Goal: Transaction & Acquisition: Purchase product/service

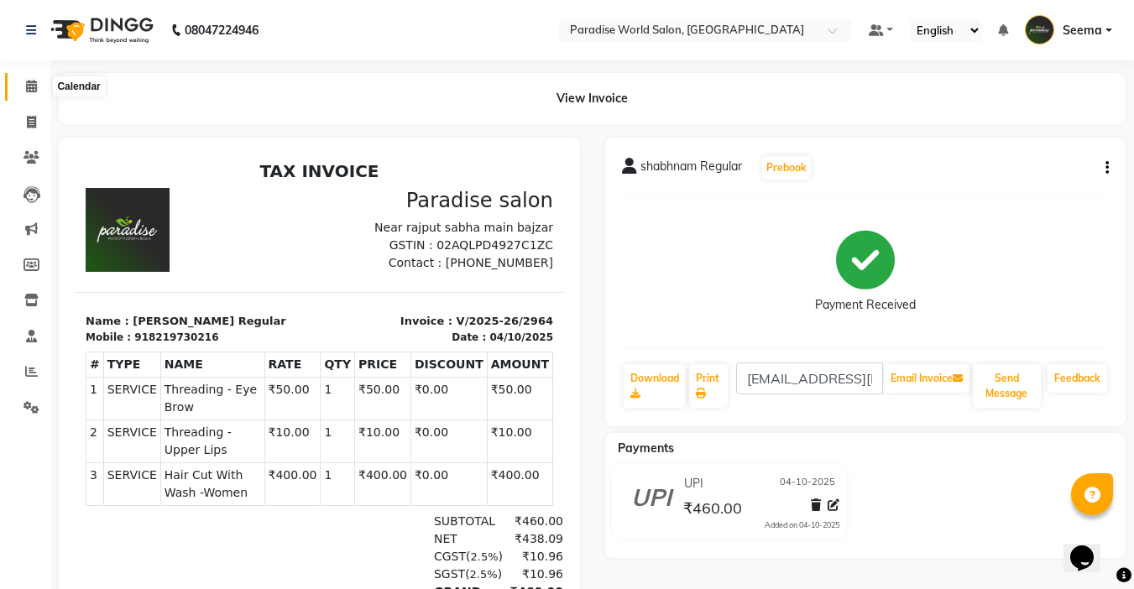
click at [32, 84] on icon at bounding box center [31, 86] width 11 height 13
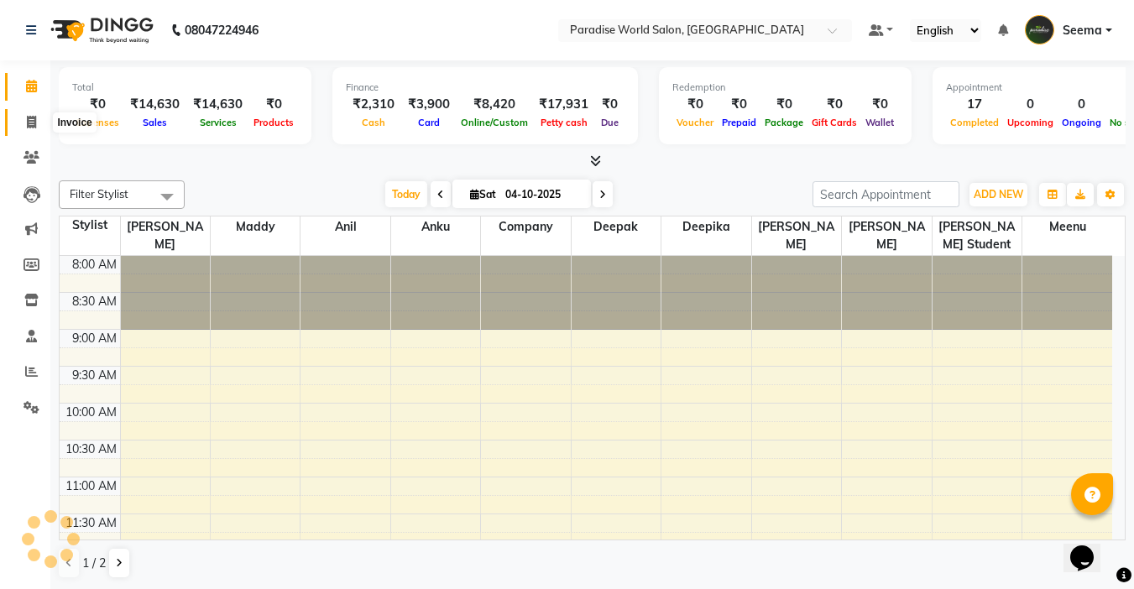
click at [29, 122] on icon at bounding box center [31, 122] width 9 height 13
select select "service"
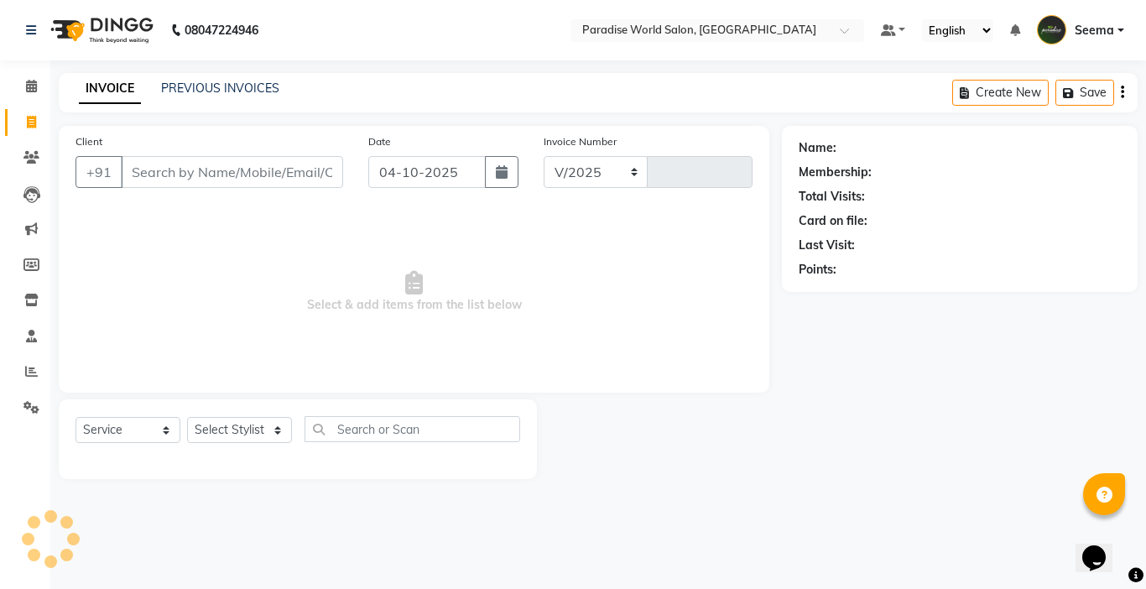
select select "4451"
type input "2965"
click at [198, 172] on input "Client" at bounding box center [232, 172] width 222 height 32
click at [252, 173] on input "9418375867" at bounding box center [232, 172] width 222 height 32
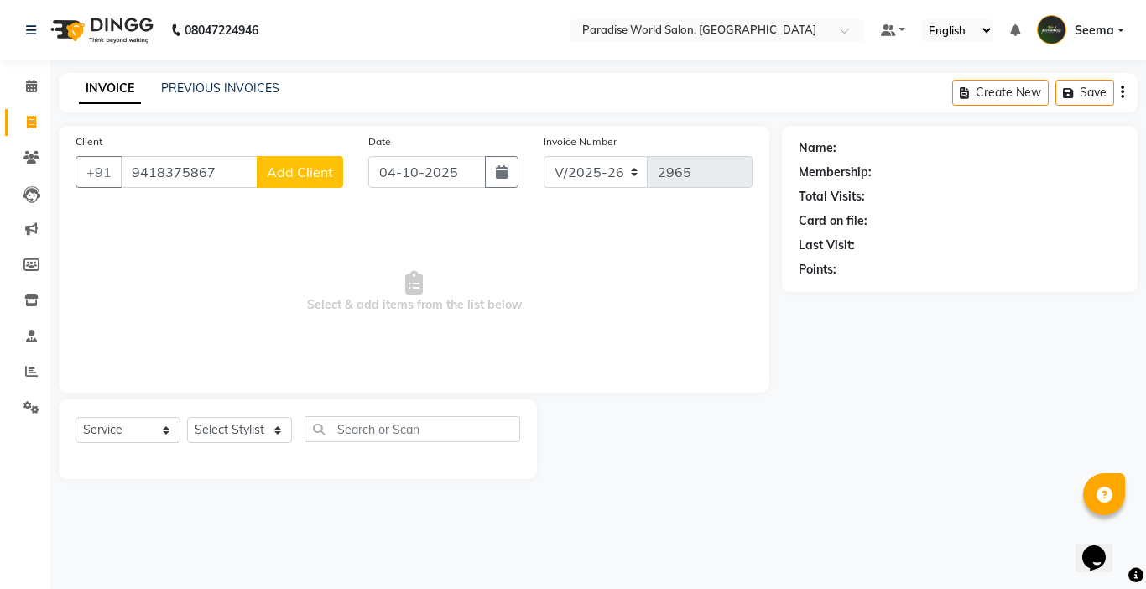
type input "9418375867"
click at [325, 176] on span "Add Client" at bounding box center [300, 172] width 66 height 17
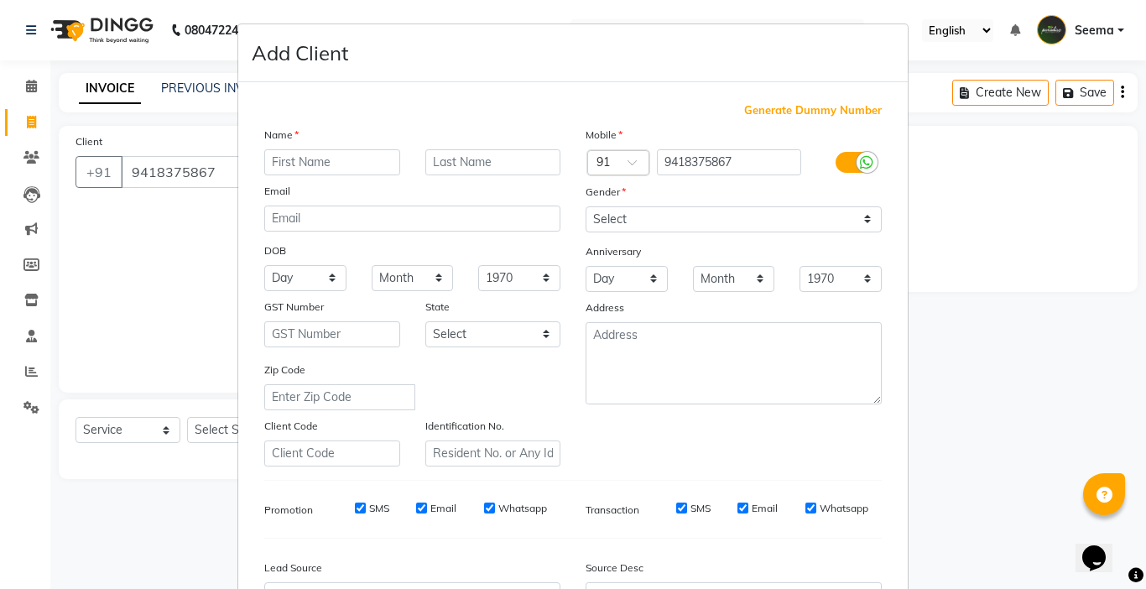
click at [339, 163] on input "text" at bounding box center [332, 162] width 136 height 26
type input "Manju"
click at [624, 211] on select "Select [DEMOGRAPHIC_DATA] [DEMOGRAPHIC_DATA] Other Prefer Not To Say" at bounding box center [734, 219] width 296 height 26
select select "[DEMOGRAPHIC_DATA]"
click at [586, 206] on select "Select [DEMOGRAPHIC_DATA] [DEMOGRAPHIC_DATA] Other Prefer Not To Say" at bounding box center [734, 219] width 296 height 26
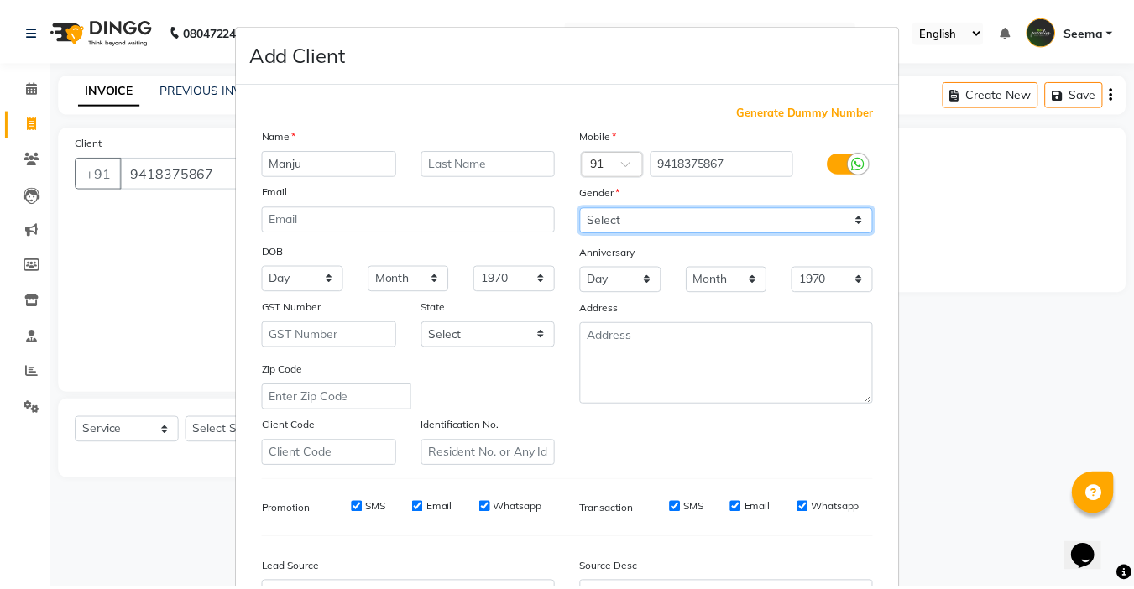
scroll to position [185, 0]
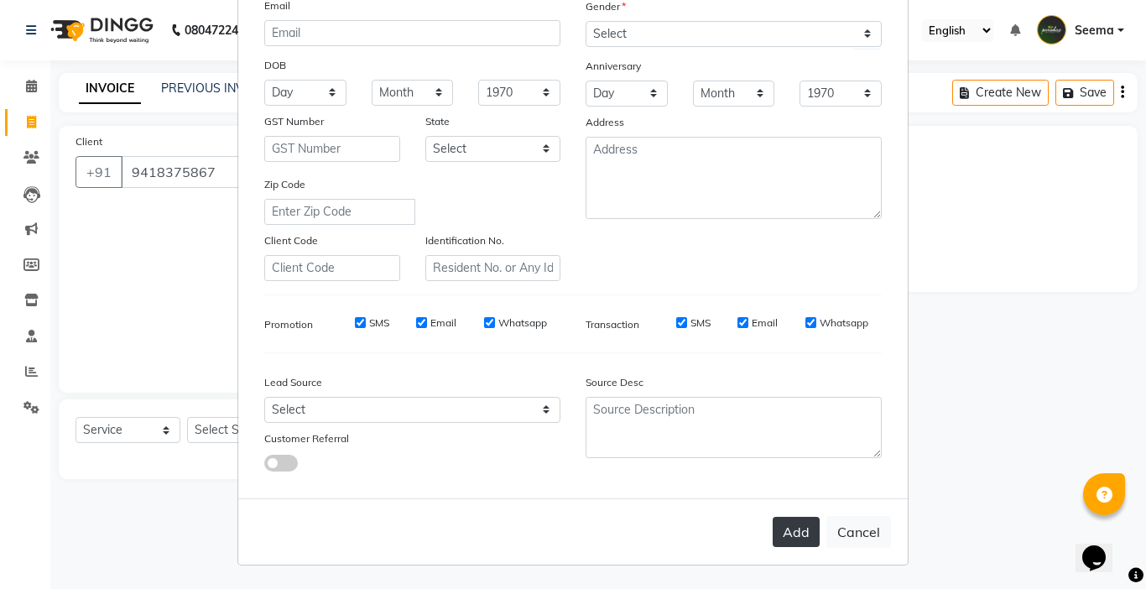
click at [786, 521] on button "Add" at bounding box center [796, 532] width 47 height 30
select select
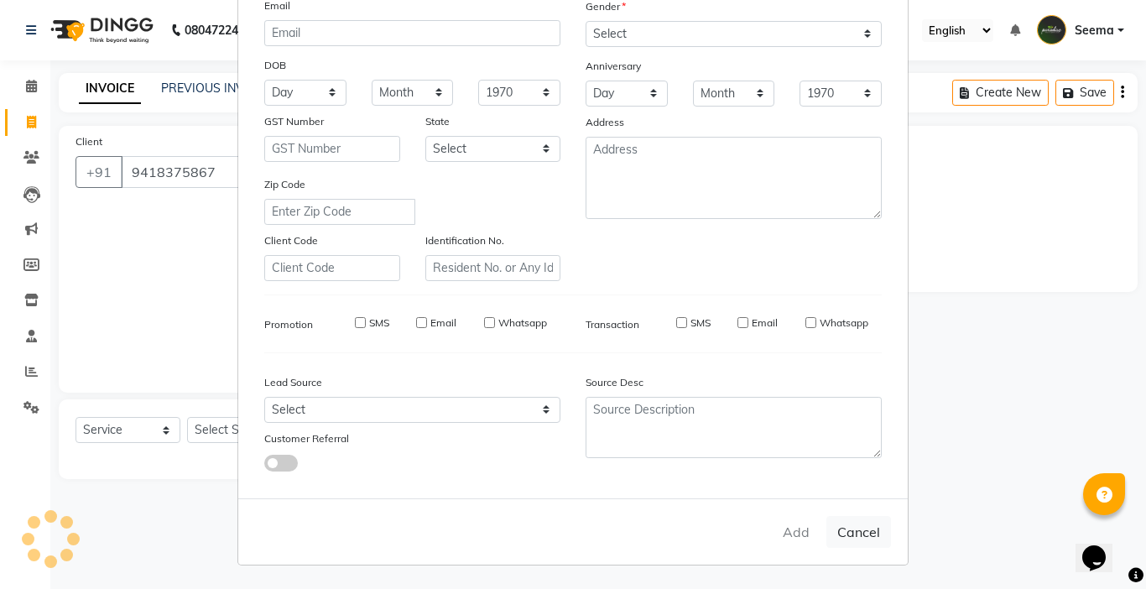
select select
checkbox input "false"
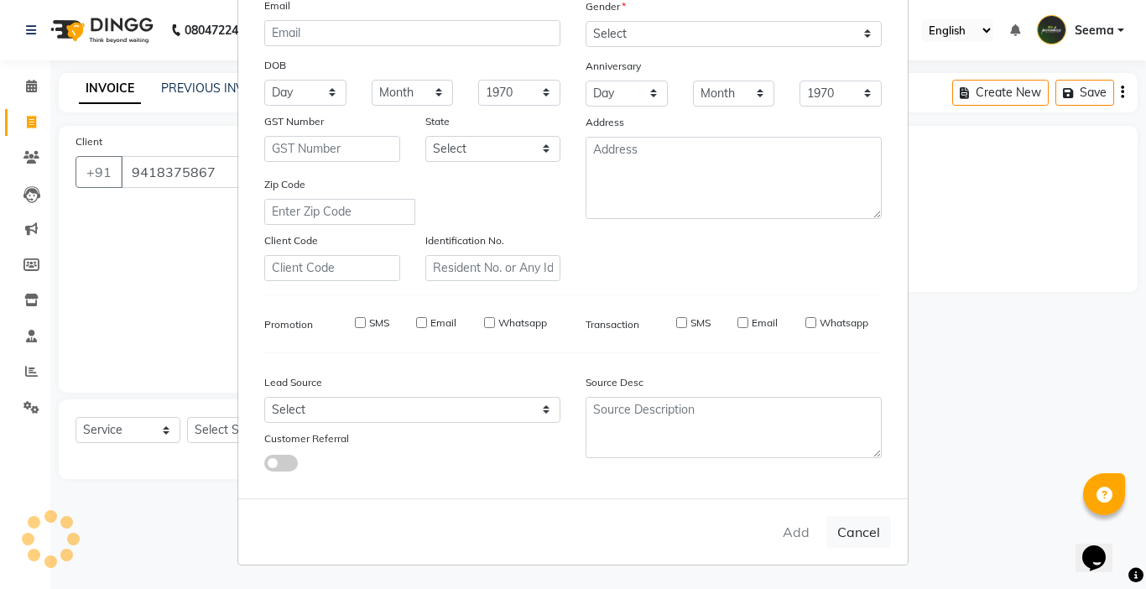
checkbox input "false"
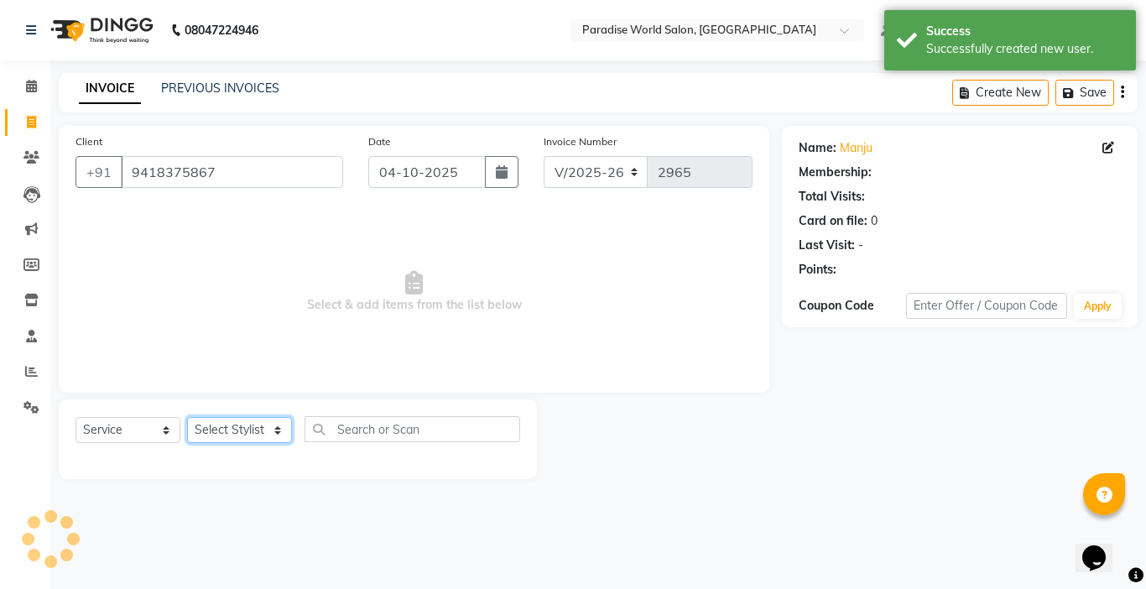
select select "1: Object"
click at [219, 427] on select "Select Stylist [PERSON_NAME] [PERSON_NAME] [PERSON_NAME] company Deepak [PERSON…" at bounding box center [239, 430] width 105 height 26
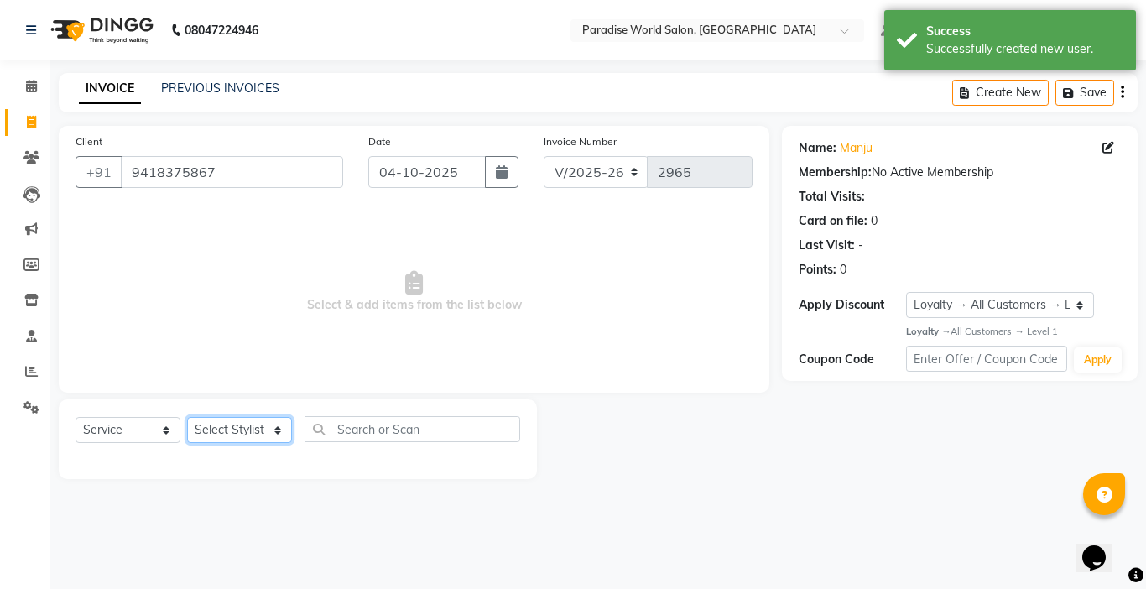
select select "57181"
click at [187, 417] on select "Select Stylist [PERSON_NAME] [PERSON_NAME] [PERSON_NAME] company Deepak [PERSON…" at bounding box center [239, 430] width 105 height 26
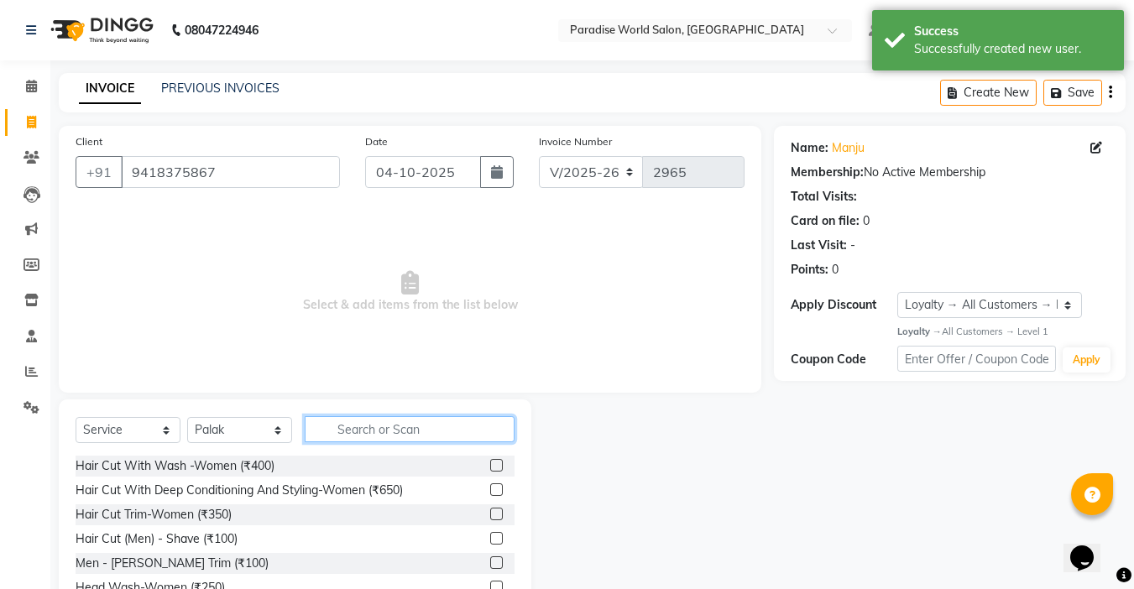
click at [348, 428] on input "text" at bounding box center [410, 429] width 210 height 26
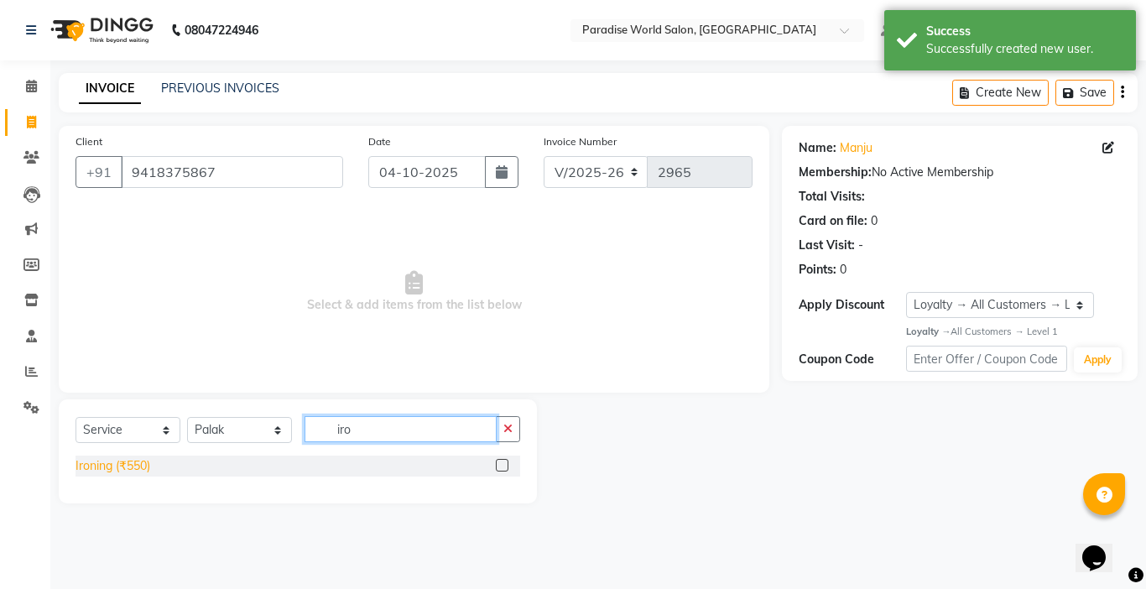
type input "iro"
click at [137, 472] on div "Ironing (₹550)" at bounding box center [113, 466] width 75 height 18
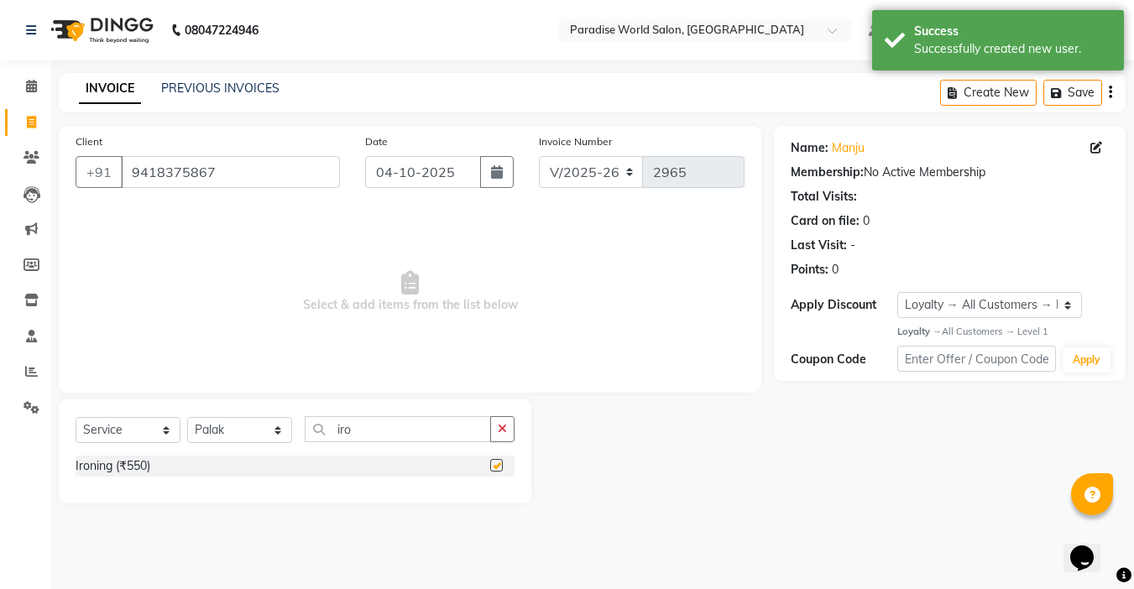
checkbox input "false"
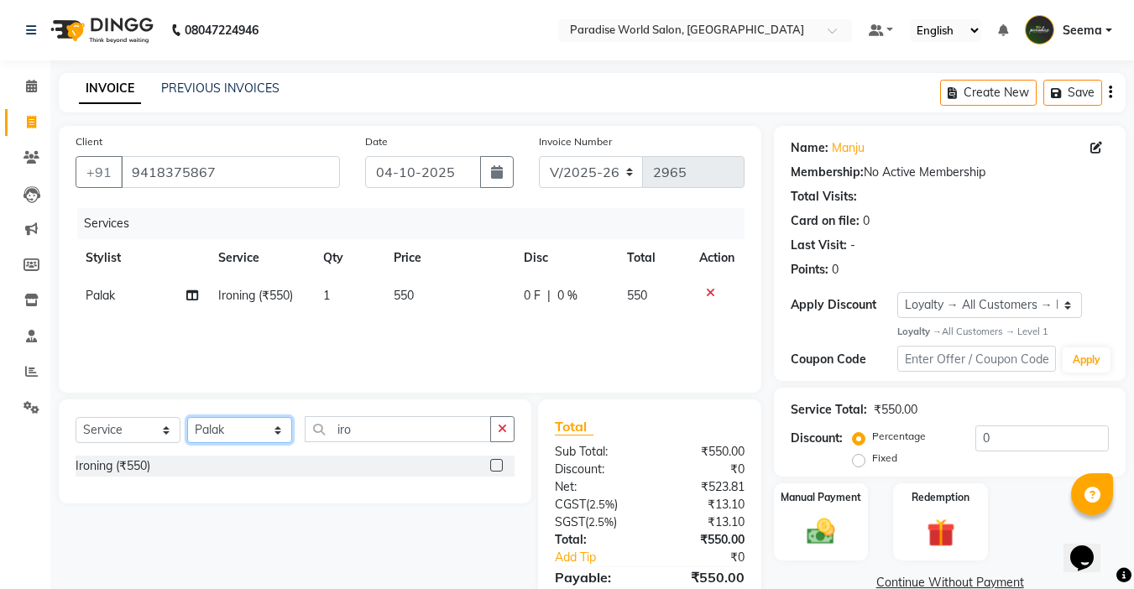
click at [222, 434] on select "Select Stylist [PERSON_NAME] [PERSON_NAME] [PERSON_NAME] company Deepak [PERSON…" at bounding box center [239, 430] width 105 height 26
select select "24941"
click at [187, 417] on select "Select Stylist [PERSON_NAME] [PERSON_NAME] [PERSON_NAME] company Deepak [PERSON…" at bounding box center [239, 430] width 105 height 26
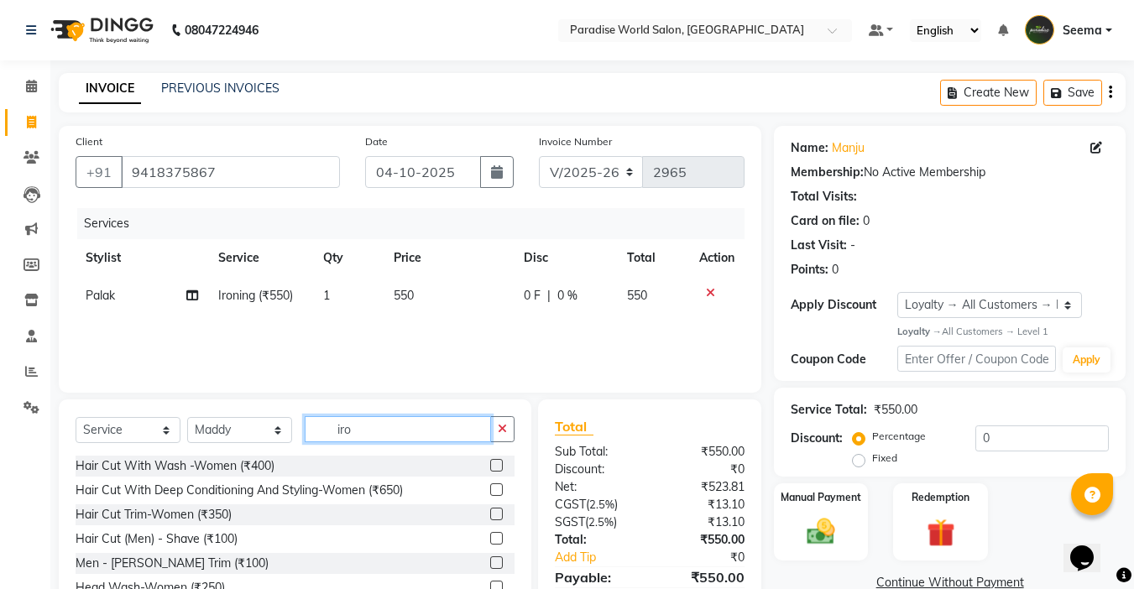
click at [376, 429] on input "iro" at bounding box center [398, 429] width 186 height 26
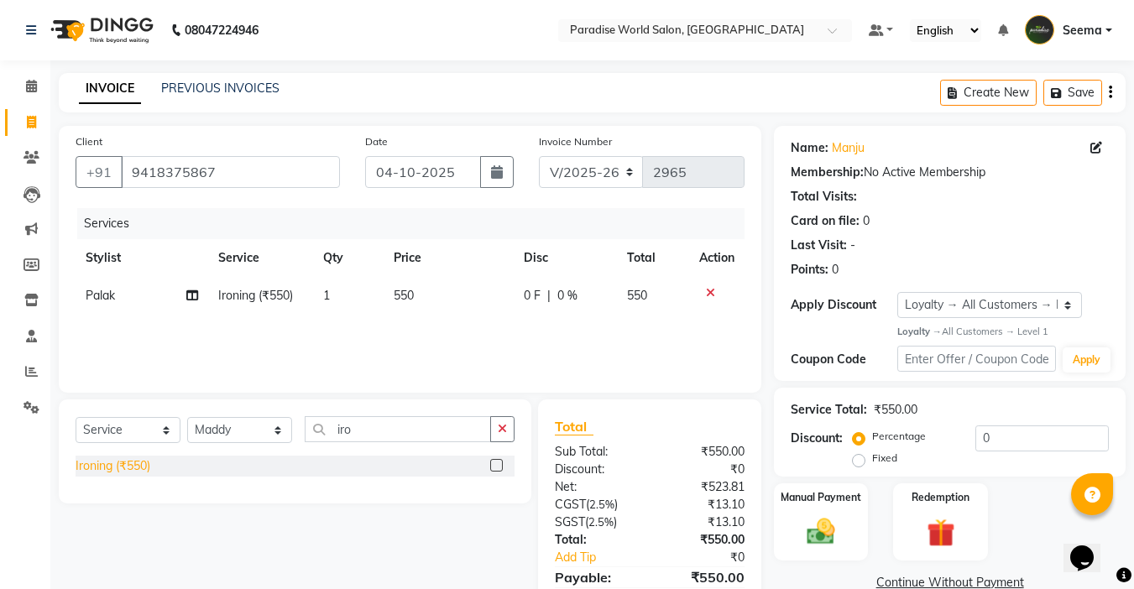
click at [132, 466] on div "Ironing (₹550)" at bounding box center [113, 466] width 75 height 18
checkbox input "false"
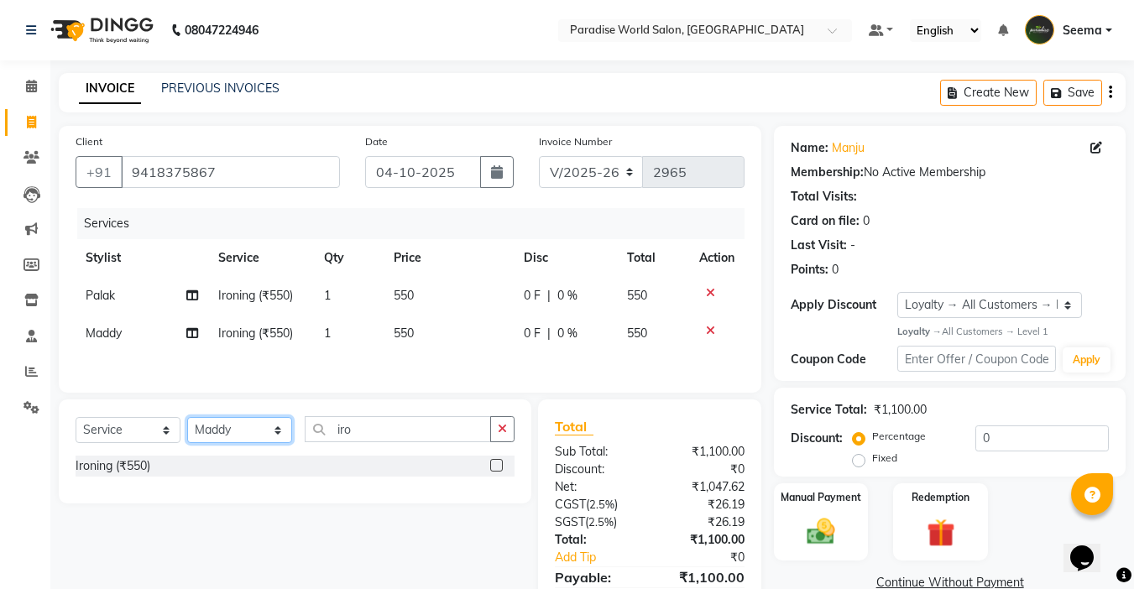
click at [241, 432] on select "Select Stylist [PERSON_NAME] [PERSON_NAME] [PERSON_NAME] company Deepak [PERSON…" at bounding box center [239, 430] width 105 height 26
select select "57181"
click at [187, 420] on select "Select Stylist [PERSON_NAME] [PERSON_NAME] [PERSON_NAME] company Deepak [PERSON…" at bounding box center [239, 430] width 105 height 26
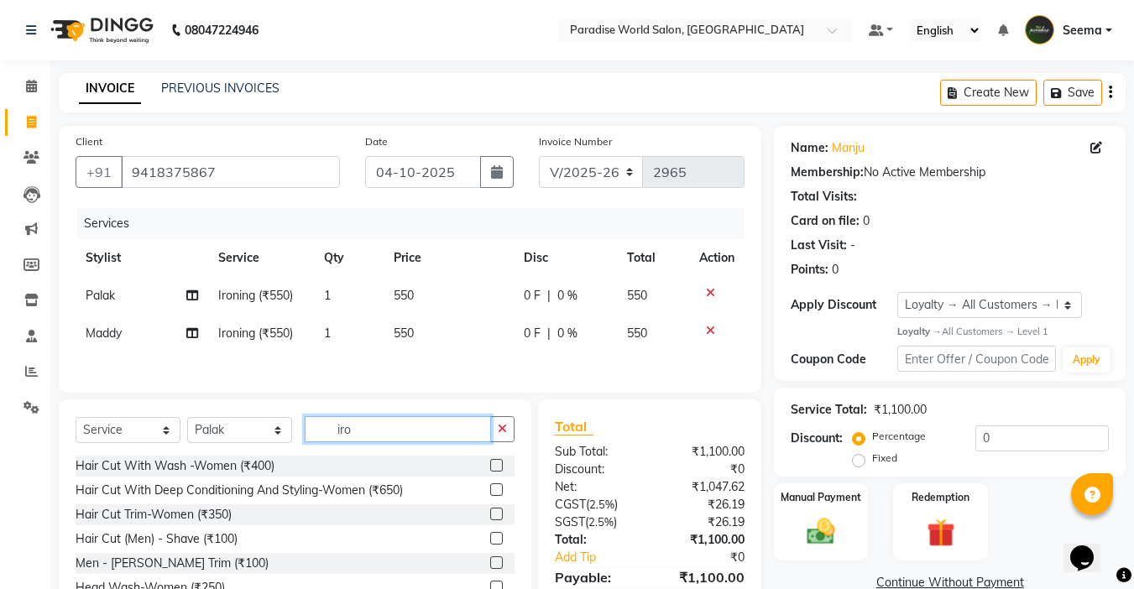
drag, startPoint x: 389, startPoint y: 426, endPoint x: 72, endPoint y: 459, distance: 318.2
click at [72, 459] on div "Select Service Product Membership Package Voucher Prepaid Gift Card Select Styl…" at bounding box center [295, 523] width 472 height 248
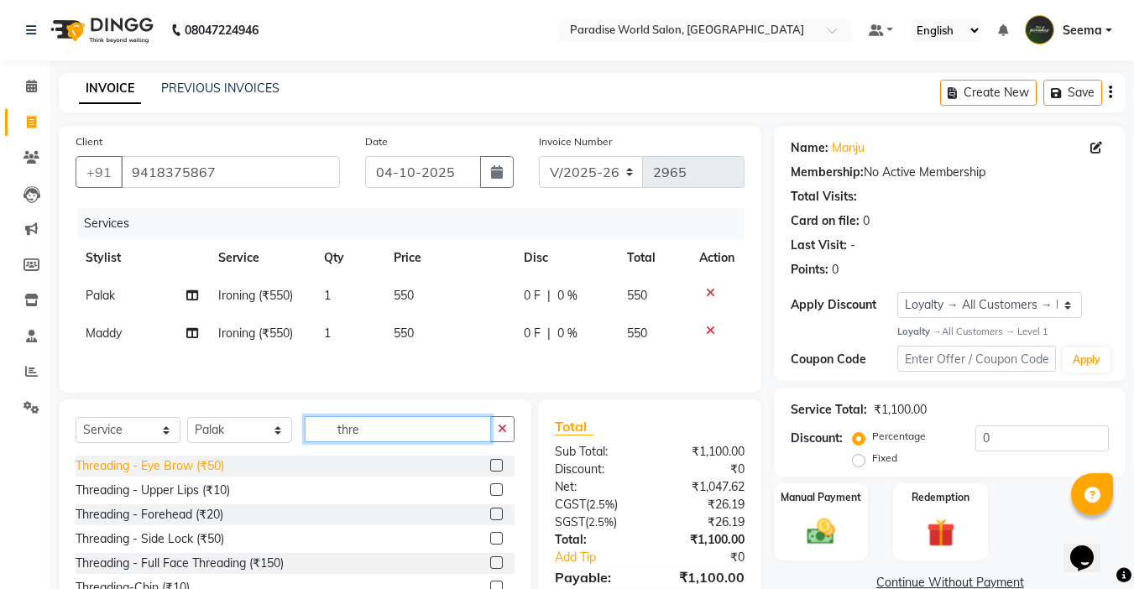
type input "thre"
click at [152, 472] on div "Threading - Eye Brow (₹50)" at bounding box center [150, 466] width 149 height 18
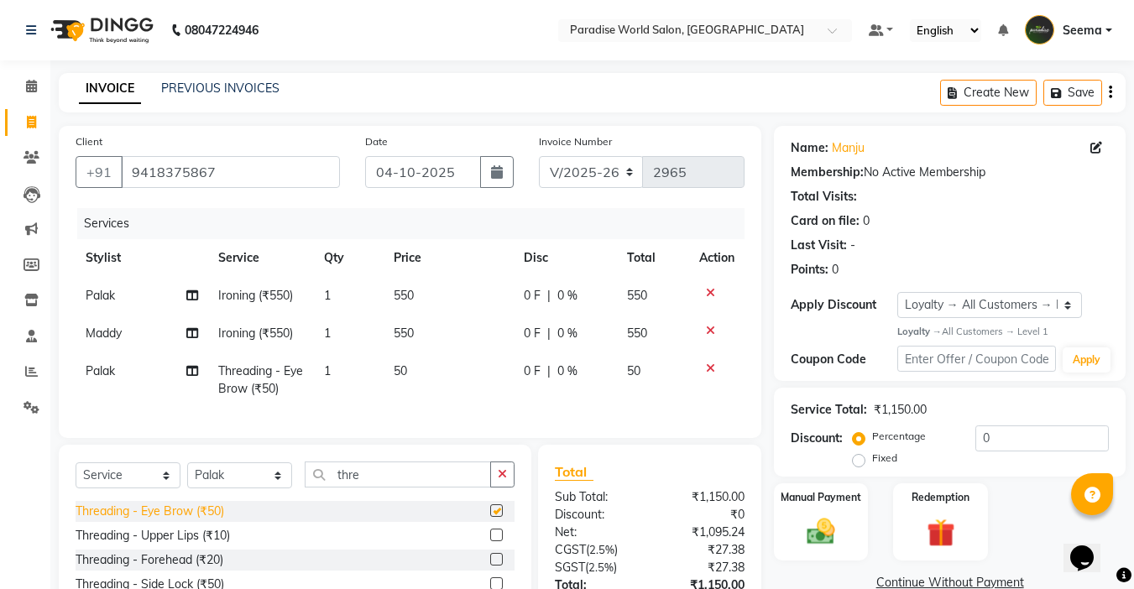
checkbox input "false"
click at [394, 297] on span "550" at bounding box center [404, 295] width 20 height 15
select select "57181"
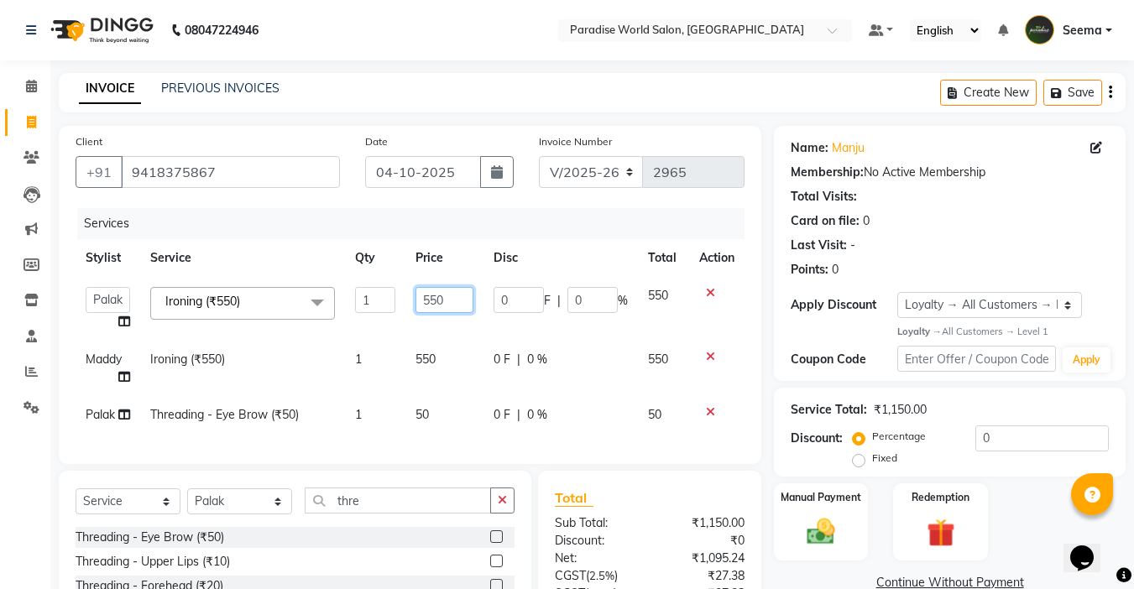
click at [429, 303] on input "550" at bounding box center [444, 300] width 58 height 26
type input "650"
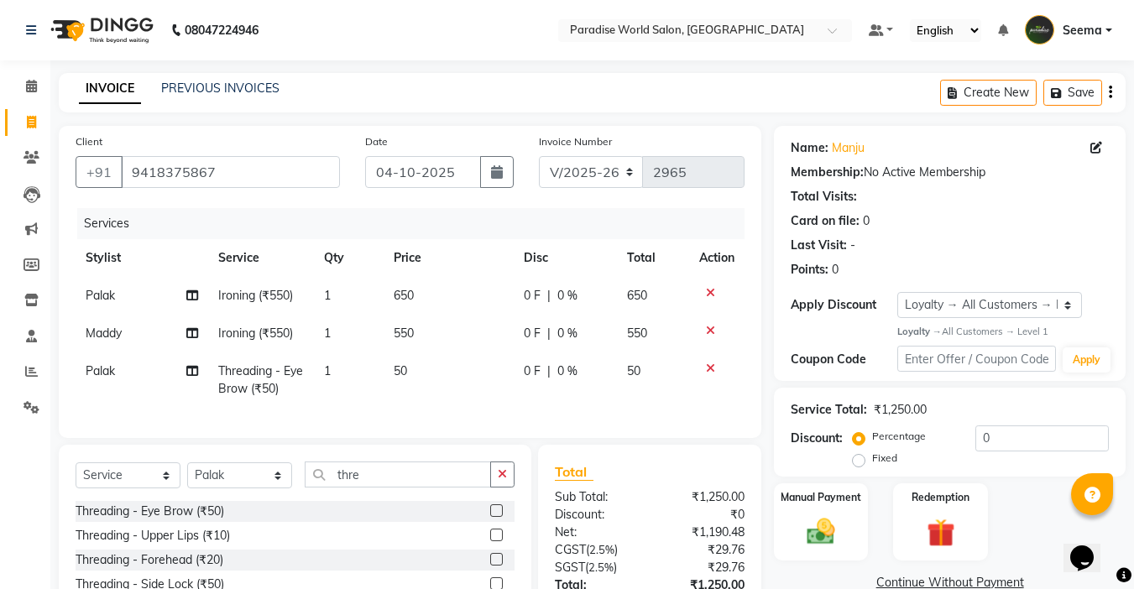
click at [415, 355] on tbody "Palak Ironing (₹550) 1 650 0 F | 0 % 650 Maddy Ironing (₹550) 1 550 0 F | 0 % 5…" at bounding box center [410, 342] width 669 height 131
click at [403, 333] on span "550" at bounding box center [404, 333] width 20 height 15
select select "24941"
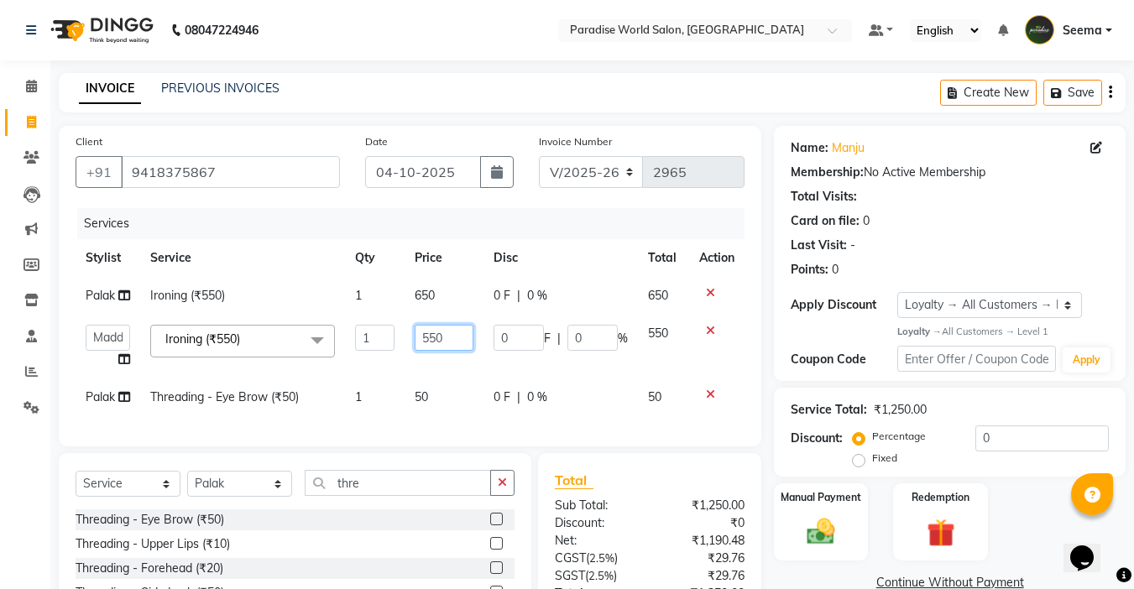
click at [430, 337] on input "550" at bounding box center [444, 338] width 58 height 26
type input "650"
click at [436, 359] on tbody "Palak Ironing (₹550) 1 650 0 F | 0 % 650 Abby aman Anil anku Bobby company Deep…" at bounding box center [410, 346] width 669 height 139
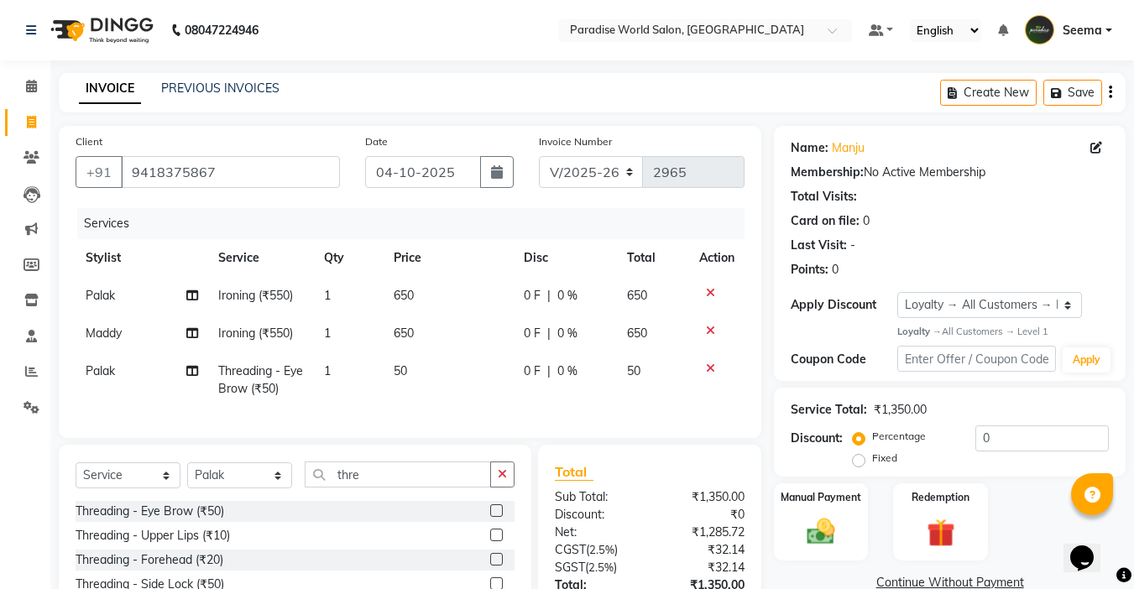
scroll to position [140, 0]
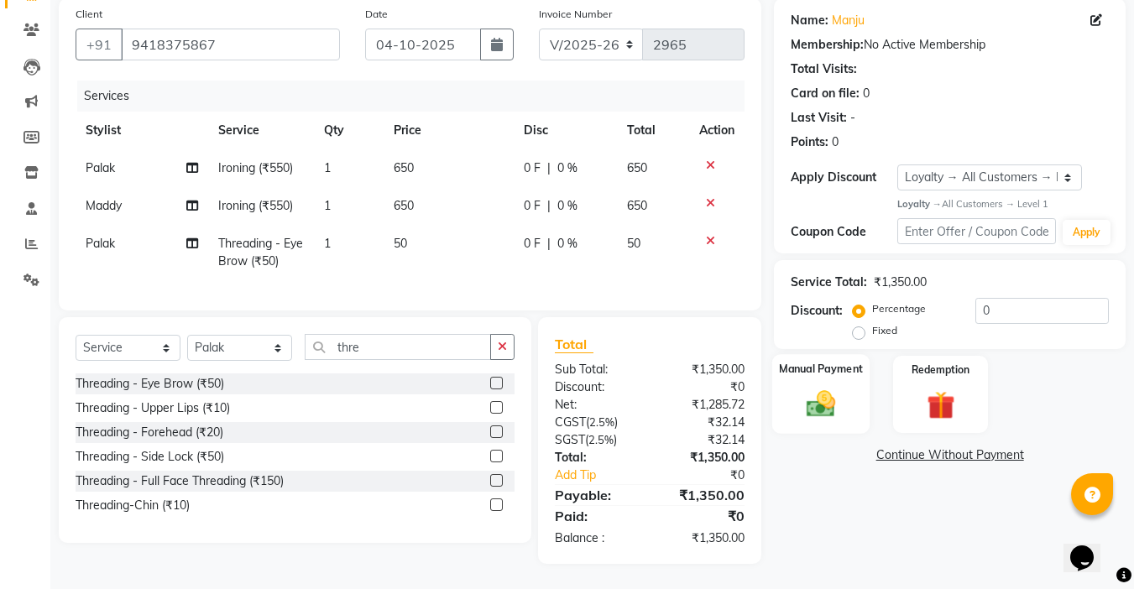
click at [830, 388] on img at bounding box center [820, 405] width 47 height 34
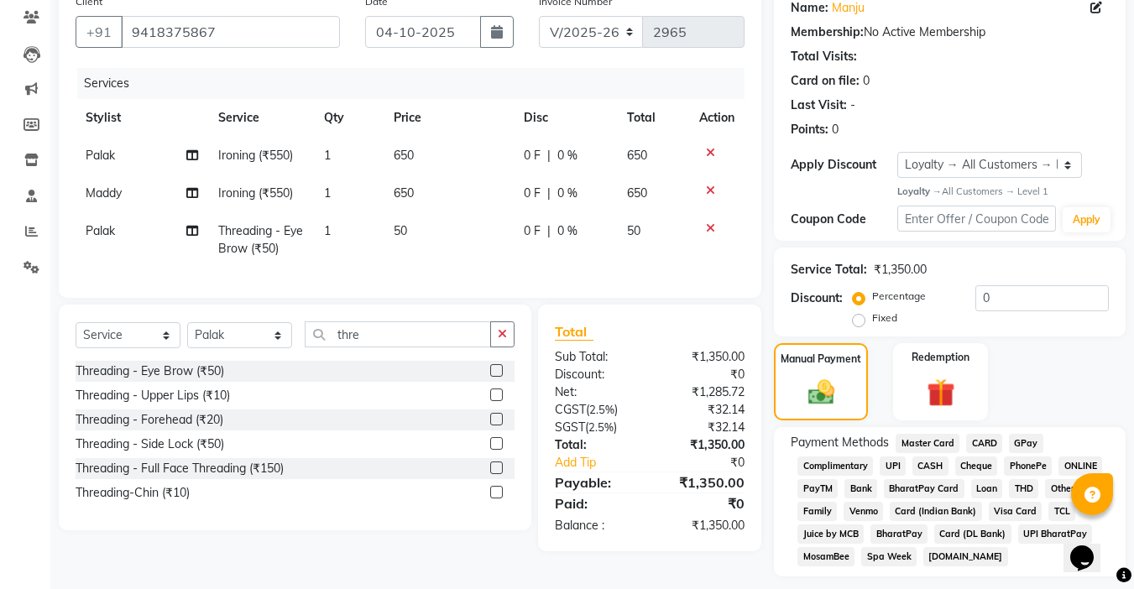
click at [938, 461] on span "CASH" at bounding box center [930, 466] width 36 height 19
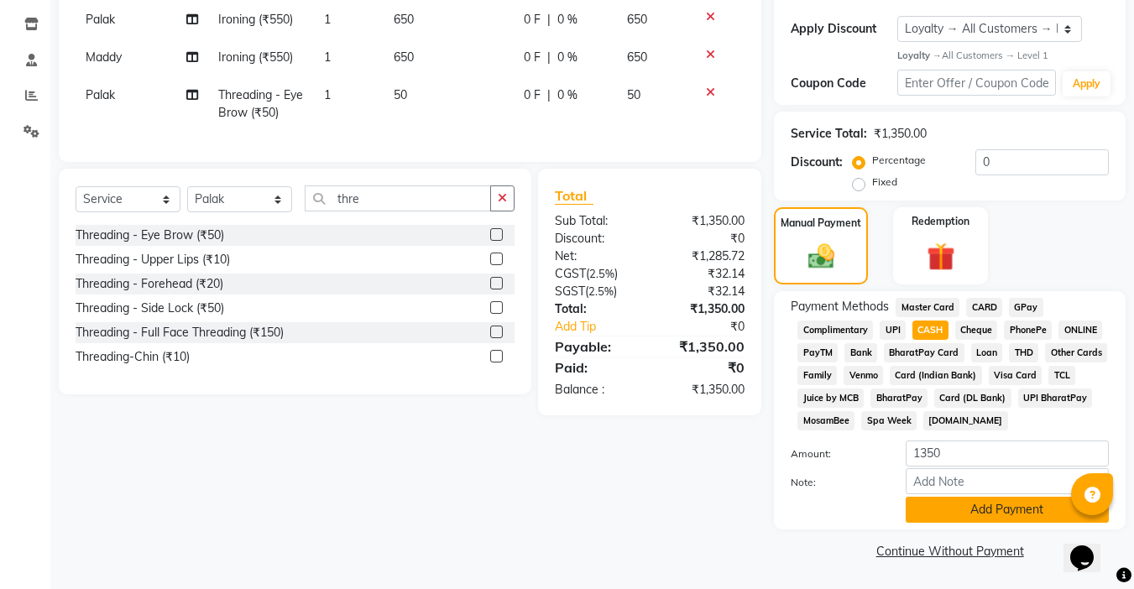
click at [985, 514] on button "Add Payment" at bounding box center [1007, 510] width 203 height 26
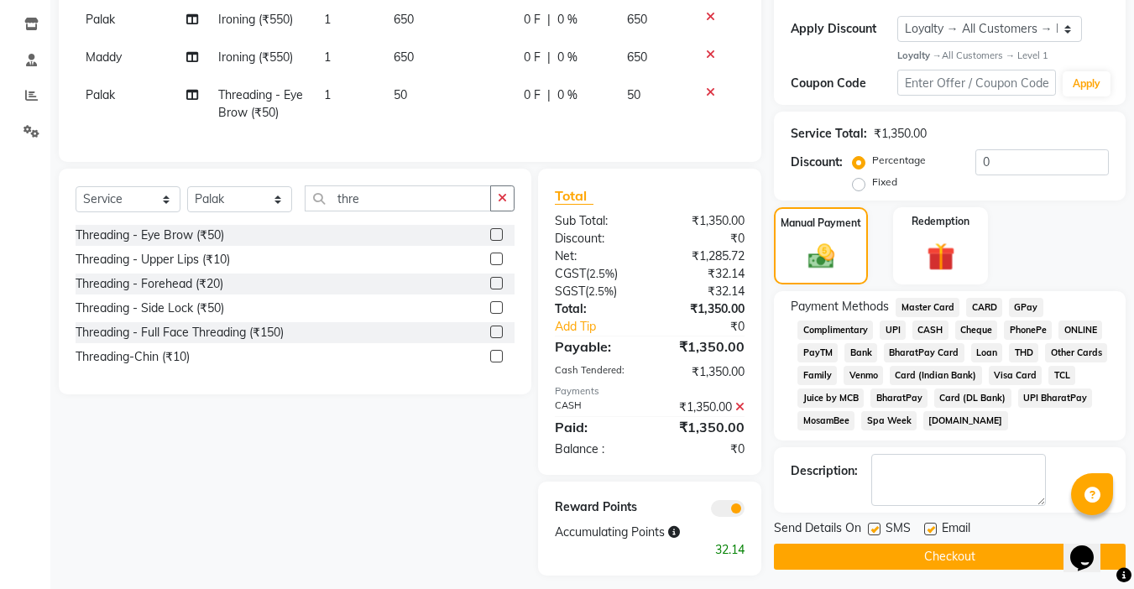
click at [936, 532] on label at bounding box center [930, 529] width 13 height 13
click at [935, 532] on input "checkbox" at bounding box center [929, 530] width 11 height 11
checkbox input "false"
click at [875, 529] on label at bounding box center [874, 529] width 13 height 13
click at [875, 529] on input "checkbox" at bounding box center [873, 530] width 11 height 11
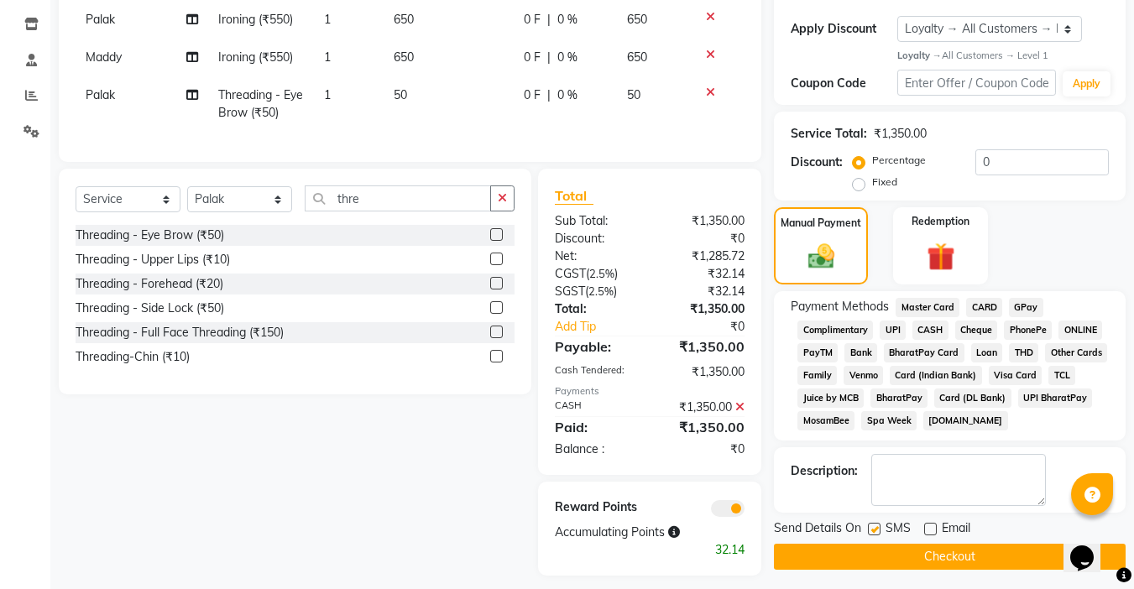
checkbox input "false"
click at [928, 553] on button "Checkout" at bounding box center [950, 557] width 352 height 26
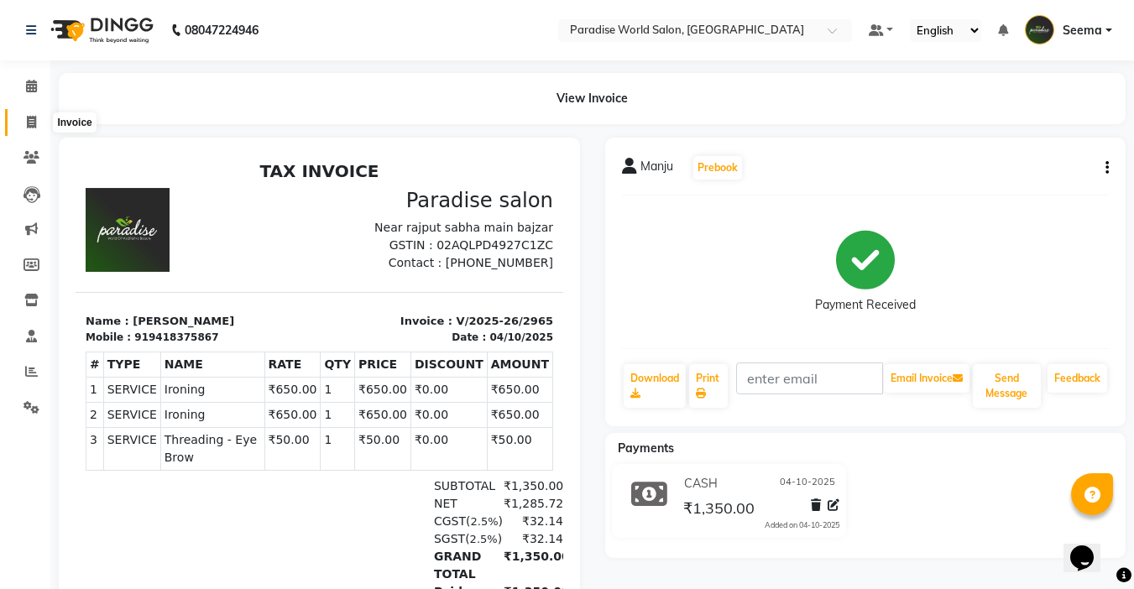
click at [33, 123] on icon at bounding box center [31, 122] width 9 height 13
select select "service"
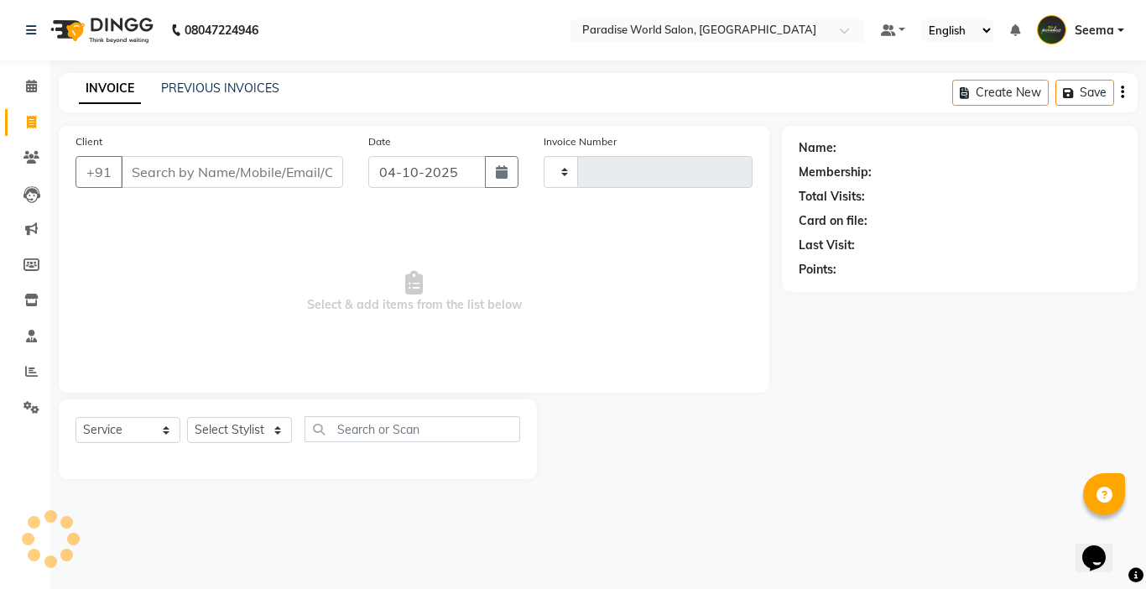
type input "2966"
select select "4451"
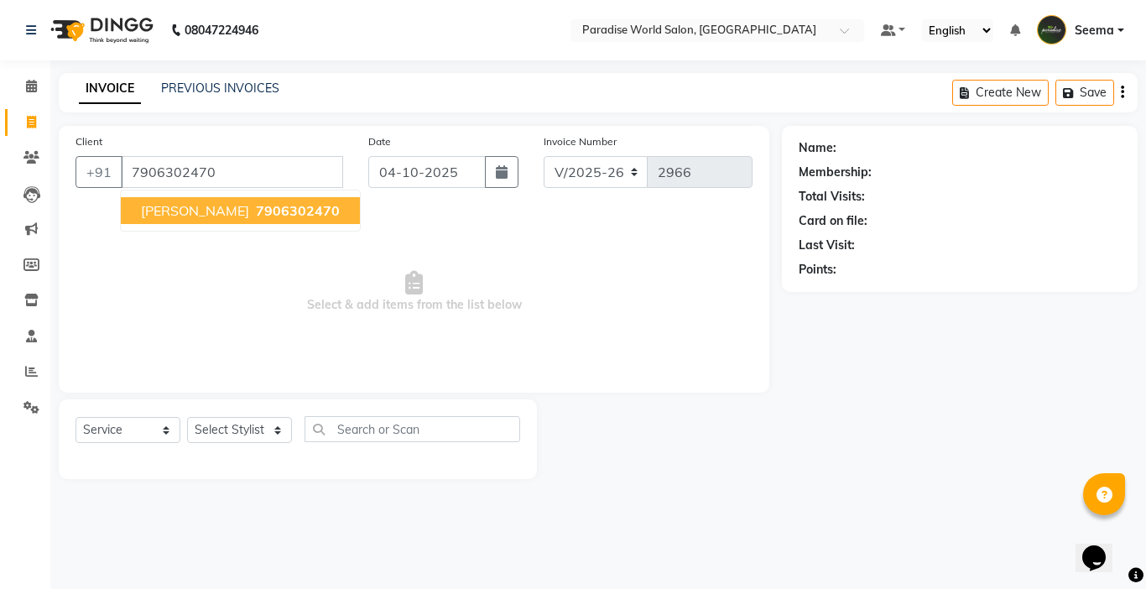
type input "7906302470"
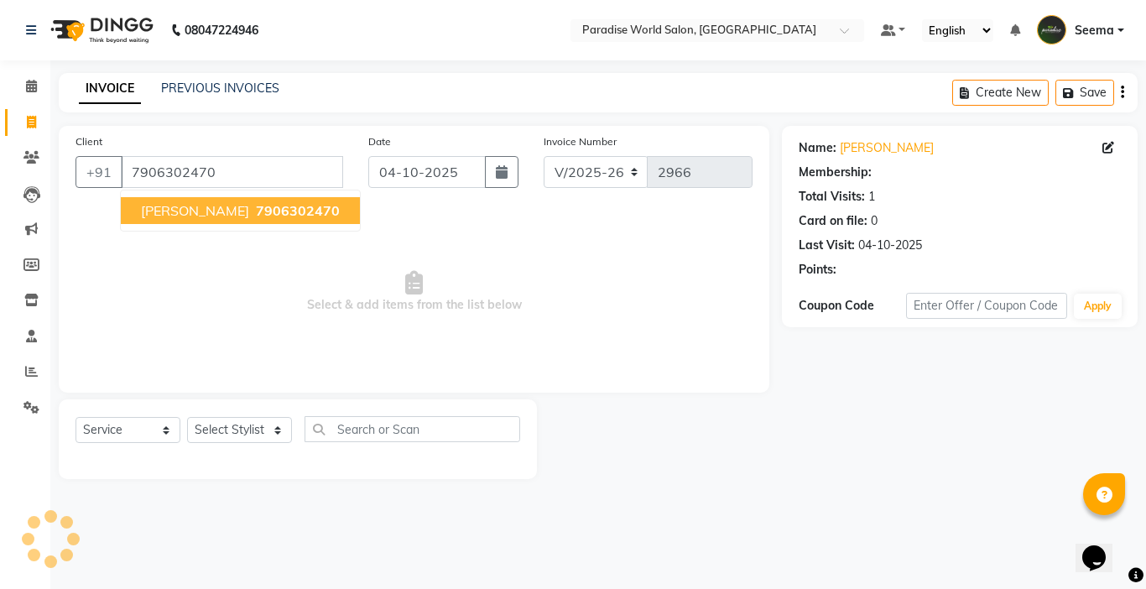
select select "1: Object"
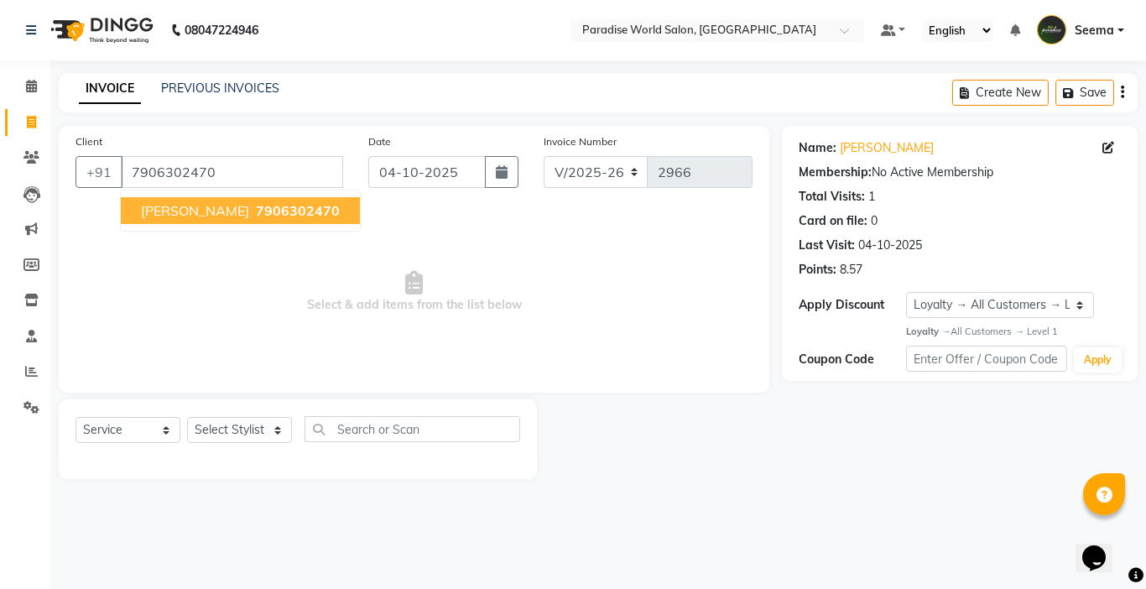
click at [234, 222] on button "Gunjan 7906302470" at bounding box center [240, 210] width 239 height 27
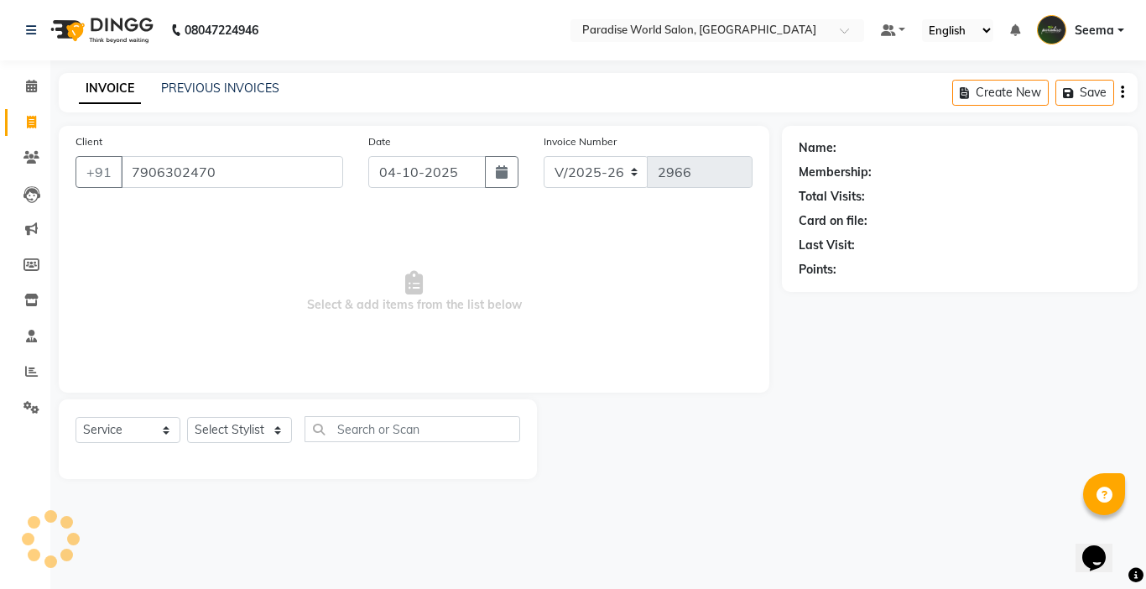
select select "1: Object"
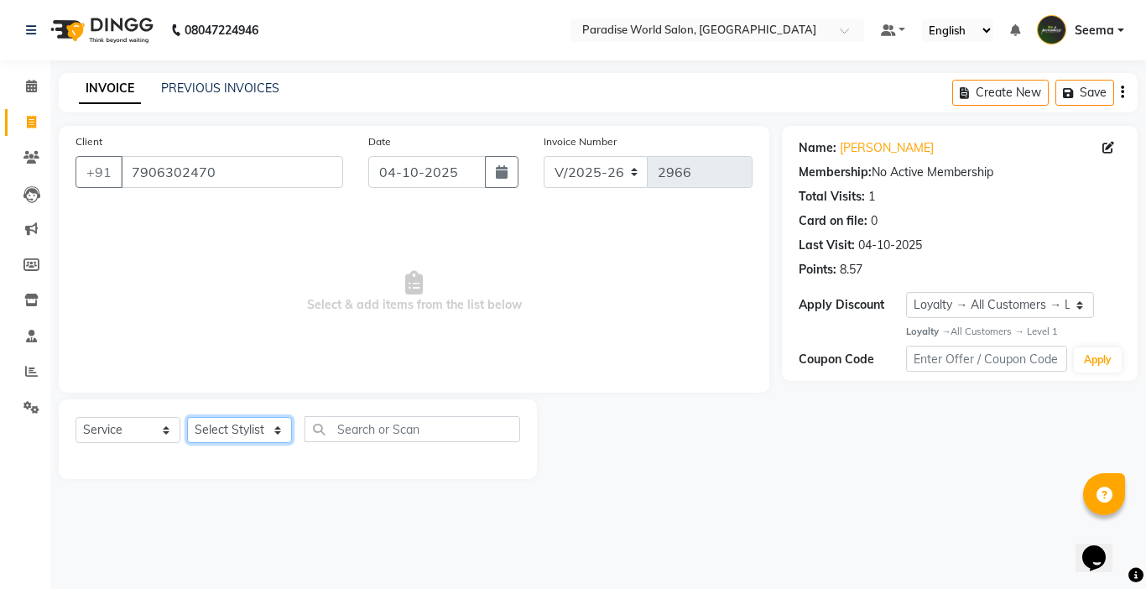
click at [226, 430] on select "Select Stylist [PERSON_NAME] [PERSON_NAME] [PERSON_NAME] company Deepak [PERSON…" at bounding box center [239, 430] width 105 height 26
select select "57181"
click at [187, 417] on select "Select Stylist [PERSON_NAME] [PERSON_NAME] [PERSON_NAME] company Deepak [PERSON…" at bounding box center [239, 430] width 105 height 26
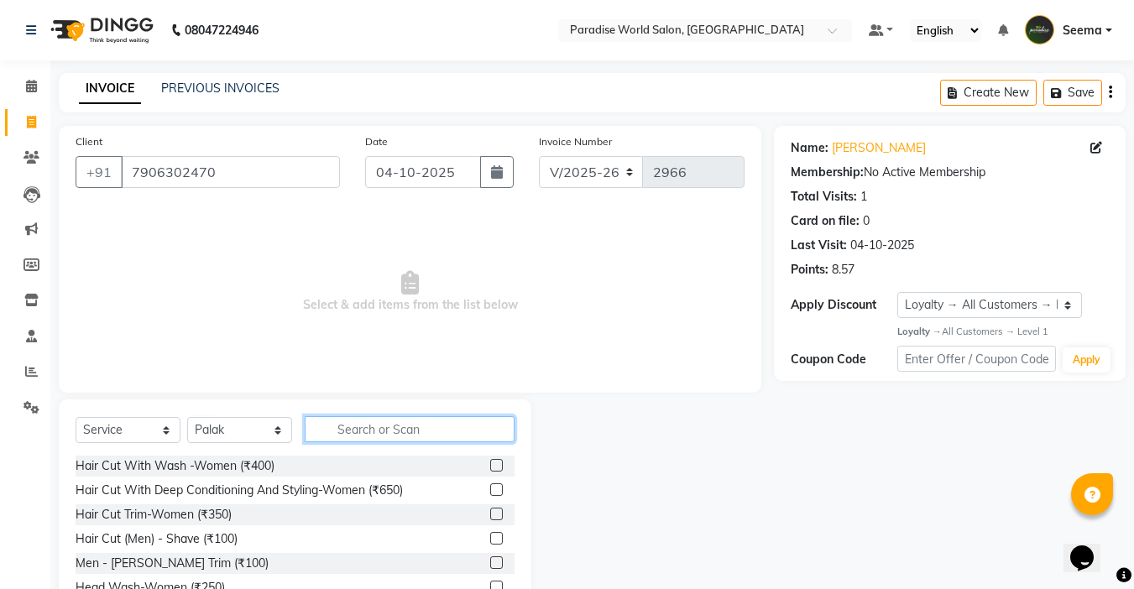
click at [384, 433] on input "text" at bounding box center [410, 429] width 210 height 26
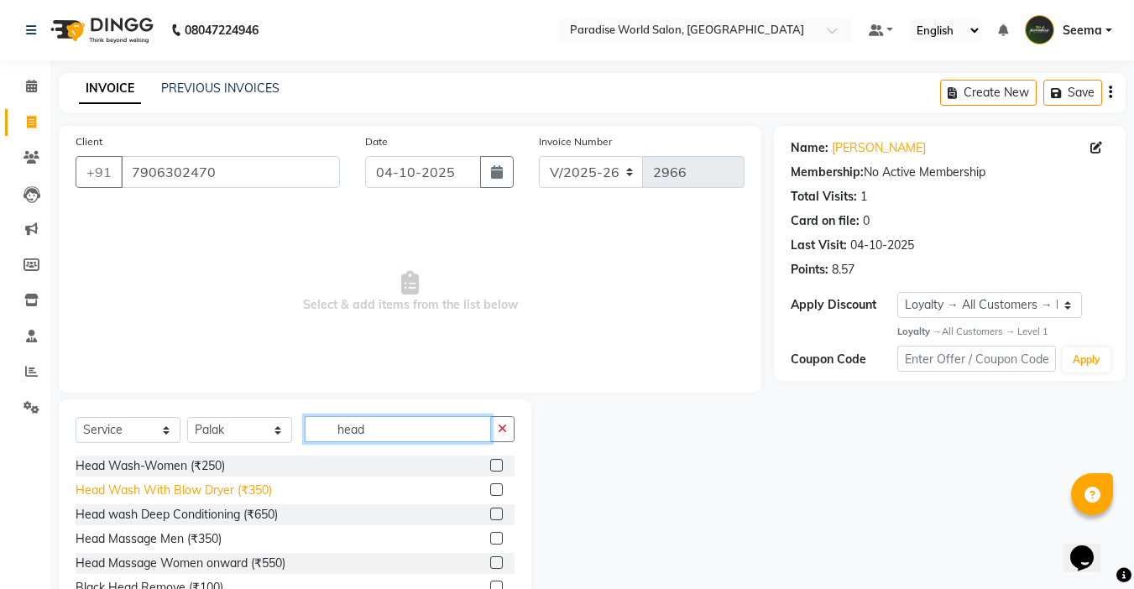
type input "head"
click at [234, 487] on div "Head Wash With Blow Dryer (₹350)" at bounding box center [174, 491] width 196 height 18
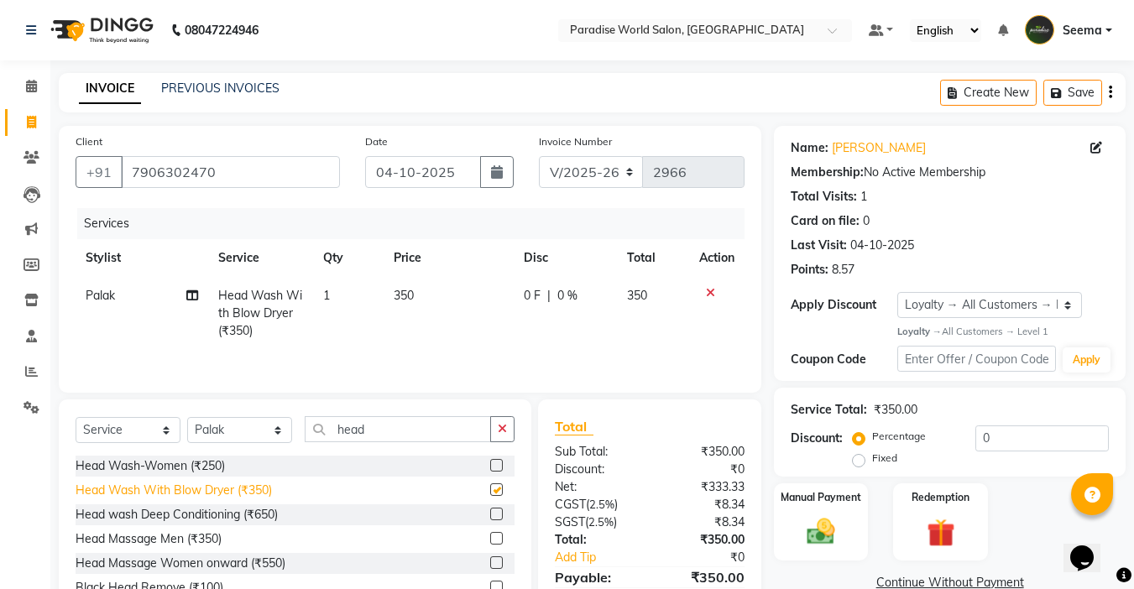
checkbox input "false"
click at [228, 437] on select "Select Stylist [PERSON_NAME] [PERSON_NAME] [PERSON_NAME] company Deepak [PERSON…" at bounding box center [239, 430] width 105 height 26
select select "58495"
click at [187, 417] on select "Select Stylist [PERSON_NAME] [PERSON_NAME] [PERSON_NAME] company Deepak [PERSON…" at bounding box center [239, 430] width 105 height 26
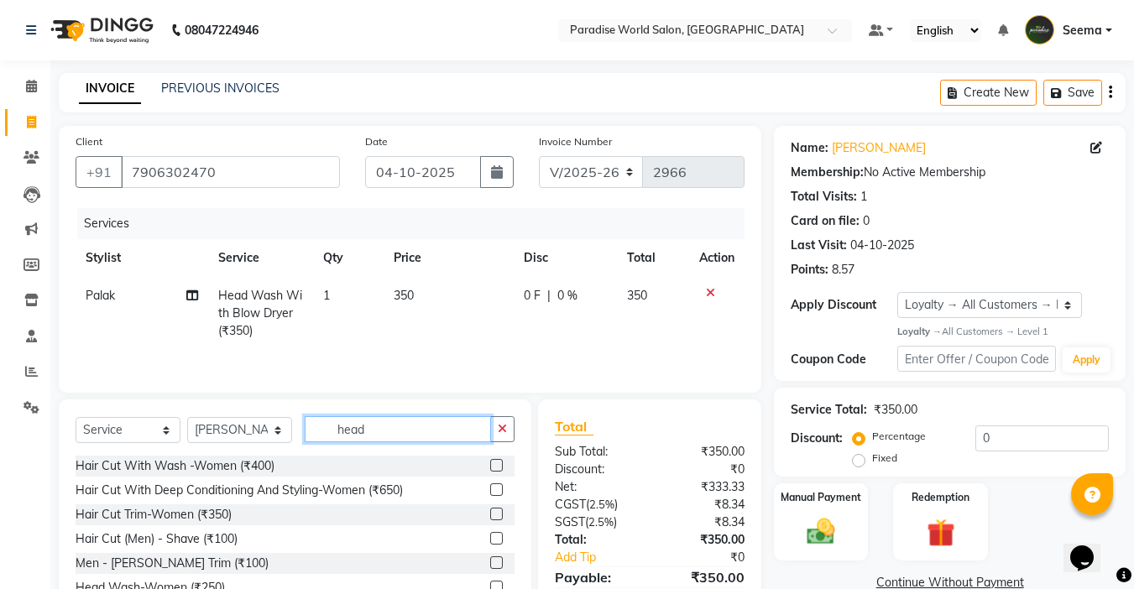
drag, startPoint x: 385, startPoint y: 431, endPoint x: 130, endPoint y: 423, distance: 255.3
click at [130, 423] on div "Select Service Product Membership Package Voucher Prepaid Gift Card Select Styl…" at bounding box center [295, 435] width 439 height 39
type input "clean"
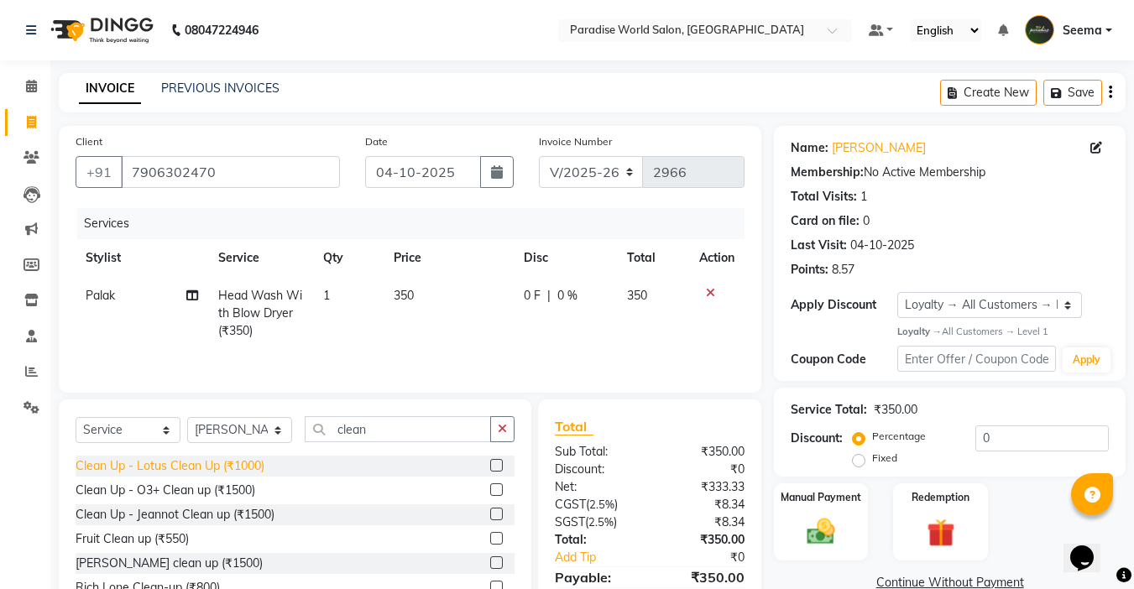
click at [211, 467] on div "Clean Up - Lotus Clean Up (₹1000)" at bounding box center [170, 466] width 189 height 18
checkbox input "false"
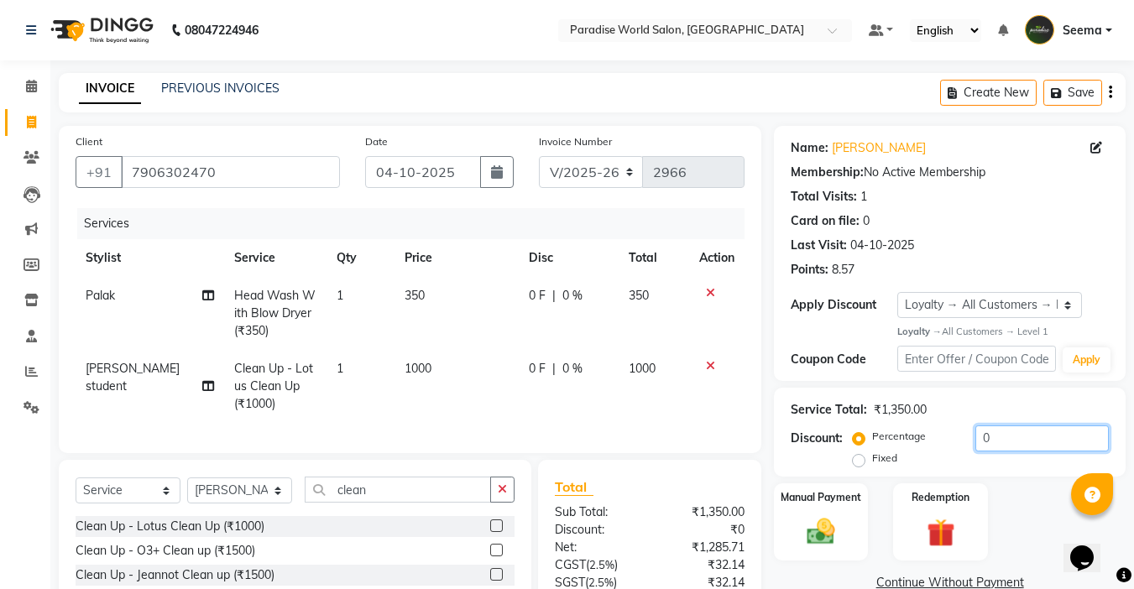
drag, startPoint x: 995, startPoint y: 437, endPoint x: 880, endPoint y: 451, distance: 115.8
click at [880, 451] on div "Percentage Fixed 0" at bounding box center [982, 448] width 253 height 45
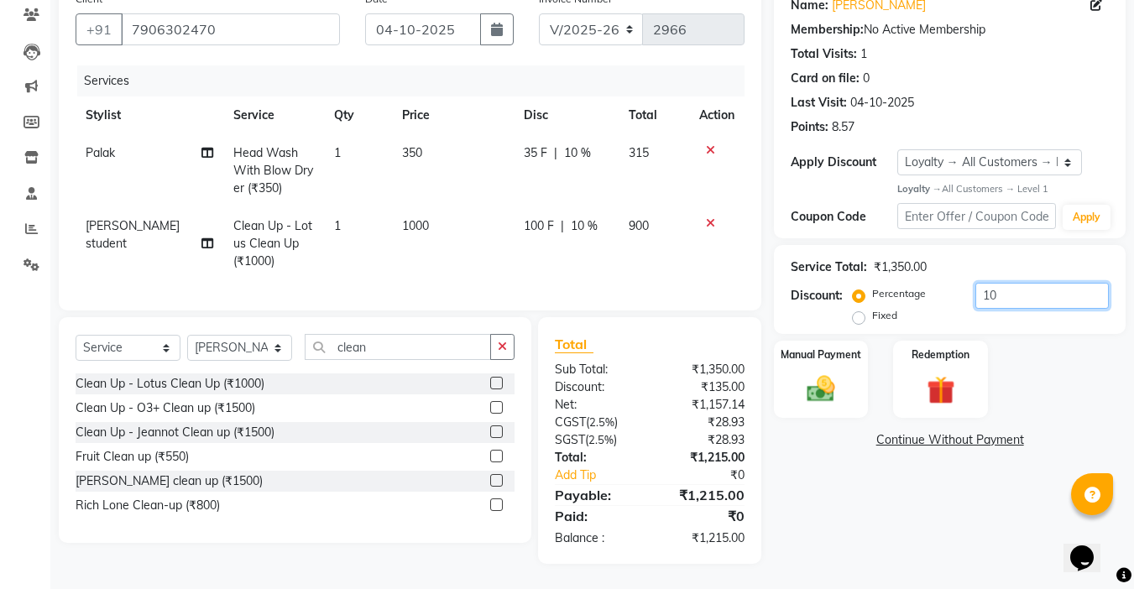
type input "10"
click at [540, 144] on span "35 F" at bounding box center [535, 153] width 23 height 18
select select "57181"
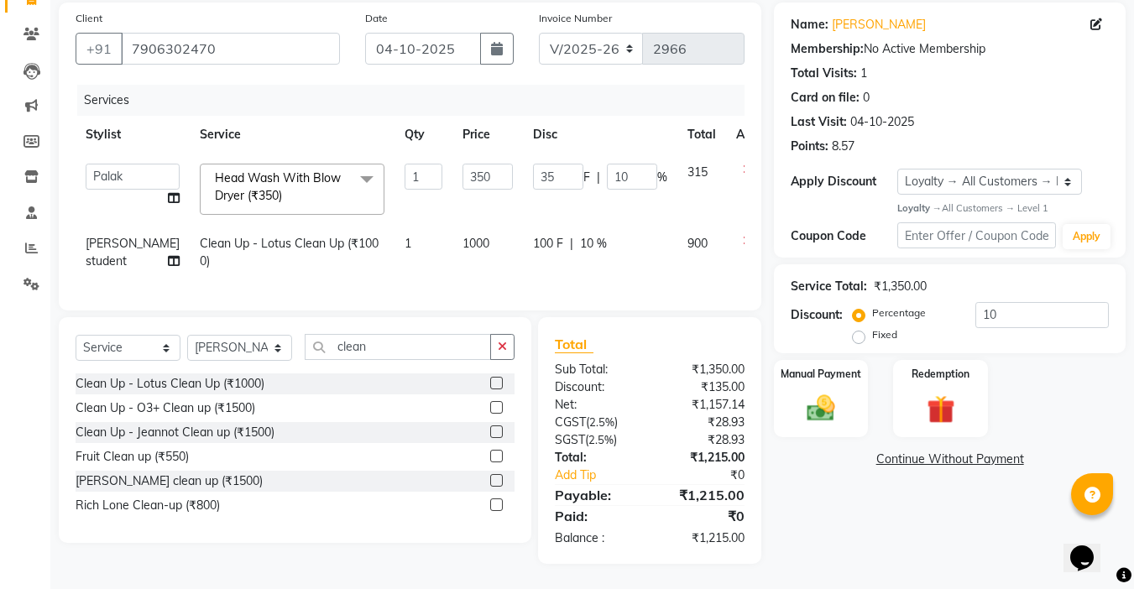
scroll to position [136, 0]
drag, startPoint x: 527, startPoint y: 157, endPoint x: 489, endPoint y: 151, distance: 38.2
click at [523, 154] on td "35 F | 10 %" at bounding box center [600, 189] width 154 height 71
type input "50"
click at [488, 188] on tr "Abby aman Anil anku Bobby company Deepak Deepika Gourav Heena ishu Jagdeesh kan…" at bounding box center [429, 189] width 706 height 71
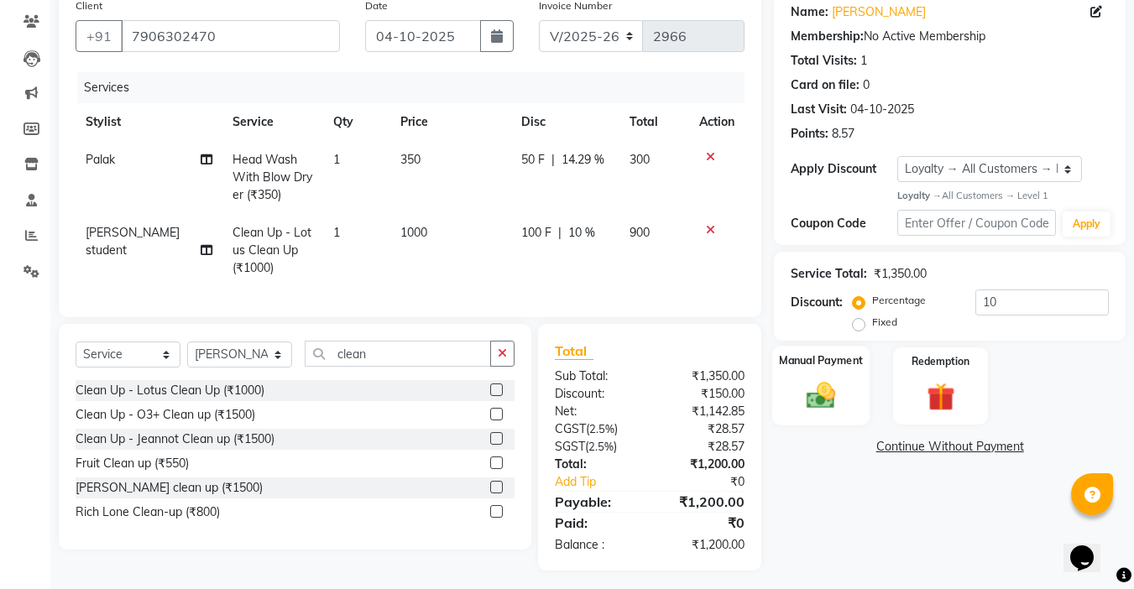
click at [810, 396] on img at bounding box center [820, 396] width 47 height 34
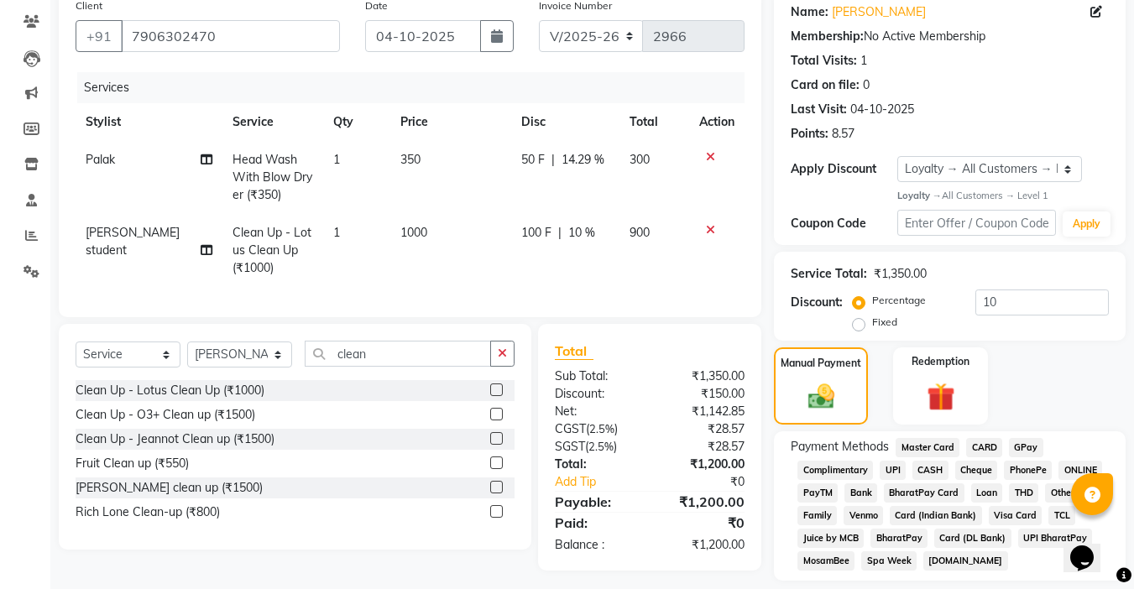
scroll to position [187, 0]
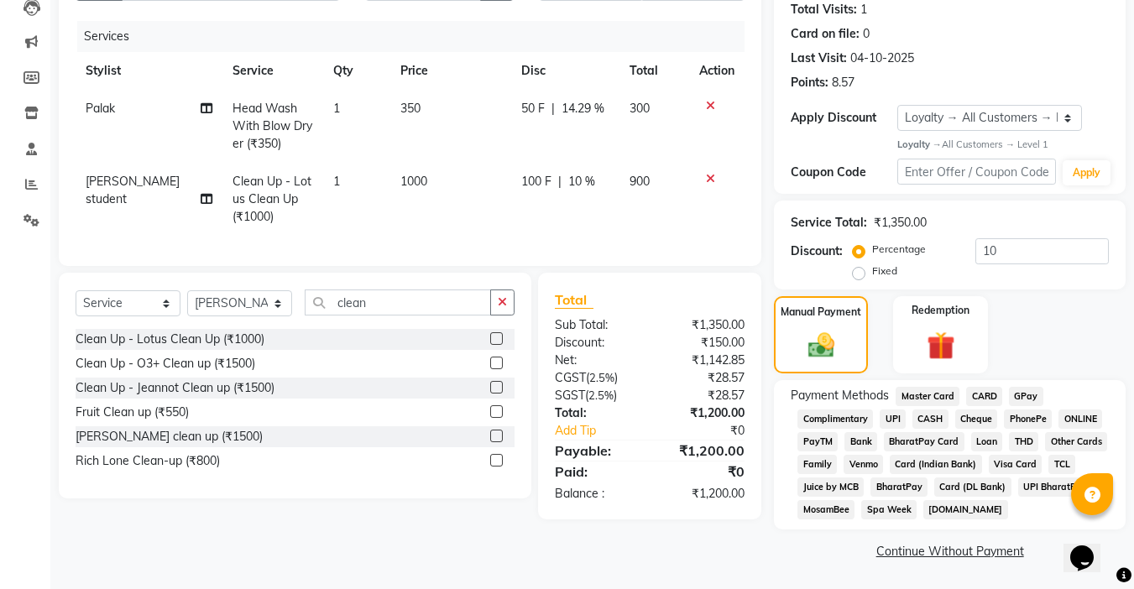
click at [943, 415] on span "CASH" at bounding box center [930, 419] width 36 height 19
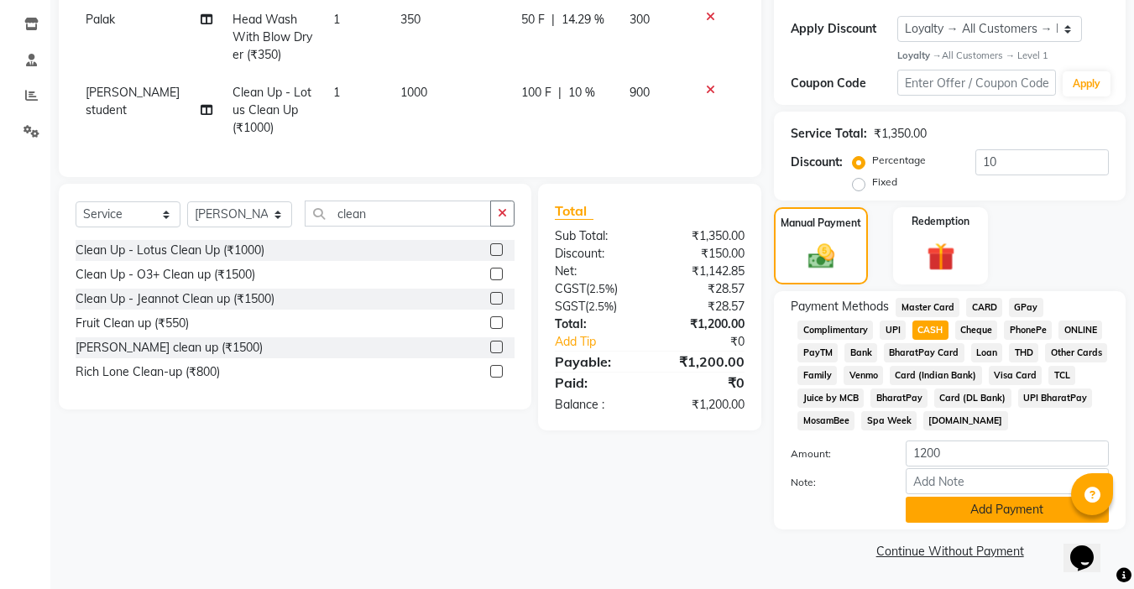
click at [970, 505] on button "Add Payment" at bounding box center [1007, 510] width 203 height 26
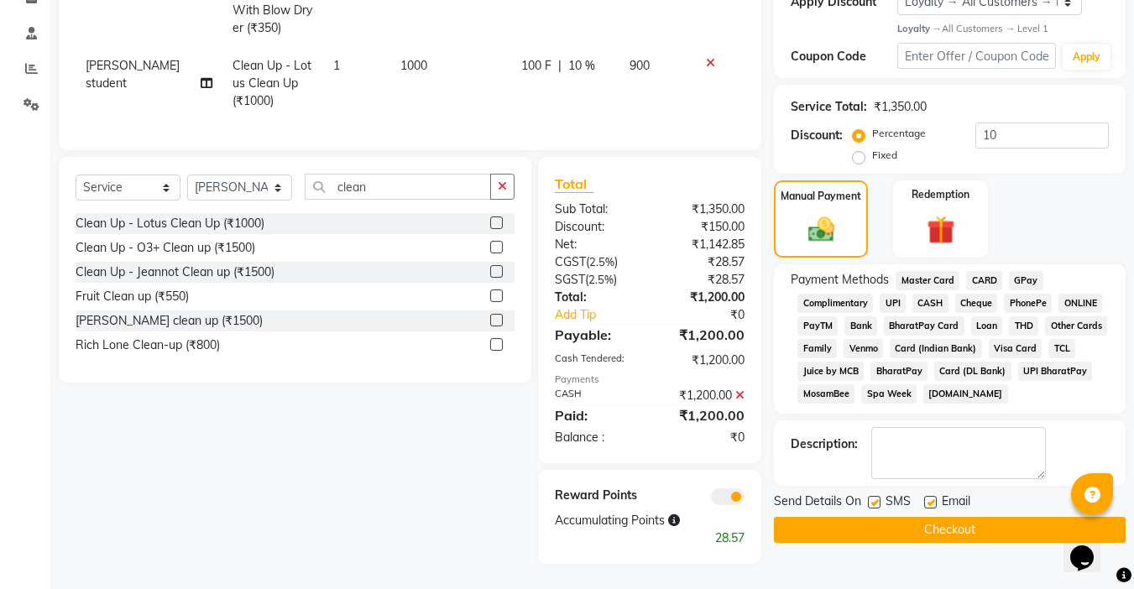
scroll to position [316, 0]
click at [932, 496] on label at bounding box center [930, 502] width 13 height 13
click at [932, 498] on input "checkbox" at bounding box center [929, 503] width 11 height 11
checkbox input "false"
click at [880, 496] on label at bounding box center [874, 502] width 13 height 13
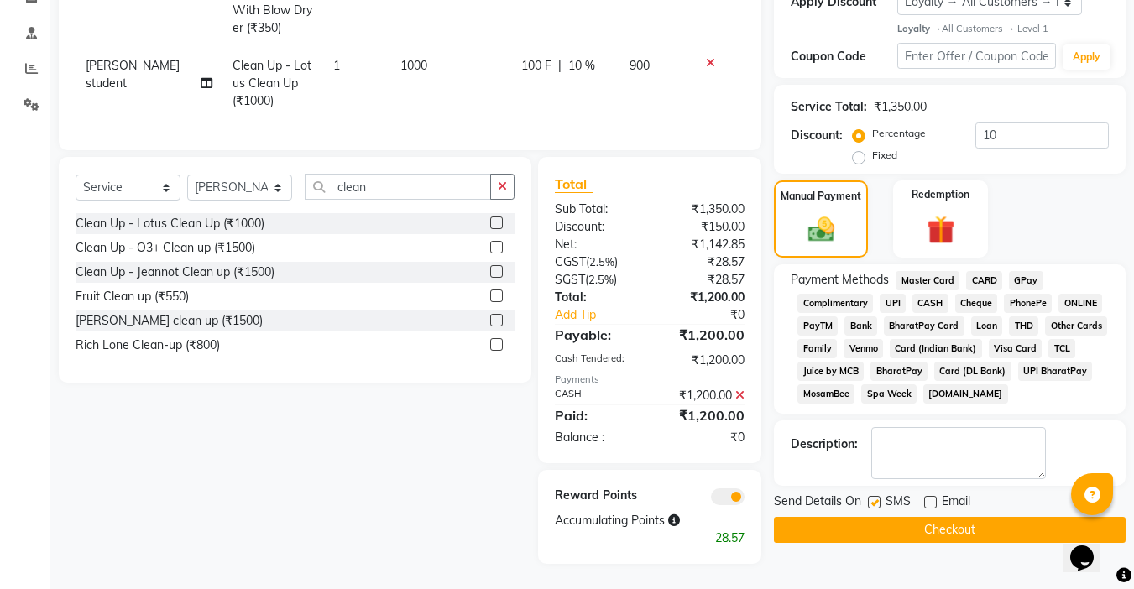
click at [879, 498] on input "checkbox" at bounding box center [873, 503] width 11 height 11
checkbox input "false"
click at [916, 518] on button "Checkout" at bounding box center [950, 530] width 352 height 26
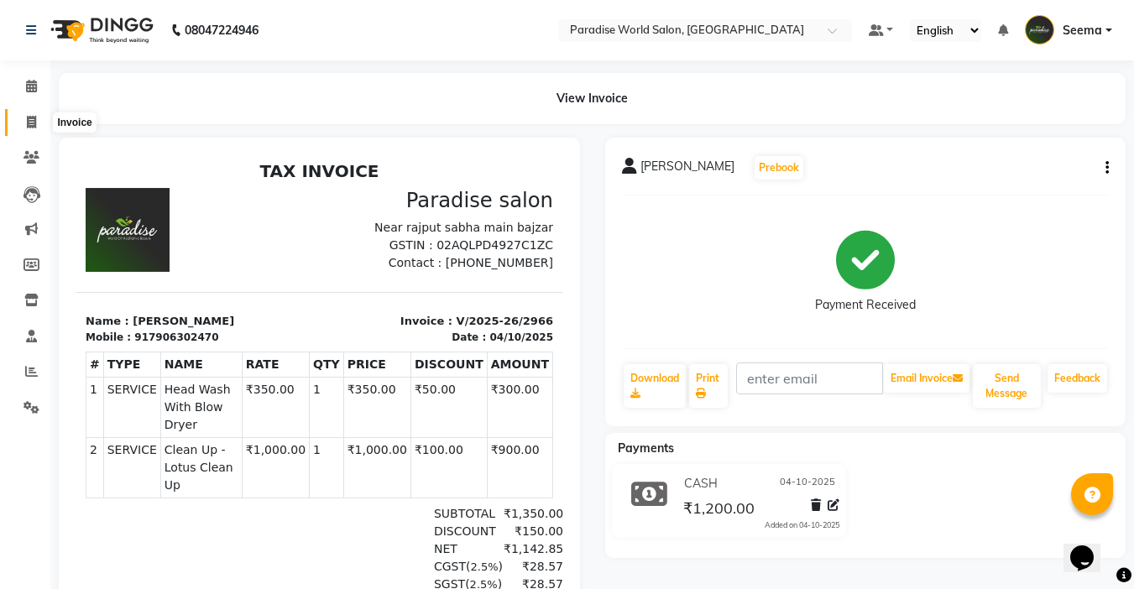
click at [32, 118] on icon at bounding box center [31, 122] width 9 height 13
select select "service"
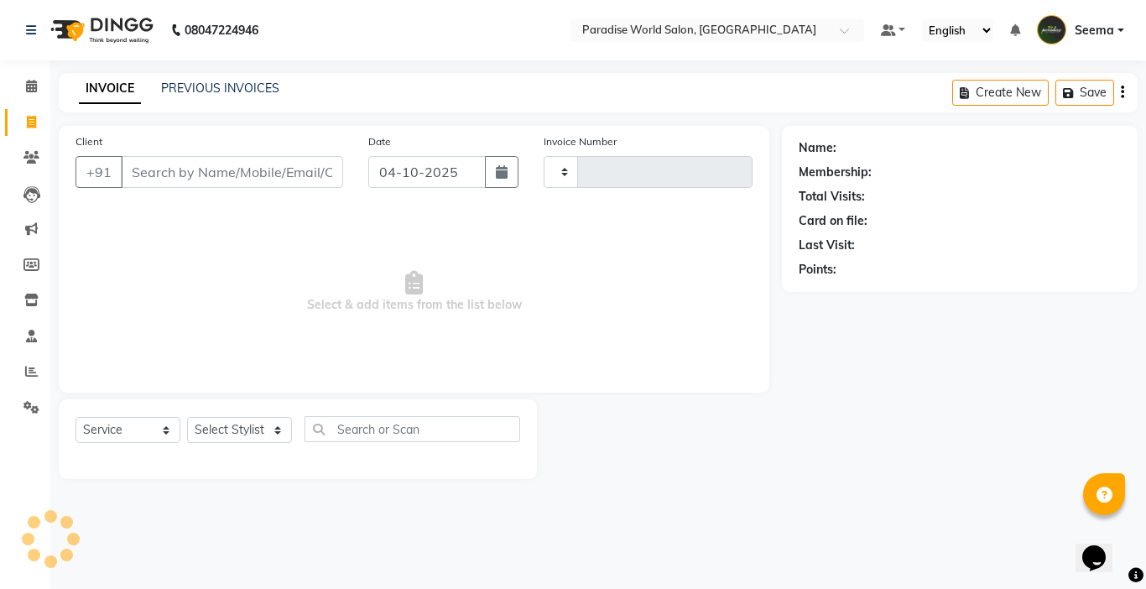
type input "2967"
select select "4451"
click at [165, 177] on input "Client" at bounding box center [232, 172] width 222 height 32
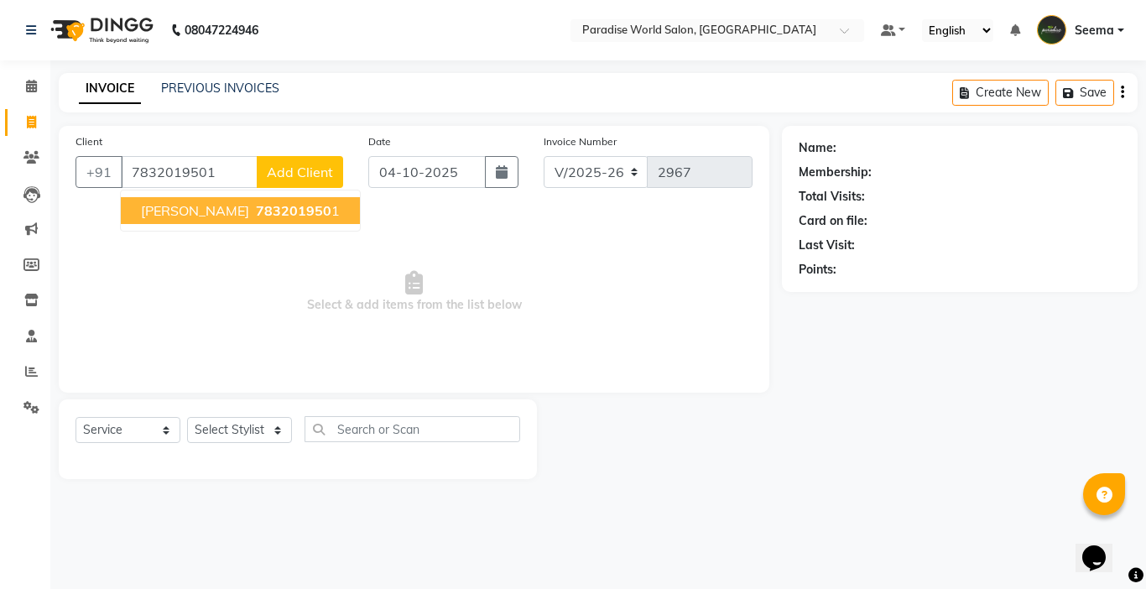
type input "7832019501"
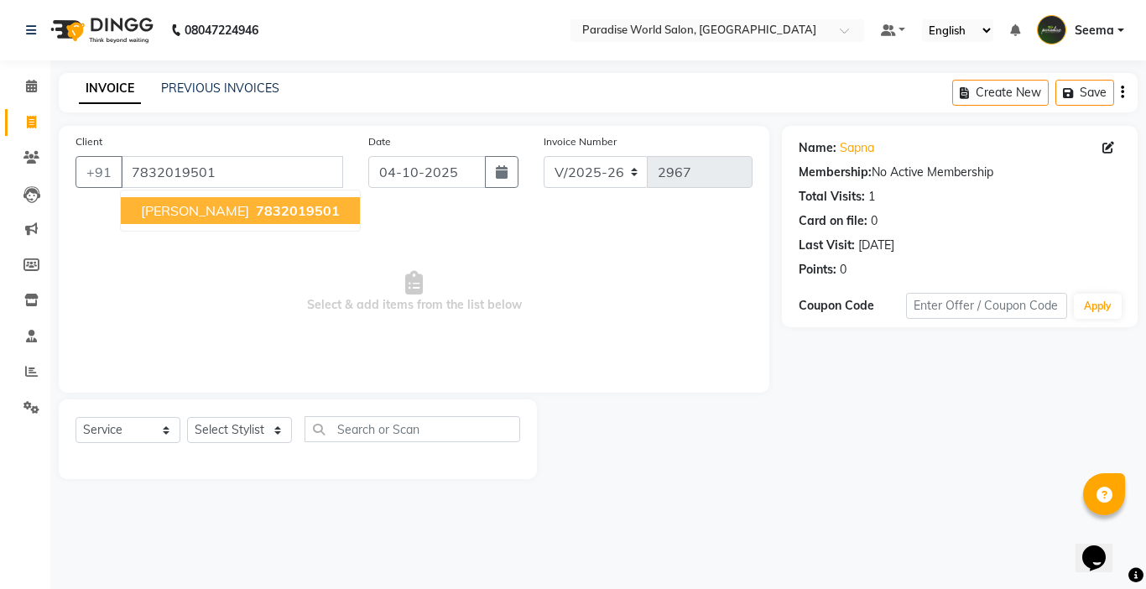
click at [253, 209] on ngb-highlight "7832019501" at bounding box center [296, 210] width 87 height 17
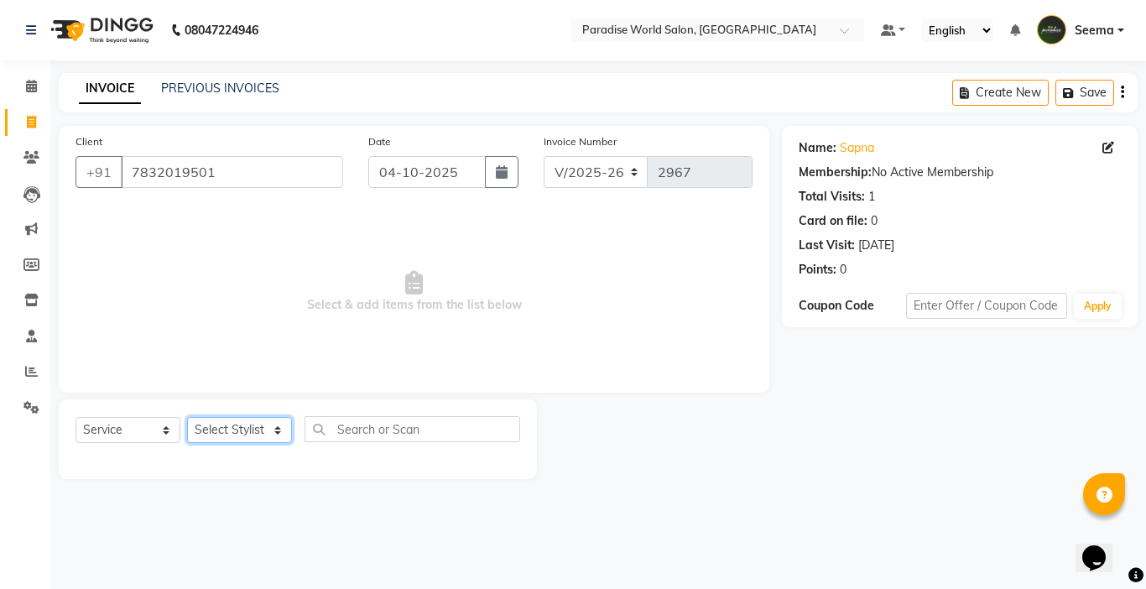
click at [235, 425] on select "Select Stylist [PERSON_NAME] [PERSON_NAME] [PERSON_NAME] company Deepak [PERSON…" at bounding box center [239, 430] width 105 height 26
click at [616, 279] on span "Select & add items from the list below" at bounding box center [414, 292] width 677 height 168
click at [1109, 151] on icon at bounding box center [1109, 148] width 12 height 12
select select "[DEMOGRAPHIC_DATA]"
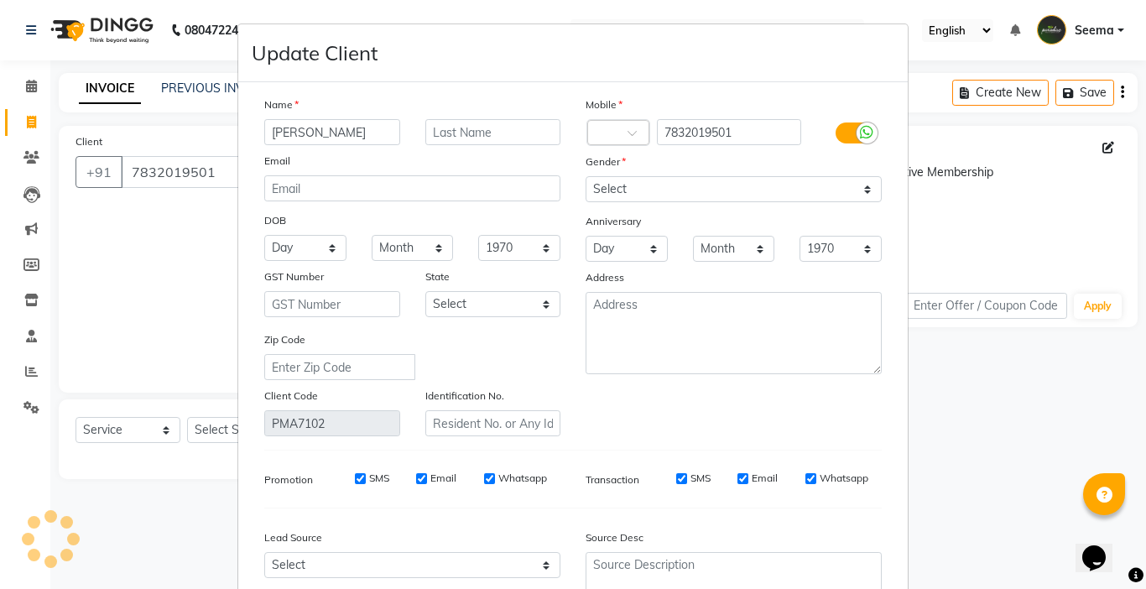
drag, startPoint x: 318, startPoint y: 133, endPoint x: 44, endPoint y: 132, distance: 274.4
click at [49, 133] on ngb-modal-window "Update Client Name sapna Email DOB Day 01 02 03 04 05 06 07 08 09 10 11 12 13 1…" at bounding box center [573, 294] width 1146 height 589
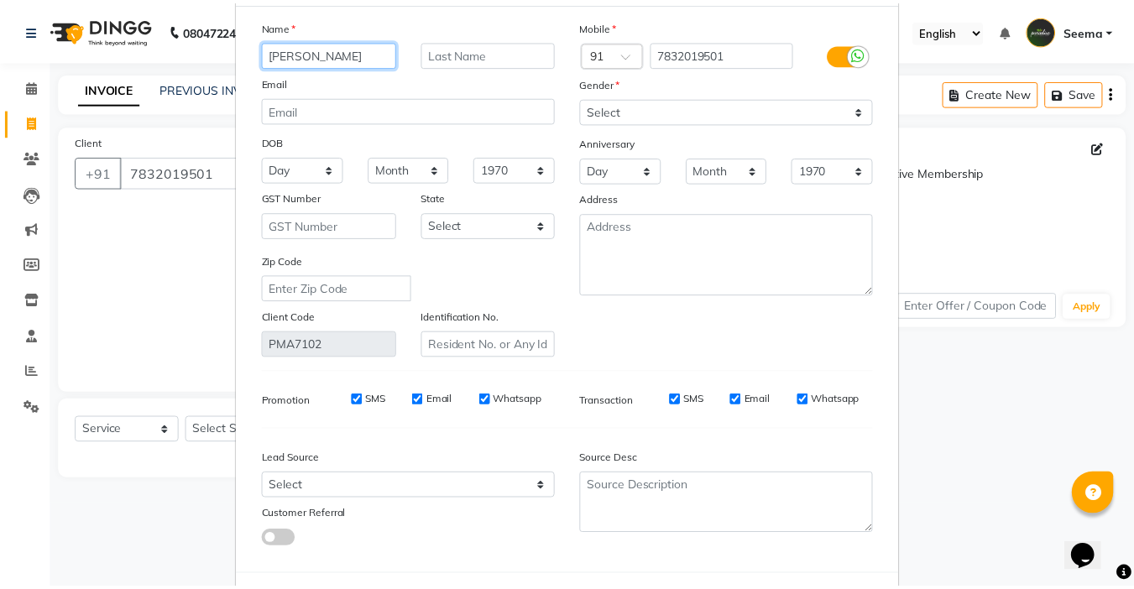
scroll to position [155, 0]
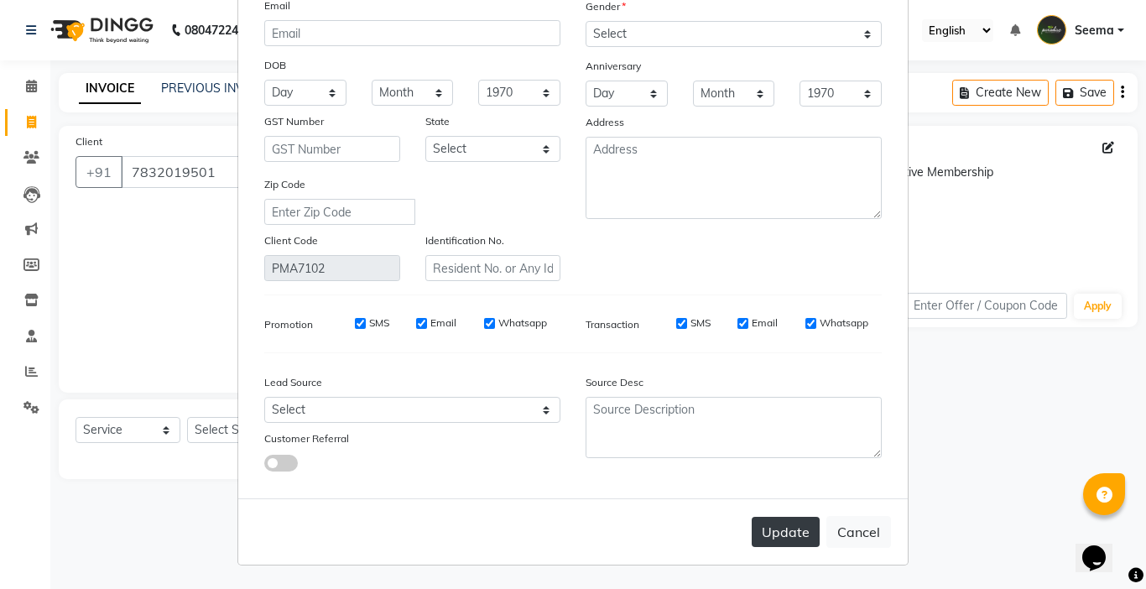
type input "[PERSON_NAME]"
click at [795, 542] on button "Update" at bounding box center [786, 532] width 68 height 30
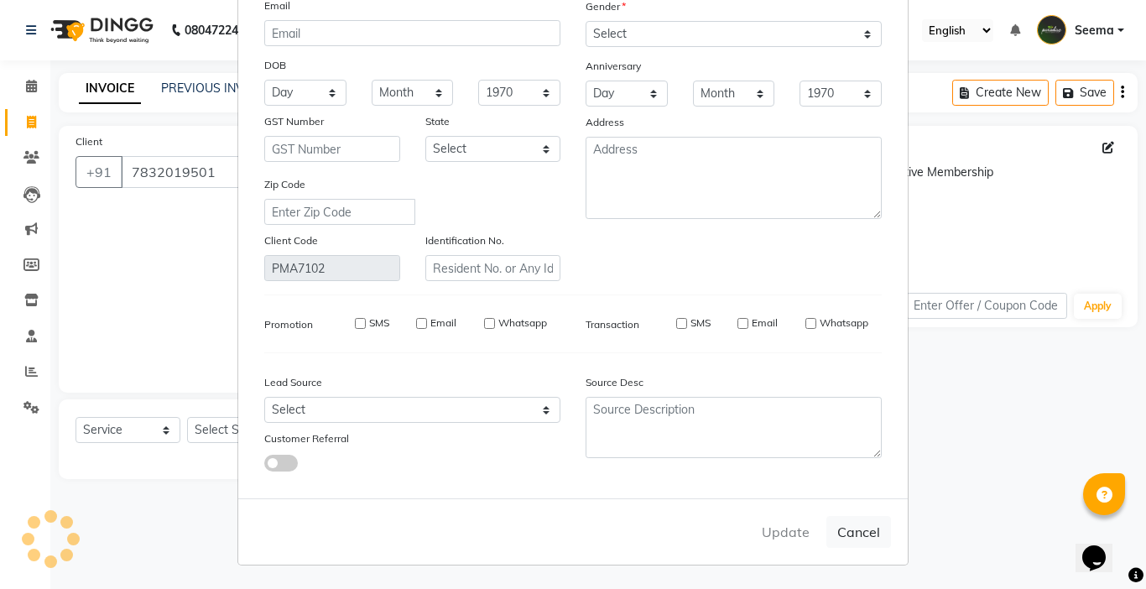
select select
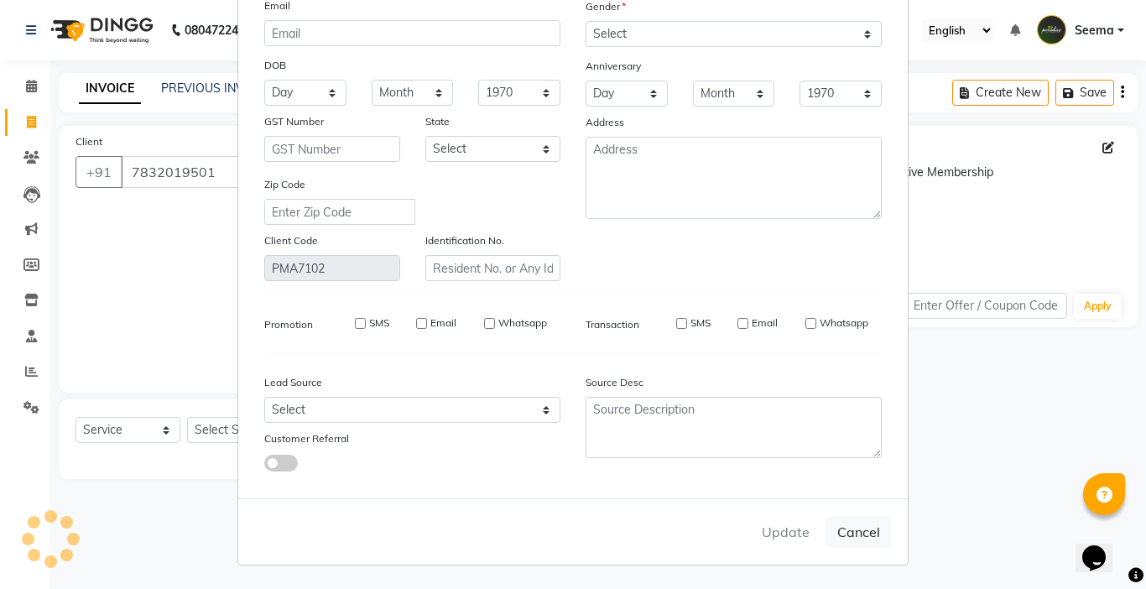
select select
checkbox input "false"
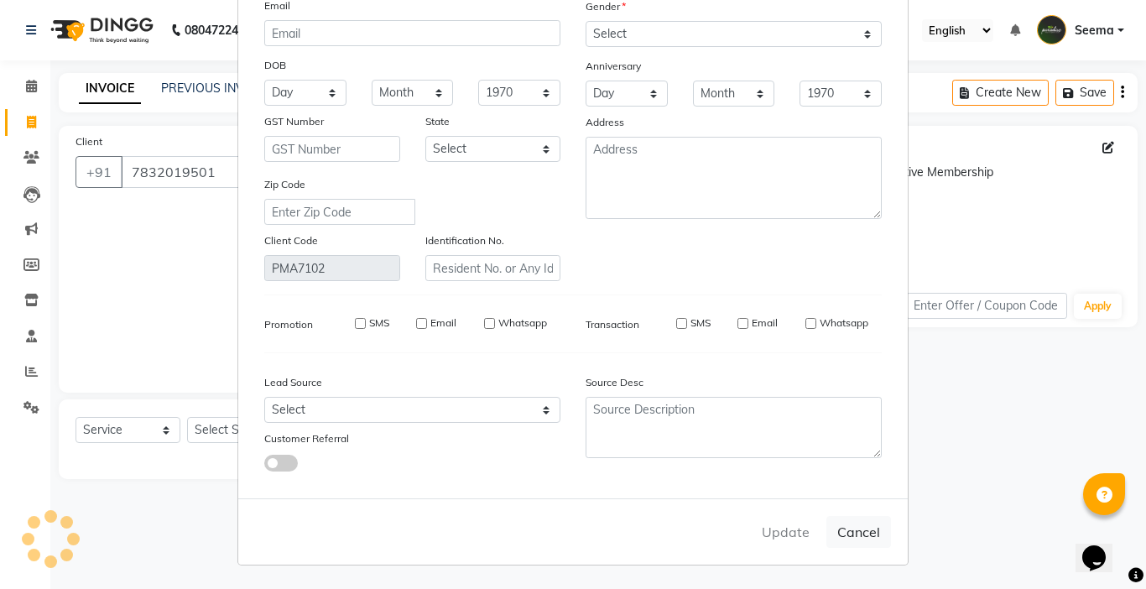
checkbox input "false"
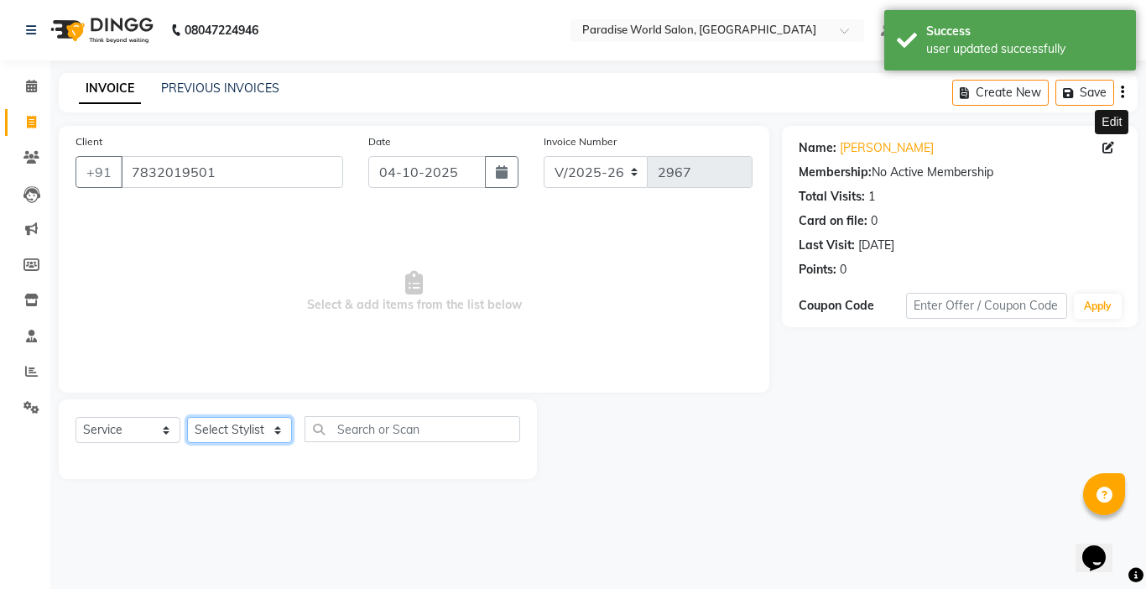
click at [236, 426] on select "Select Stylist [PERSON_NAME] [PERSON_NAME] [PERSON_NAME] company Deepak [PERSON…" at bounding box center [239, 430] width 105 height 26
select select "54032"
click at [187, 417] on select "Select Stylist [PERSON_NAME] [PERSON_NAME] [PERSON_NAME] company Deepak [PERSON…" at bounding box center [239, 430] width 105 height 26
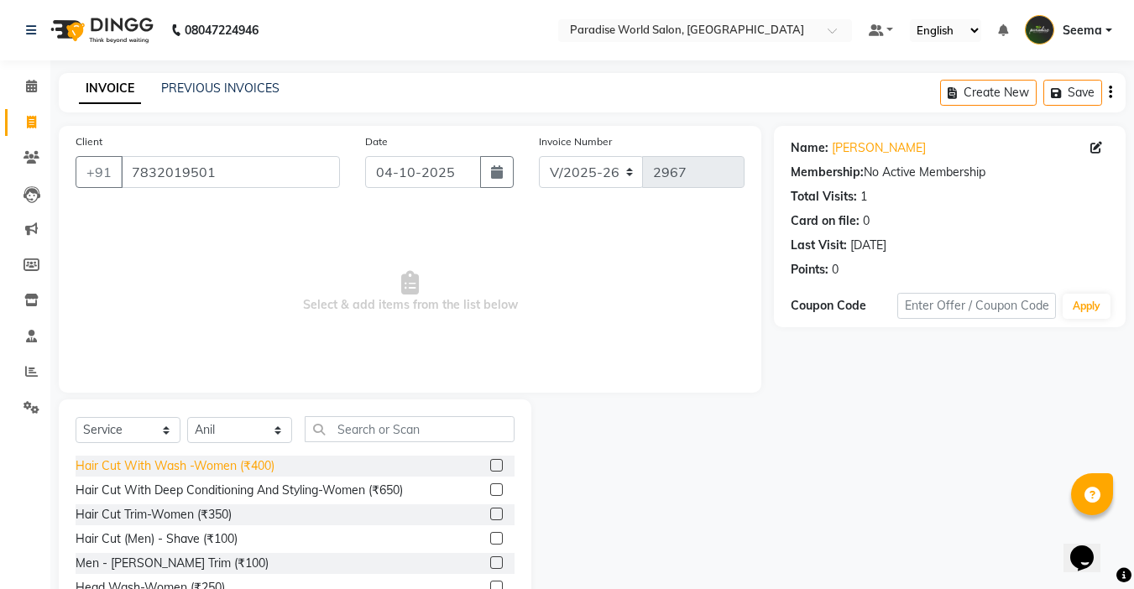
click at [245, 470] on div "Hair Cut With Wash -Women (₹400)" at bounding box center [175, 466] width 199 height 18
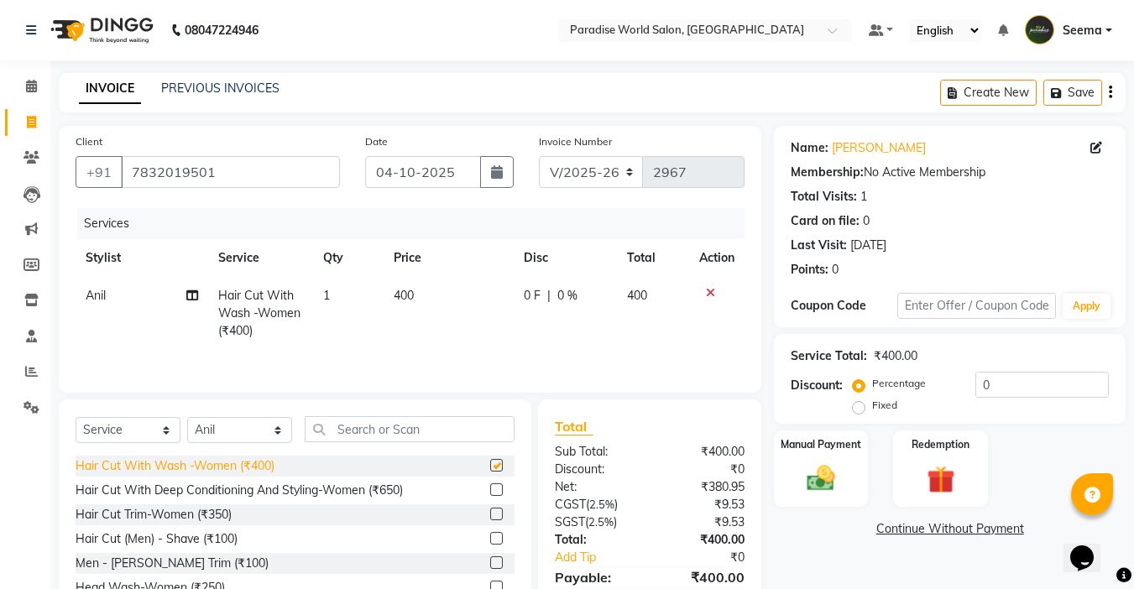
checkbox input "false"
click at [254, 432] on select "Select Stylist [PERSON_NAME] [PERSON_NAME] [PERSON_NAME] company Deepak [PERSON…" at bounding box center [239, 430] width 105 height 26
select select "24941"
click at [187, 417] on select "Select Stylist [PERSON_NAME] [PERSON_NAME] [PERSON_NAME] company Deepak [PERSON…" at bounding box center [239, 430] width 105 height 26
click at [264, 465] on div "Hair Cut With Wash -Women (₹400)" at bounding box center [175, 466] width 199 height 18
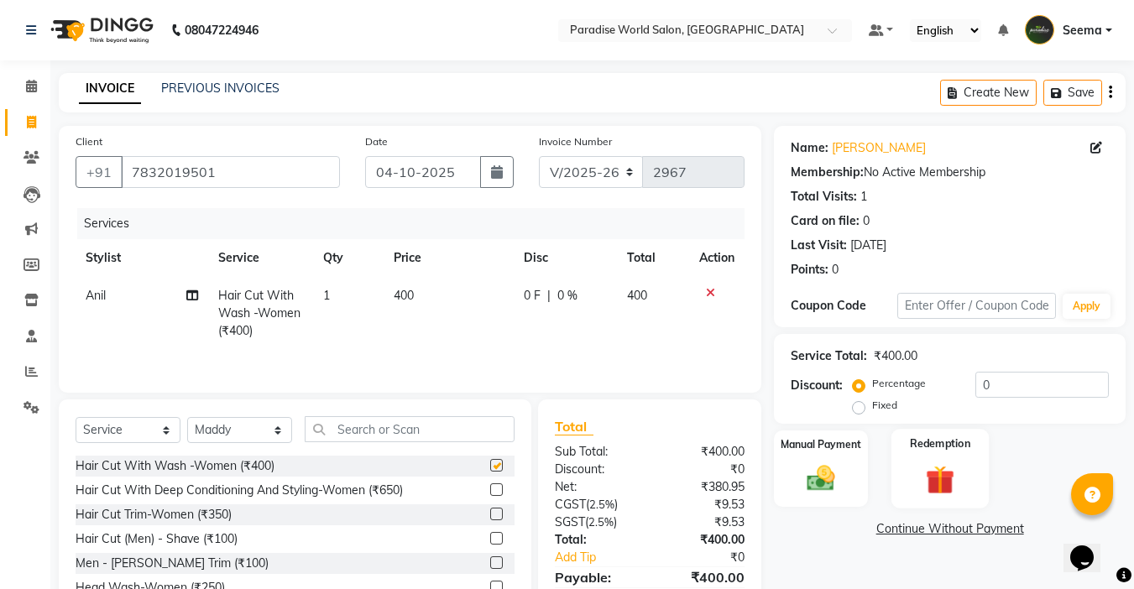
checkbox input "false"
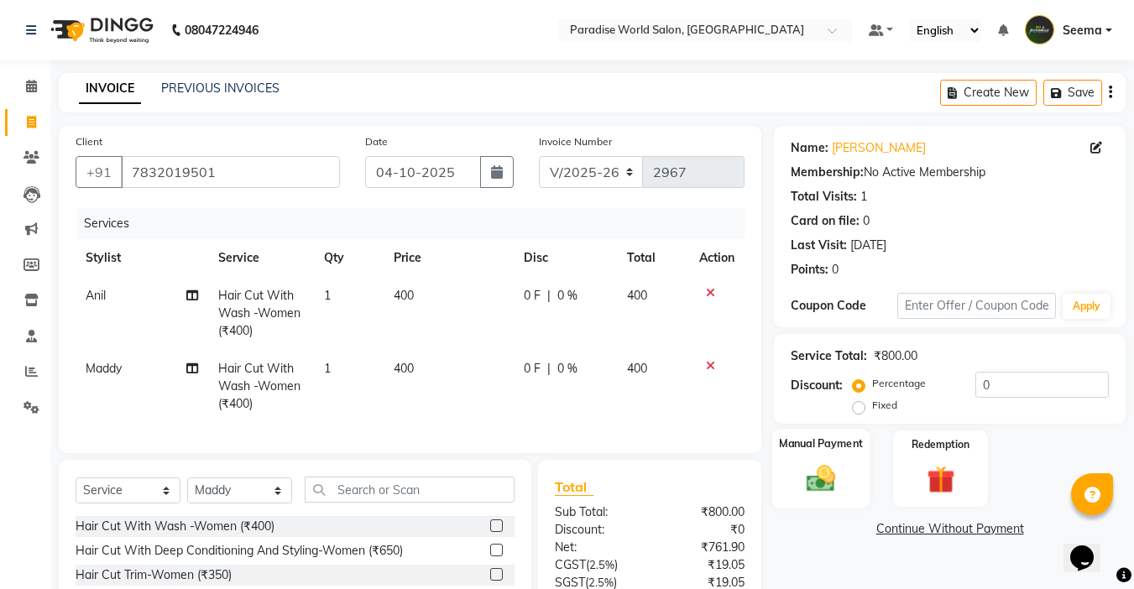
click at [821, 482] on img at bounding box center [820, 479] width 47 height 34
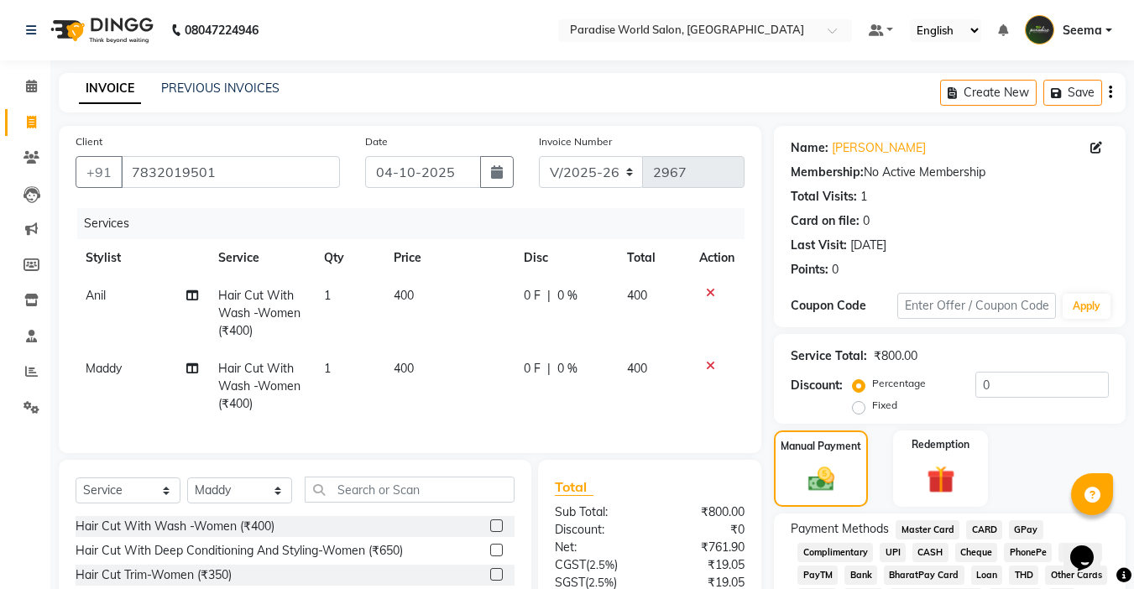
scroll to position [156, 0]
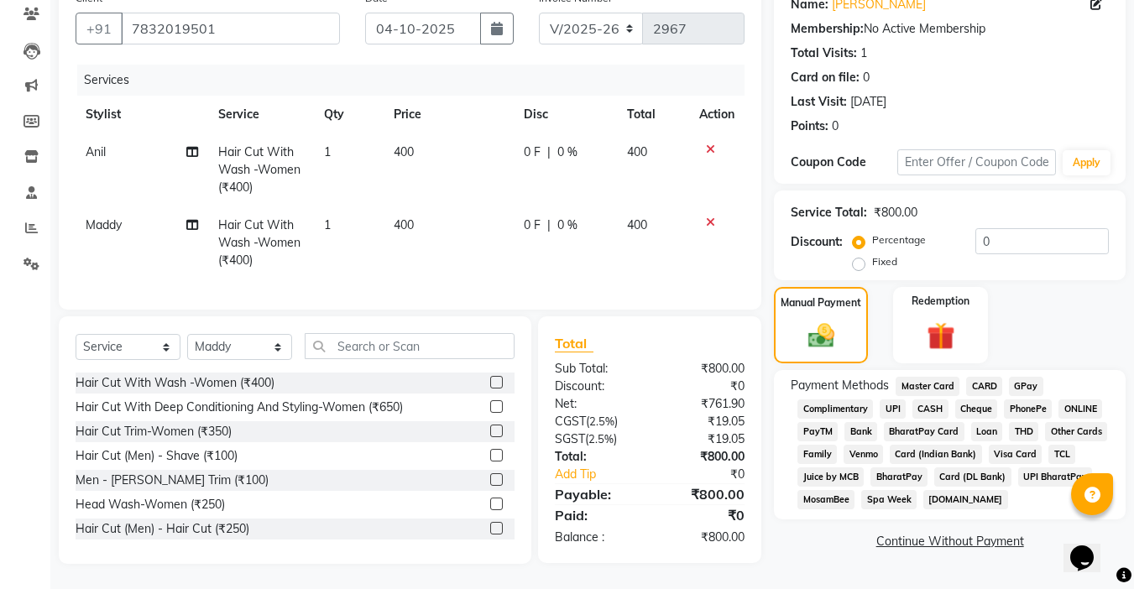
click at [934, 399] on span "CASH" at bounding box center [930, 408] width 36 height 19
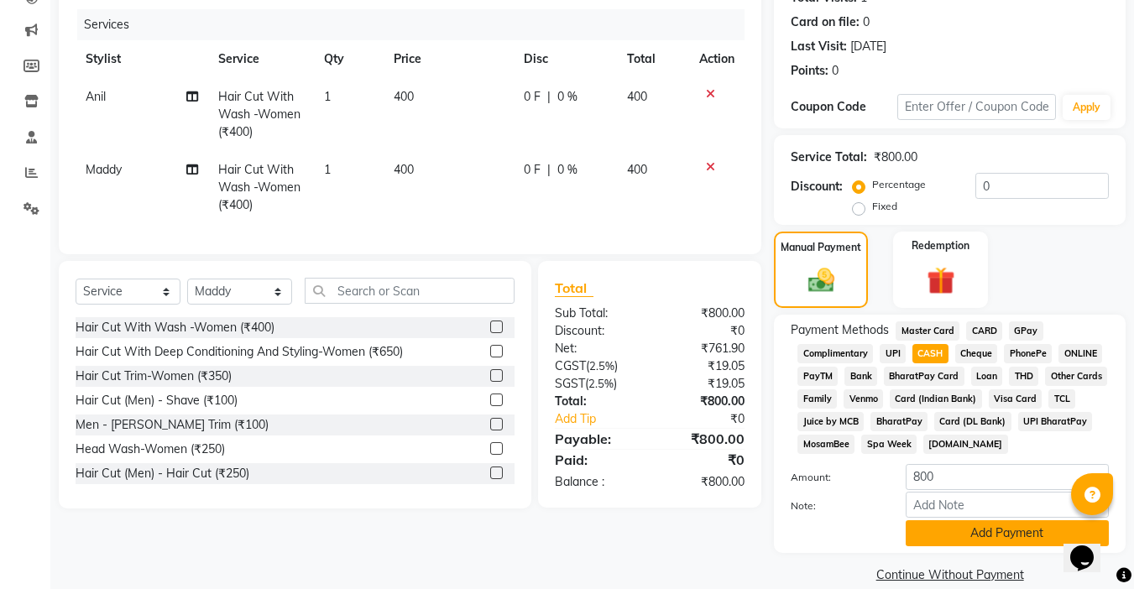
scroll to position [222, 0]
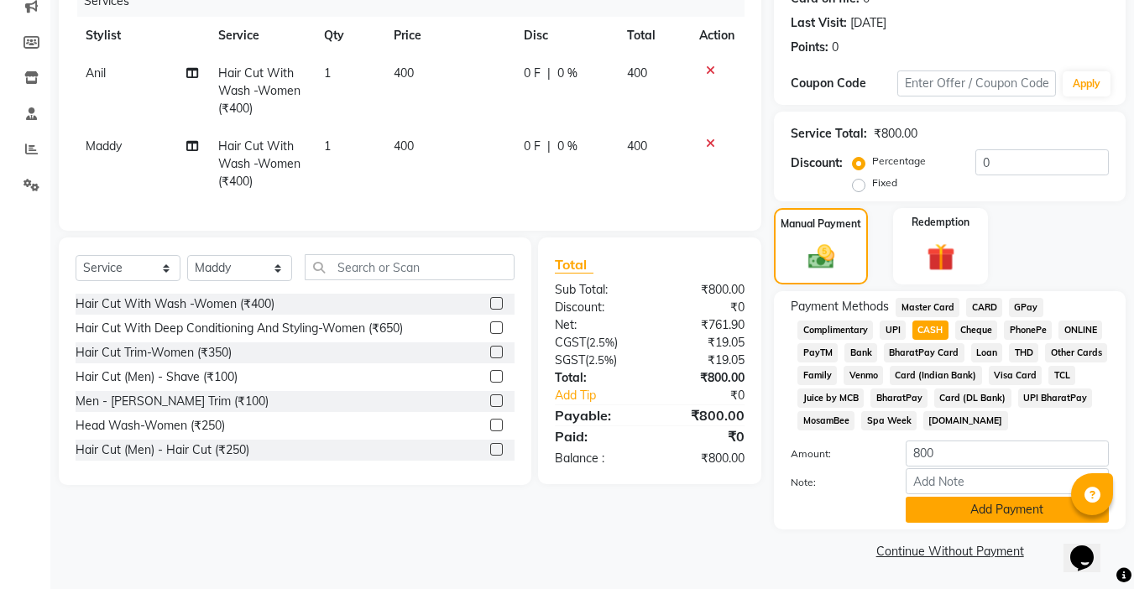
click at [964, 507] on button "Add Payment" at bounding box center [1007, 510] width 203 height 26
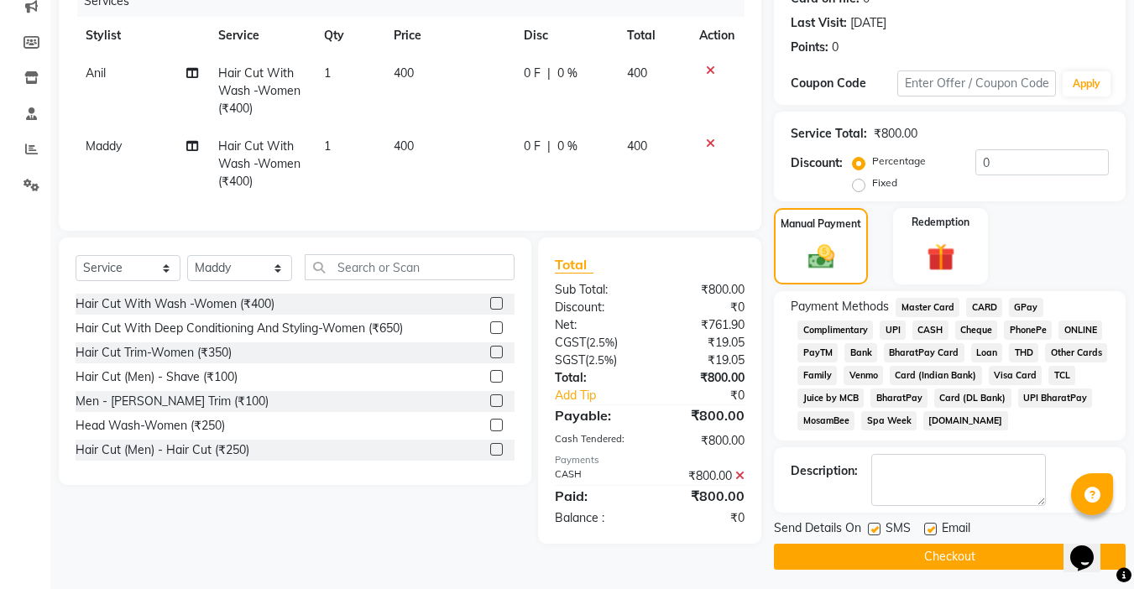
click at [931, 527] on label at bounding box center [930, 529] width 13 height 13
click at [931, 527] on input "checkbox" at bounding box center [929, 530] width 11 height 11
checkbox input "false"
click at [867, 525] on div "Send Details On SMS Email" at bounding box center [950, 529] width 352 height 21
click at [876, 530] on label at bounding box center [874, 529] width 13 height 13
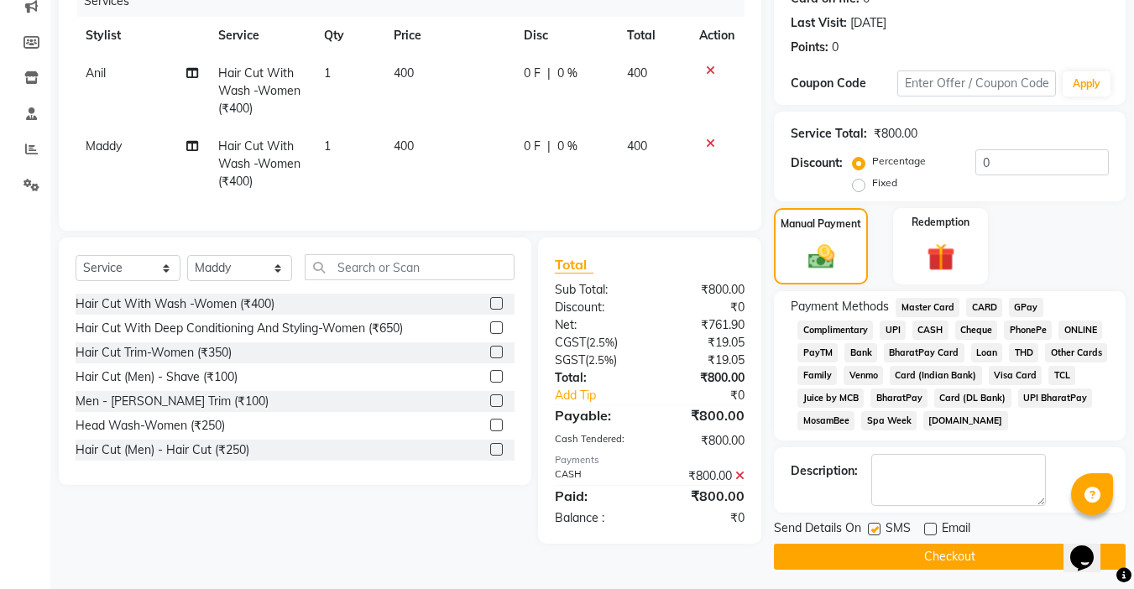
click at [876, 530] on input "checkbox" at bounding box center [873, 530] width 11 height 11
checkbox input "false"
click at [932, 554] on button "Checkout" at bounding box center [950, 557] width 352 height 26
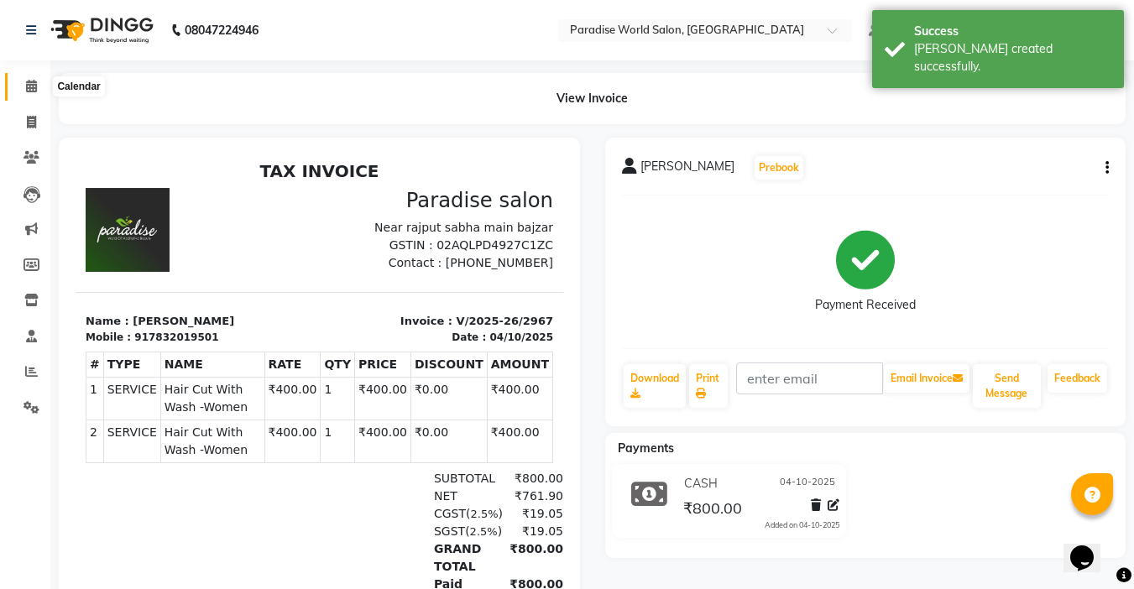
click at [30, 88] on icon at bounding box center [31, 86] width 11 height 13
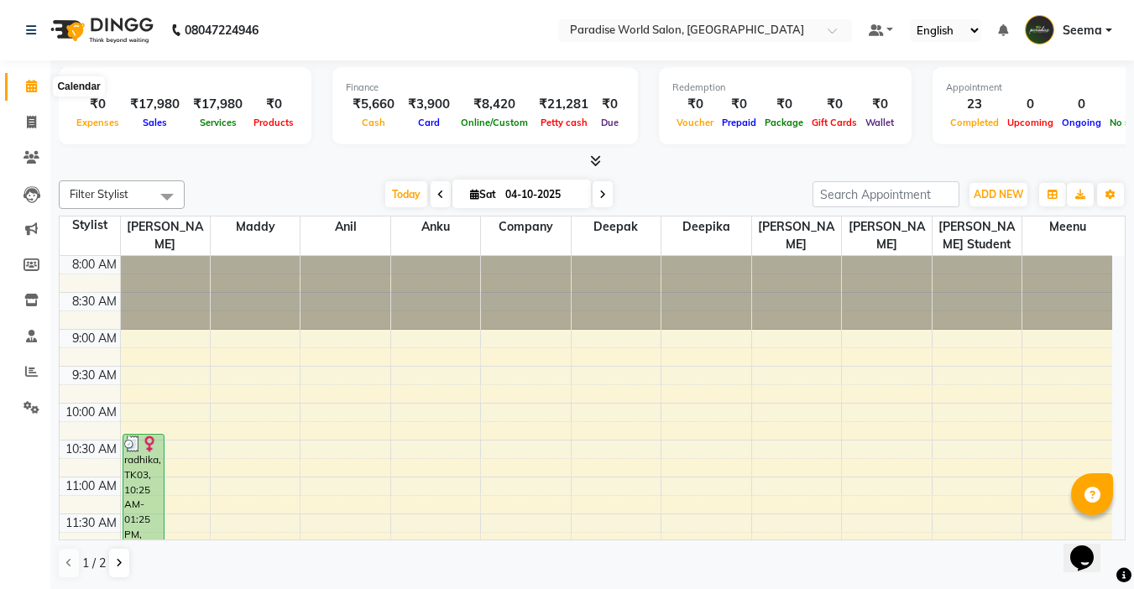
click at [36, 84] on icon at bounding box center [31, 86] width 11 height 13
click at [600, 190] on icon at bounding box center [602, 195] width 7 height 10
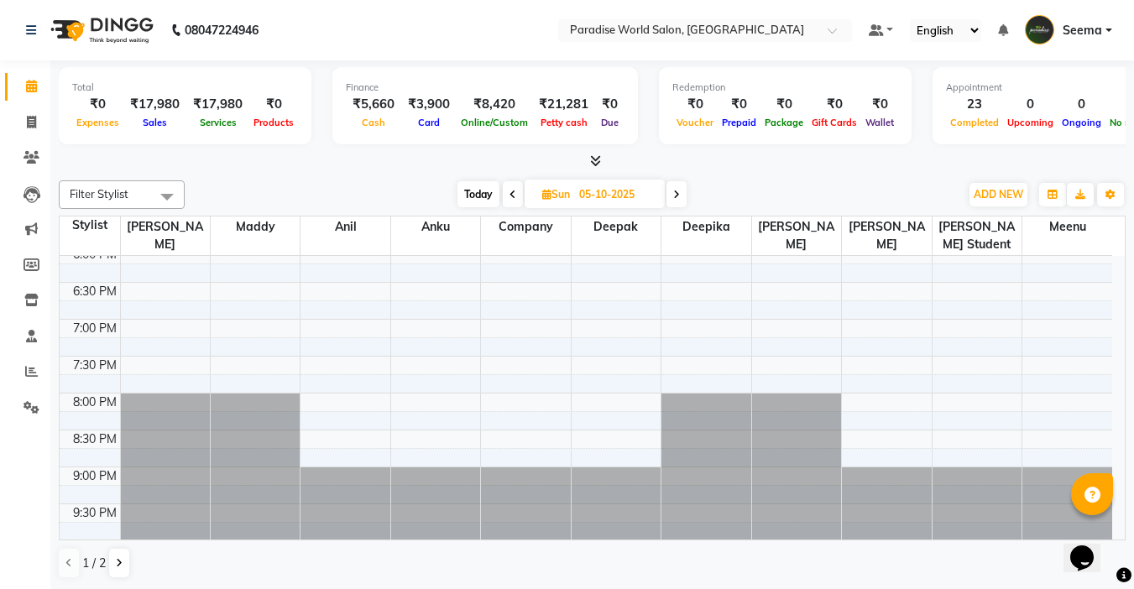
scroll to position [749, 0]
click at [446, 154] on div at bounding box center [592, 162] width 1067 height 18
click at [475, 193] on span "Today" at bounding box center [478, 194] width 42 height 26
type input "04-10-2025"
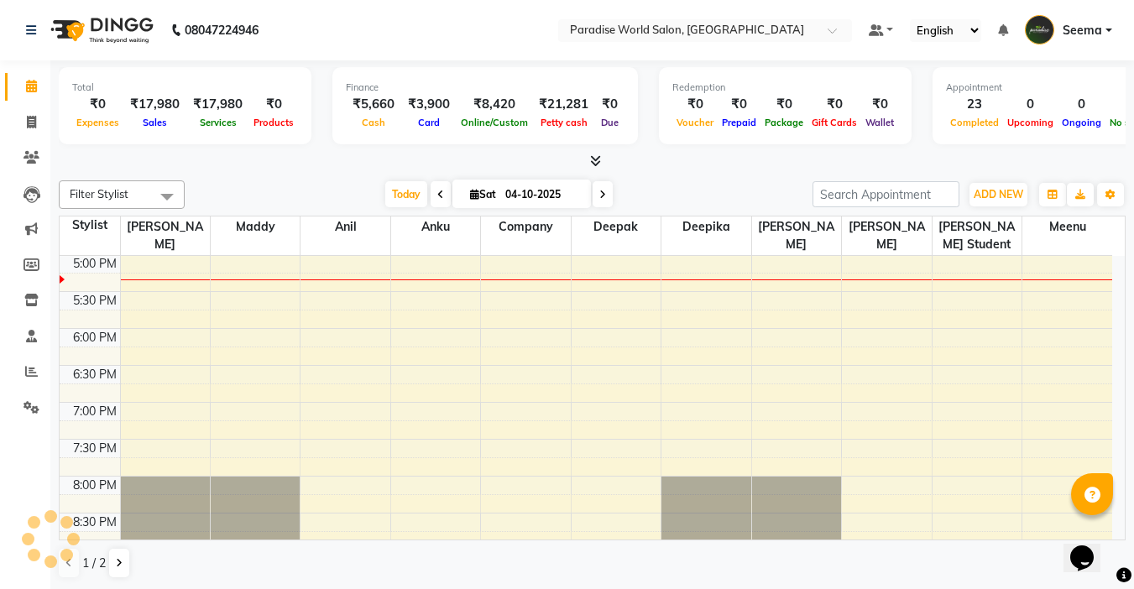
click at [525, 193] on input "04-10-2025" at bounding box center [542, 194] width 84 height 25
select select "10"
select select "2025"
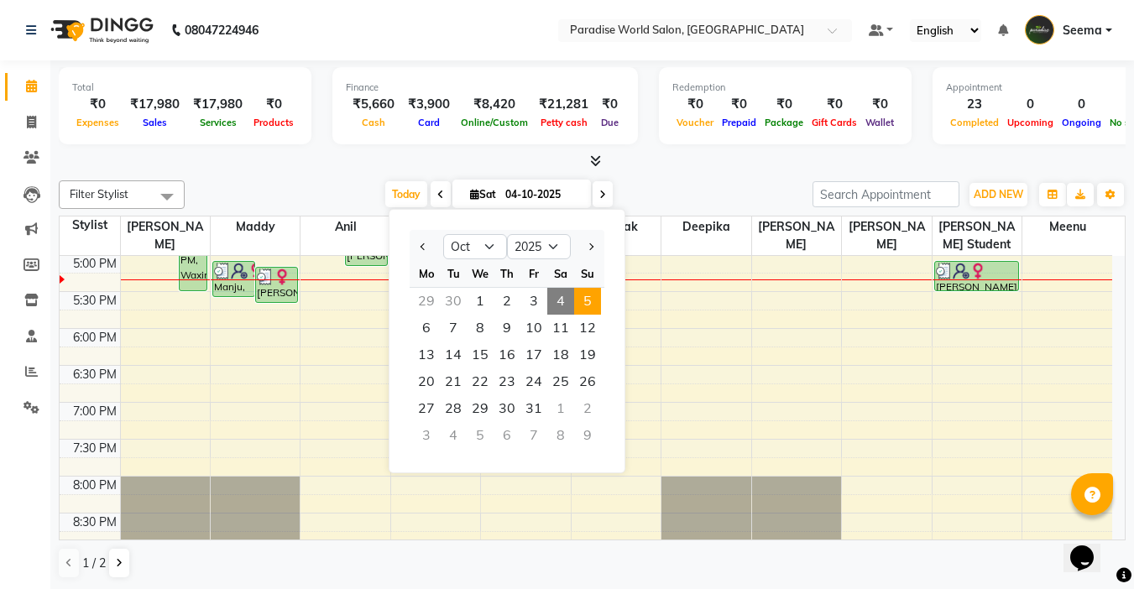
click at [588, 302] on span "5" at bounding box center [587, 301] width 27 height 27
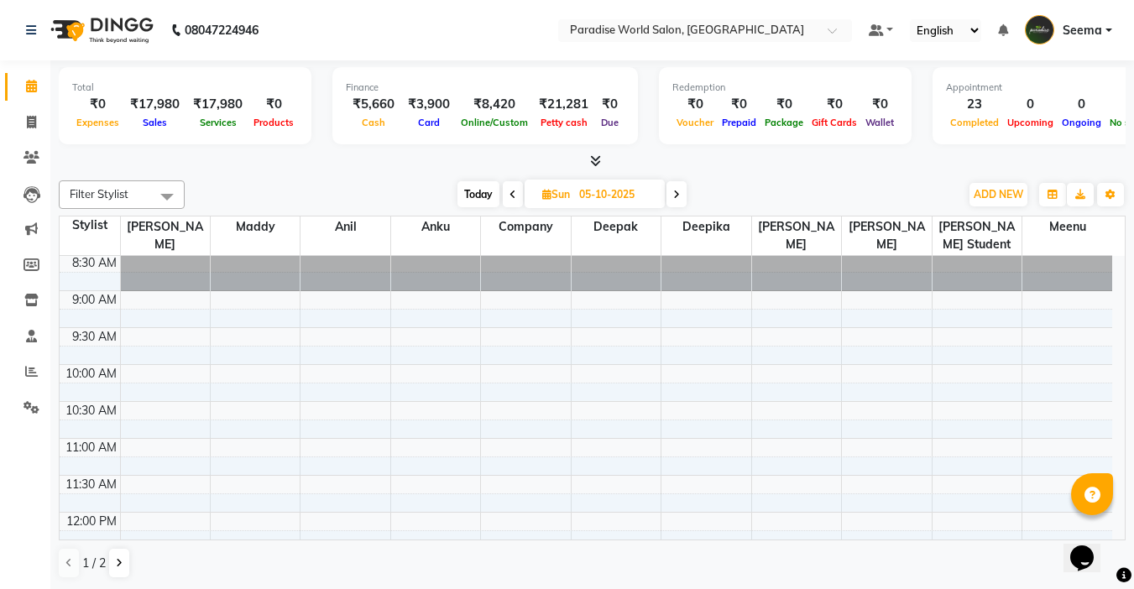
scroll to position [0, 0]
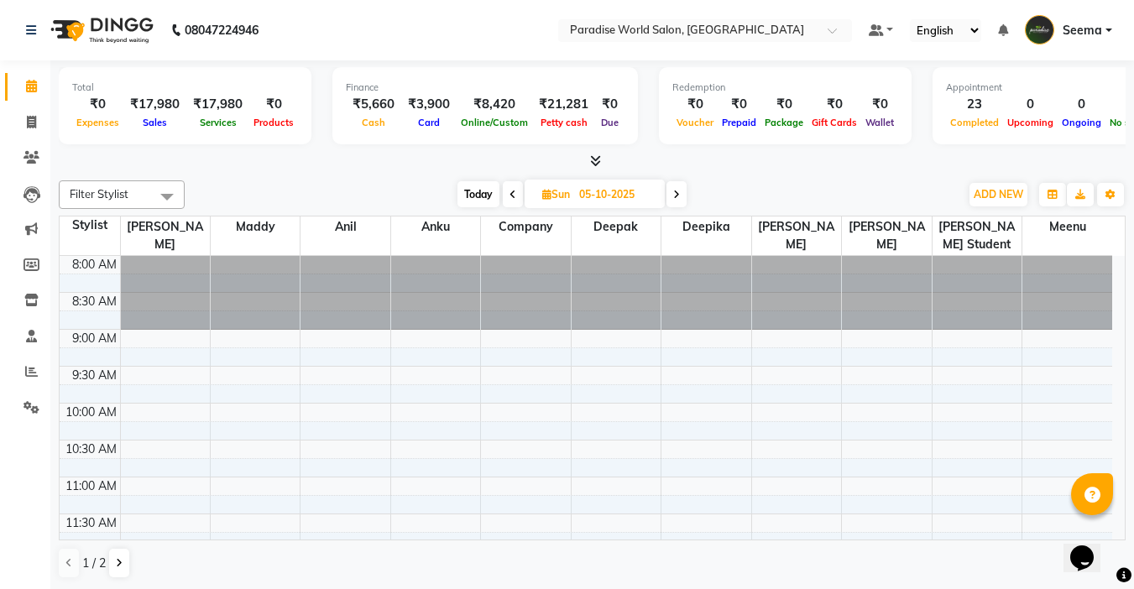
click at [735, 174] on div "Filter Stylist Select All Sujata Maddy Anil anku company Deepak Deepika Heena i…" at bounding box center [592, 380] width 1067 height 412
click at [673, 197] on span at bounding box center [676, 194] width 20 height 26
click at [680, 187] on span at bounding box center [677, 194] width 20 height 26
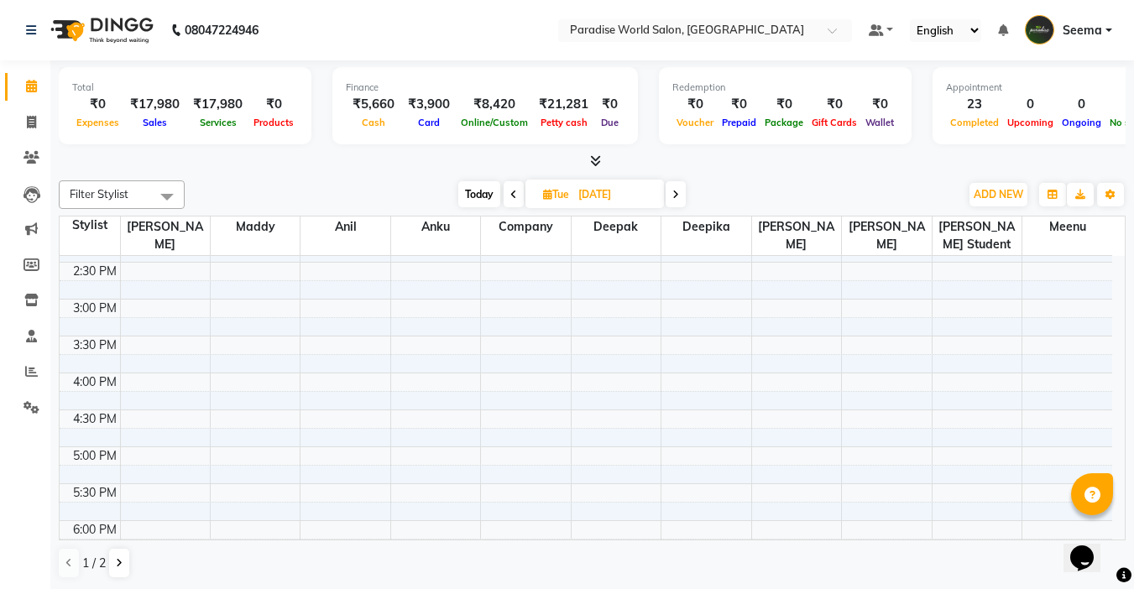
scroll to position [676, 0]
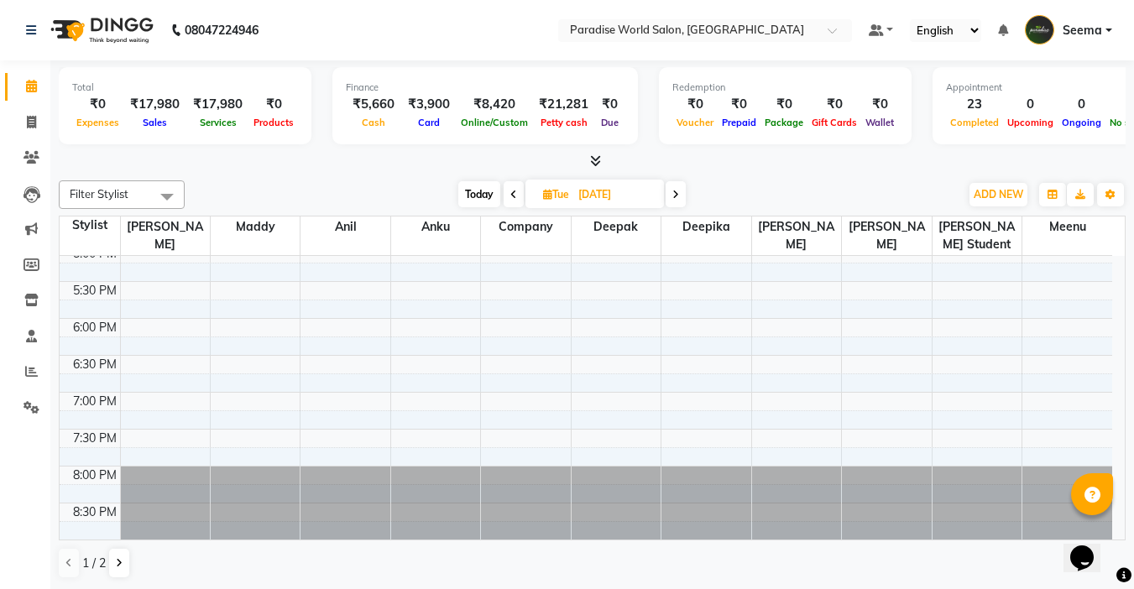
click at [510, 191] on icon at bounding box center [513, 195] width 7 height 10
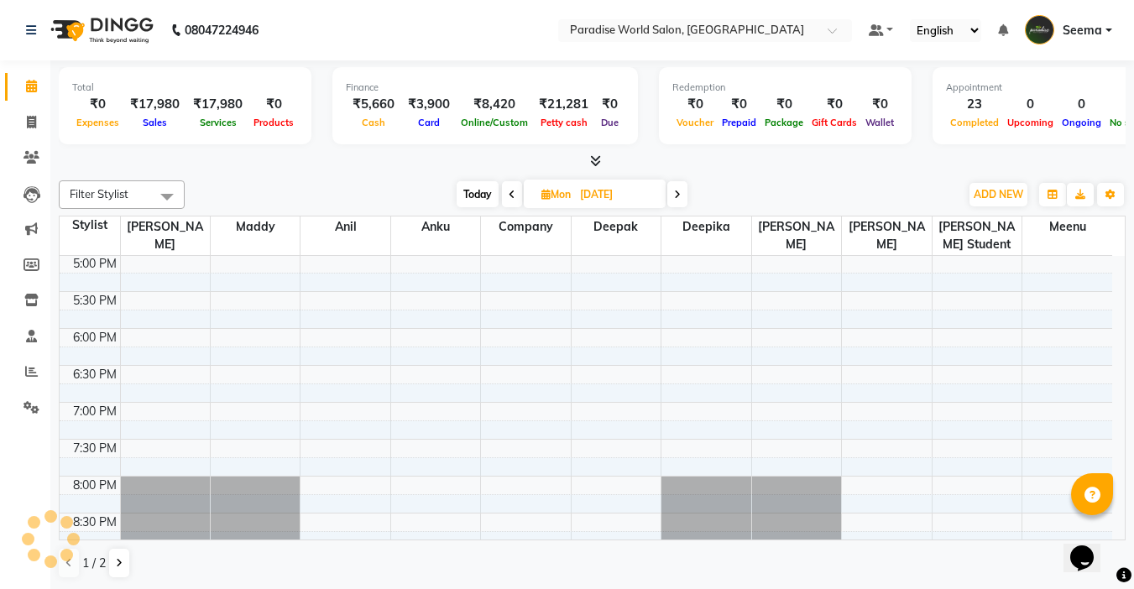
click at [509, 196] on icon at bounding box center [512, 195] width 7 height 10
type input "05-10-2025"
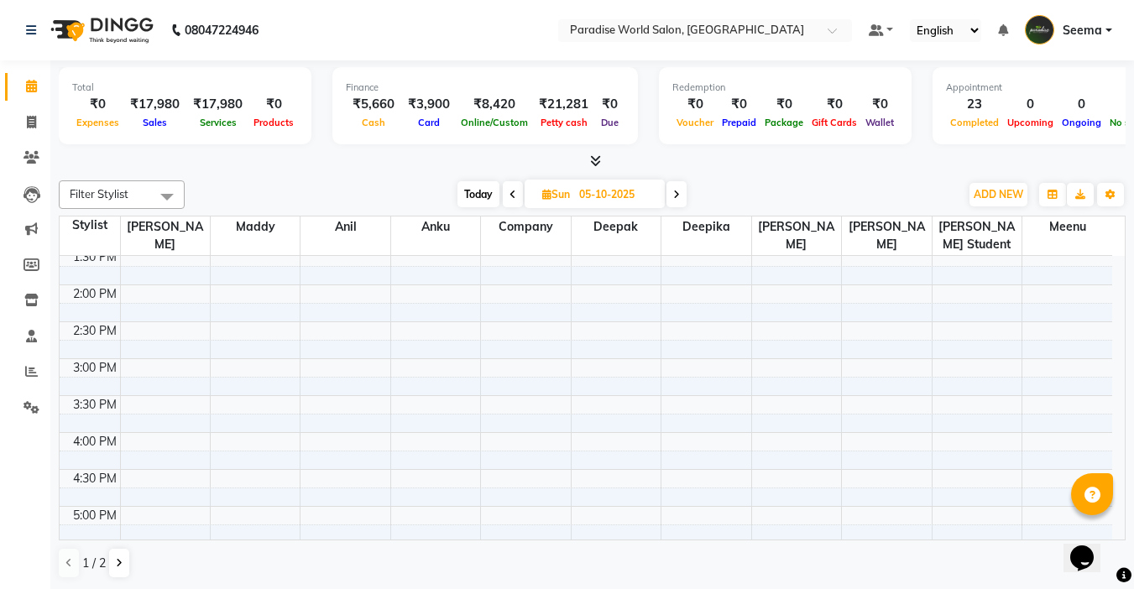
scroll to position [0, 0]
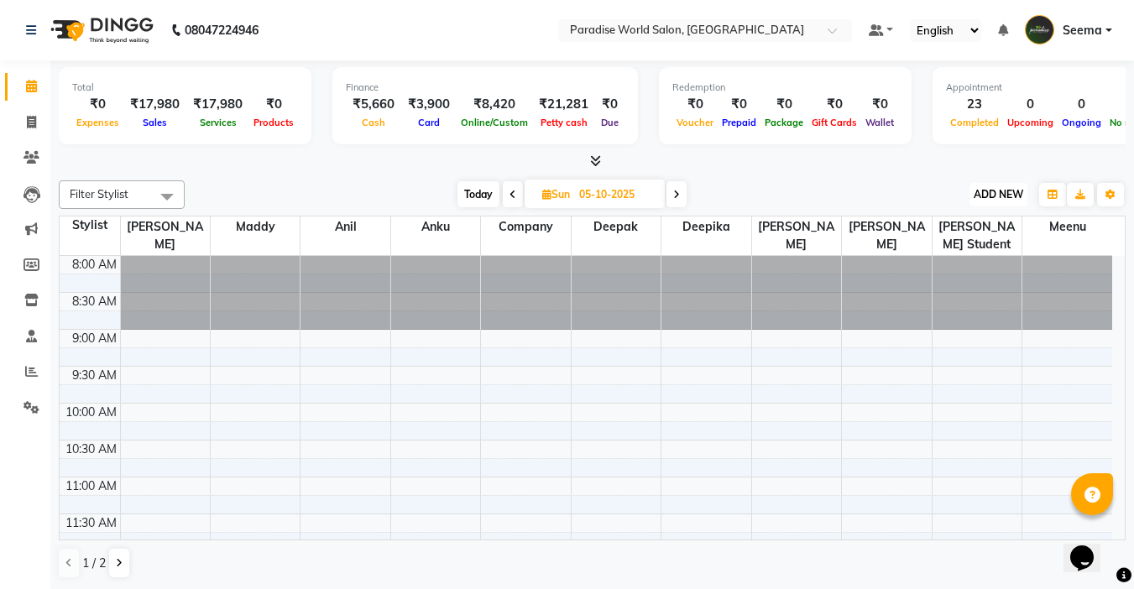
click at [989, 194] on span "ADD NEW" at bounding box center [999, 194] width 50 height 13
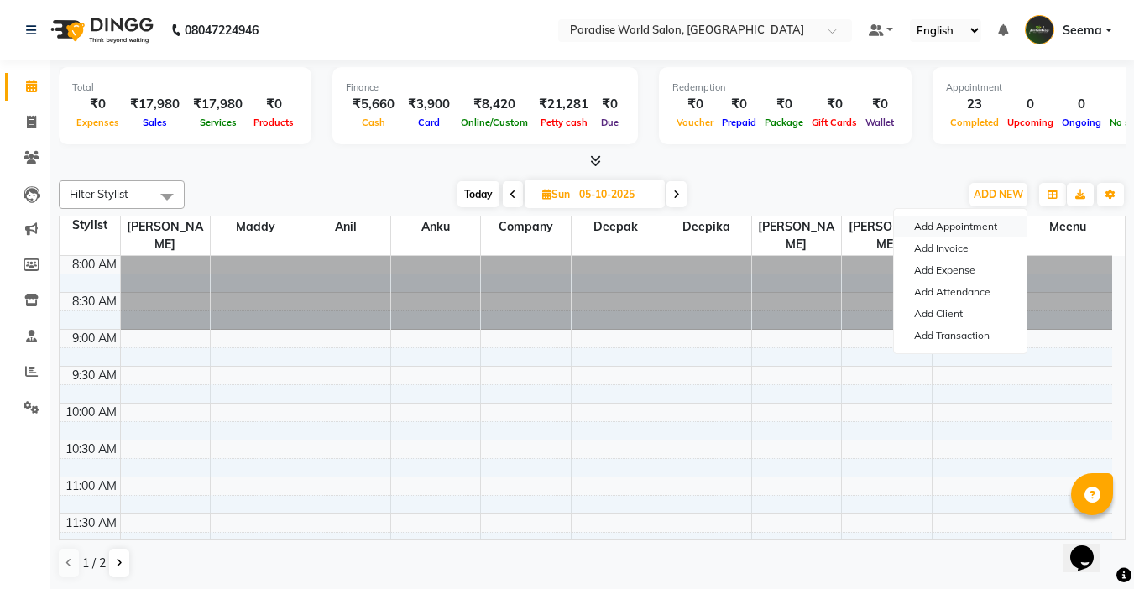
click at [941, 225] on button "Add Appointment" at bounding box center [960, 227] width 133 height 22
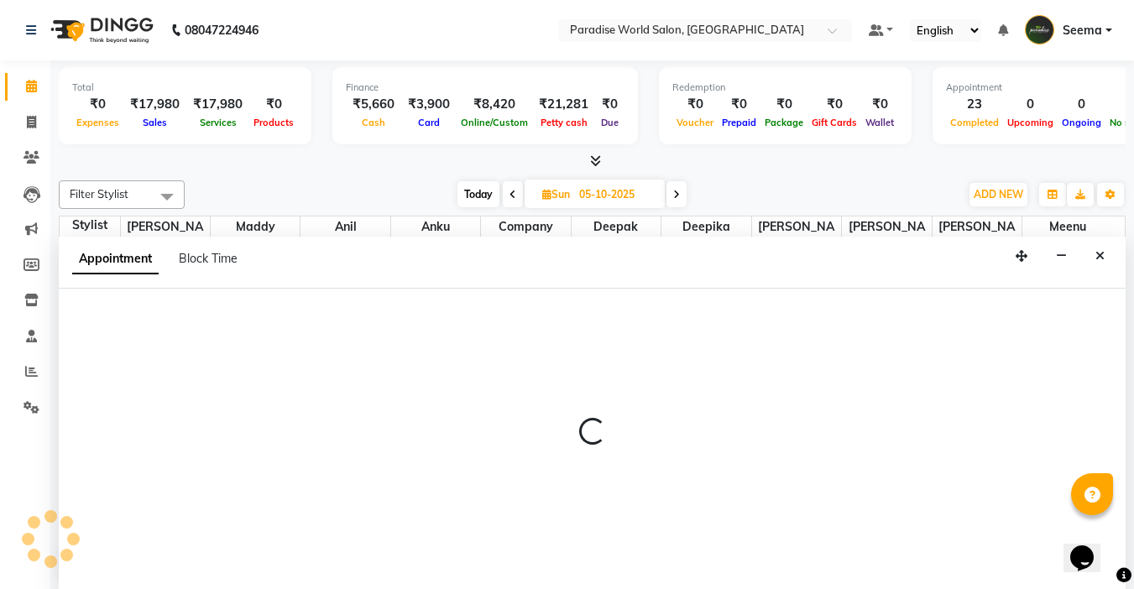
scroll to position [1, 0]
select select "tentative"
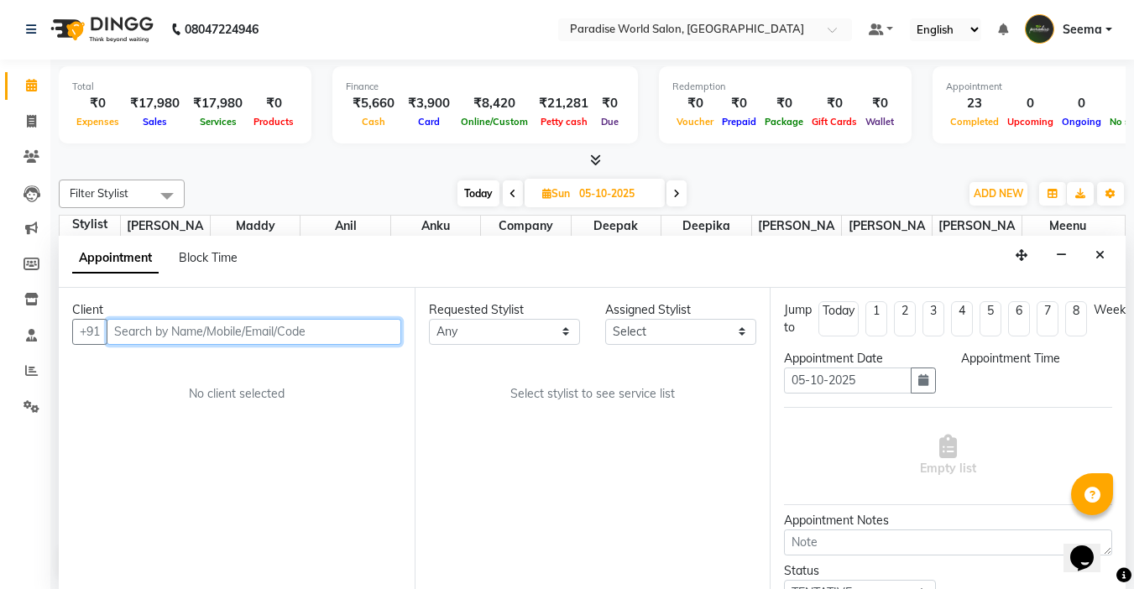
select select "540"
click at [211, 339] on input "text" at bounding box center [254, 332] width 295 height 26
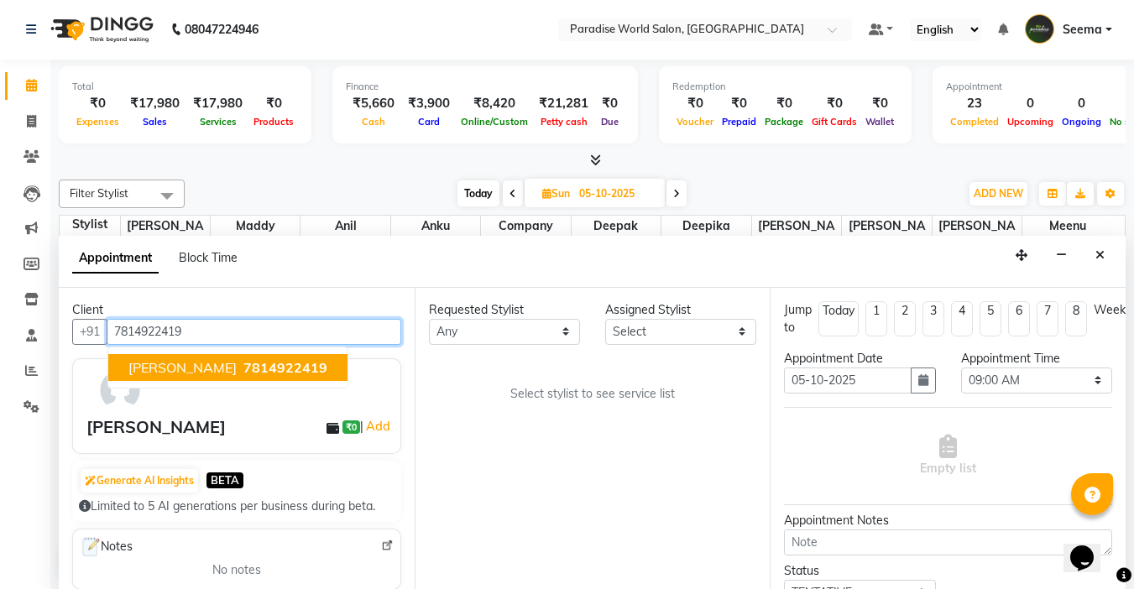
click at [243, 367] on span "7814922419" at bounding box center [285, 367] width 84 height 17
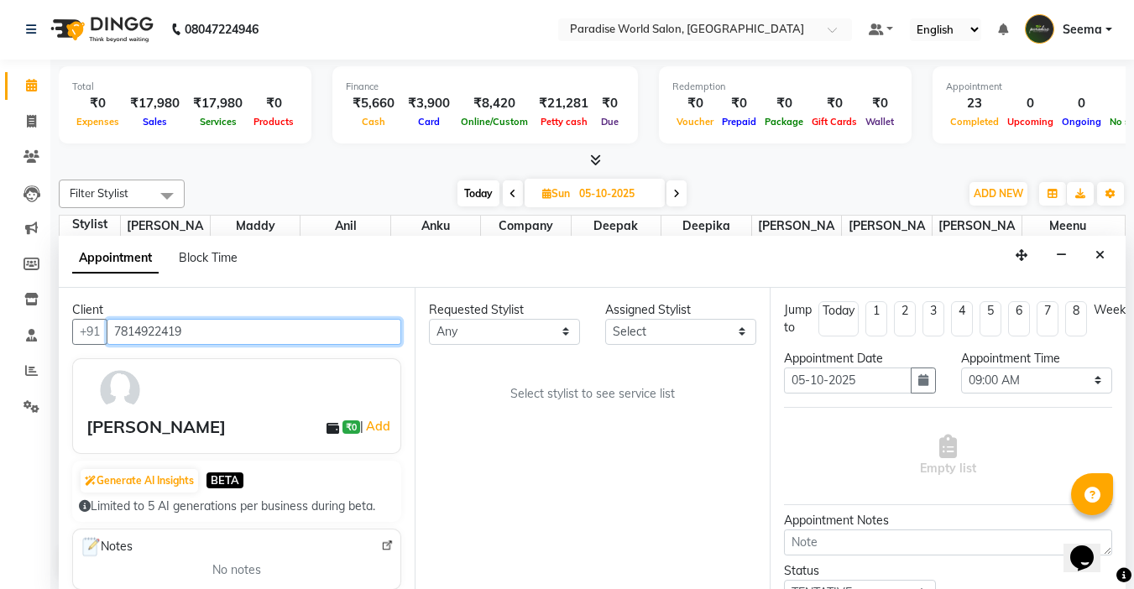
type input "7814922419"
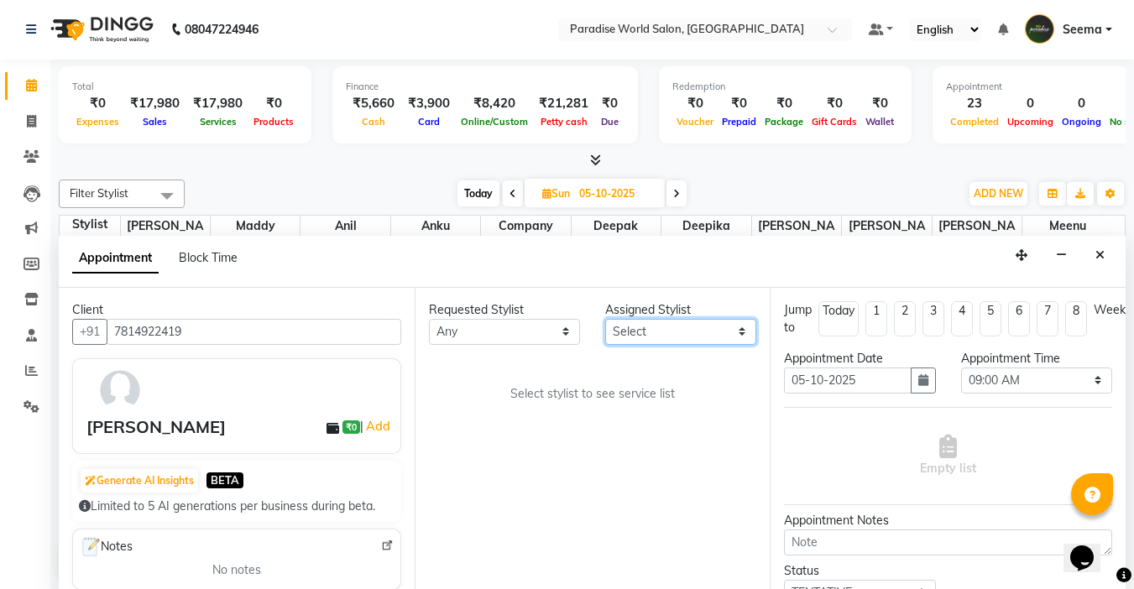
click at [678, 337] on select "Select Anil anku company Deepak Deepika Heena ishu Maddy Manpreet student Meenu…" at bounding box center [680, 332] width 151 height 26
select select "24939"
click at [605, 319] on select "Select Anil anku company Deepak Deepika Heena ishu Maddy Manpreet student Meenu…" at bounding box center [680, 332] width 151 height 26
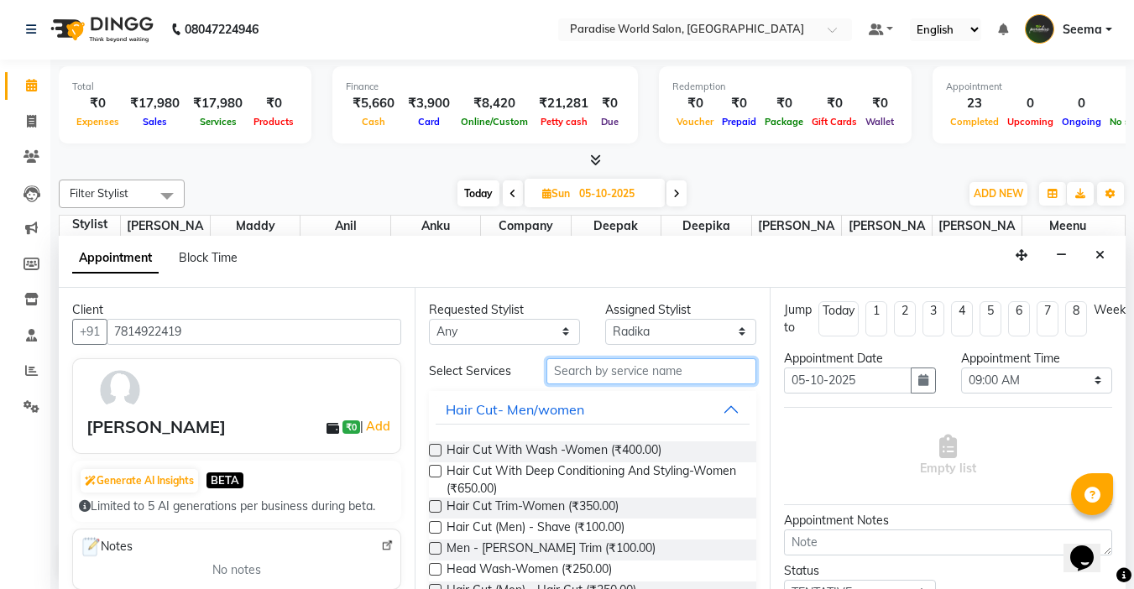
click at [636, 374] on input "text" at bounding box center [651, 371] width 210 height 26
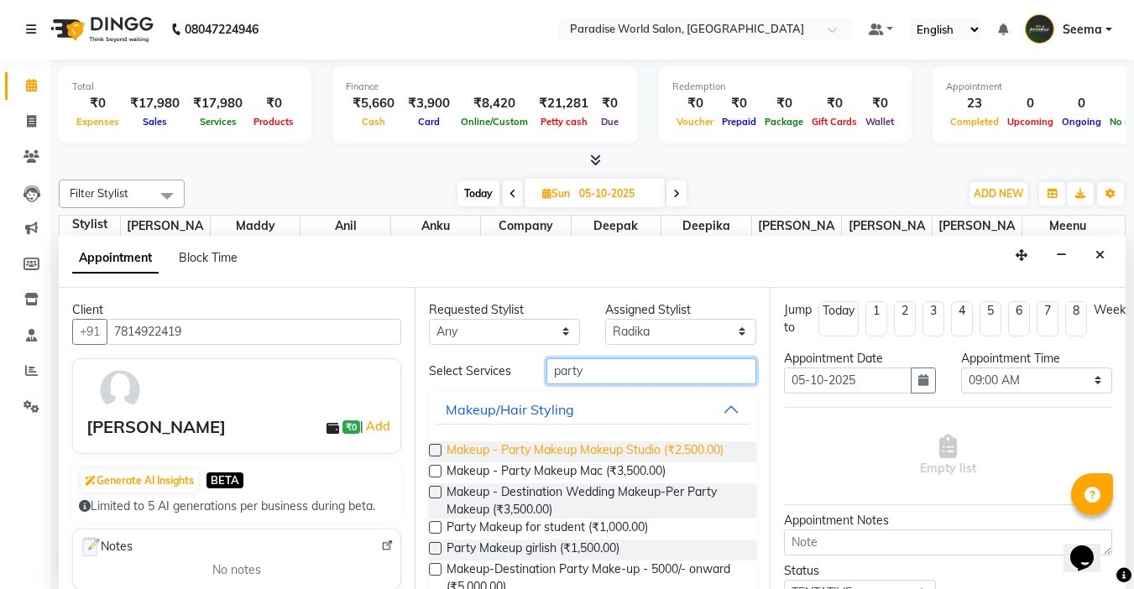
type input "party"
click at [705, 454] on span "Makeup - Party Makeup Makeup Studio (₹2,500.00)" at bounding box center [584, 451] width 277 height 21
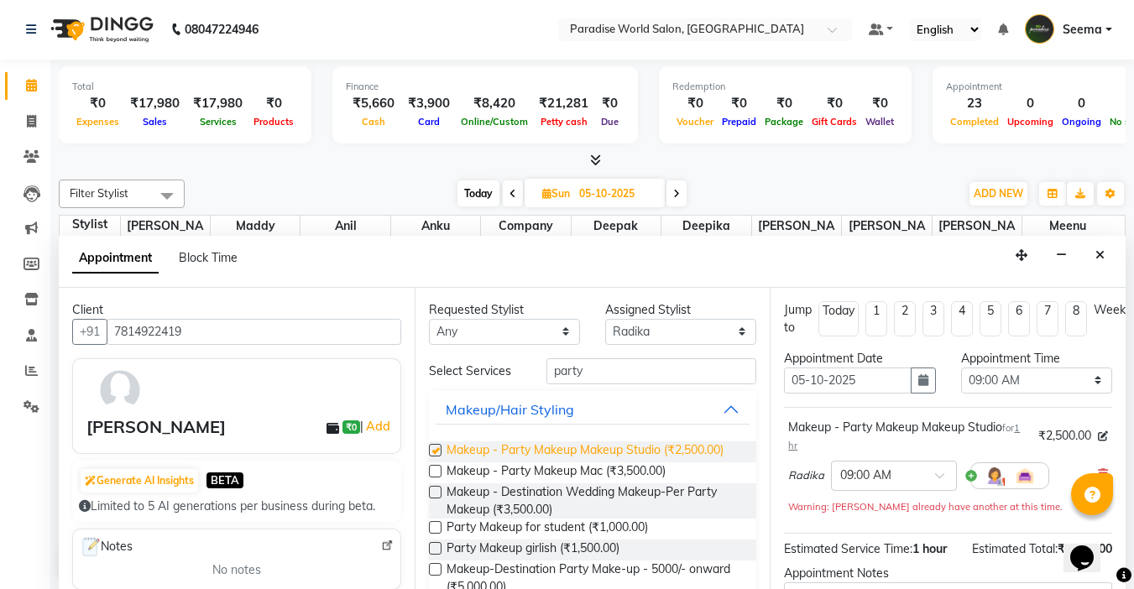
checkbox input "false"
click at [911, 373] on button "button" at bounding box center [923, 381] width 25 height 26
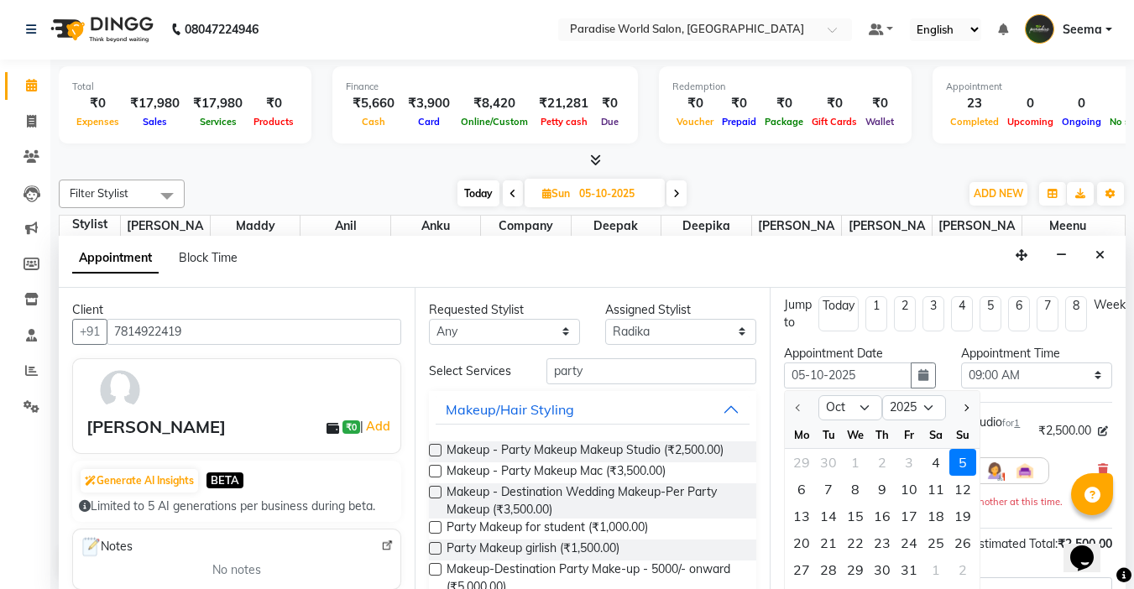
scroll to position [0, 0]
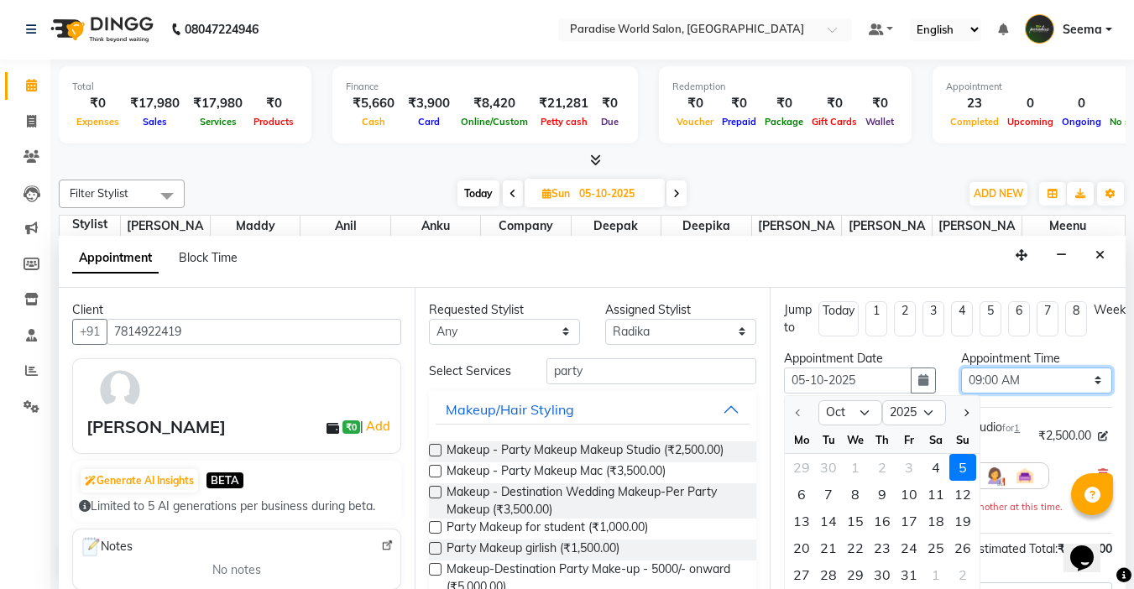
click at [1054, 378] on select "Select 09:00 AM 09:15 AM 09:30 AM 09:45 AM 10:00 AM 10:15 AM 10:30 AM 10:45 AM …" at bounding box center [1036, 381] width 151 height 26
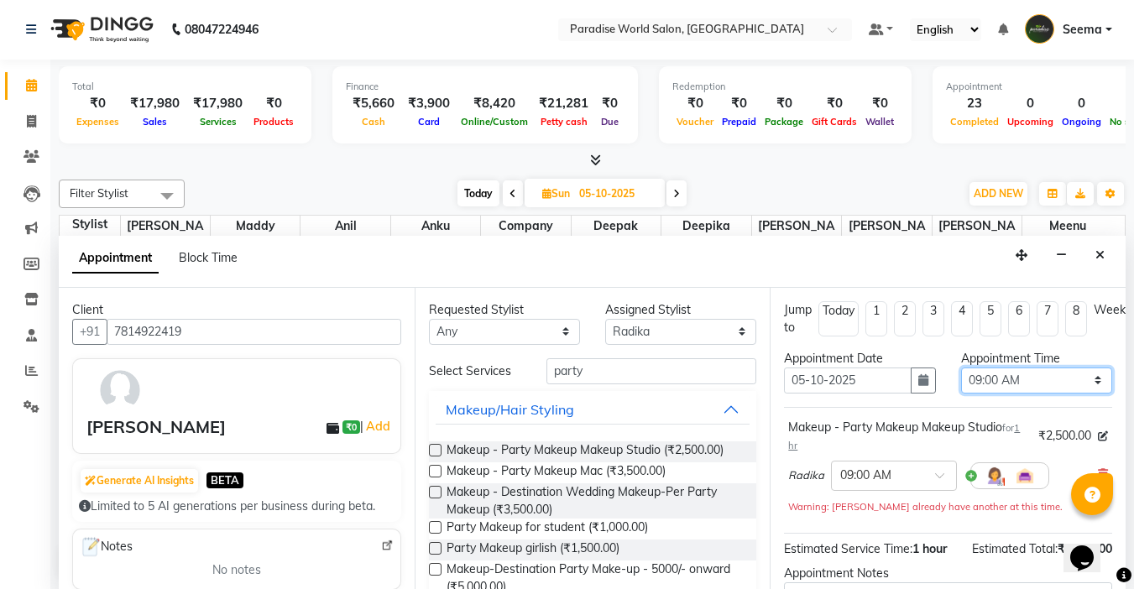
click at [1077, 376] on select "Select 09:00 AM 09:15 AM 09:30 AM 09:45 AM 10:00 AM 10:15 AM 10:30 AM 10:45 AM …" at bounding box center [1036, 381] width 151 height 26
select select "600"
click at [961, 368] on select "Select 09:00 AM 09:15 AM 09:30 AM 09:45 AM 10:00 AM 10:15 AM 10:30 AM 10:45 AM …" at bounding box center [1036, 381] width 151 height 26
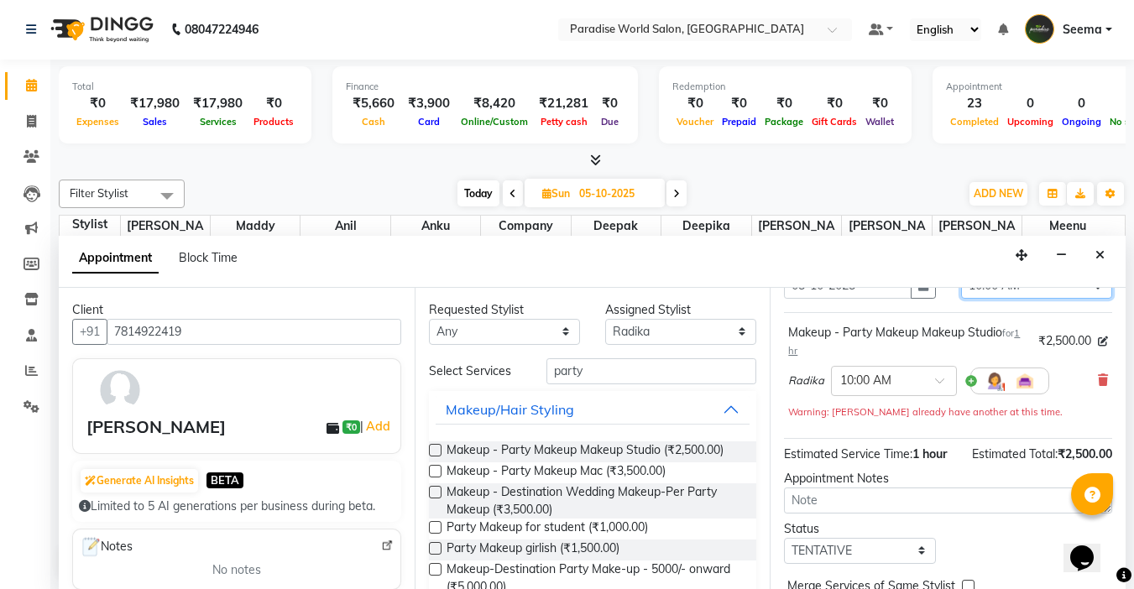
scroll to position [188, 0]
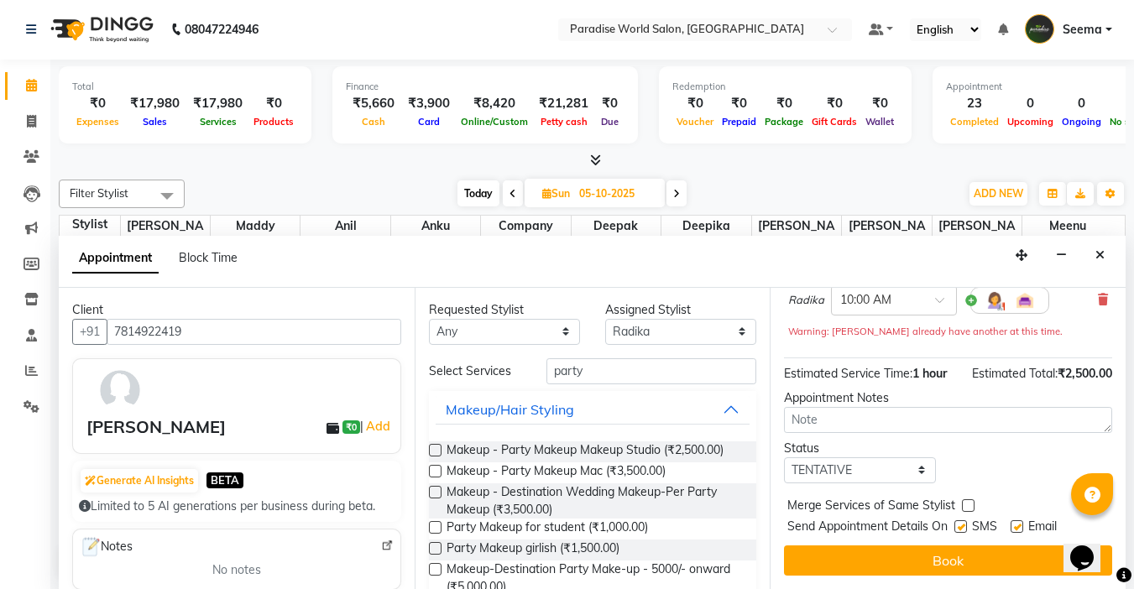
click at [963, 520] on label at bounding box center [960, 526] width 13 height 13
click at [963, 523] on input "checkbox" at bounding box center [959, 528] width 11 height 11
checkbox input "false"
click at [1022, 520] on label at bounding box center [1016, 526] width 13 height 13
click at [1021, 523] on input "checkbox" at bounding box center [1015, 528] width 11 height 11
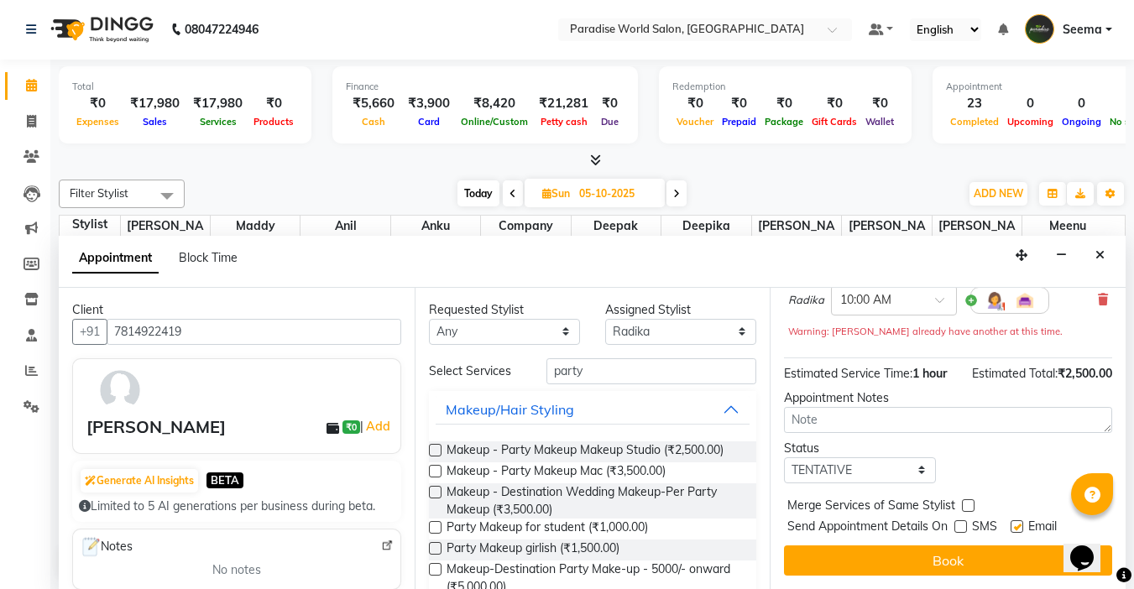
checkbox input "false"
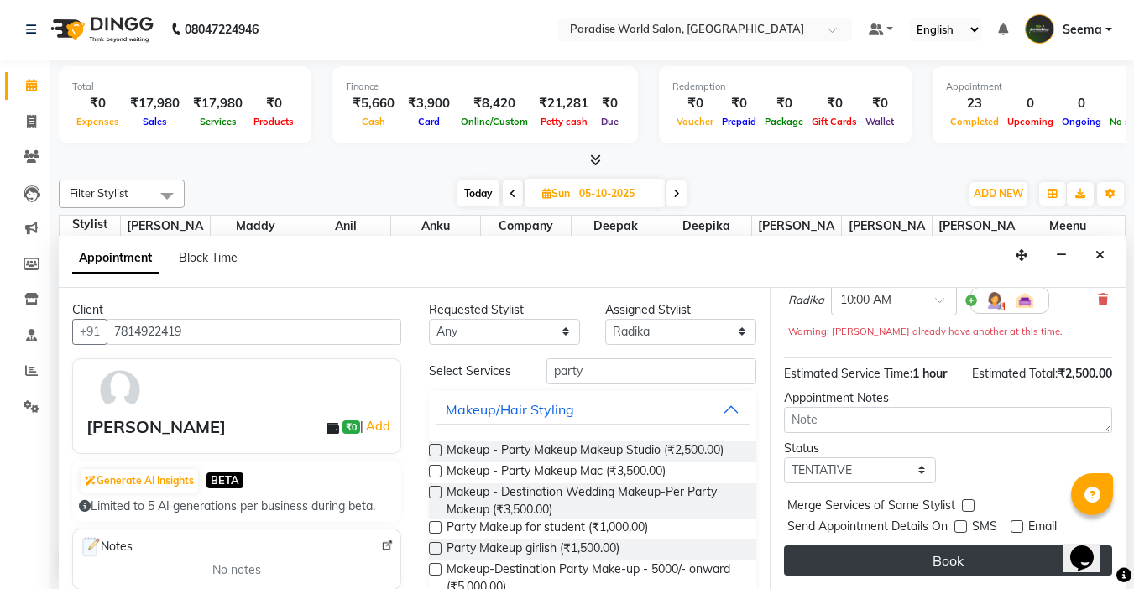
click at [935, 546] on button "Book" at bounding box center [948, 561] width 328 height 30
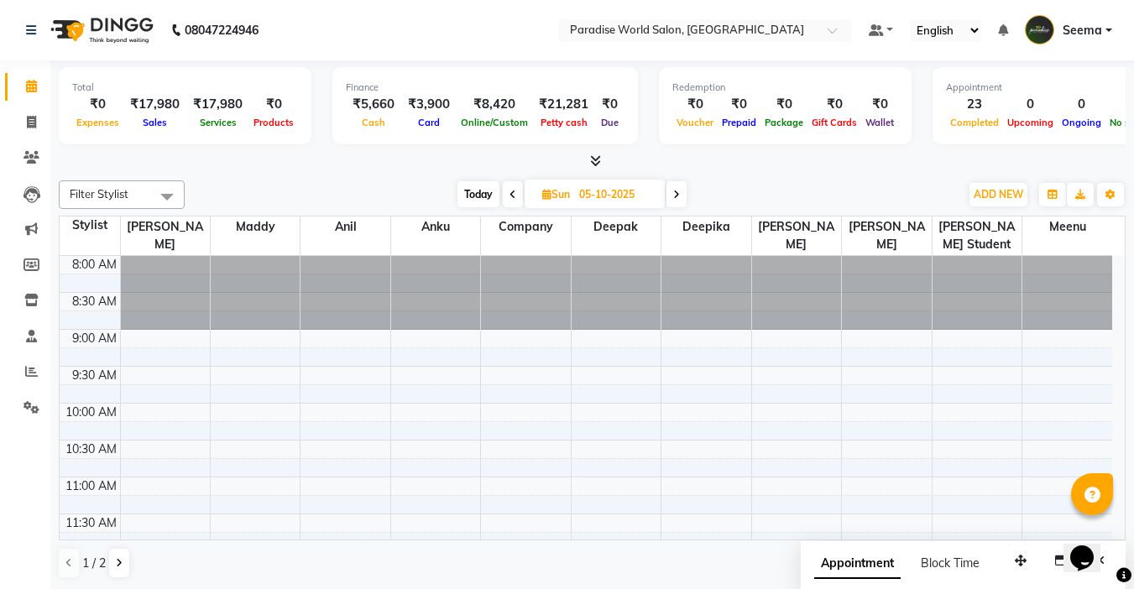
scroll to position [252, 0]
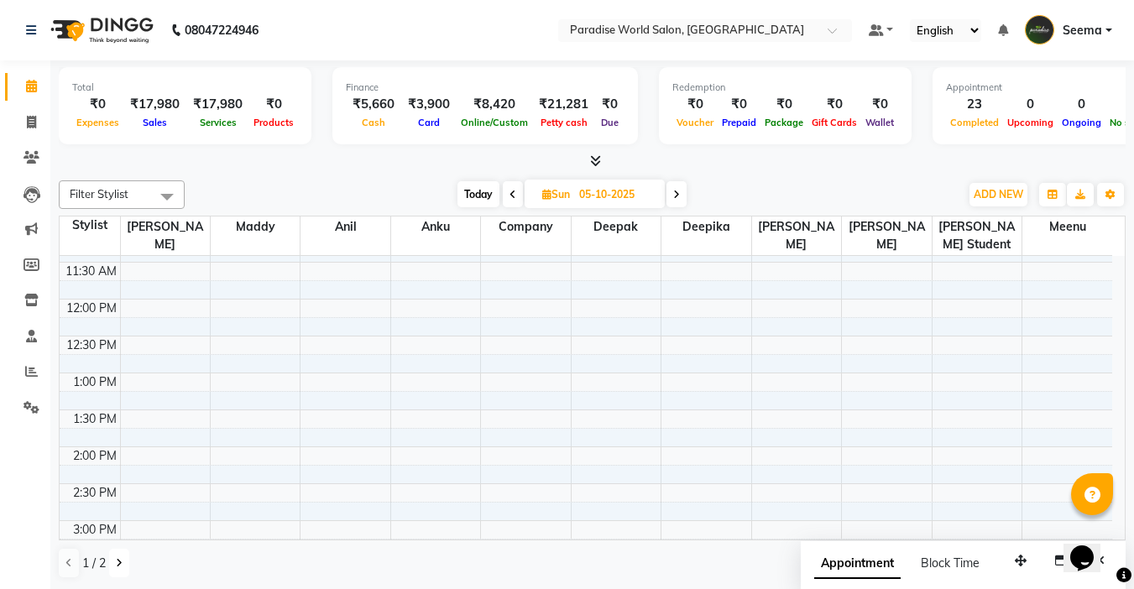
click at [123, 560] on button at bounding box center [119, 563] width 20 height 29
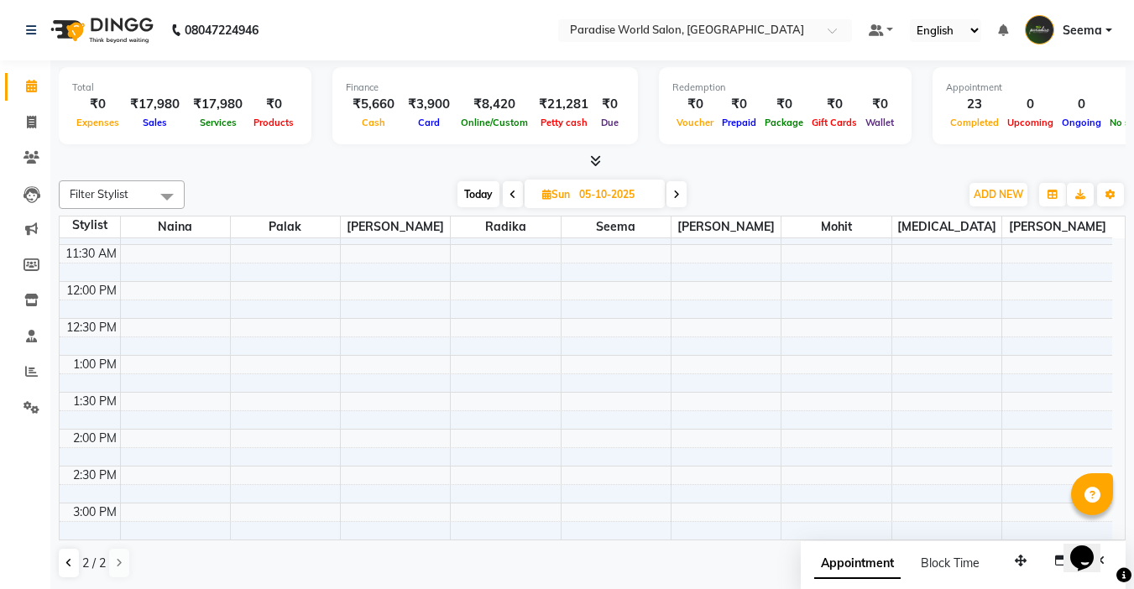
scroll to position [0, 0]
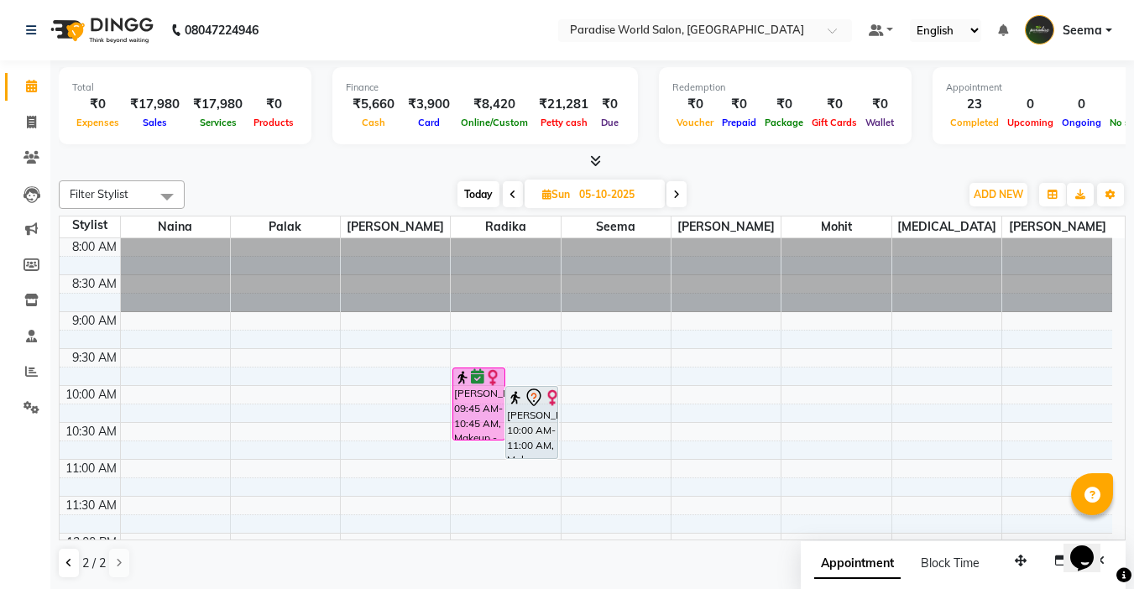
click at [474, 193] on span "Today" at bounding box center [478, 194] width 42 height 26
type input "04-10-2025"
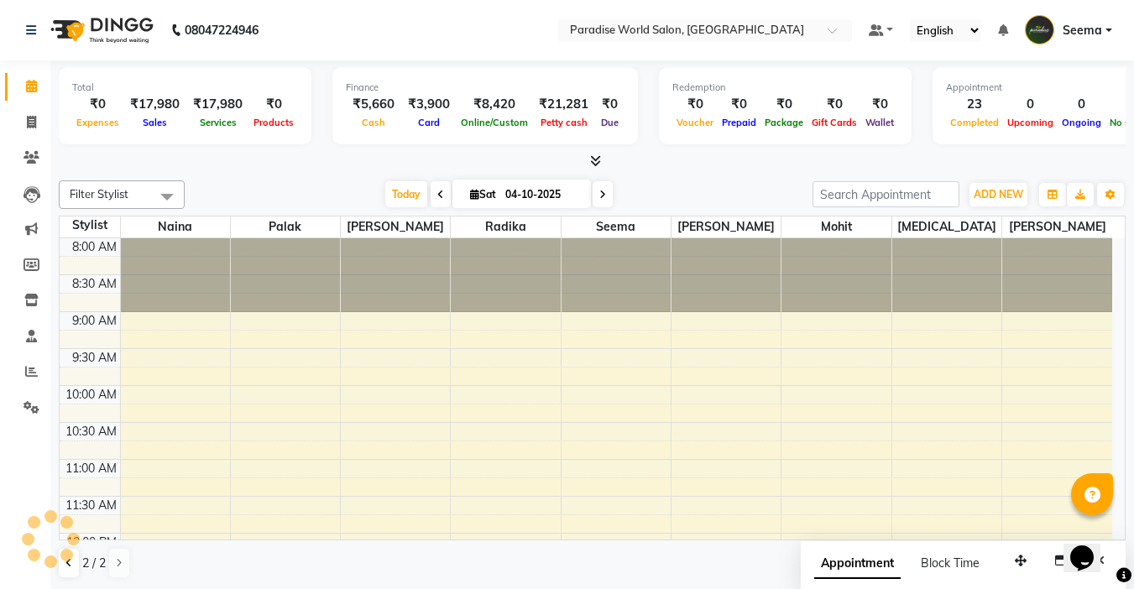
scroll to position [666, 0]
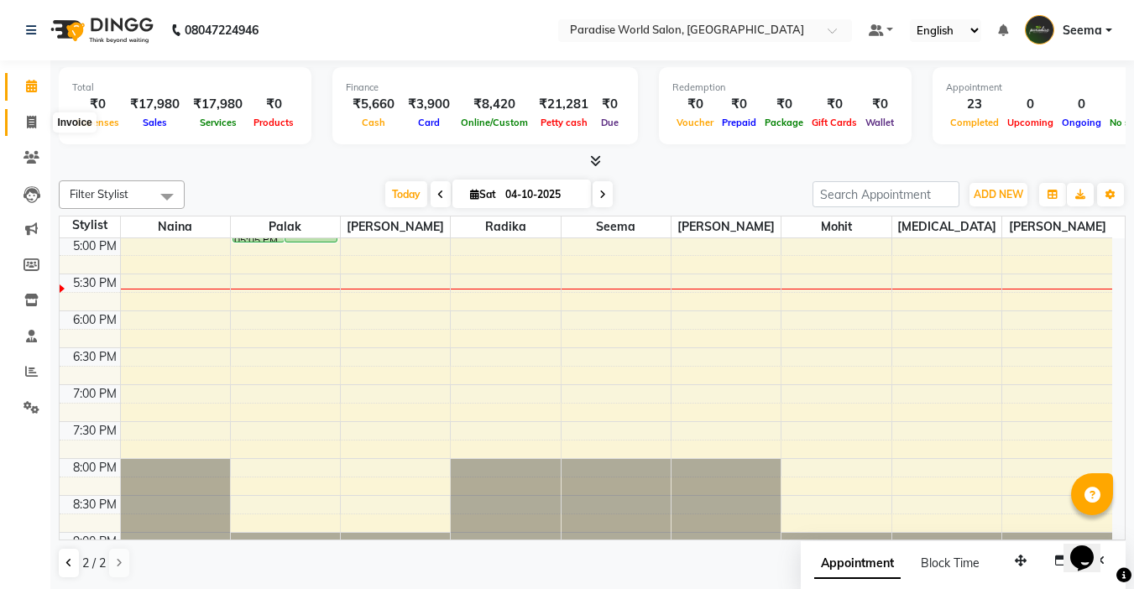
click at [33, 119] on icon at bounding box center [31, 122] width 9 height 13
select select "service"
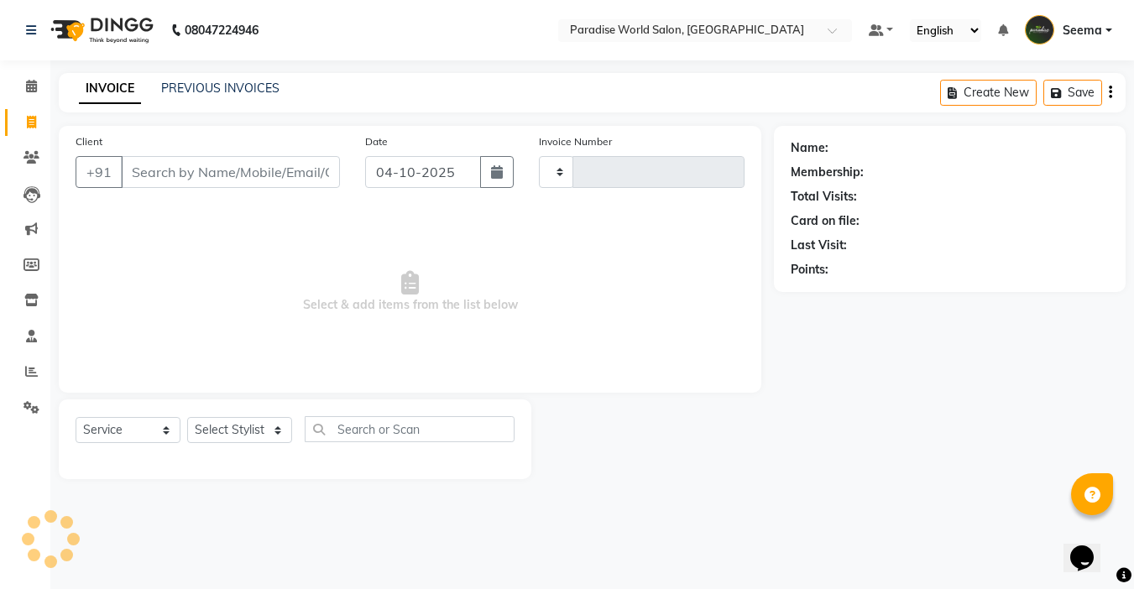
type input "2968"
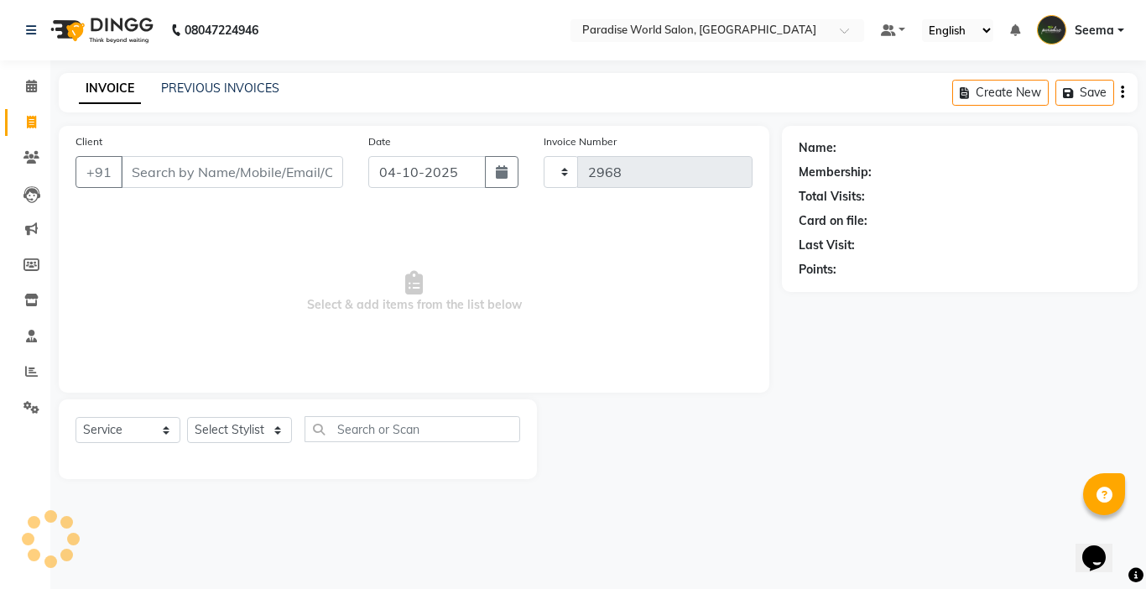
select select "4451"
click at [173, 183] on input "Client" at bounding box center [232, 172] width 222 height 32
click at [28, 155] on icon at bounding box center [31, 157] width 16 height 13
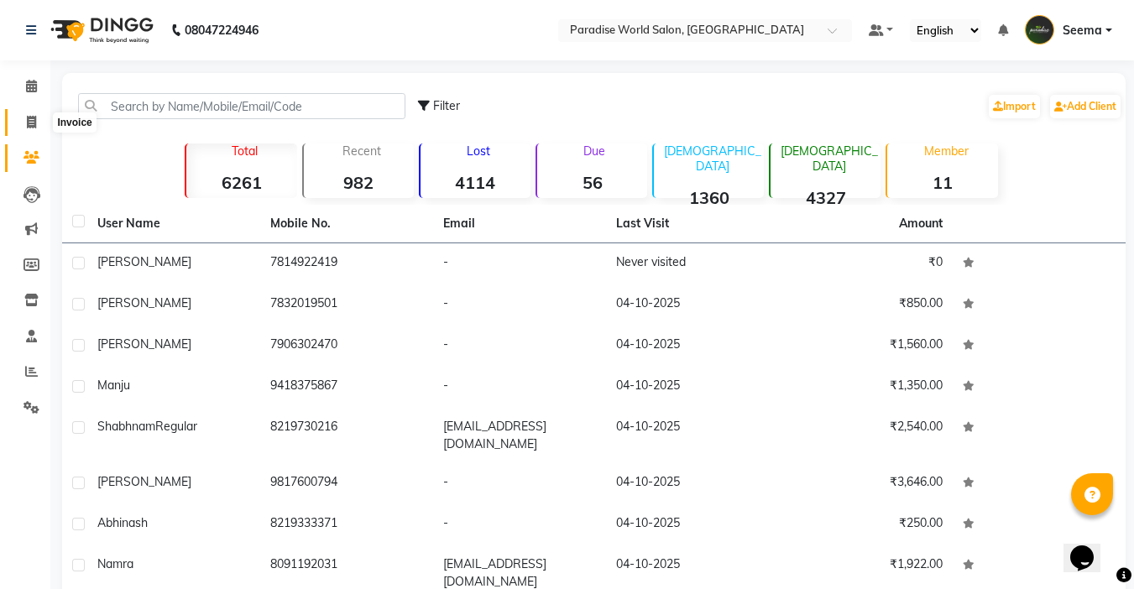
click at [32, 120] on icon at bounding box center [31, 122] width 9 height 13
select select "4451"
select select "service"
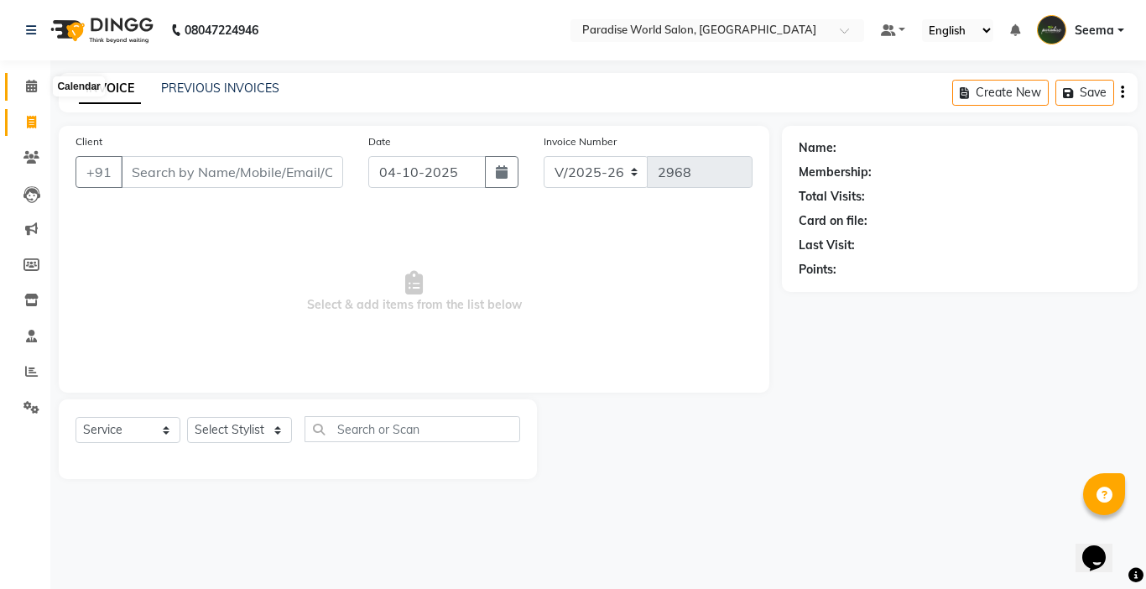
click at [30, 85] on icon at bounding box center [31, 86] width 11 height 13
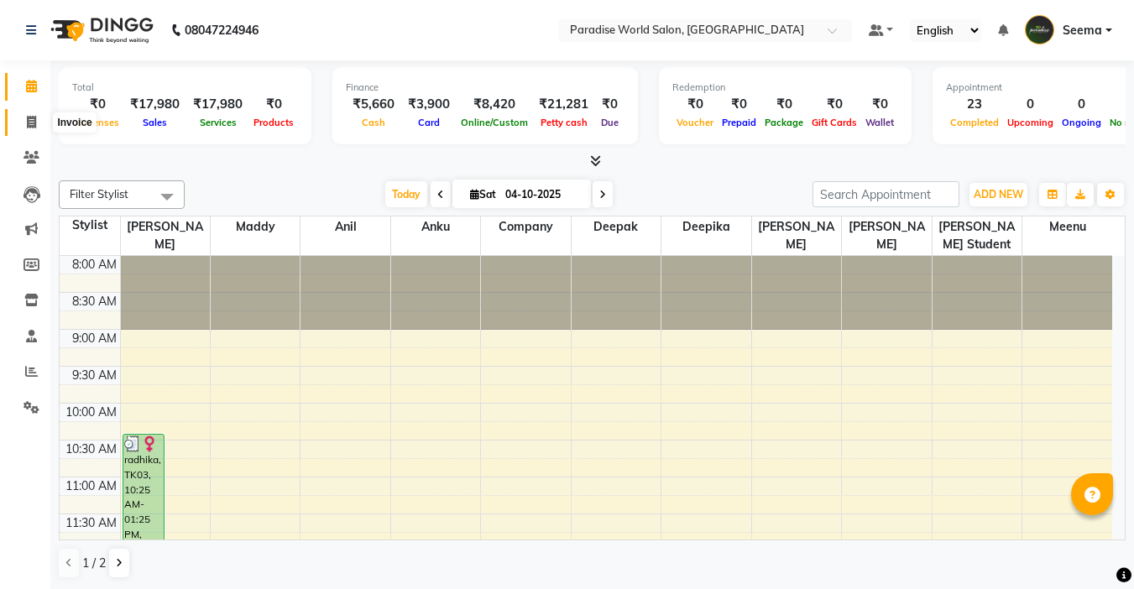
click at [29, 120] on icon at bounding box center [31, 122] width 9 height 13
select select "service"
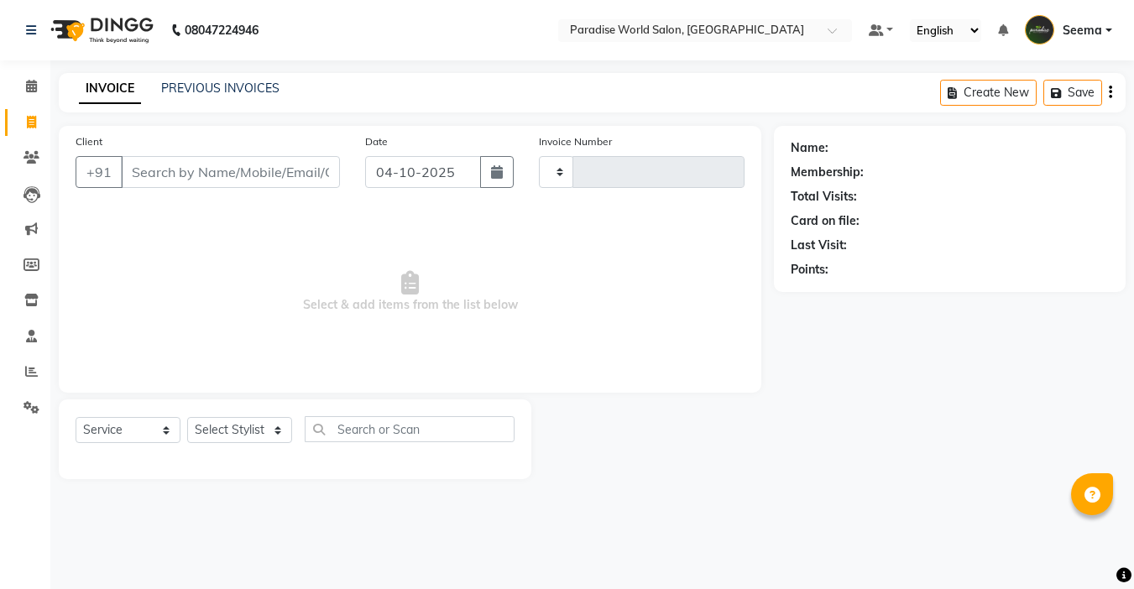
type input "2968"
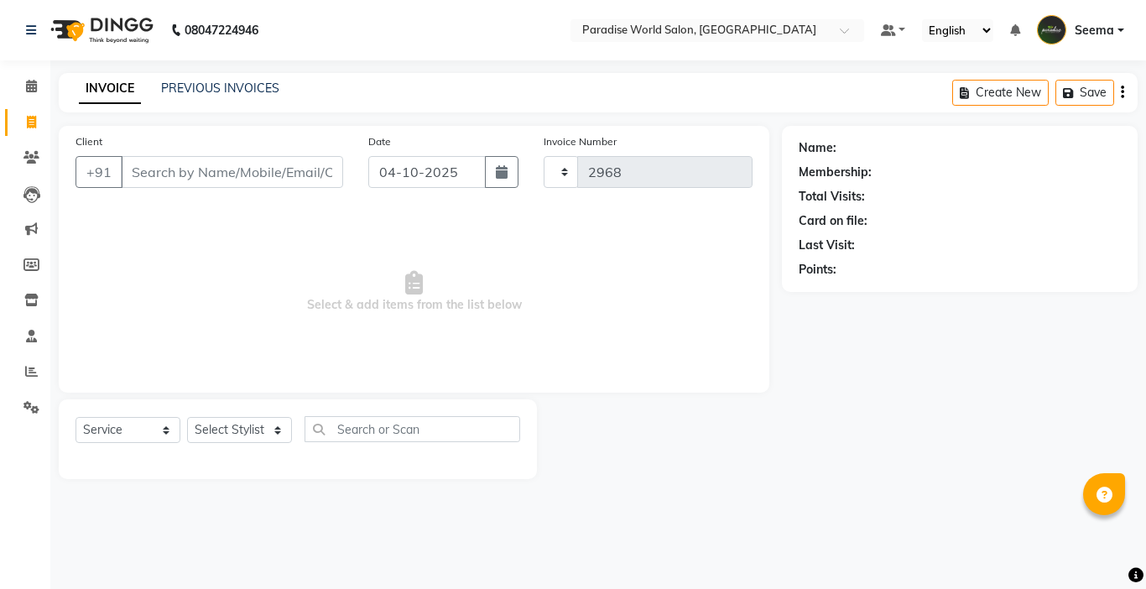
select select "4451"
click at [176, 181] on input "Client" at bounding box center [232, 172] width 222 height 32
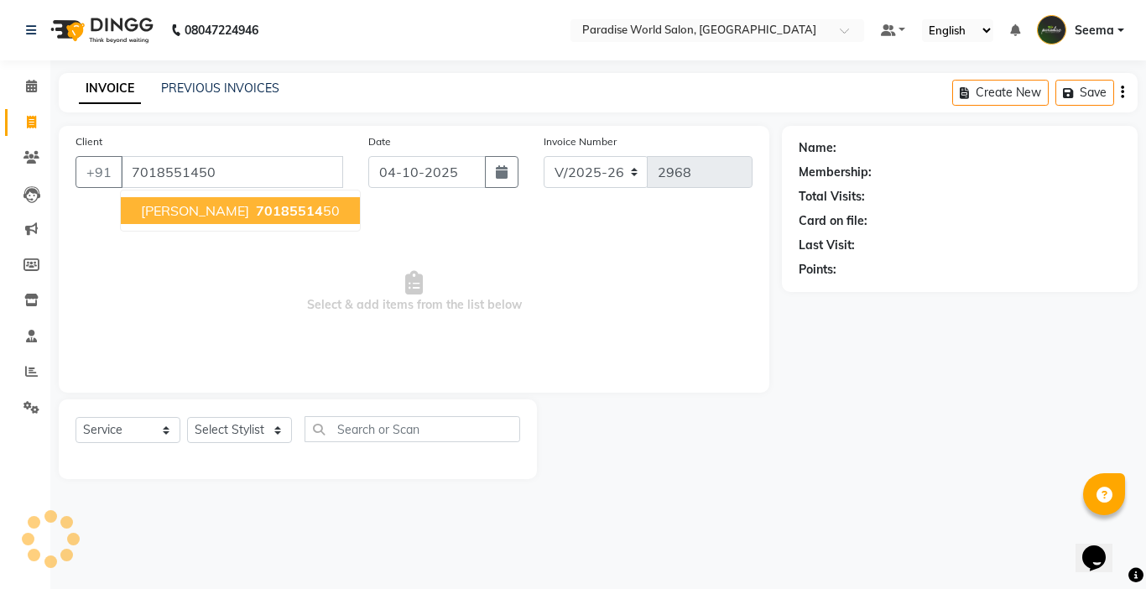
type input "7018551450"
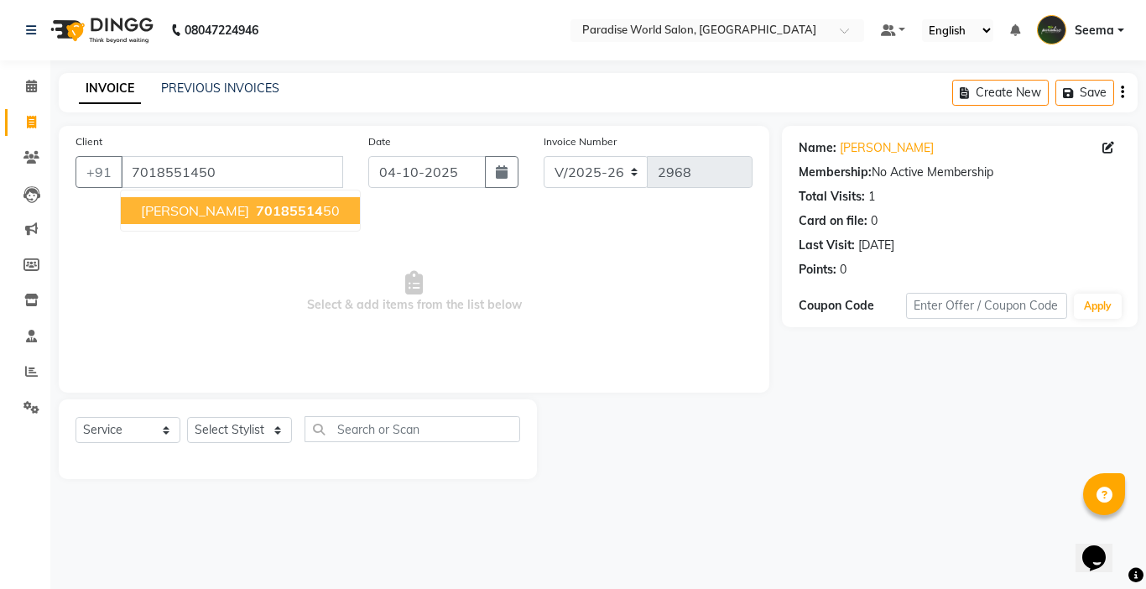
click at [159, 214] on span "[PERSON_NAME]" at bounding box center [195, 210] width 108 height 17
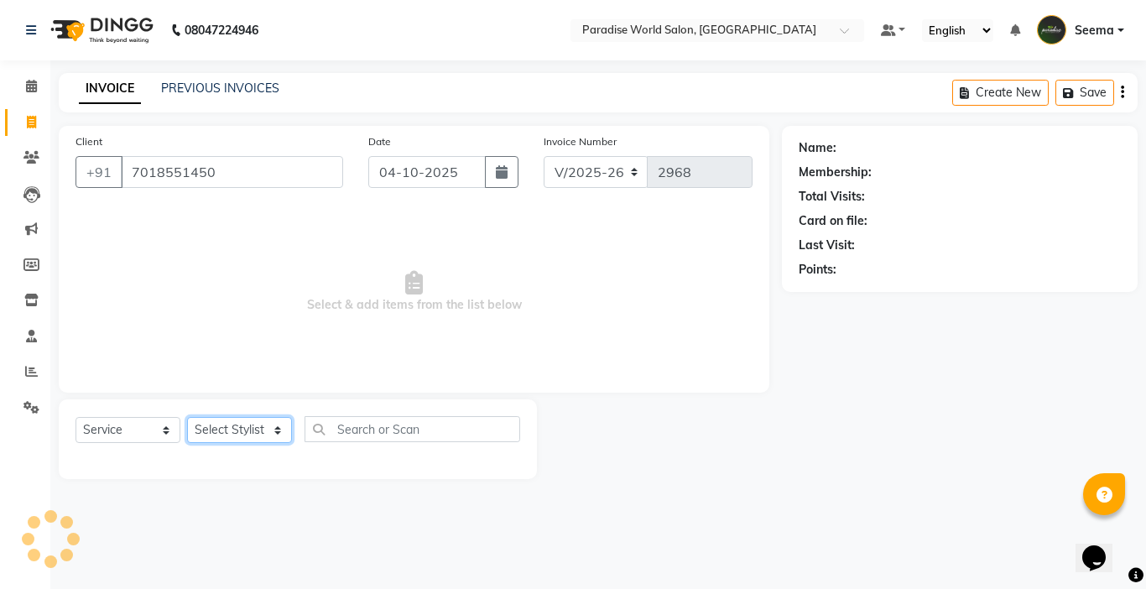
click at [234, 435] on select "Select Stylist [PERSON_NAME] [PERSON_NAME] [PERSON_NAME] company Deepak [PERSON…" at bounding box center [239, 430] width 105 height 26
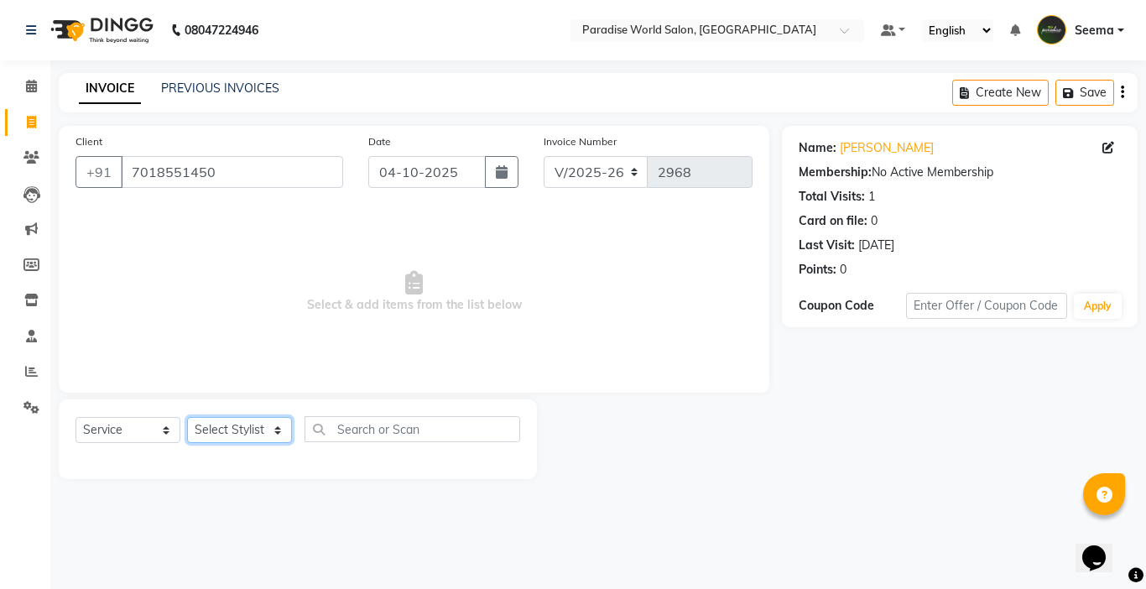
select select "24939"
click at [187, 417] on select "Select Stylist [PERSON_NAME] [PERSON_NAME] [PERSON_NAME] company Deepak [PERSON…" at bounding box center [239, 430] width 105 height 26
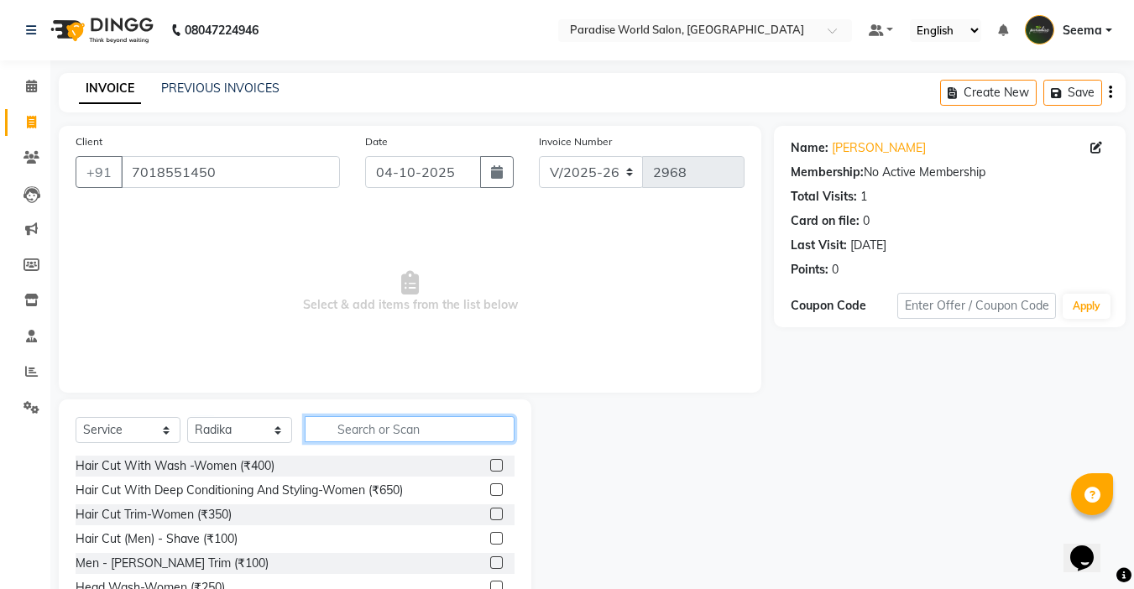
click at [371, 431] on input "text" at bounding box center [410, 429] width 210 height 26
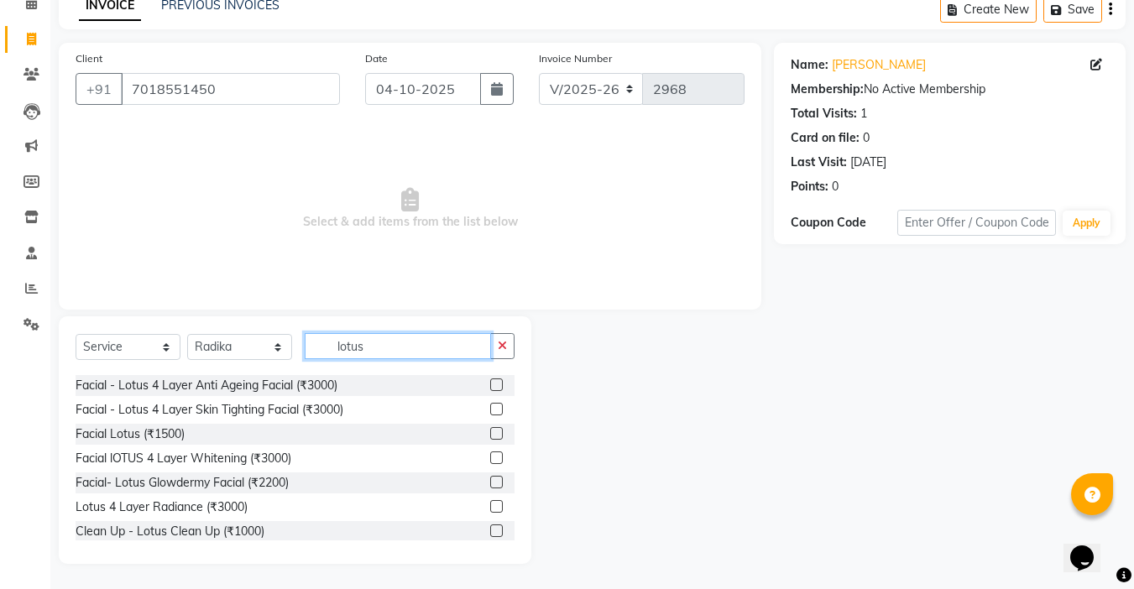
scroll to position [84, 0]
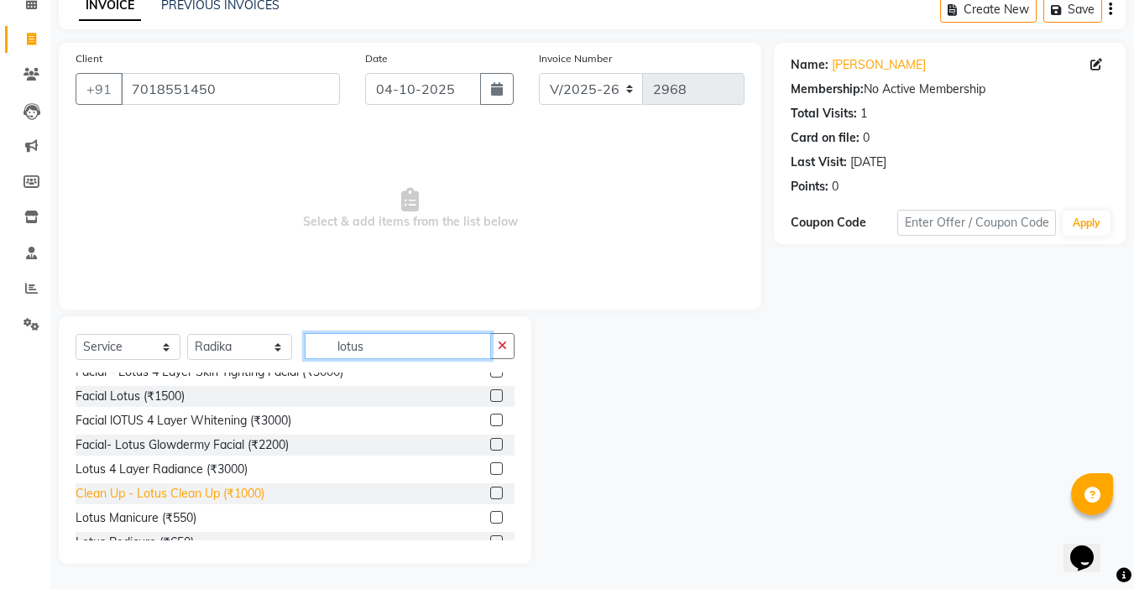
type input "lotus"
click at [249, 488] on div "Clean Up - Lotus Clean Up (₹1000)" at bounding box center [170, 494] width 189 height 18
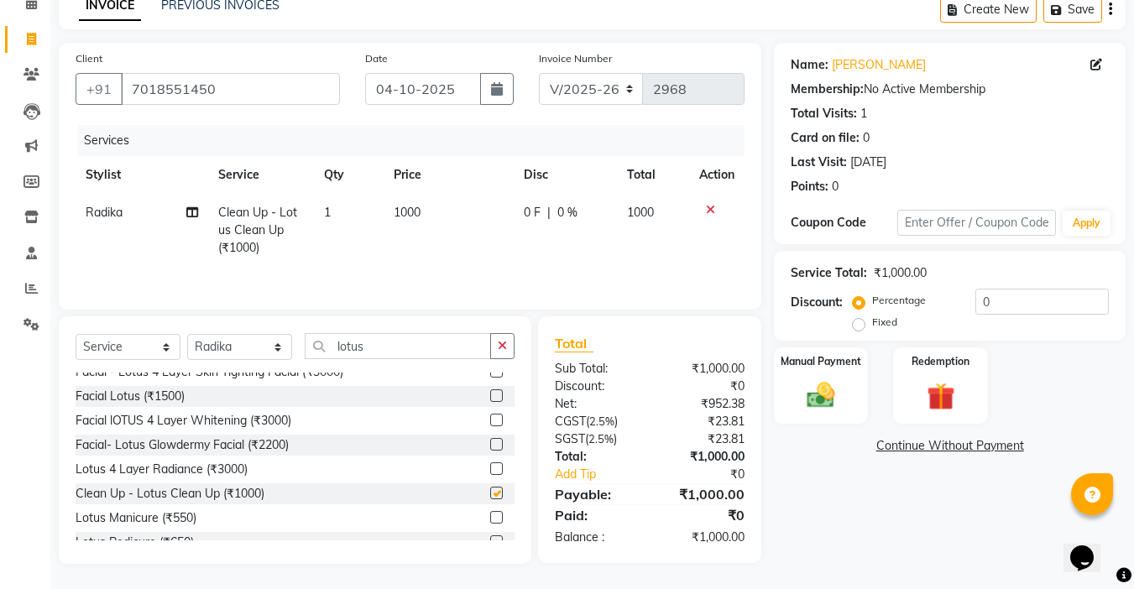
checkbox input "false"
drag, startPoint x: 393, startPoint y: 346, endPoint x: 250, endPoint y: 346, distance: 142.7
click at [250, 346] on div "Select Service Product Membership Package Voucher Prepaid Gift Card Select Styl…" at bounding box center [295, 352] width 439 height 39
click at [401, 214] on span "1000" at bounding box center [407, 212] width 27 height 15
select select "24939"
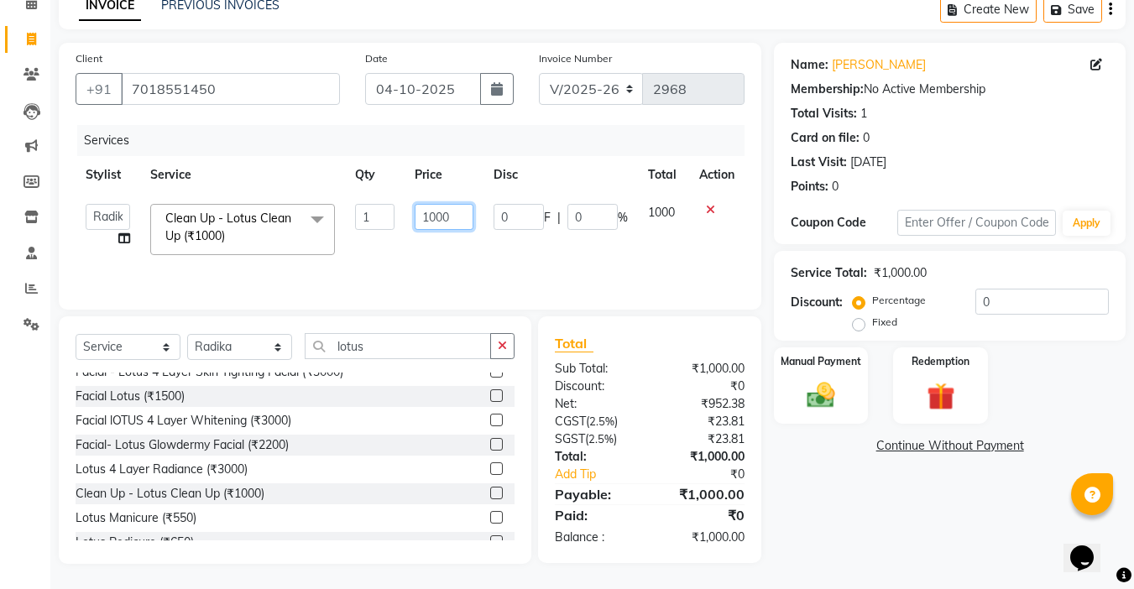
click at [437, 219] on input "1000" at bounding box center [444, 217] width 58 height 26
type input "1200"
click at [444, 245] on td "1200" at bounding box center [444, 229] width 78 height 71
select select "24939"
drag, startPoint x: 380, startPoint y: 347, endPoint x: 227, endPoint y: 353, distance: 152.9
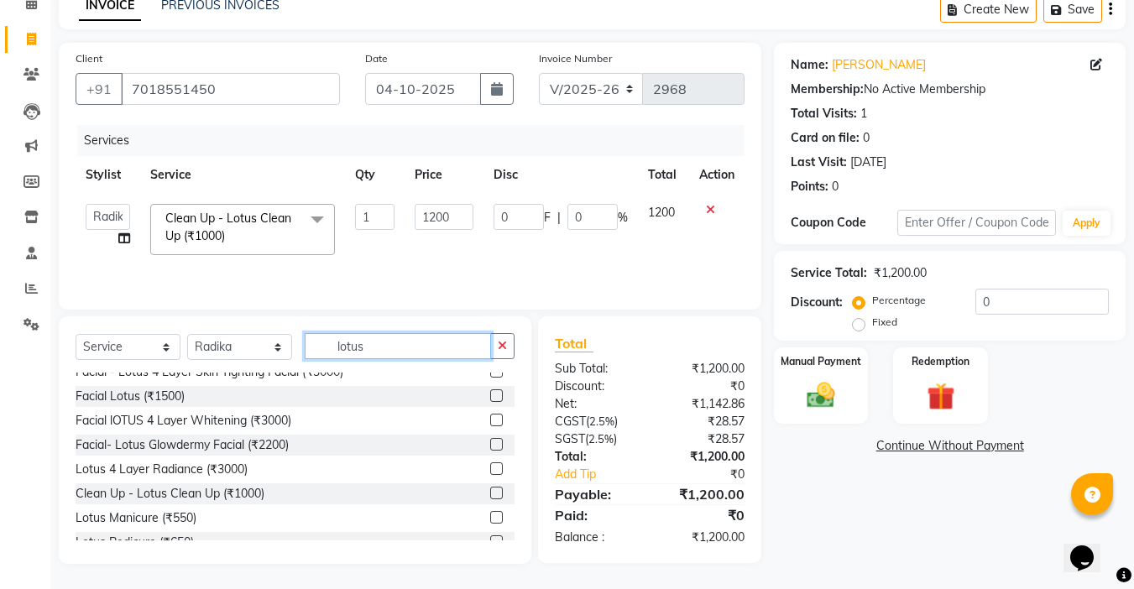
click at [227, 353] on div "Select Service Product Membership Package Voucher Prepaid Gift Card Select Styl…" at bounding box center [295, 352] width 439 height 39
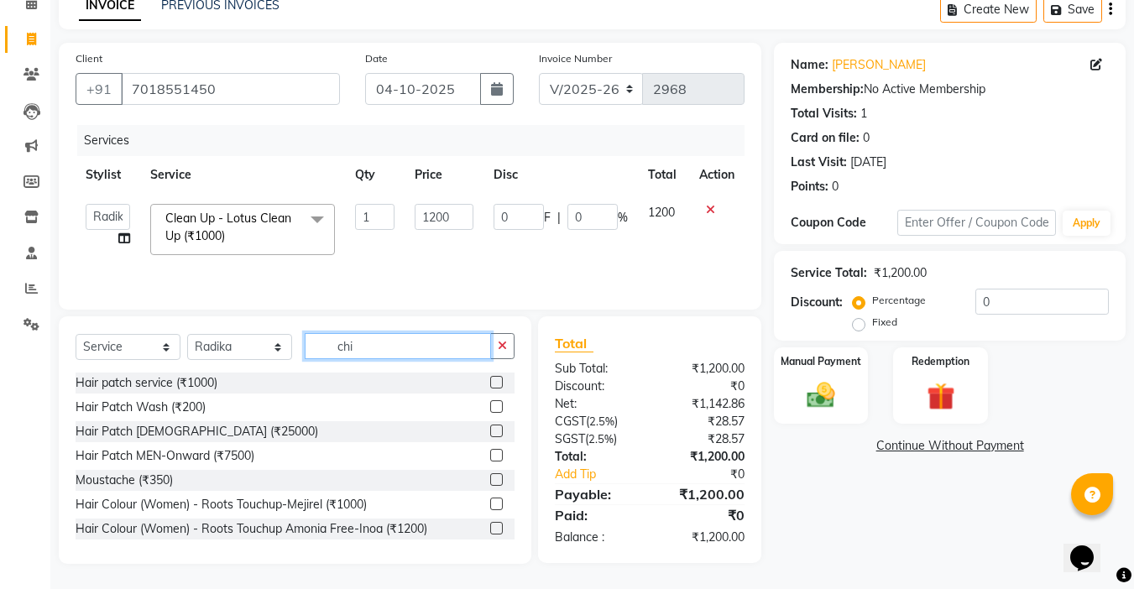
scroll to position [82, 0]
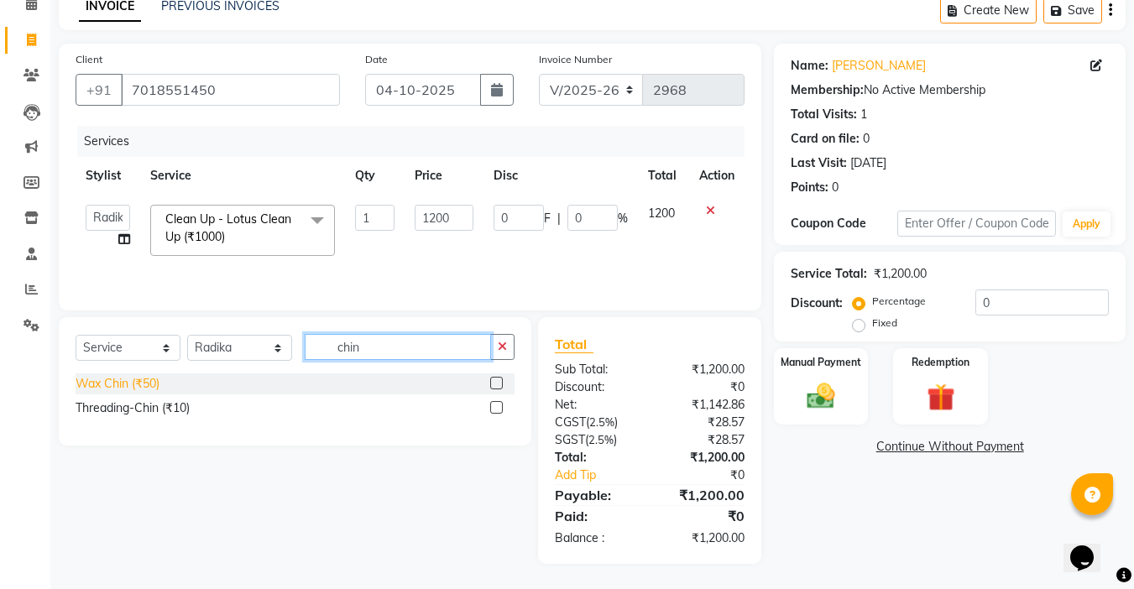
type input "chin"
click at [145, 376] on div "Wax Chin (₹50)" at bounding box center [118, 384] width 84 height 18
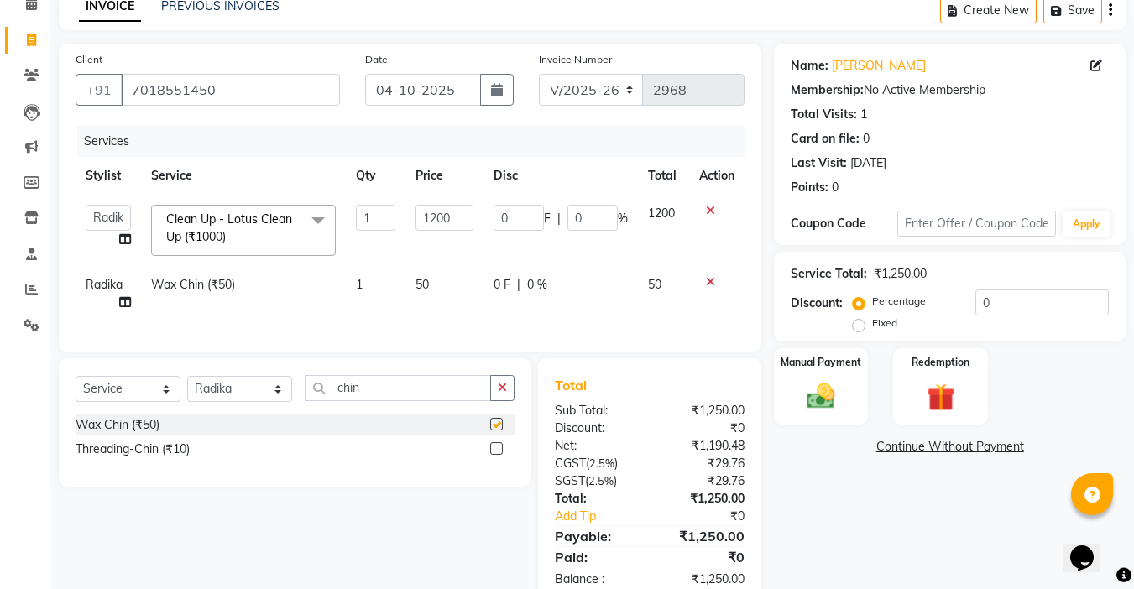
checkbox input "false"
click at [427, 279] on span "50" at bounding box center [421, 284] width 13 height 15
select select "24939"
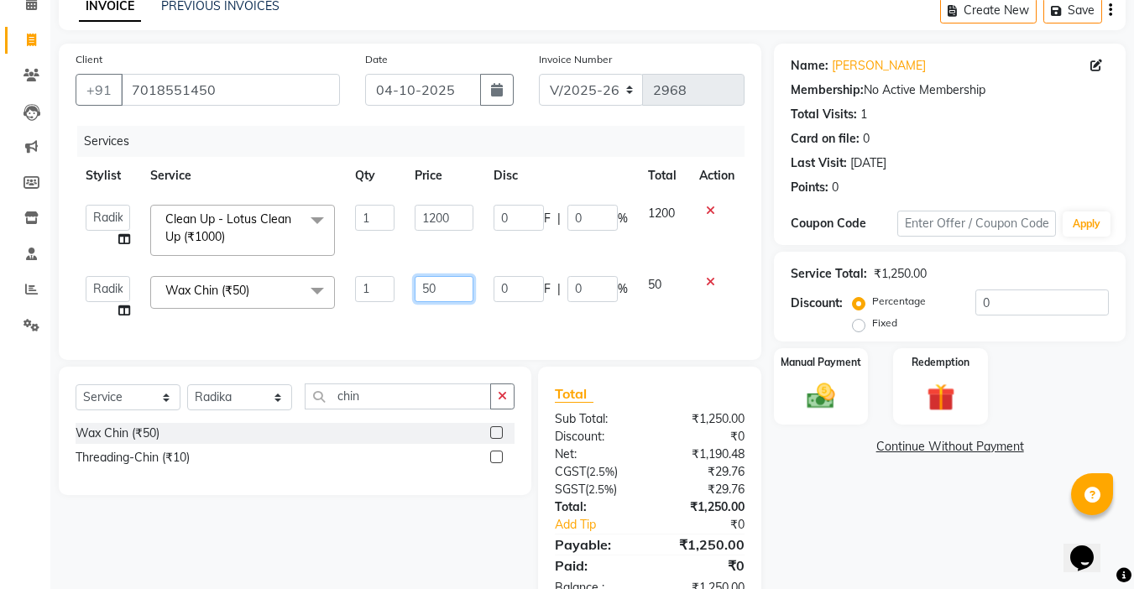
click at [430, 288] on input "50" at bounding box center [444, 289] width 58 height 26
type input "80"
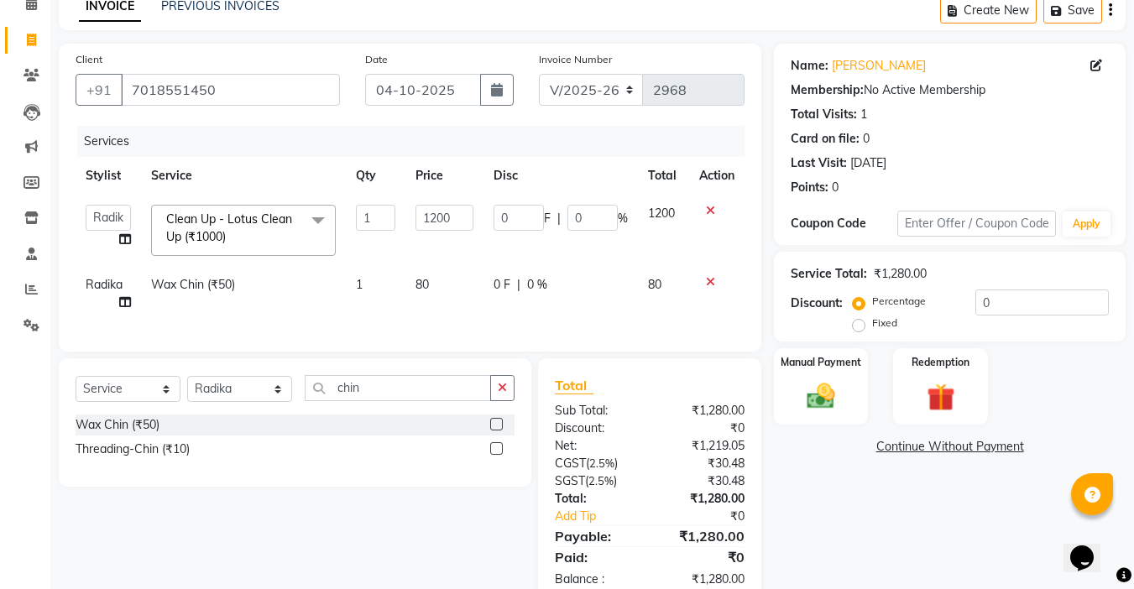
click at [489, 331] on div "Services Stylist Service Qty Price Disc Total Action [PERSON_NAME] [PERSON_NAME…" at bounding box center [410, 230] width 669 height 209
click at [202, 402] on select "Select Stylist [PERSON_NAME] [PERSON_NAME] [PERSON_NAME] company Deepak [PERSON…" at bounding box center [239, 389] width 105 height 26
select select "54032"
click at [187, 389] on select "Select Stylist [PERSON_NAME] [PERSON_NAME] [PERSON_NAME] company Deepak [PERSON…" at bounding box center [239, 389] width 105 height 26
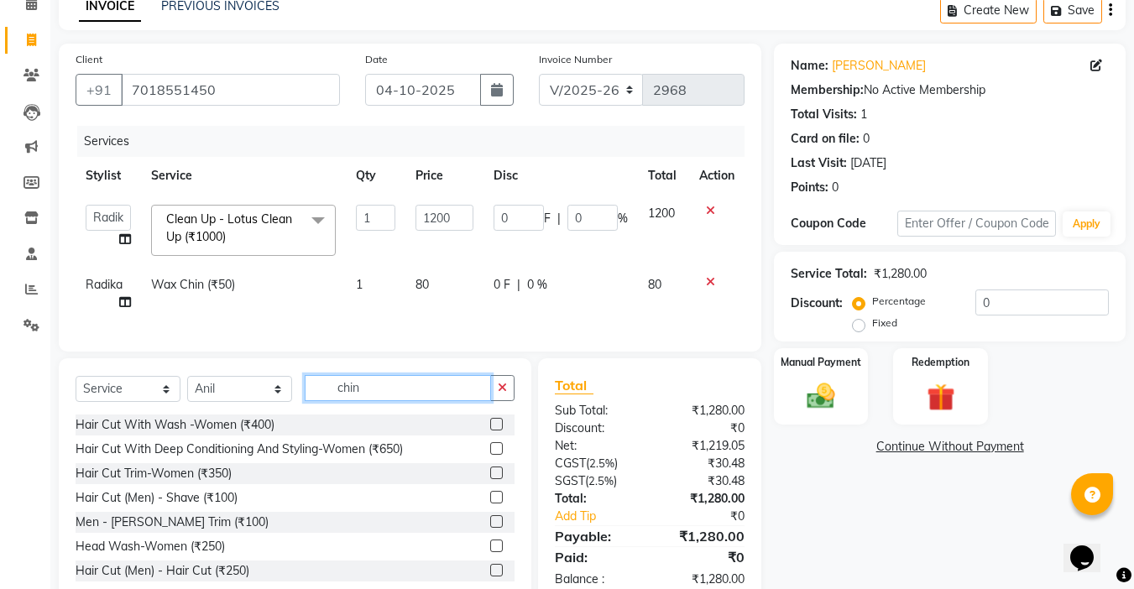
drag, startPoint x: 274, startPoint y: 392, endPoint x: 246, endPoint y: 392, distance: 28.5
click at [246, 392] on div "Select Service Product Membership Package Voucher Prepaid Gift Card Select Styl…" at bounding box center [295, 394] width 439 height 39
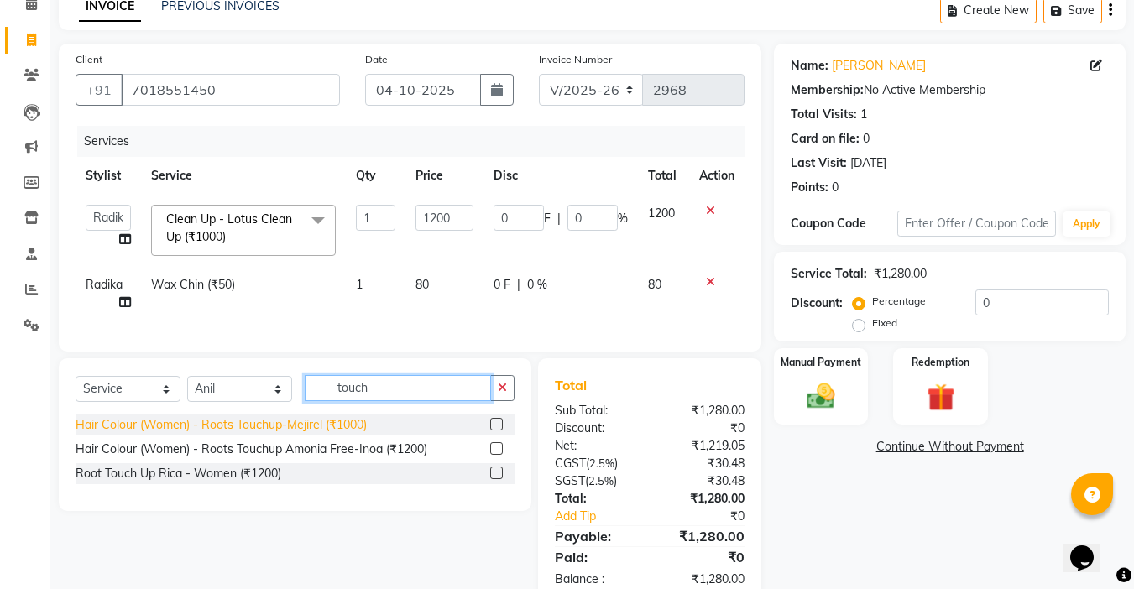
type input "touch"
click at [290, 434] on div "Hair Colour (Women) - Roots Touchup-Mejirel (₹1000)" at bounding box center [221, 425] width 291 height 18
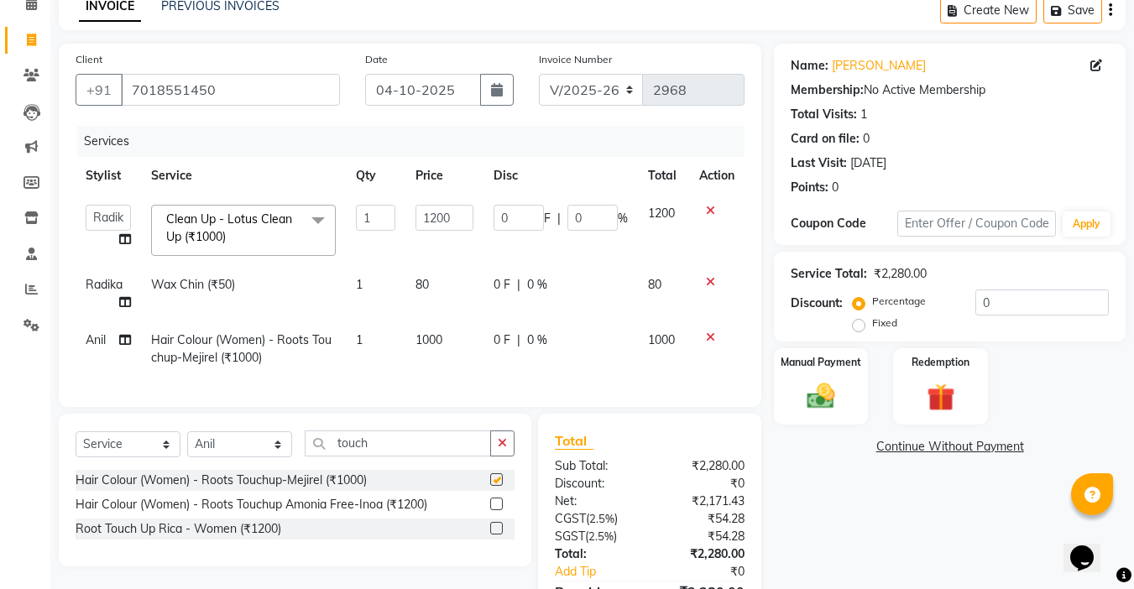
checkbox input "false"
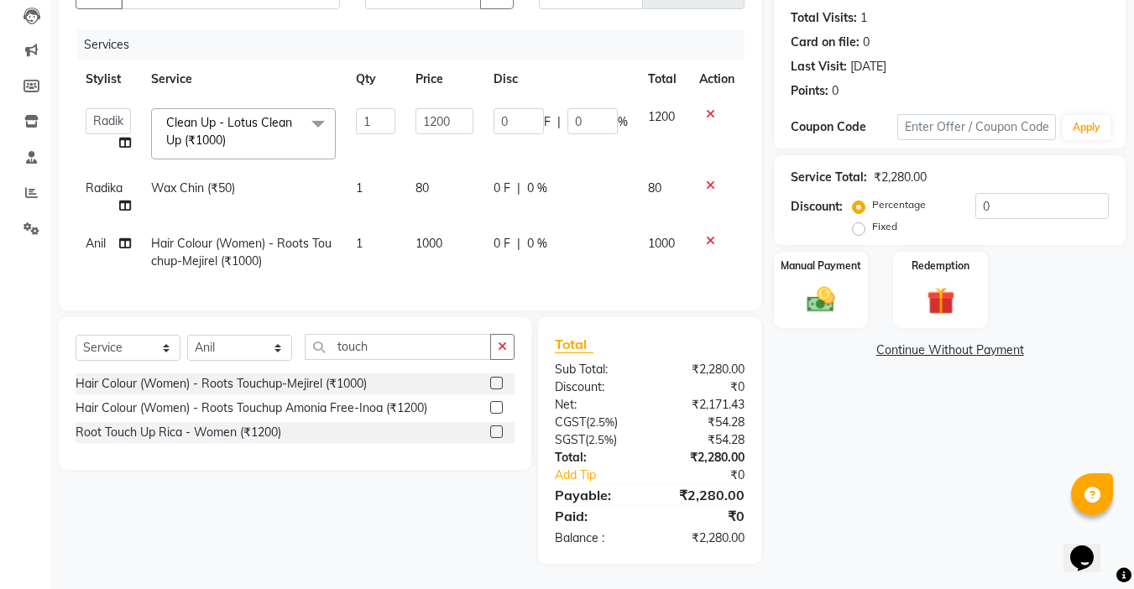
scroll to position [191, 0]
click at [431, 236] on span "1000" at bounding box center [428, 243] width 27 height 15
select select "54032"
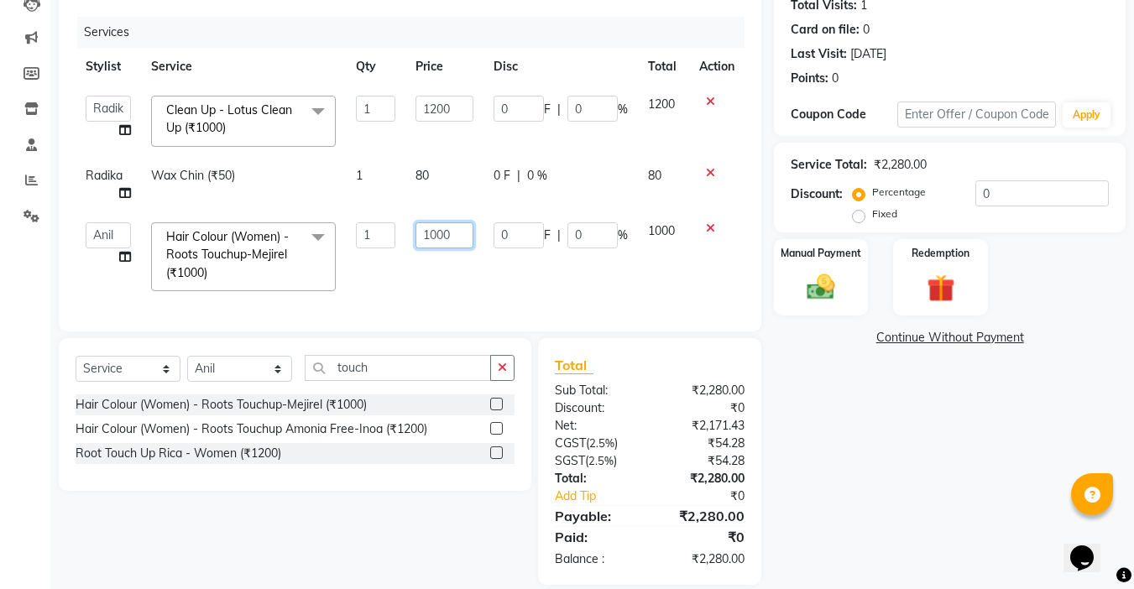
drag, startPoint x: 462, startPoint y: 243, endPoint x: 181, endPoint y: 252, distance: 280.5
click at [182, 253] on tr "[PERSON_NAME] [PERSON_NAME] [PERSON_NAME] company Deepak [PERSON_NAME] [PERSON_…" at bounding box center [410, 256] width 669 height 89
type input "800"
click at [405, 307] on div "Client [PHONE_NUMBER] Date [DATE] Invoice Number V/2025 V/[PHONE_NUMBER] Servic…" at bounding box center [410, 133] width 702 height 397
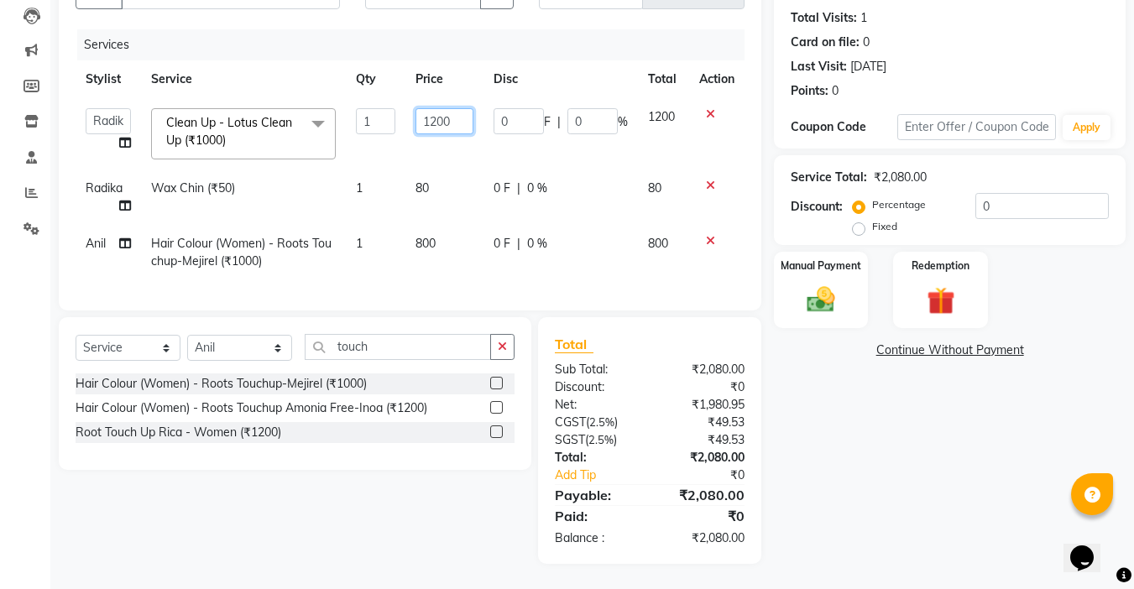
click at [456, 117] on input "1200" at bounding box center [444, 121] width 58 height 26
drag, startPoint x: 462, startPoint y: 112, endPoint x: 422, endPoint y: 112, distance: 40.3
click at [422, 112] on input "1200" at bounding box center [444, 121] width 58 height 26
click at [436, 178] on td "80" at bounding box center [444, 197] width 78 height 55
select select "24939"
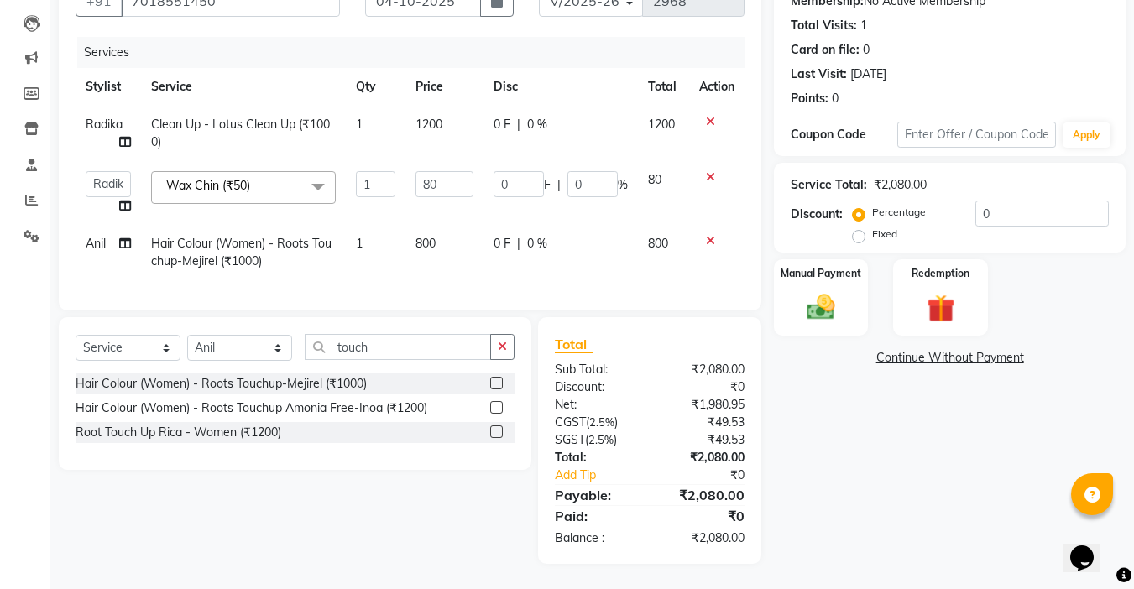
scroll to position [184, 0]
drag, startPoint x: 454, startPoint y: 183, endPoint x: 400, endPoint y: 180, distance: 53.8
click at [403, 180] on tr "[PERSON_NAME] [PERSON_NAME] [PERSON_NAME] company Deepak [PERSON_NAME] [PERSON_…" at bounding box center [410, 193] width 669 height 64
type input "0"
click at [430, 193] on td "0" at bounding box center [444, 193] width 78 height 64
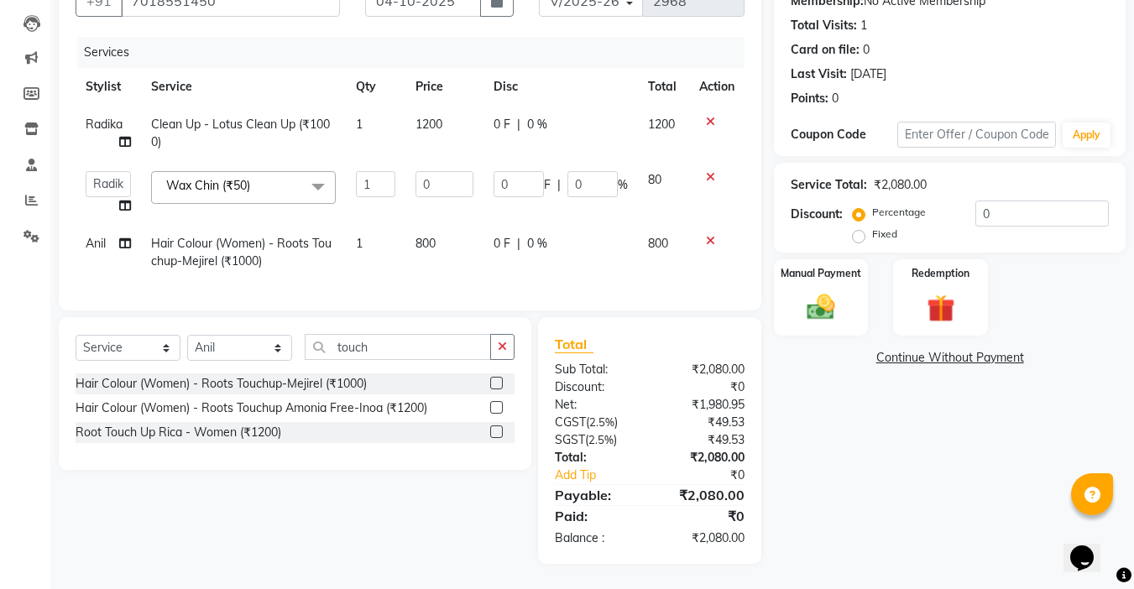
select select "24939"
click at [816, 290] on img at bounding box center [820, 307] width 47 height 34
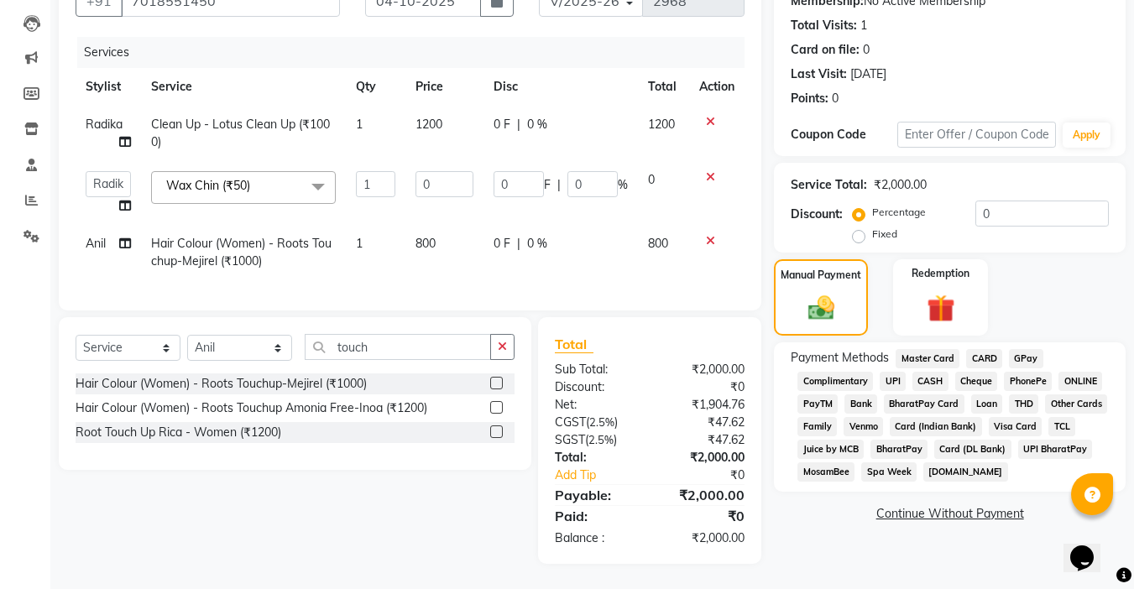
click at [895, 372] on span "UPI" at bounding box center [893, 381] width 26 height 19
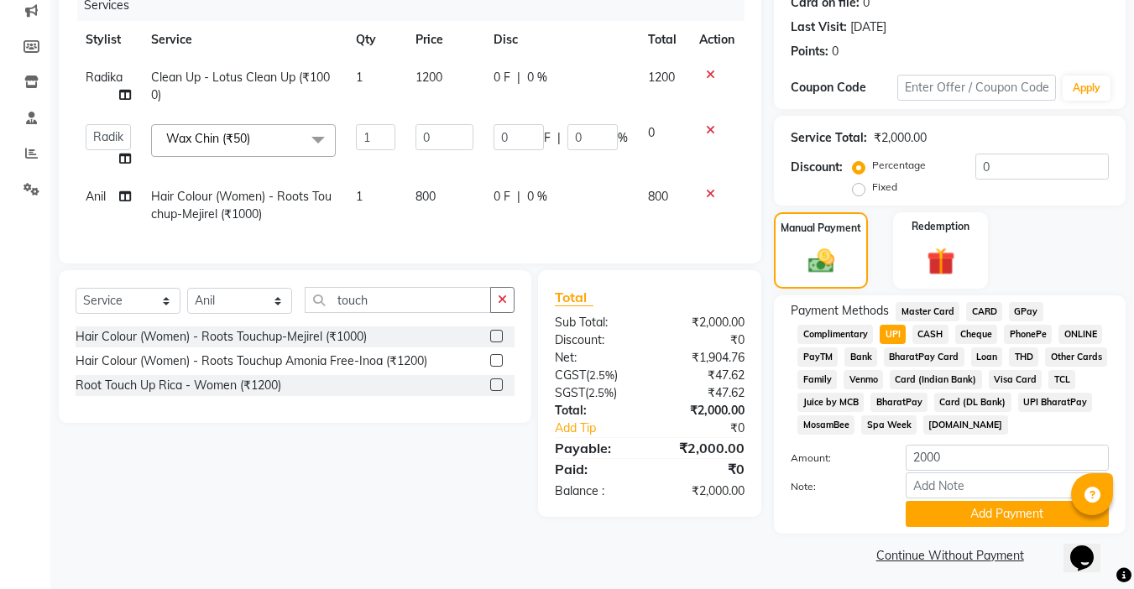
scroll to position [222, 0]
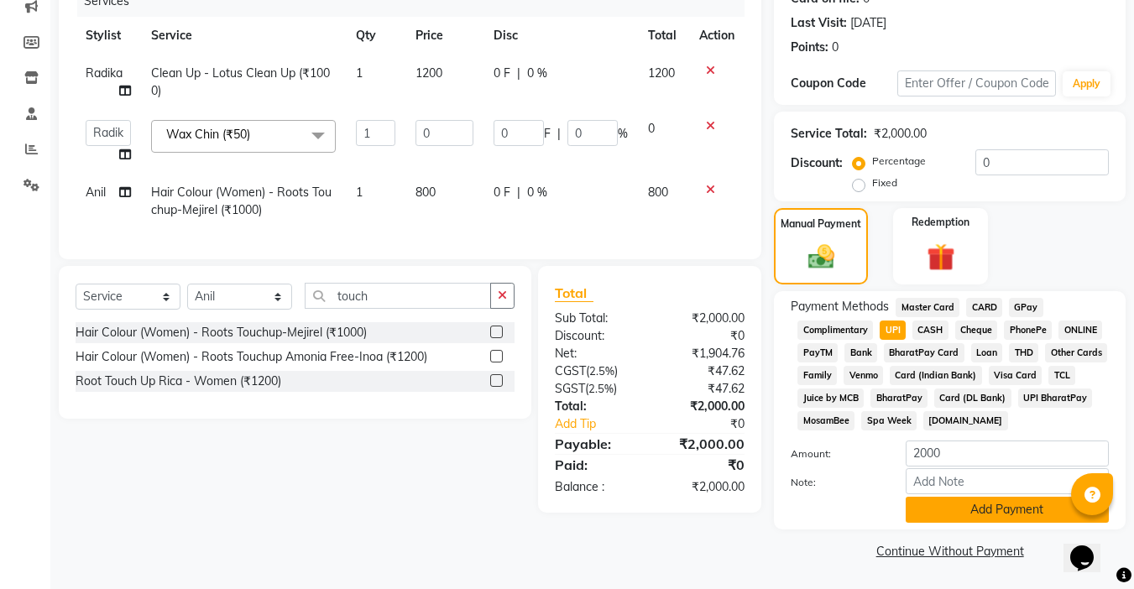
click at [998, 519] on button "Add Payment" at bounding box center [1007, 510] width 203 height 26
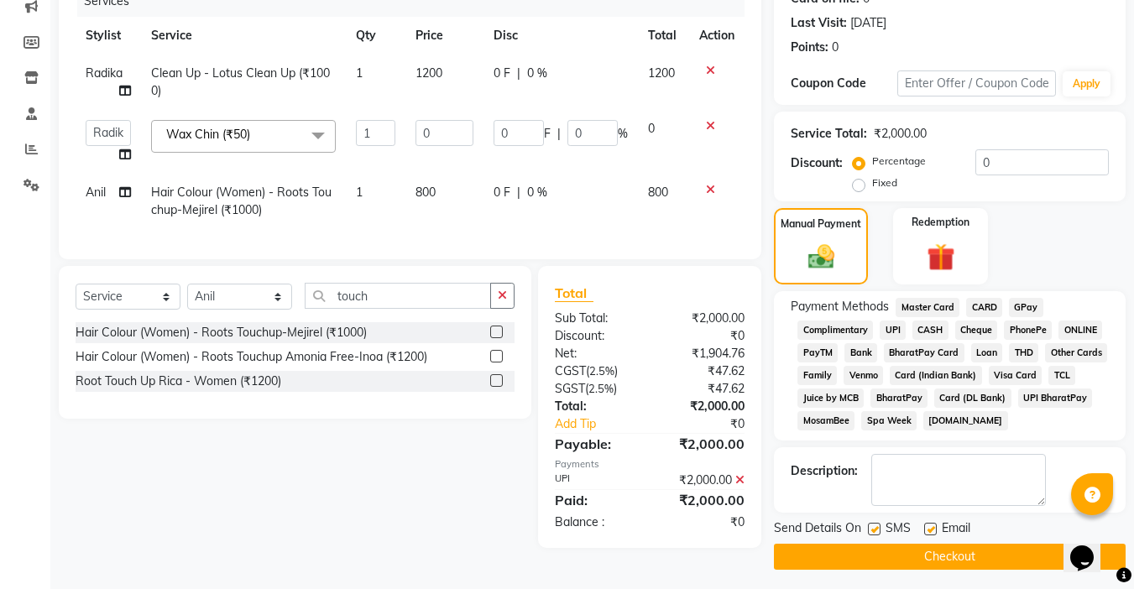
click at [935, 525] on label at bounding box center [930, 529] width 13 height 13
click at [935, 525] on input "checkbox" at bounding box center [929, 530] width 11 height 11
checkbox input "false"
click at [875, 528] on label at bounding box center [874, 529] width 13 height 13
click at [875, 528] on input "checkbox" at bounding box center [873, 530] width 11 height 11
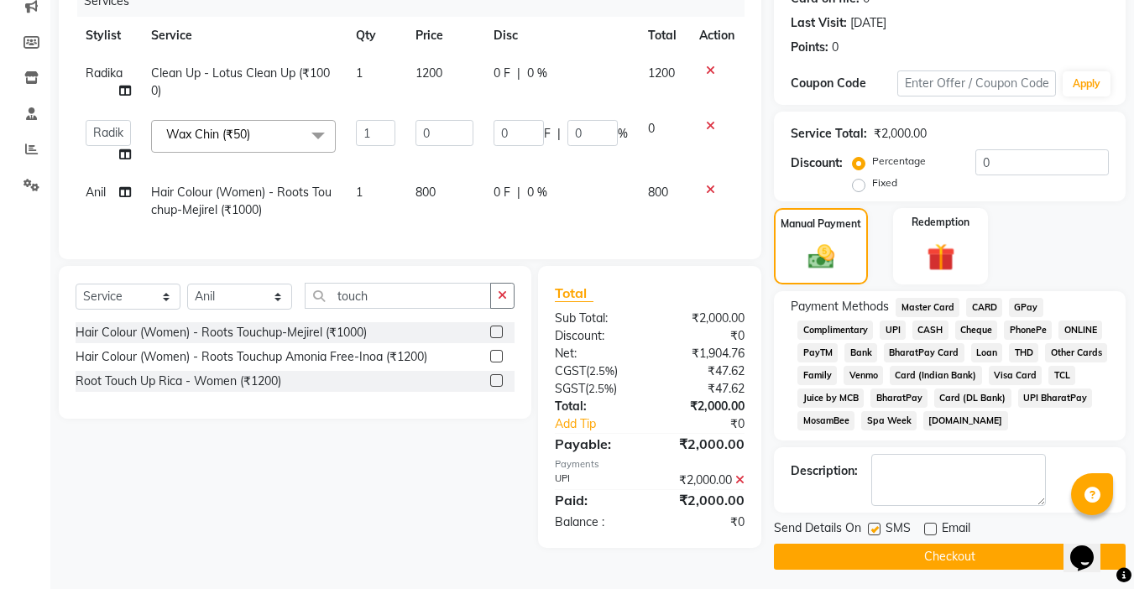
checkbox input "false"
click at [973, 560] on button "Checkout" at bounding box center [950, 557] width 352 height 26
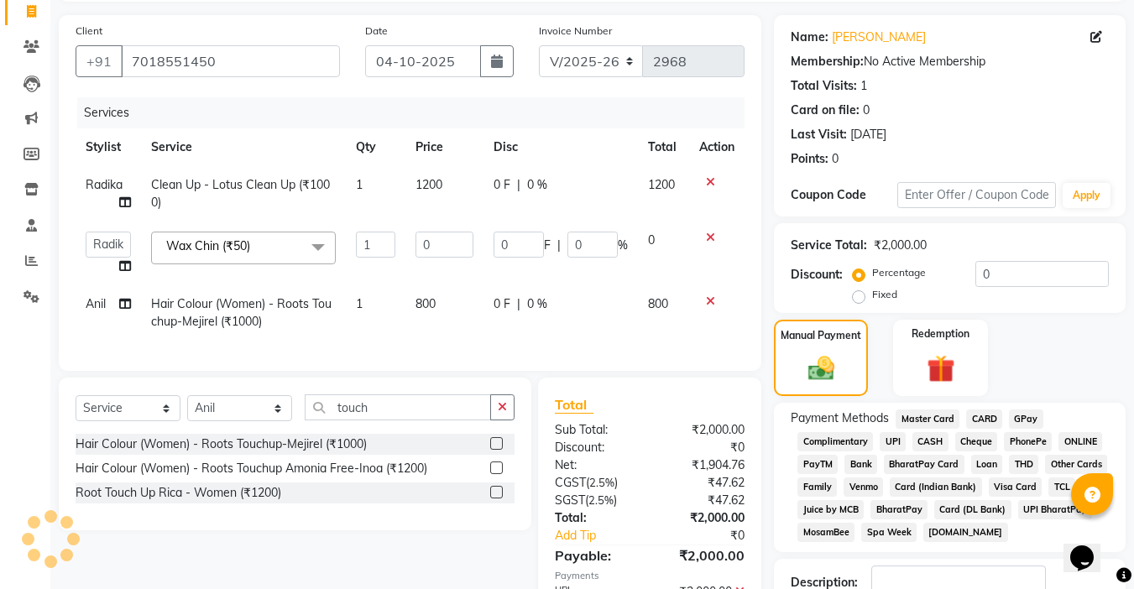
scroll to position [0, 0]
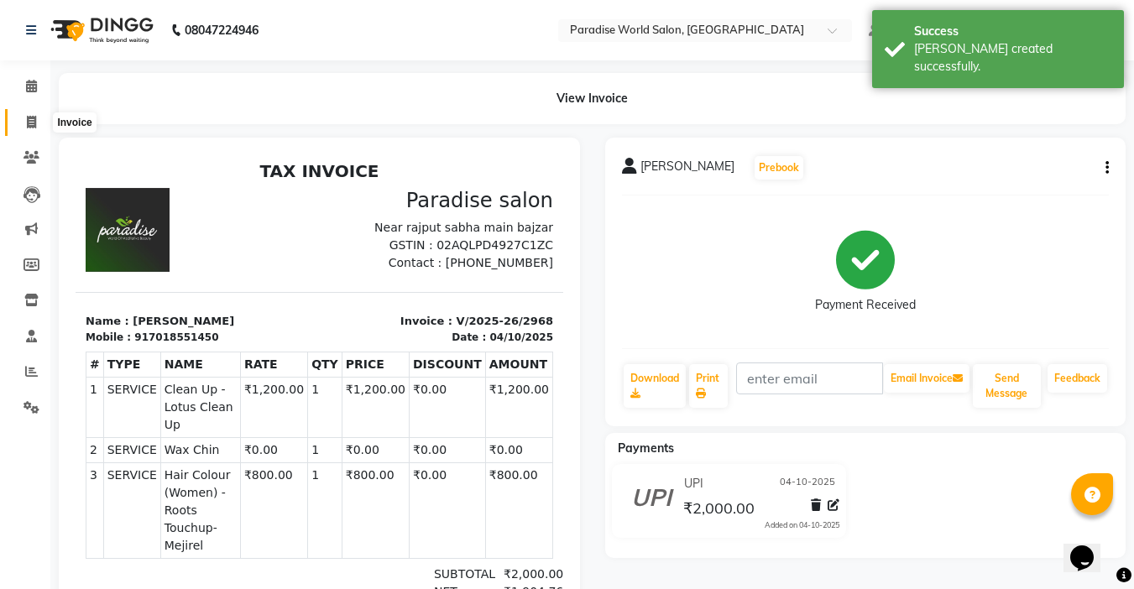
click at [34, 123] on icon at bounding box center [31, 122] width 9 height 13
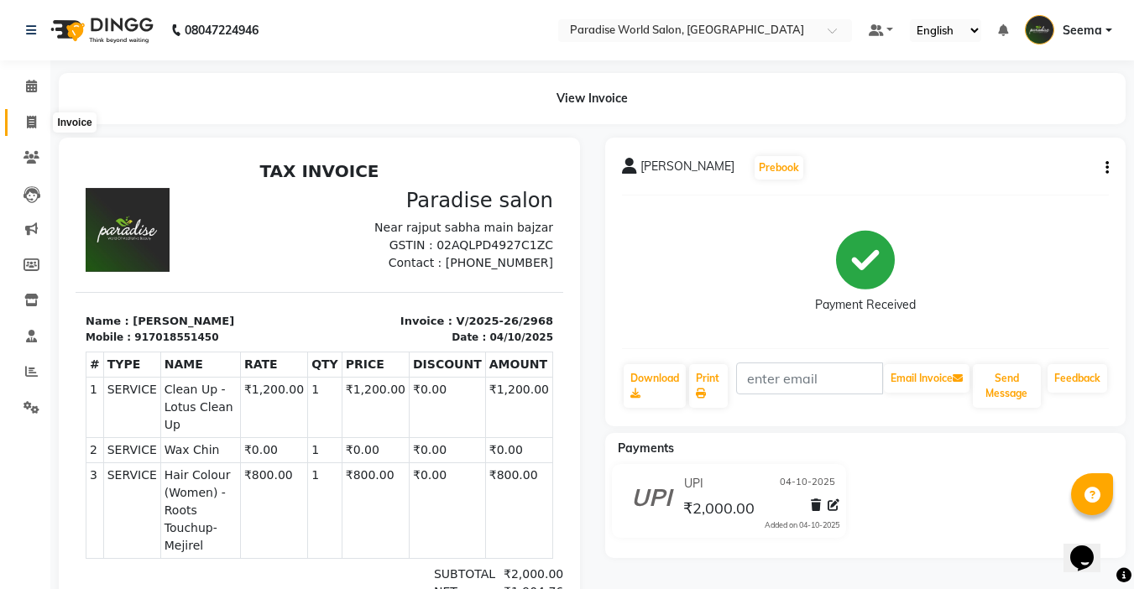
select select "service"
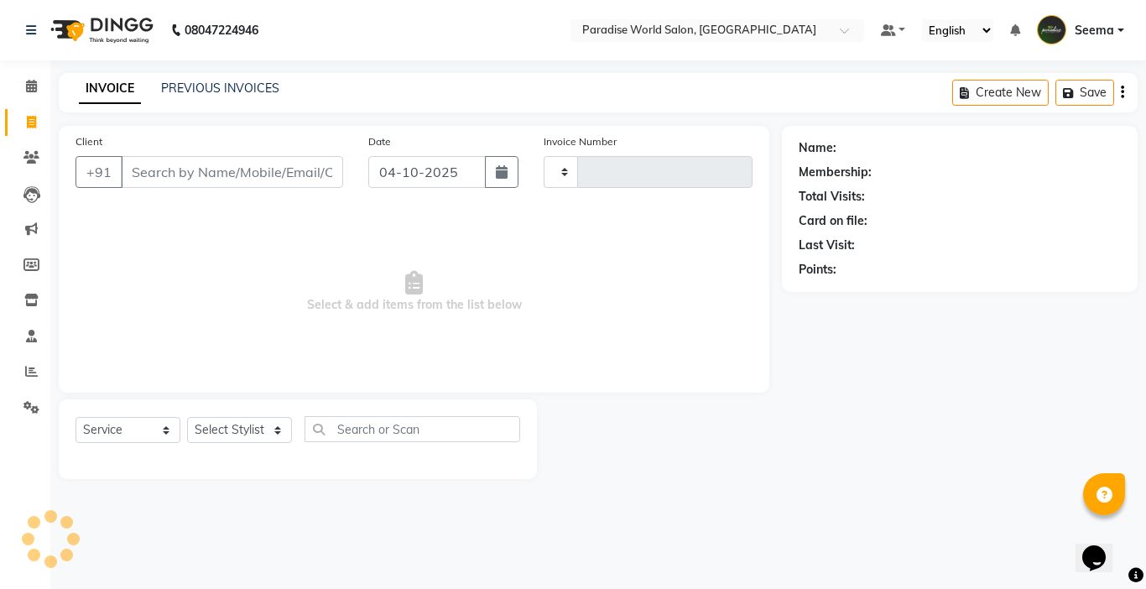
type input "2969"
select select "4451"
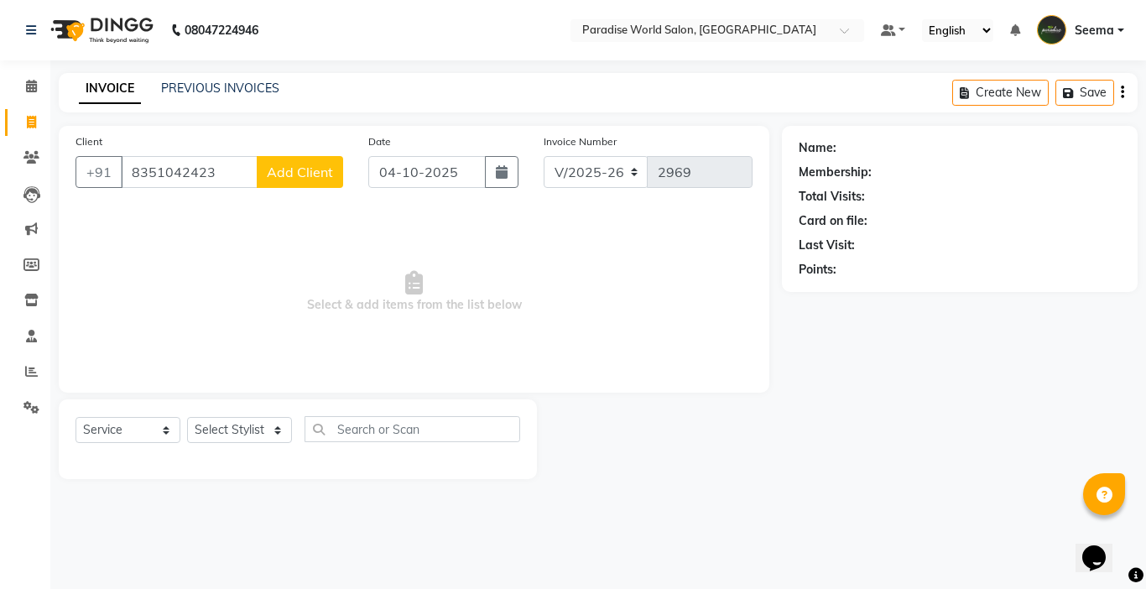
type input "8351042423"
click at [282, 177] on span "Add Client" at bounding box center [300, 172] width 66 height 17
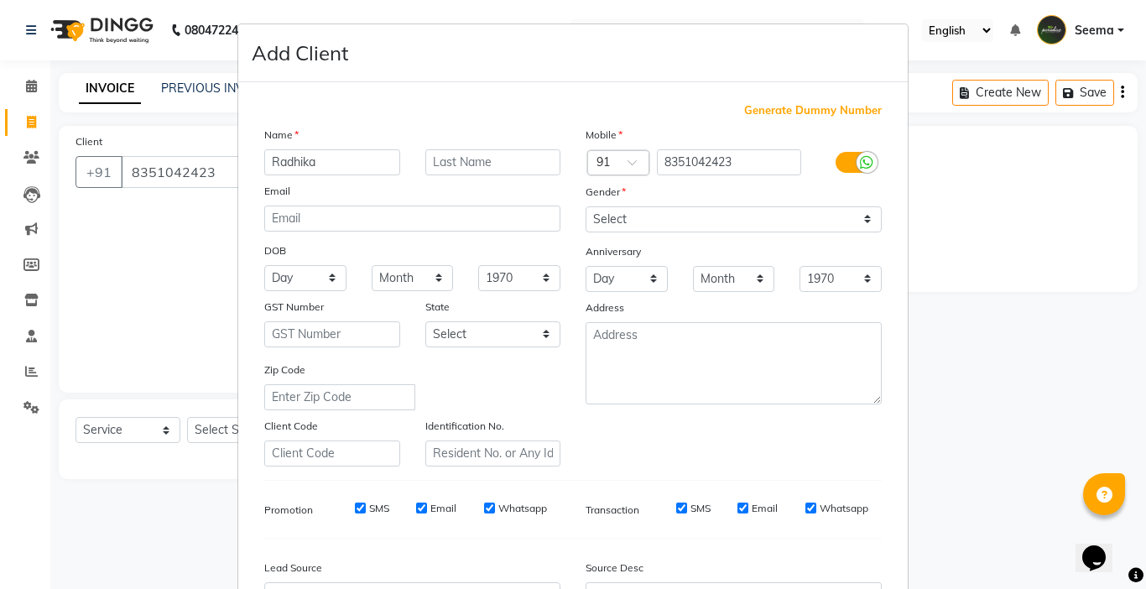
type input "Radhika"
click at [606, 225] on select "Select [DEMOGRAPHIC_DATA] [DEMOGRAPHIC_DATA] Other Prefer Not To Say" at bounding box center [734, 219] width 296 height 26
select select "[DEMOGRAPHIC_DATA]"
click at [586, 206] on select "Select [DEMOGRAPHIC_DATA] [DEMOGRAPHIC_DATA] Other Prefer Not To Say" at bounding box center [734, 219] width 296 height 26
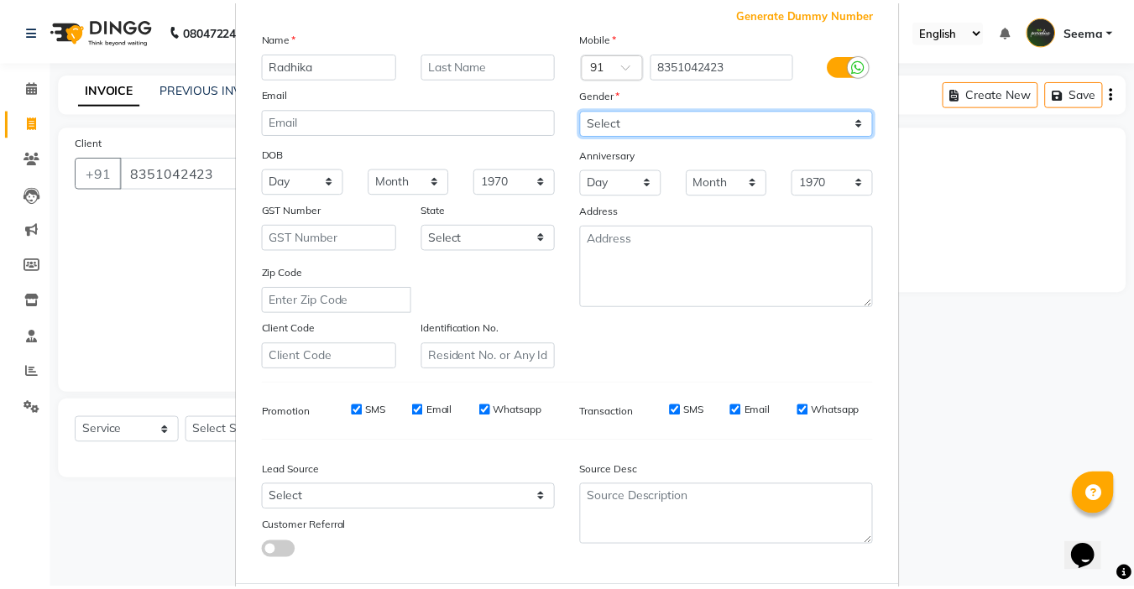
scroll to position [185, 0]
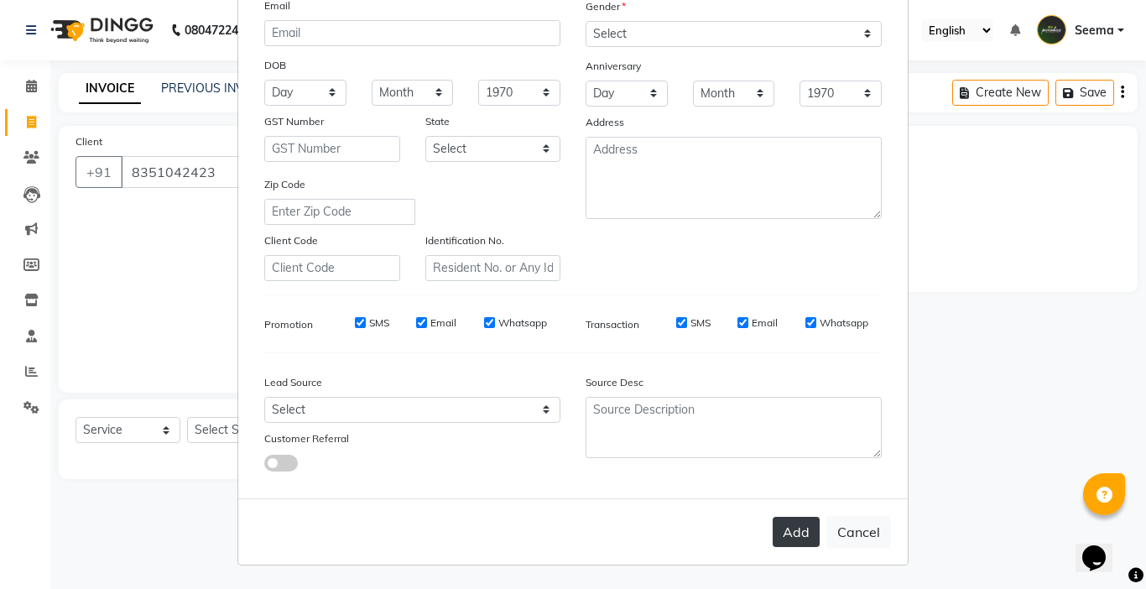
click at [781, 535] on button "Add" at bounding box center [796, 532] width 47 height 30
select select
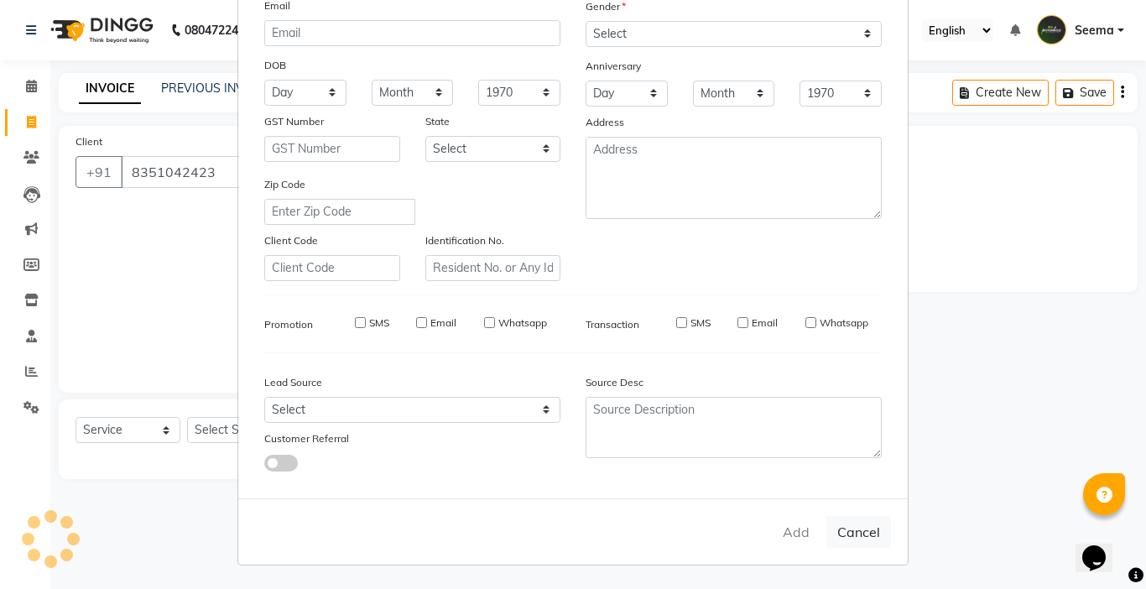
select select
checkbox input "false"
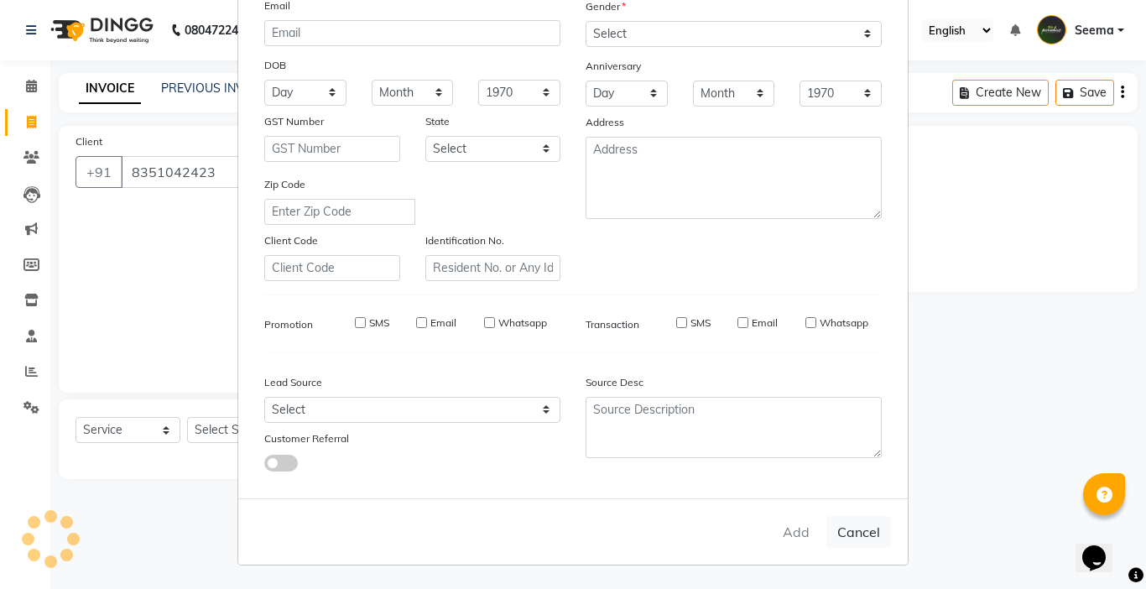
checkbox input "false"
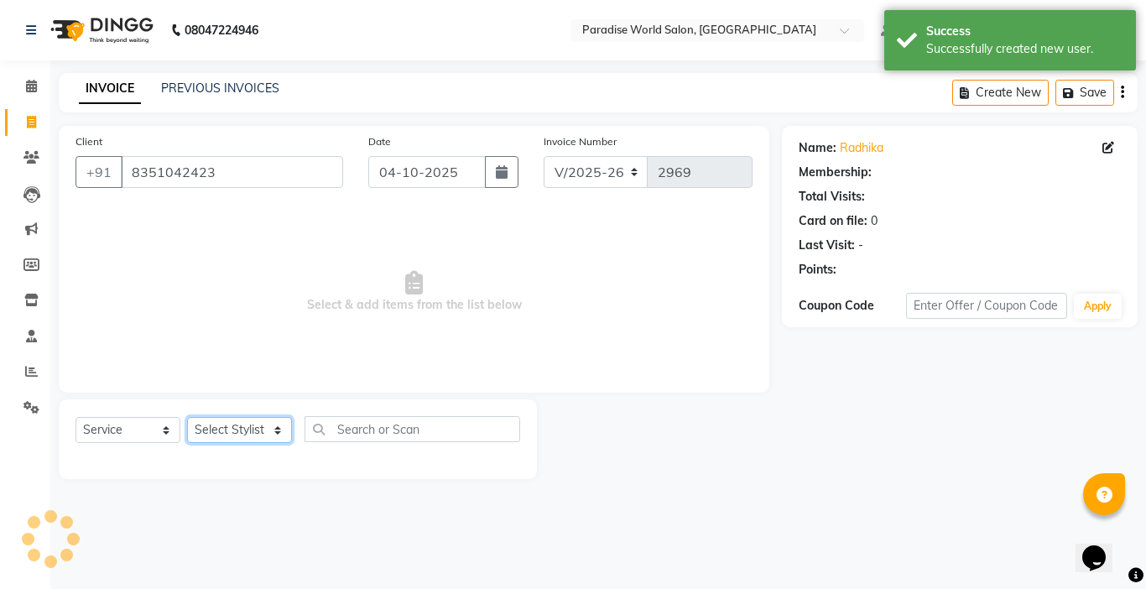
click at [223, 430] on select "Select Stylist [PERSON_NAME] [PERSON_NAME] [PERSON_NAME] company Deepak [PERSON…" at bounding box center [239, 430] width 105 height 26
select select "1: Object"
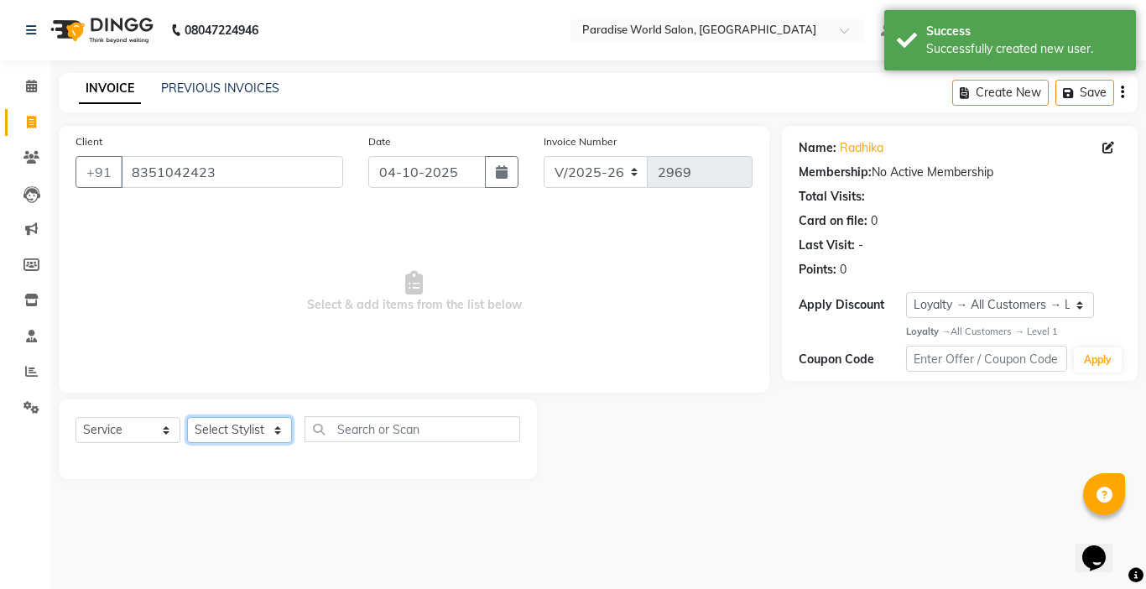
select select "54032"
click at [187, 417] on select "Select Stylist [PERSON_NAME] [PERSON_NAME] [PERSON_NAME] company Deepak [PERSON…" at bounding box center [239, 430] width 105 height 26
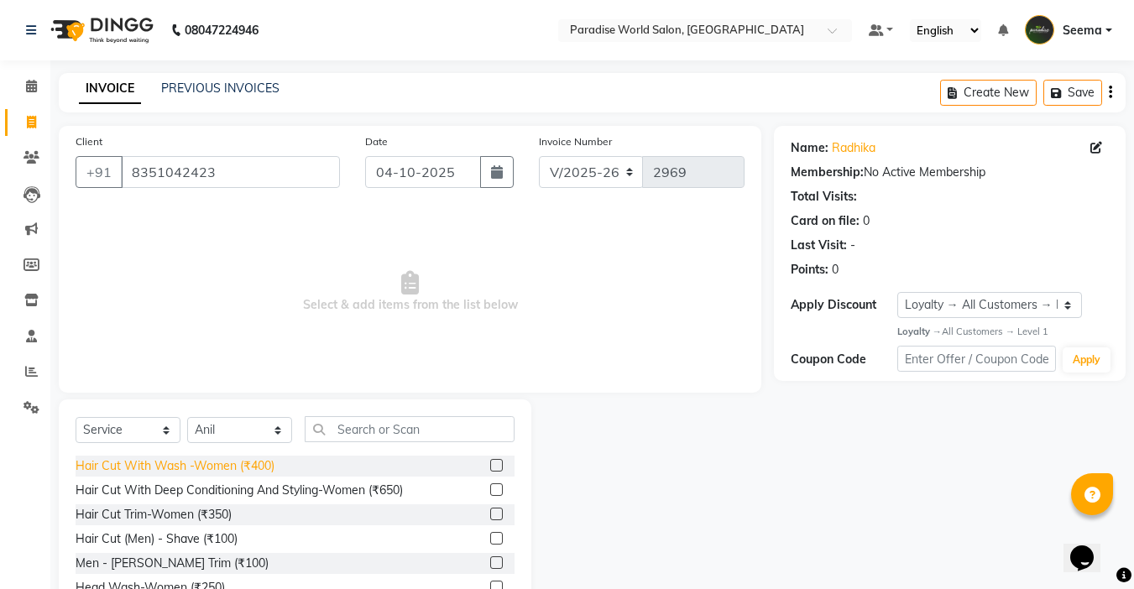
click at [222, 469] on div "Hair Cut With Wash -Women (₹400)" at bounding box center [175, 466] width 199 height 18
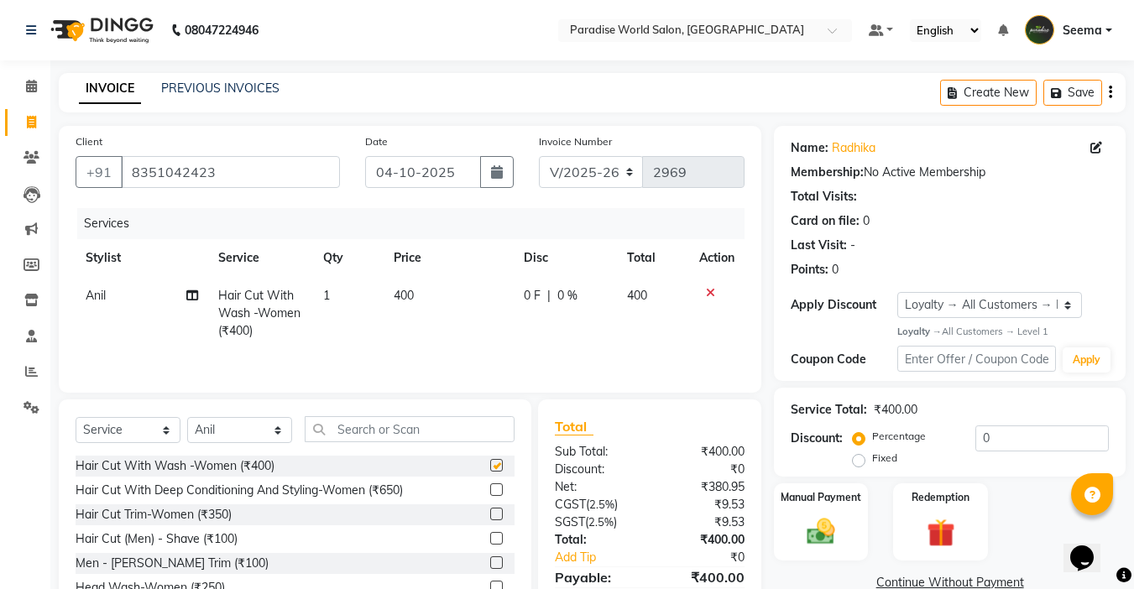
checkbox input "false"
click at [236, 429] on select "Select Stylist [PERSON_NAME] [PERSON_NAME] [PERSON_NAME] company Deepak [PERSON…" at bounding box center [239, 430] width 105 height 26
select select "24938"
click at [187, 417] on select "Select Stylist [PERSON_NAME] [PERSON_NAME] [PERSON_NAME] company Deepak [PERSON…" at bounding box center [239, 430] width 105 height 26
click at [369, 420] on input "text" at bounding box center [410, 429] width 210 height 26
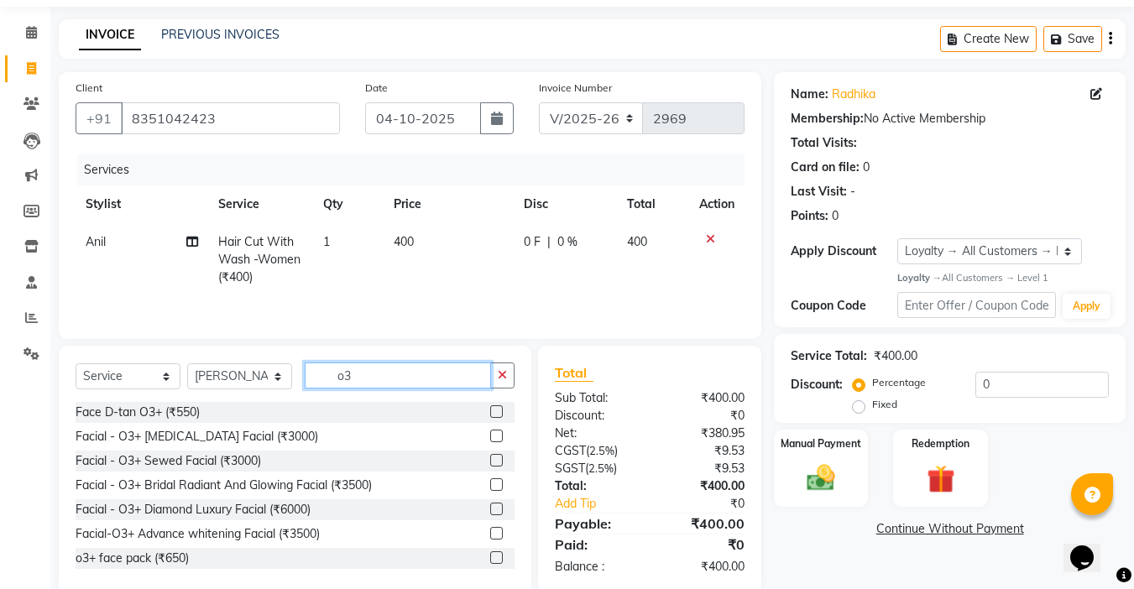
scroll to position [83, 0]
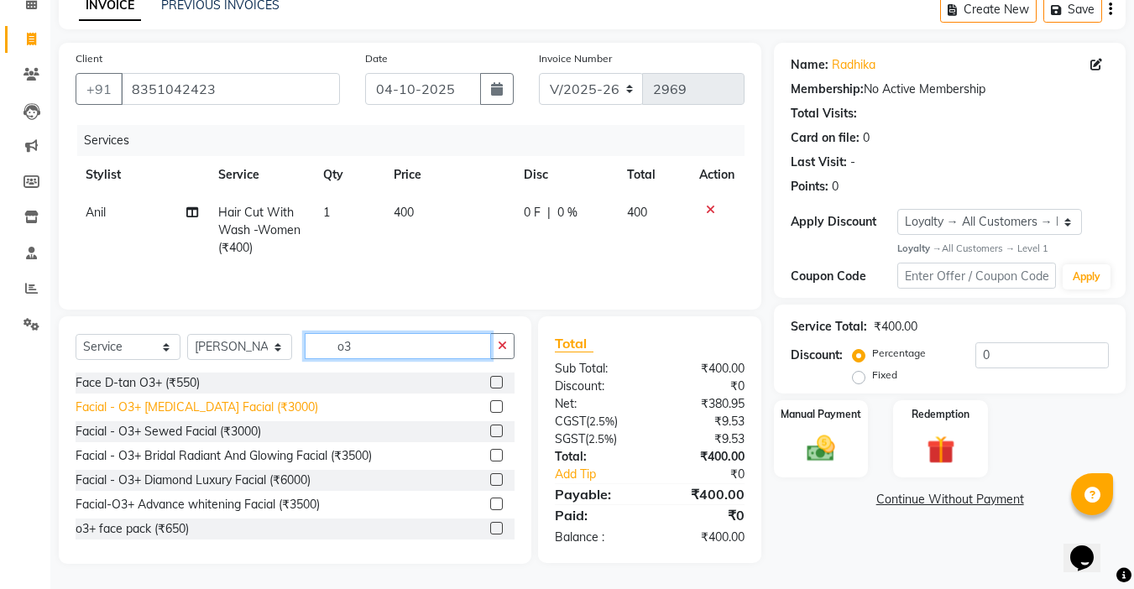
type input "o3"
click at [280, 408] on div "Facial - O3+ [MEDICAL_DATA] Facial (₹3000)" at bounding box center [197, 408] width 243 height 18
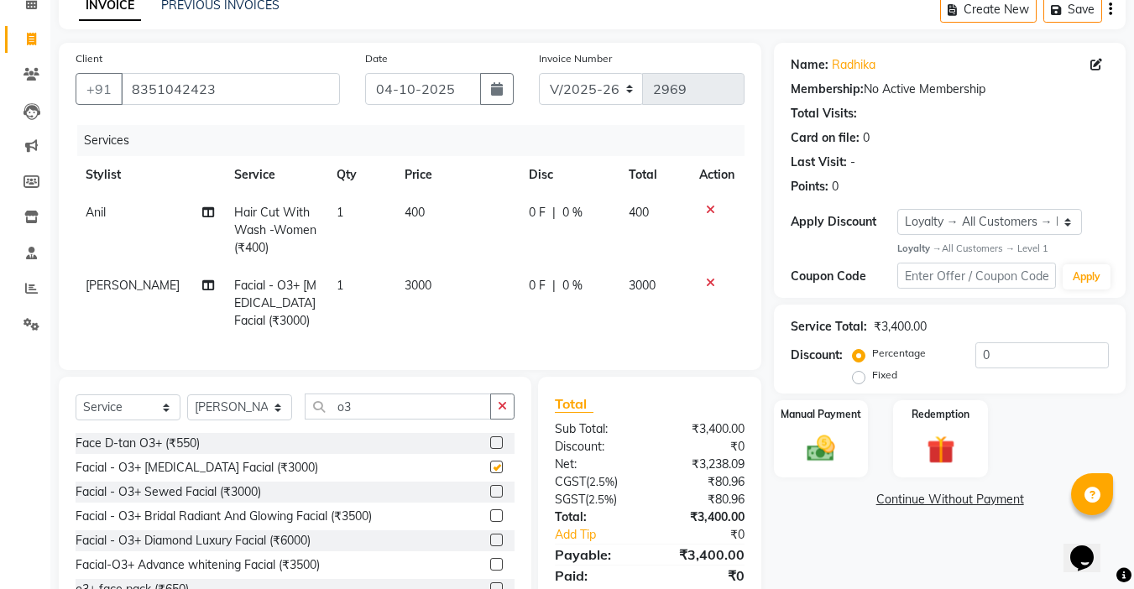
checkbox input "false"
click at [399, 301] on td "3000" at bounding box center [456, 303] width 124 height 73
select select "24938"
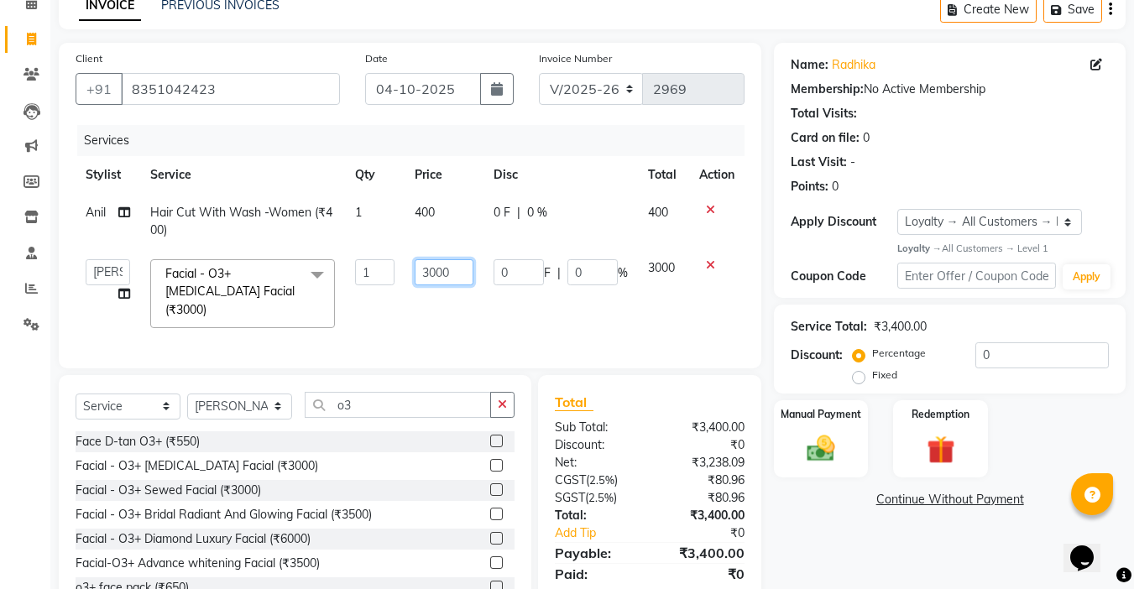
click at [431, 272] on input "3000" at bounding box center [444, 272] width 58 height 26
click at [433, 271] on input "3000" at bounding box center [444, 272] width 58 height 26
type input "2500"
click at [483, 295] on tr "[PERSON_NAME] [PERSON_NAME] [PERSON_NAME] company Deepak [PERSON_NAME] [PERSON_…" at bounding box center [410, 293] width 669 height 89
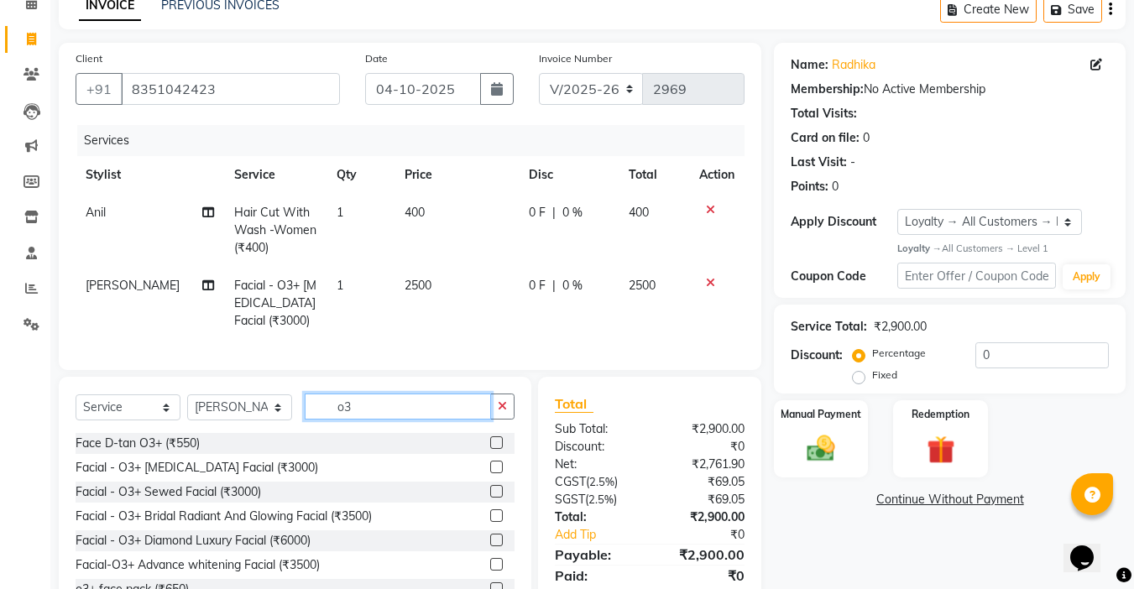
drag, startPoint x: 385, startPoint y: 428, endPoint x: 31, endPoint y: 445, distance: 354.6
click at [31, 445] on app-home "08047224946 Select Location × Paradise World Salon, Main Bazar Default Panel My…" at bounding box center [567, 283] width 1134 height 733
click at [198, 452] on div "Face D-tan O3+ (₹550)" at bounding box center [138, 444] width 124 height 18
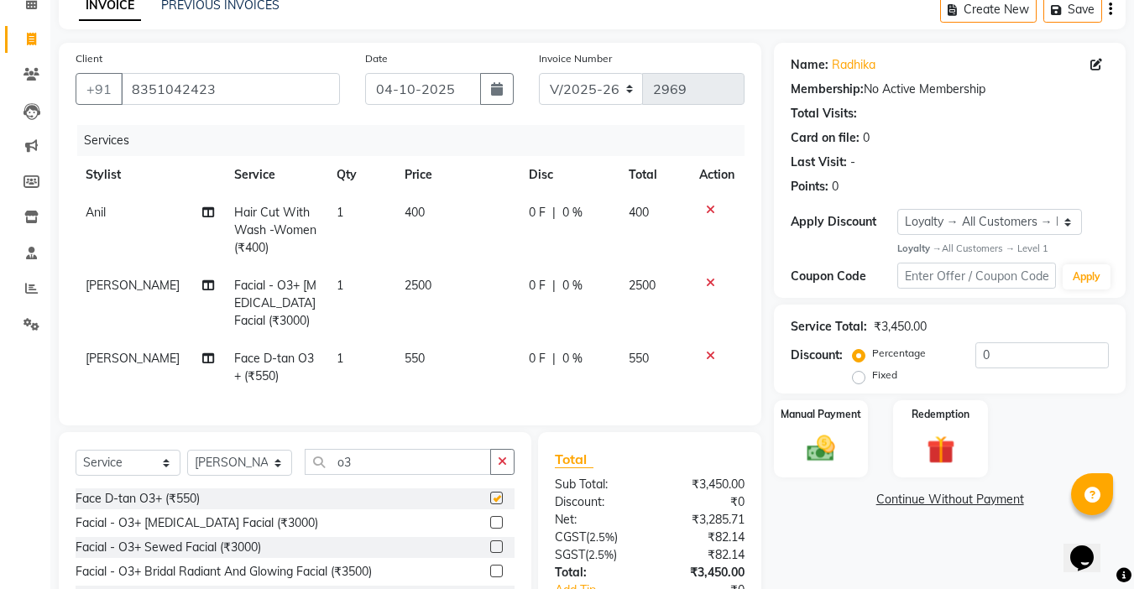
checkbox input "false"
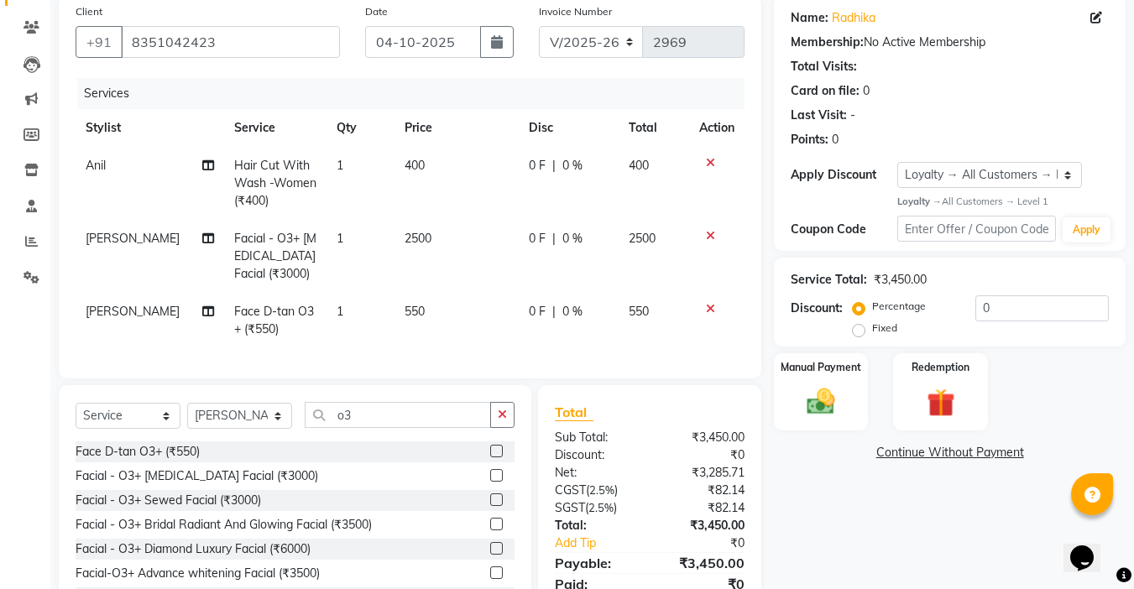
scroll to position [211, 0]
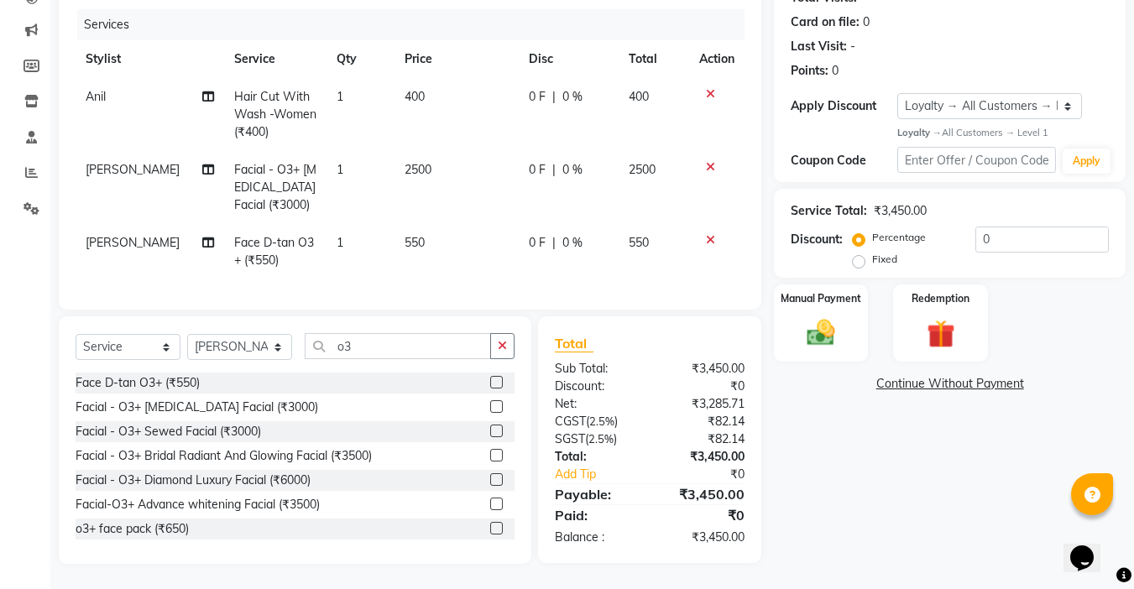
click at [872, 253] on label "Fixed" at bounding box center [884, 259] width 25 height 15
click at [858, 253] on input "Fixed" at bounding box center [862, 259] width 12 height 12
radio input "true"
drag, startPoint x: 984, startPoint y: 227, endPoint x: 865, endPoint y: 233, distance: 118.5
click at [866, 233] on div "Percentage Fixed 0" at bounding box center [982, 249] width 253 height 45
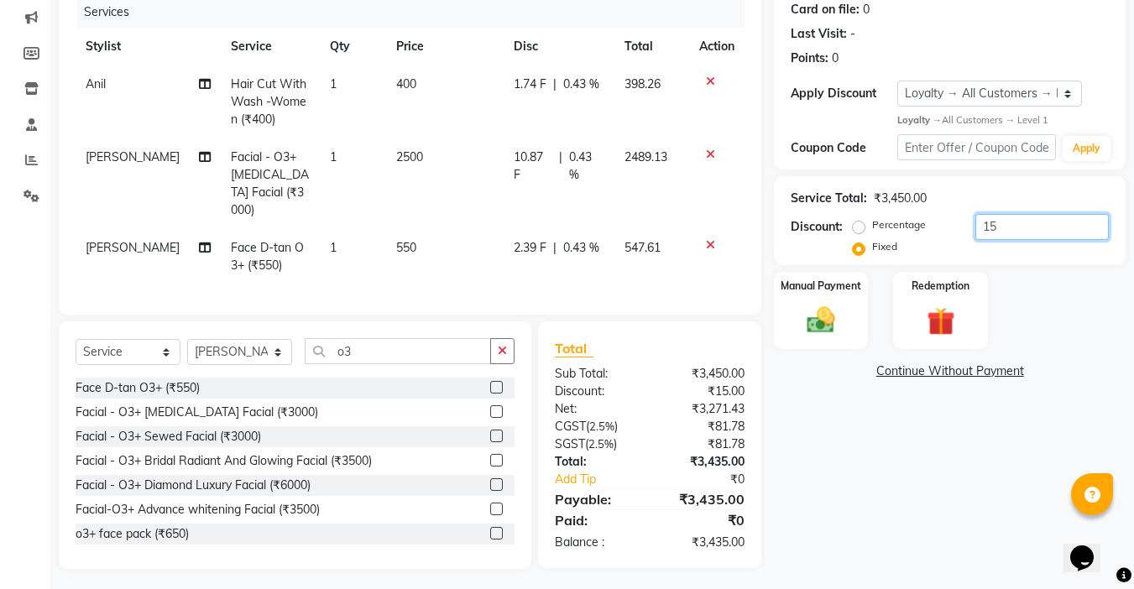
type input "1"
type input "50"
click at [817, 307] on img at bounding box center [820, 321] width 47 height 34
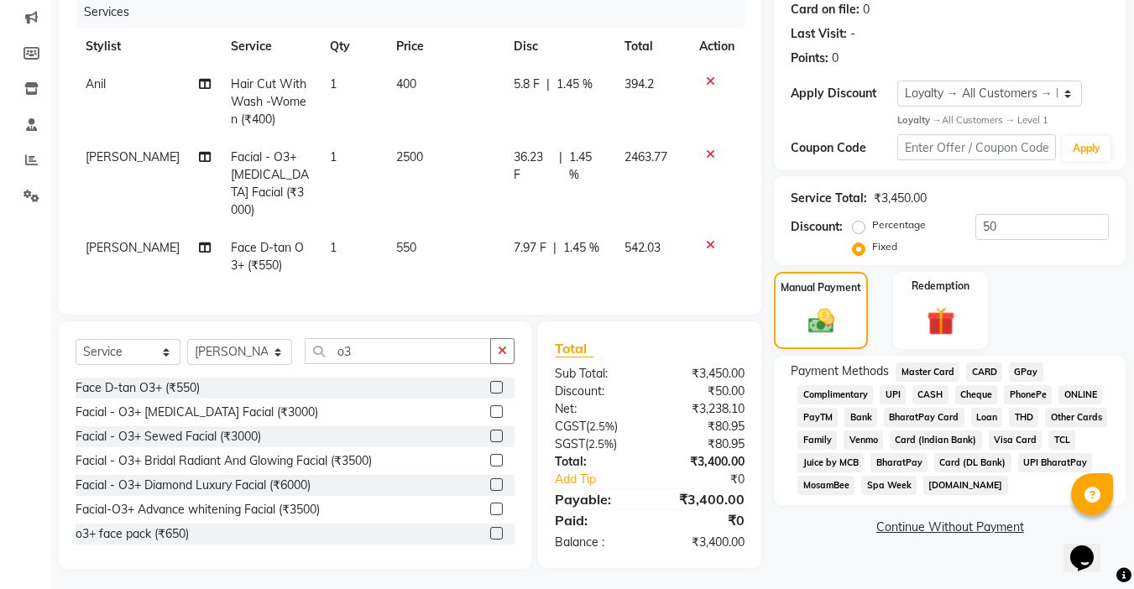
click at [926, 389] on span "CASH" at bounding box center [930, 394] width 36 height 19
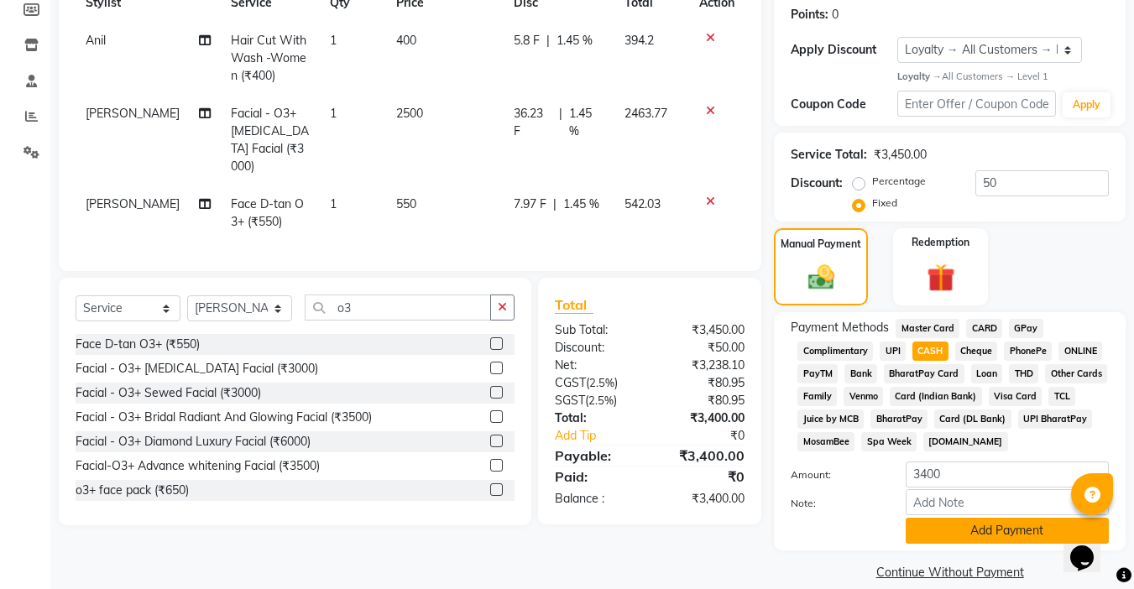
scroll to position [276, 0]
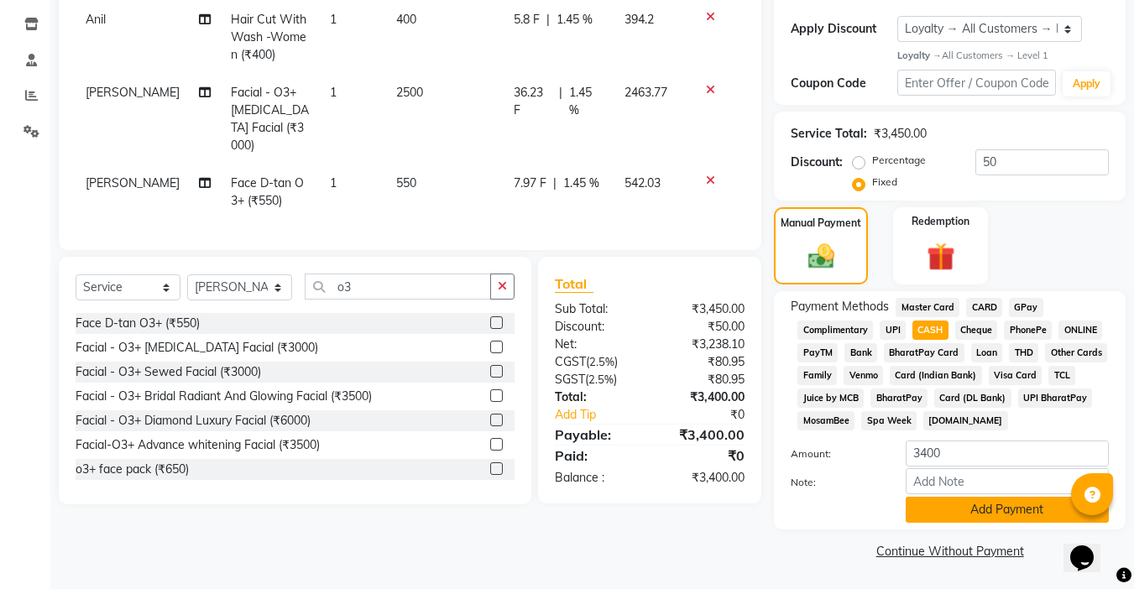
click at [975, 515] on button "Add Payment" at bounding box center [1007, 510] width 203 height 26
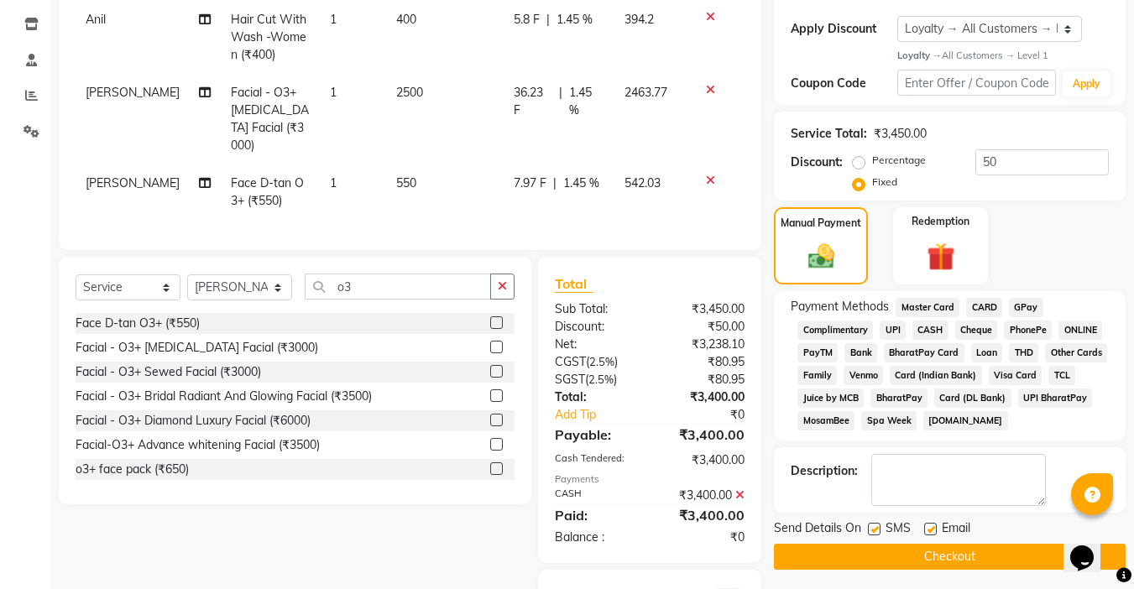
click at [935, 526] on label at bounding box center [930, 529] width 13 height 13
click at [935, 526] on input "checkbox" at bounding box center [929, 530] width 11 height 11
checkbox input "false"
click at [879, 528] on label at bounding box center [874, 529] width 13 height 13
click at [879, 528] on input "checkbox" at bounding box center [873, 530] width 11 height 11
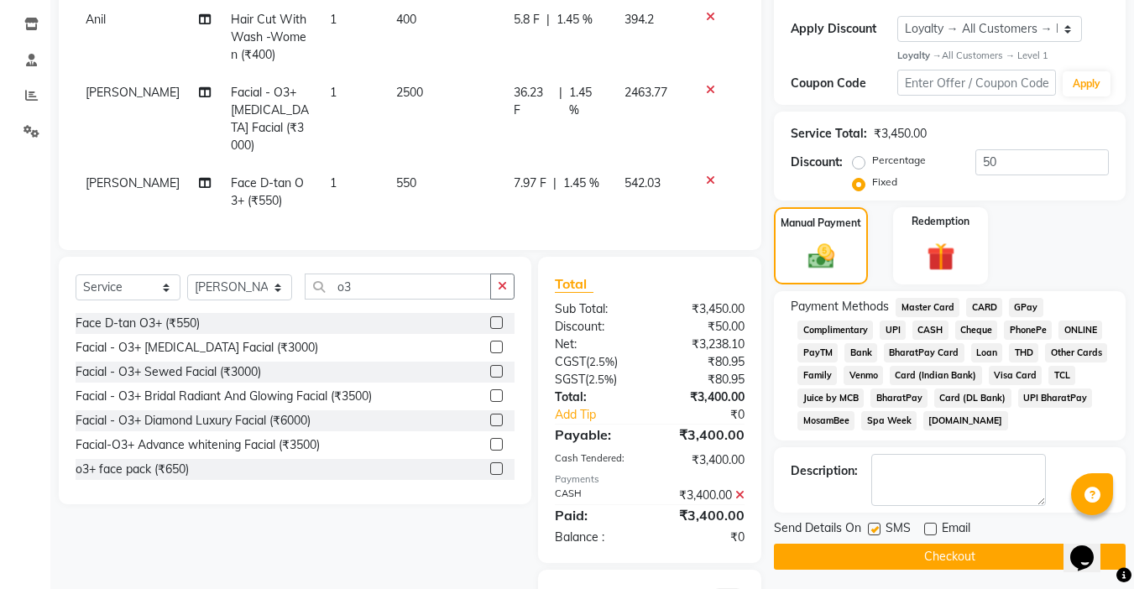
checkbox input "false"
click at [933, 558] on button "Checkout" at bounding box center [950, 557] width 352 height 26
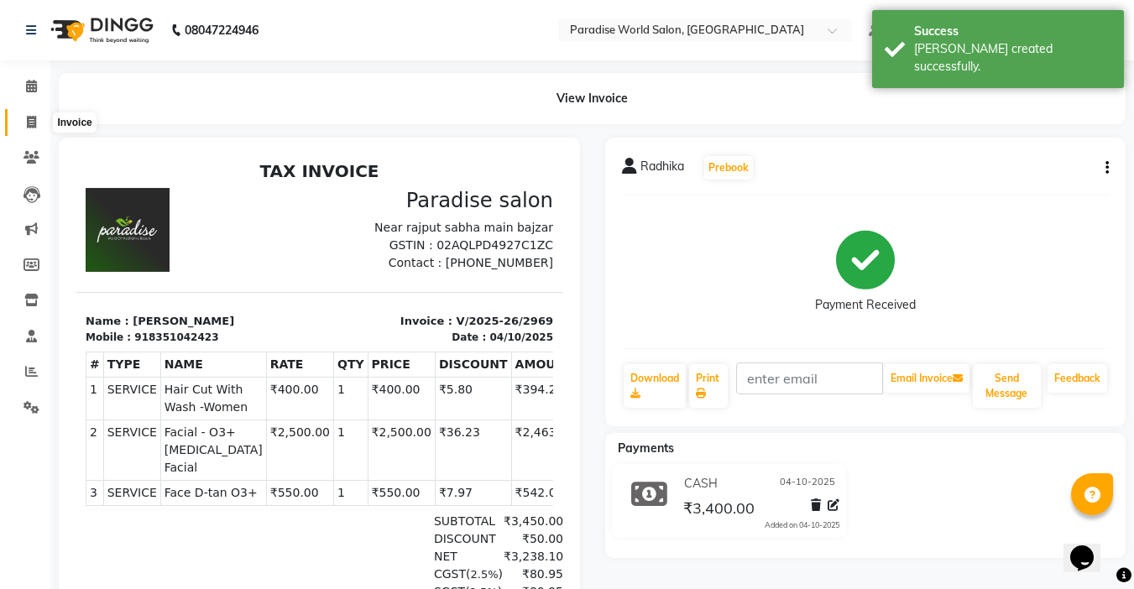
click at [30, 118] on icon at bounding box center [31, 122] width 9 height 13
select select "service"
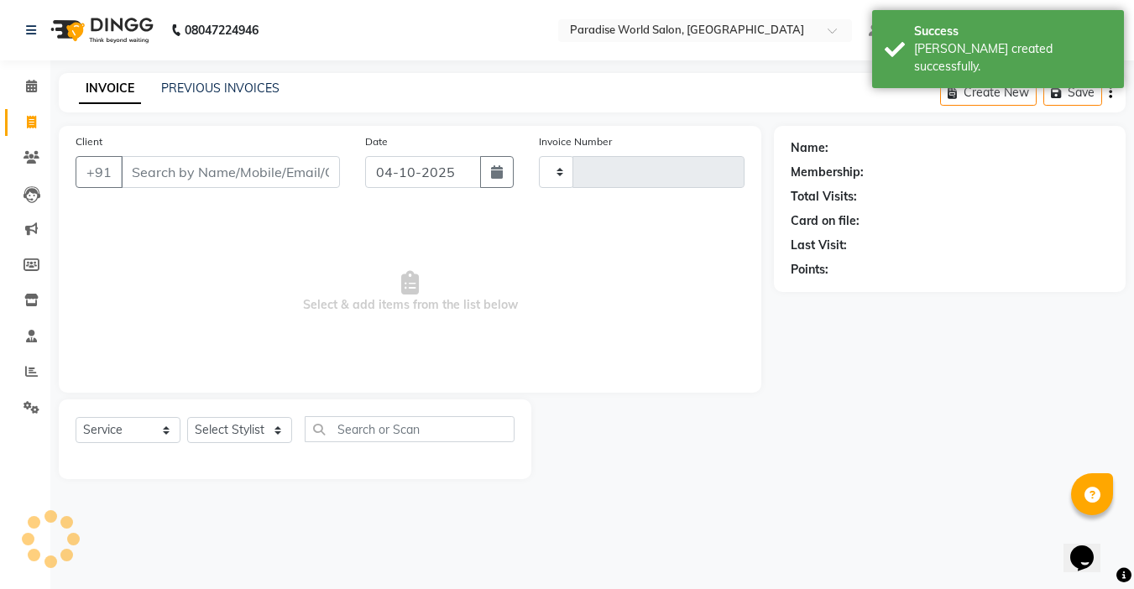
type input "2970"
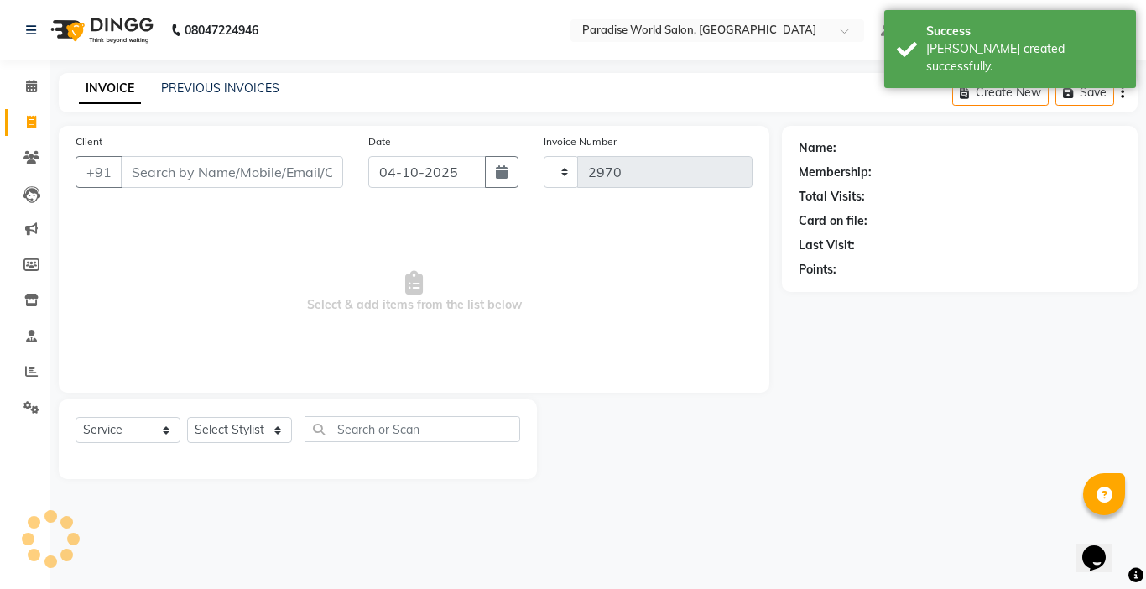
select select "4451"
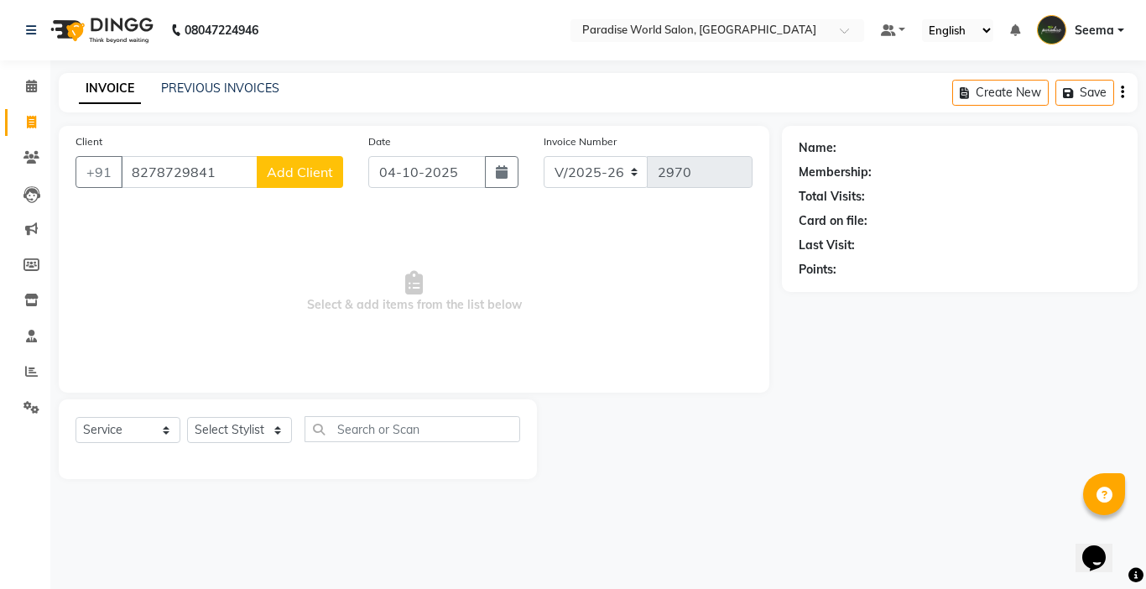
type input "8278729841"
click at [314, 158] on button "Add Client" at bounding box center [300, 172] width 86 height 32
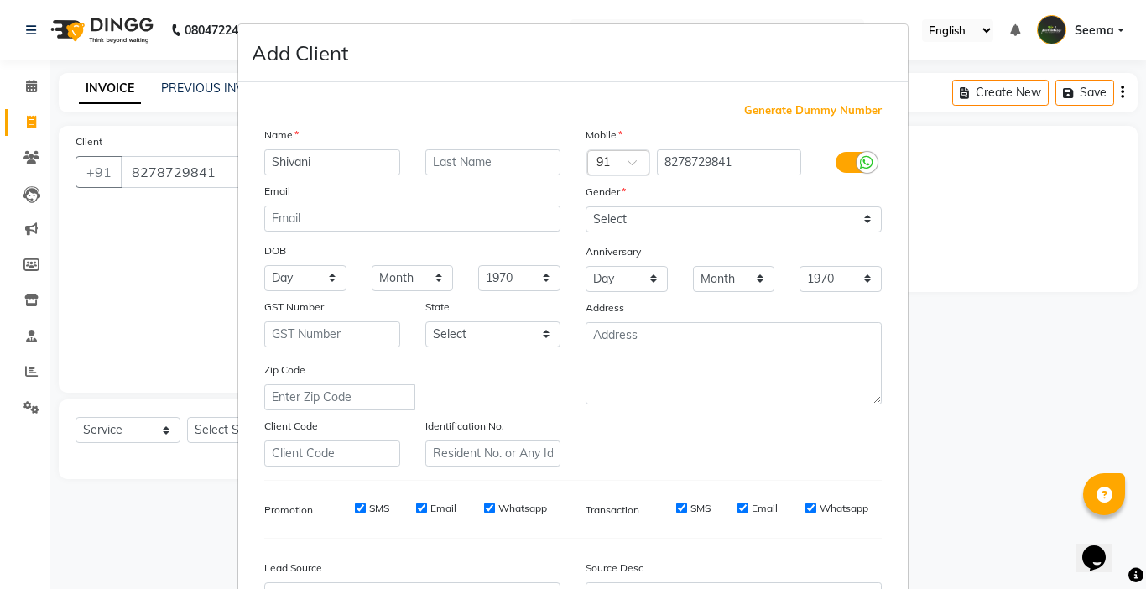
type input "Shivani"
drag, startPoint x: 666, startPoint y: 215, endPoint x: 663, endPoint y: 232, distance: 17.0
click at [666, 215] on select "Select [DEMOGRAPHIC_DATA] [DEMOGRAPHIC_DATA] Other Prefer Not To Say" at bounding box center [734, 219] width 296 height 26
select select "[DEMOGRAPHIC_DATA]"
click at [586, 206] on select "Select [DEMOGRAPHIC_DATA] [DEMOGRAPHIC_DATA] Other Prefer Not To Say" at bounding box center [734, 219] width 296 height 26
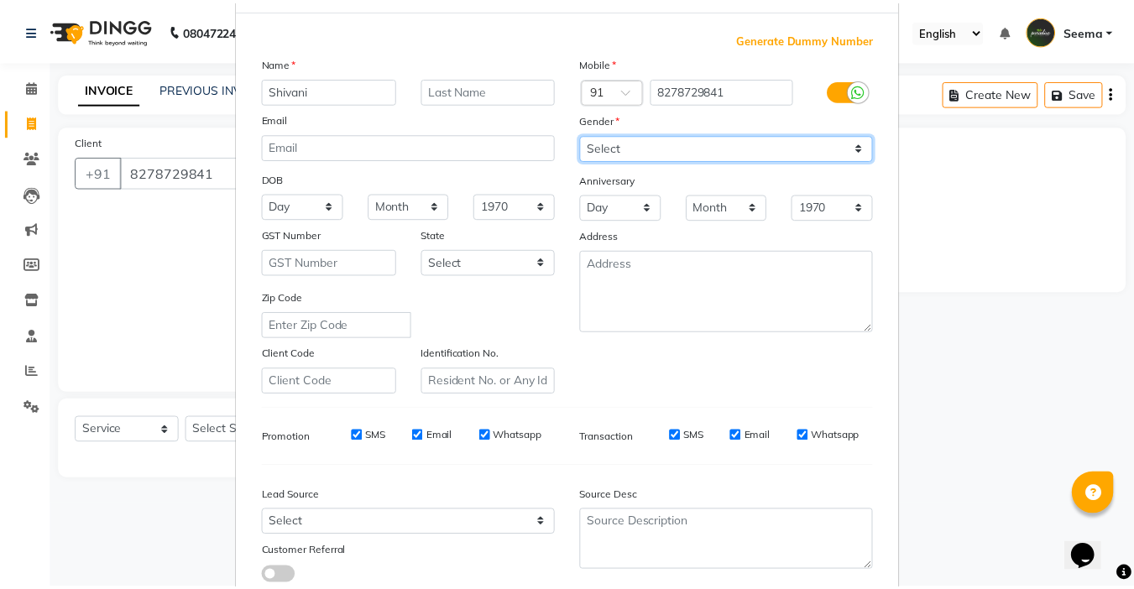
scroll to position [185, 0]
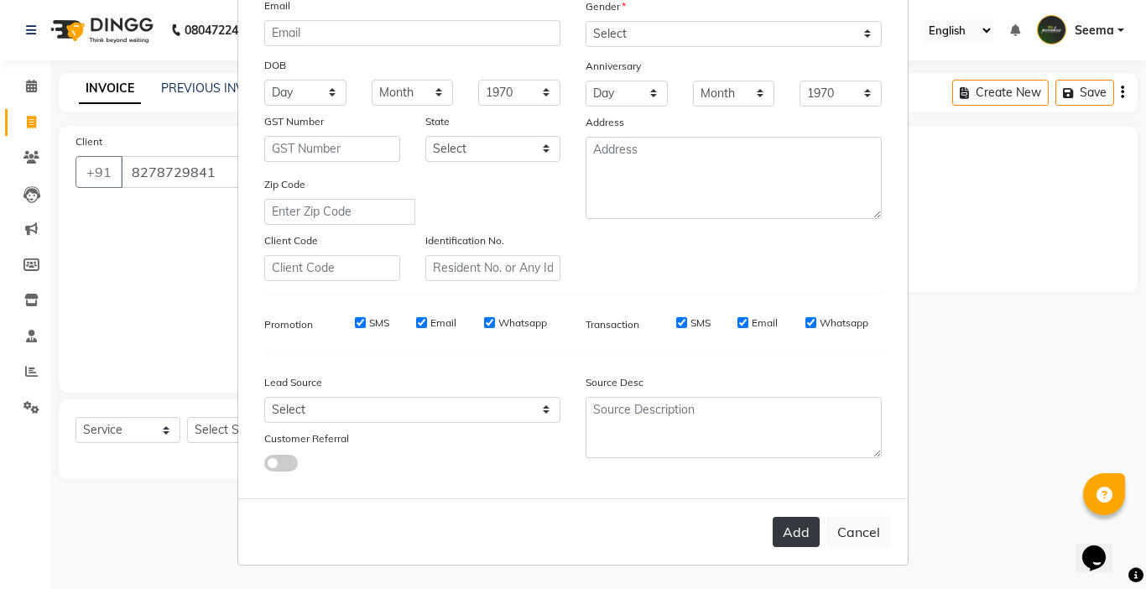
click at [794, 531] on button "Add" at bounding box center [796, 532] width 47 height 30
select select
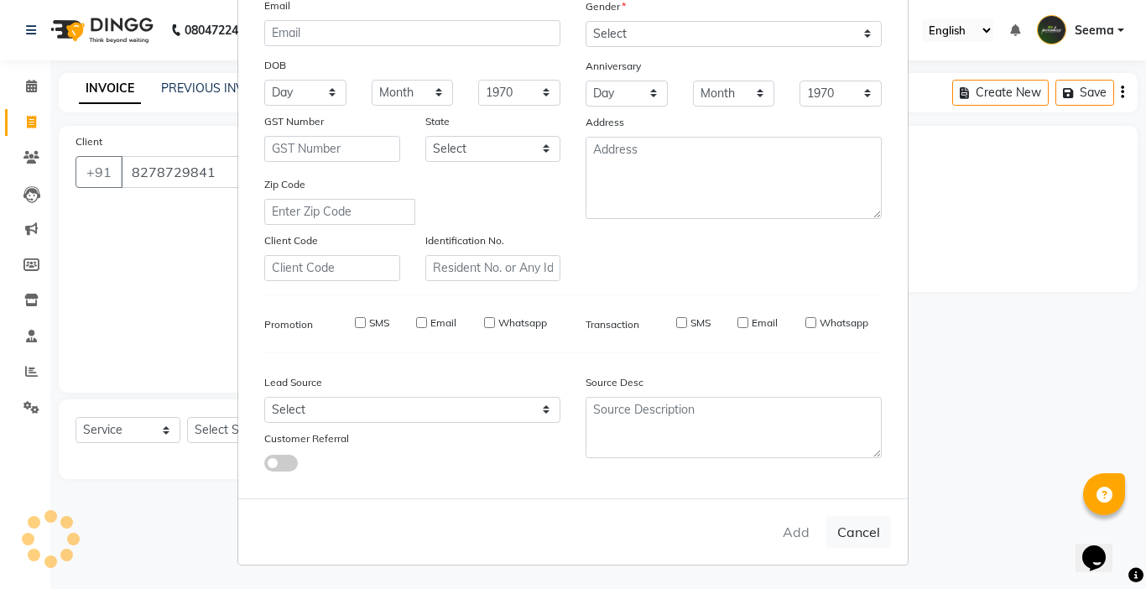
select select
checkbox input "false"
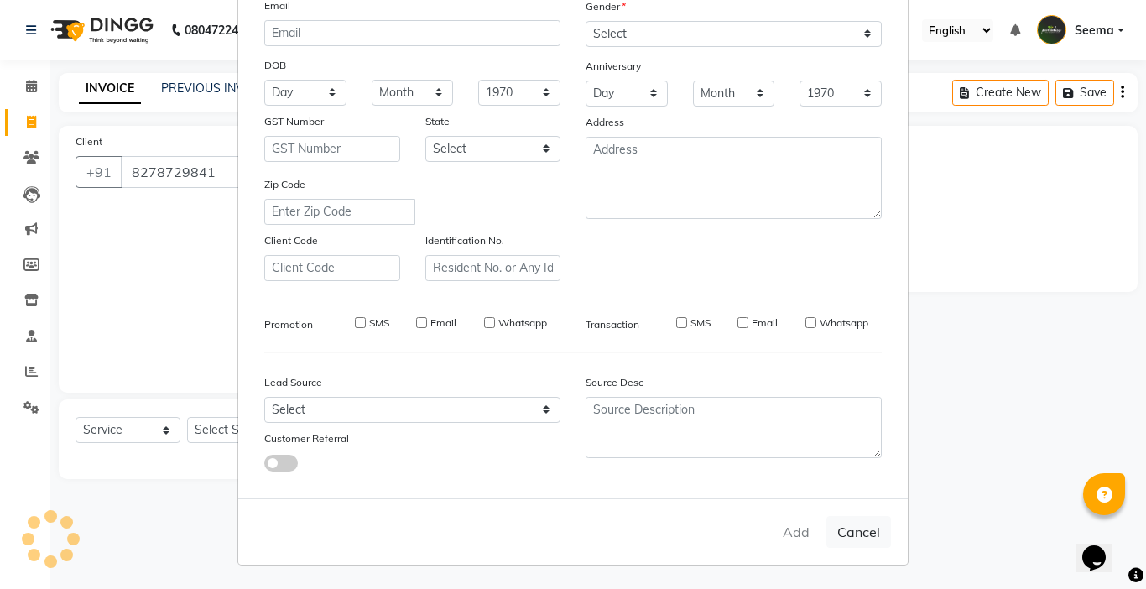
checkbox input "false"
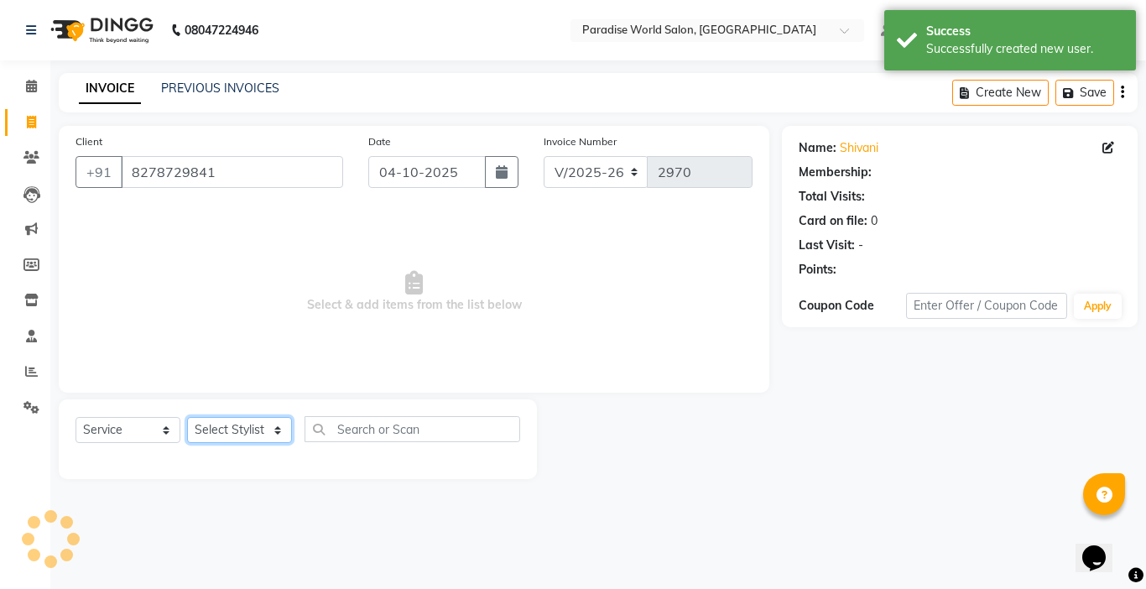
select select "1: Object"
click at [242, 427] on select "Select Stylist [PERSON_NAME] [PERSON_NAME] [PERSON_NAME] company Deepak [PERSON…" at bounding box center [239, 430] width 105 height 26
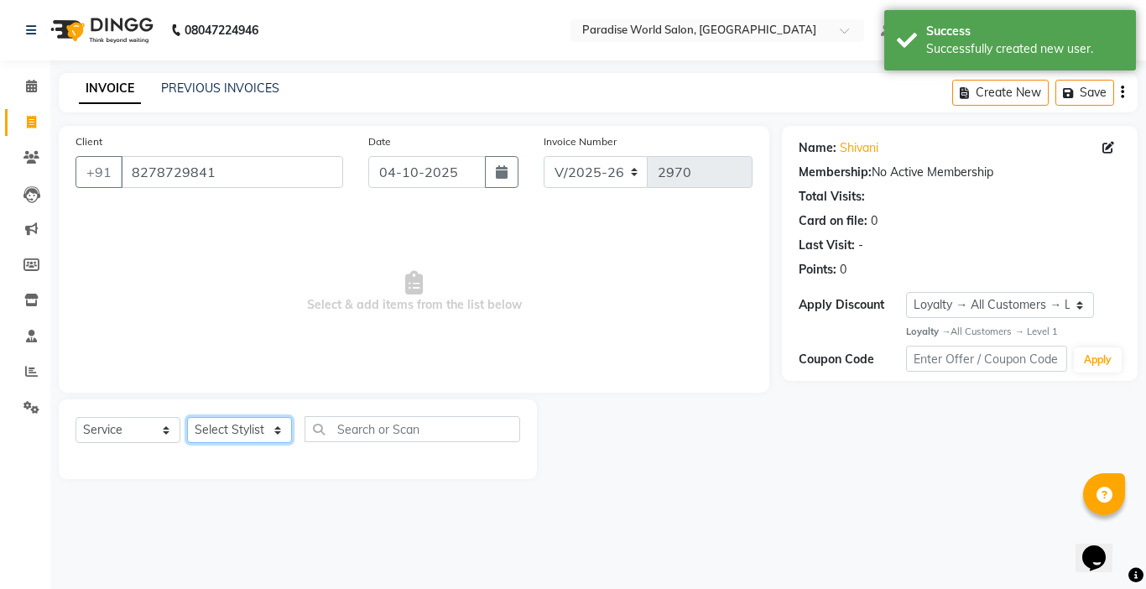
select select "57181"
click at [187, 417] on select "Select Stylist [PERSON_NAME] [PERSON_NAME] [PERSON_NAME] company Deepak [PERSON…" at bounding box center [239, 430] width 105 height 26
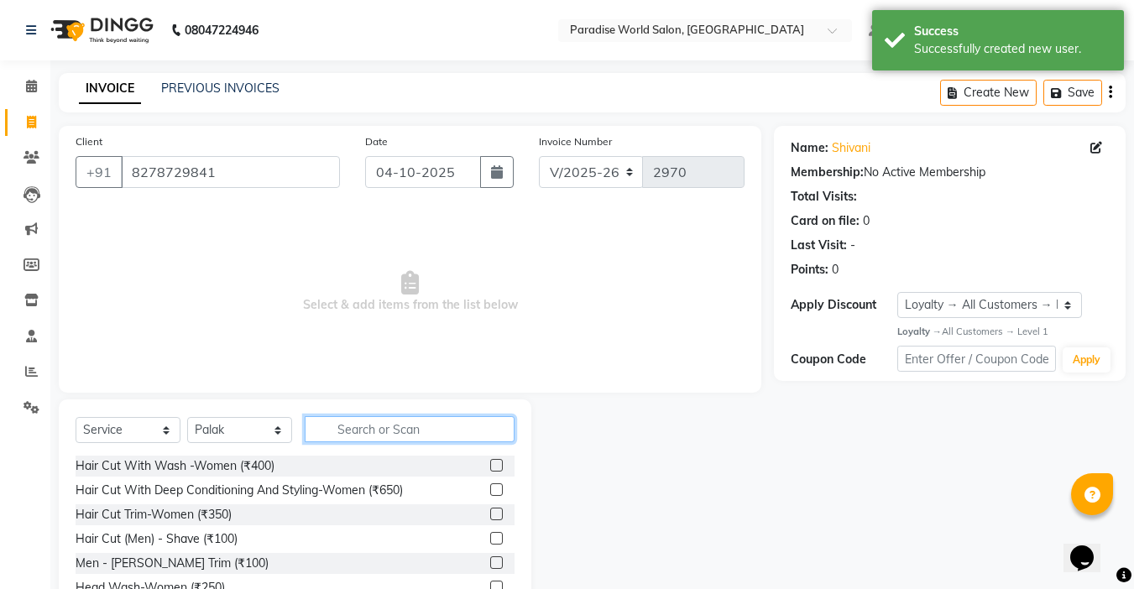
click at [396, 422] on input "text" at bounding box center [410, 429] width 210 height 26
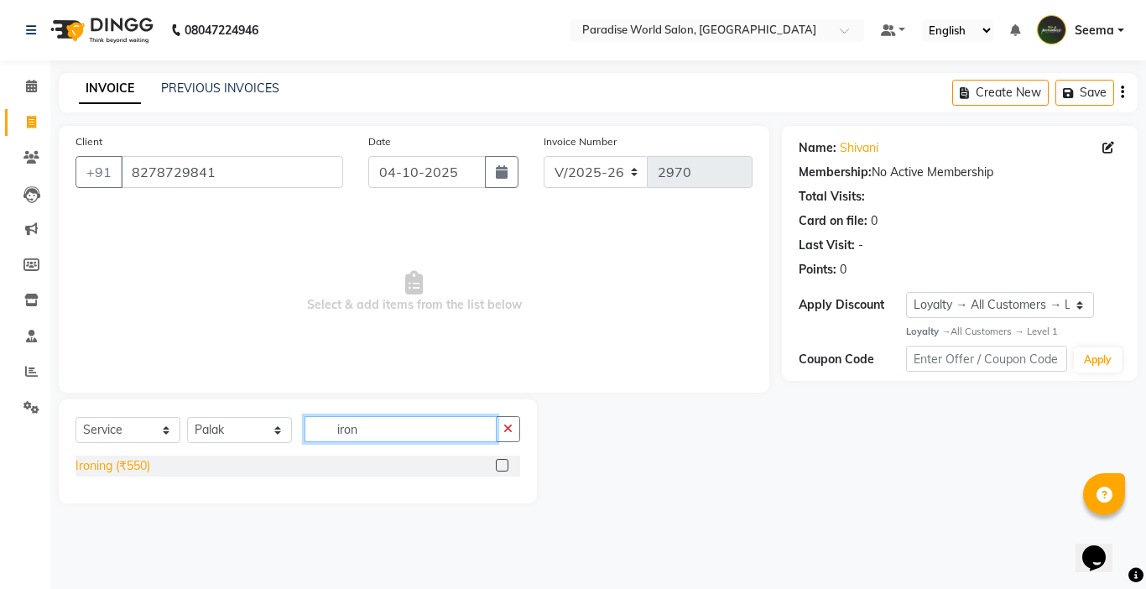
type input "iron"
click at [129, 467] on div "Ironing (₹550)" at bounding box center [113, 466] width 75 height 18
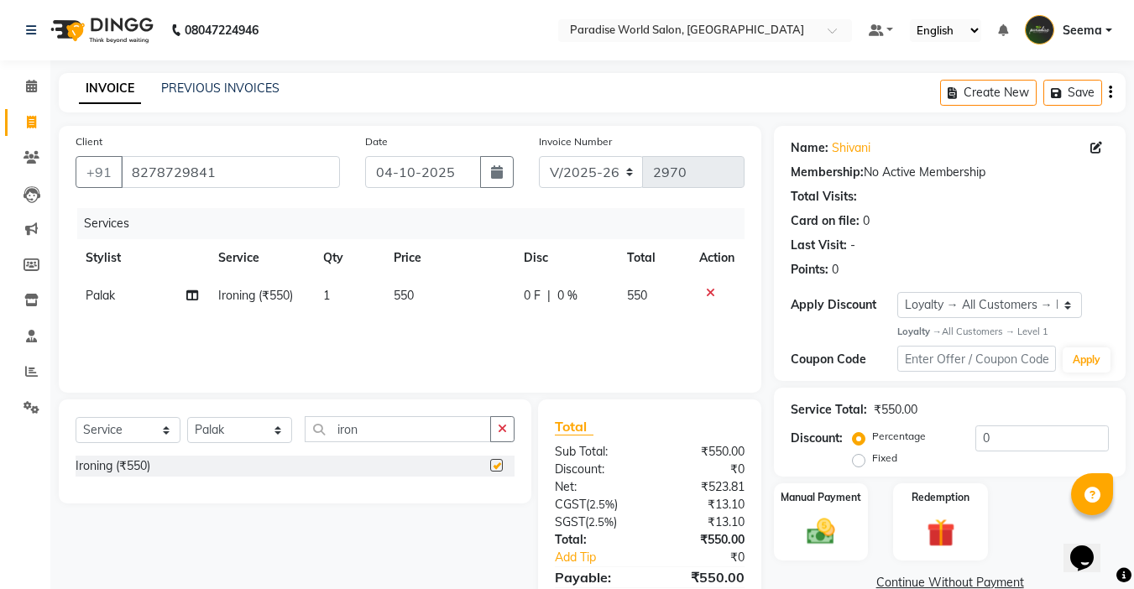
checkbox input "false"
click at [399, 292] on span "550" at bounding box center [404, 295] width 20 height 15
select select "57181"
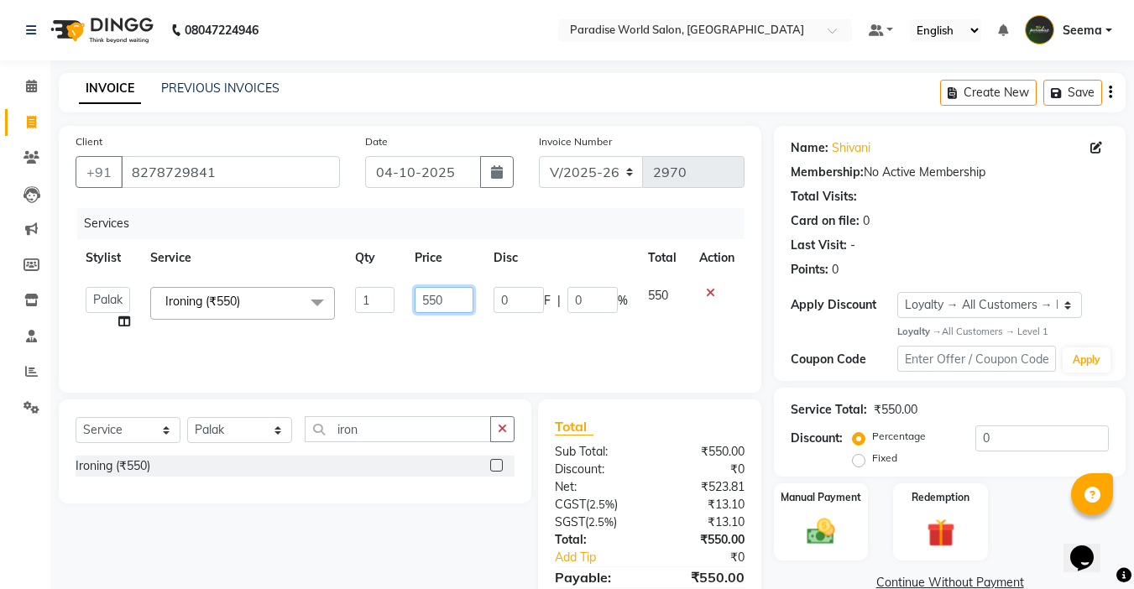
click at [427, 301] on input "550" at bounding box center [444, 300] width 58 height 26
type input "750"
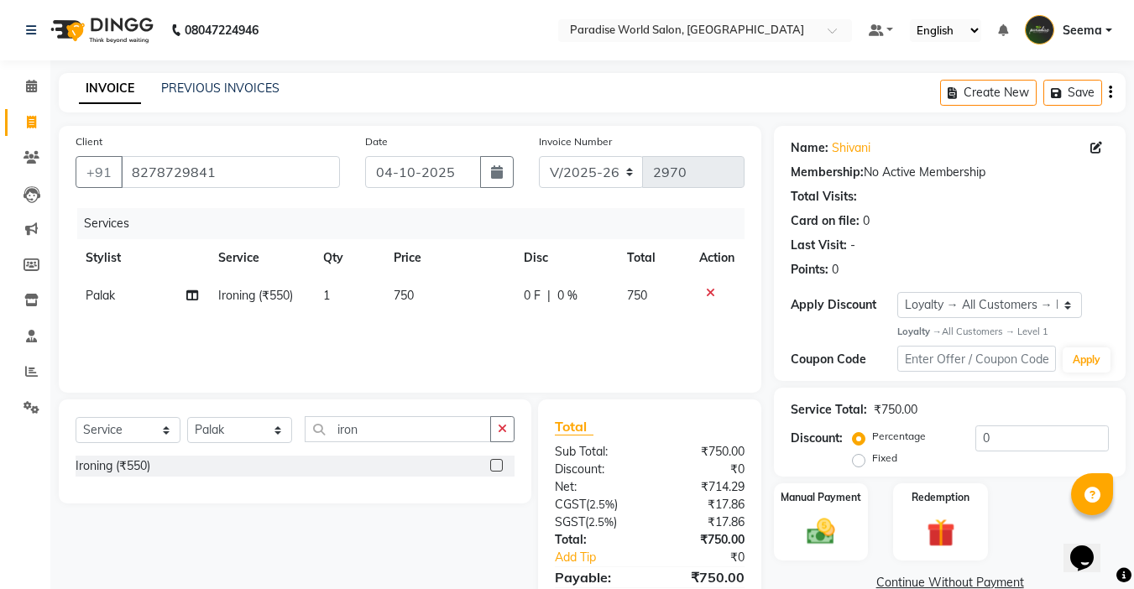
click at [441, 340] on div "Services Stylist Service Qty Price Disc Total Action Palak Ironing (₹550) 1 750…" at bounding box center [410, 292] width 669 height 168
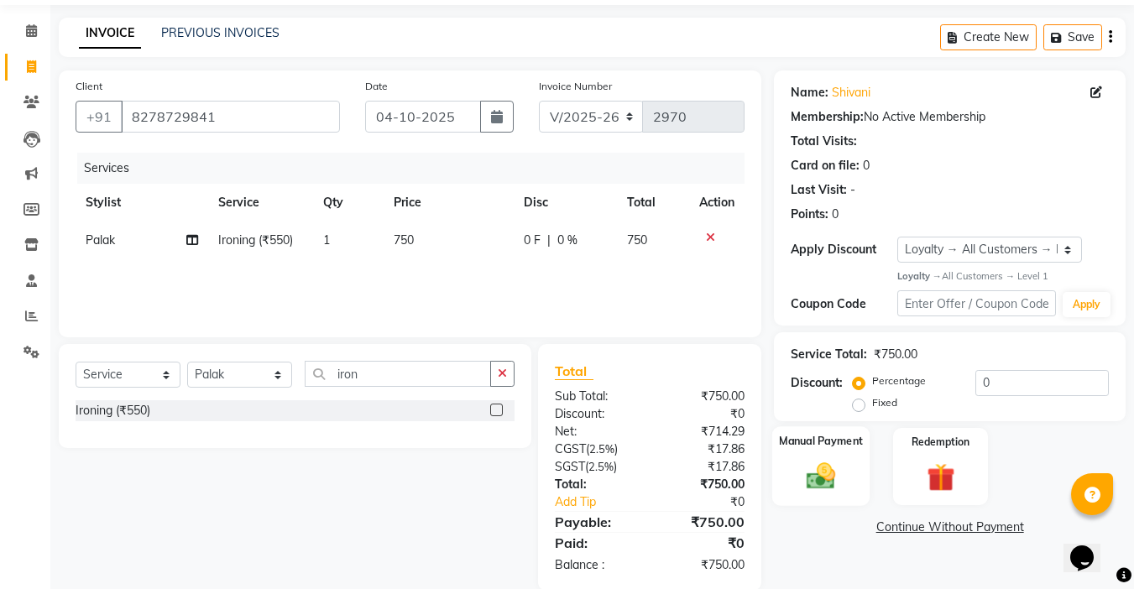
scroll to position [82, 0]
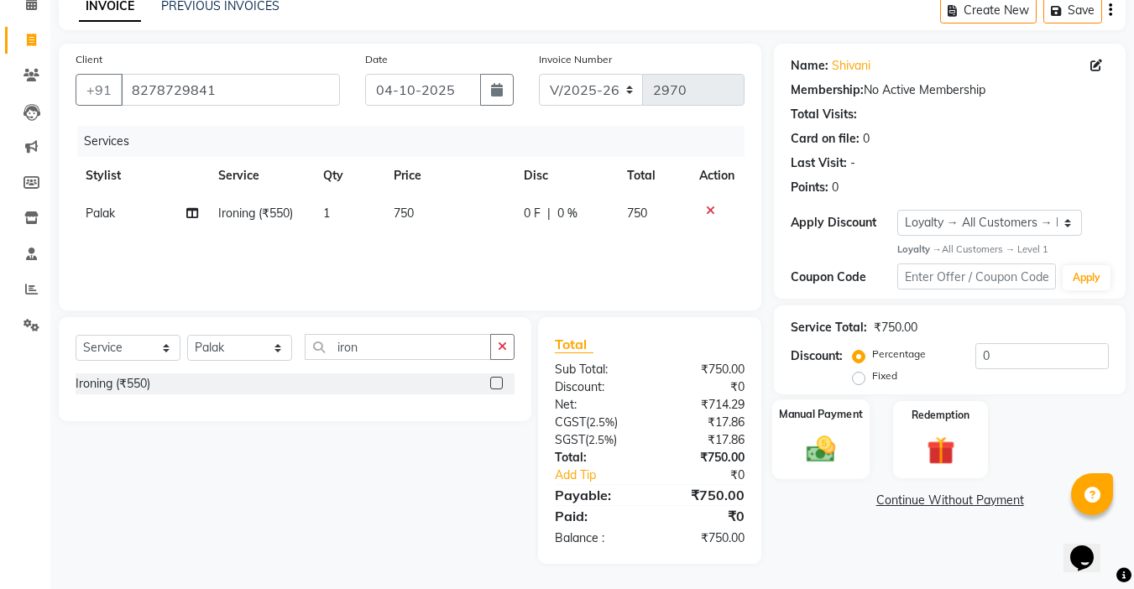
click at [801, 444] on img at bounding box center [820, 450] width 47 height 34
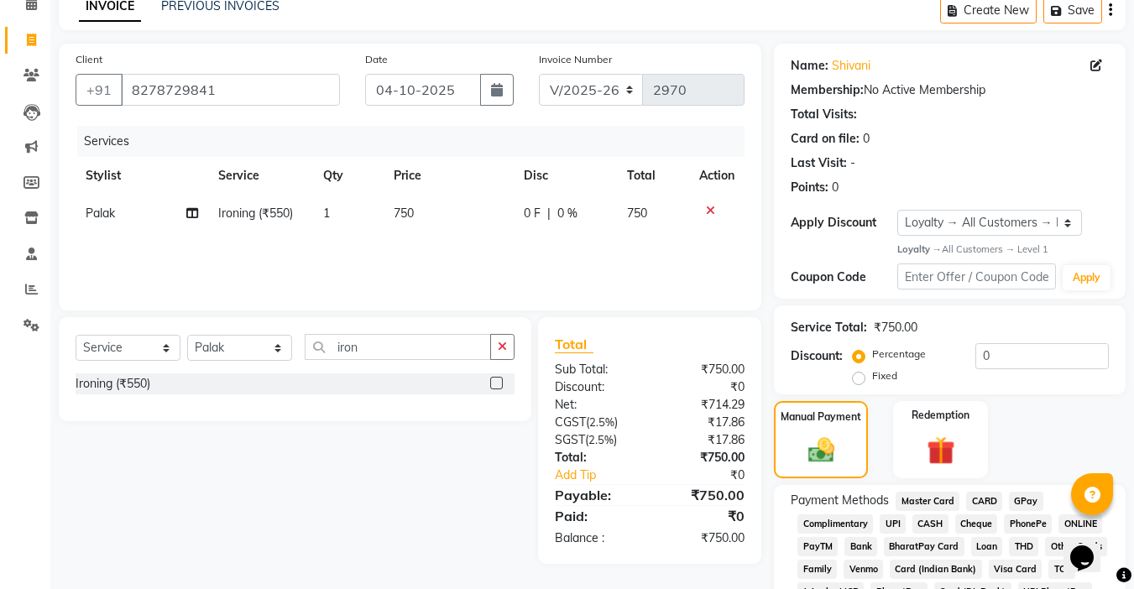
click at [889, 526] on span "UPI" at bounding box center [893, 523] width 26 height 19
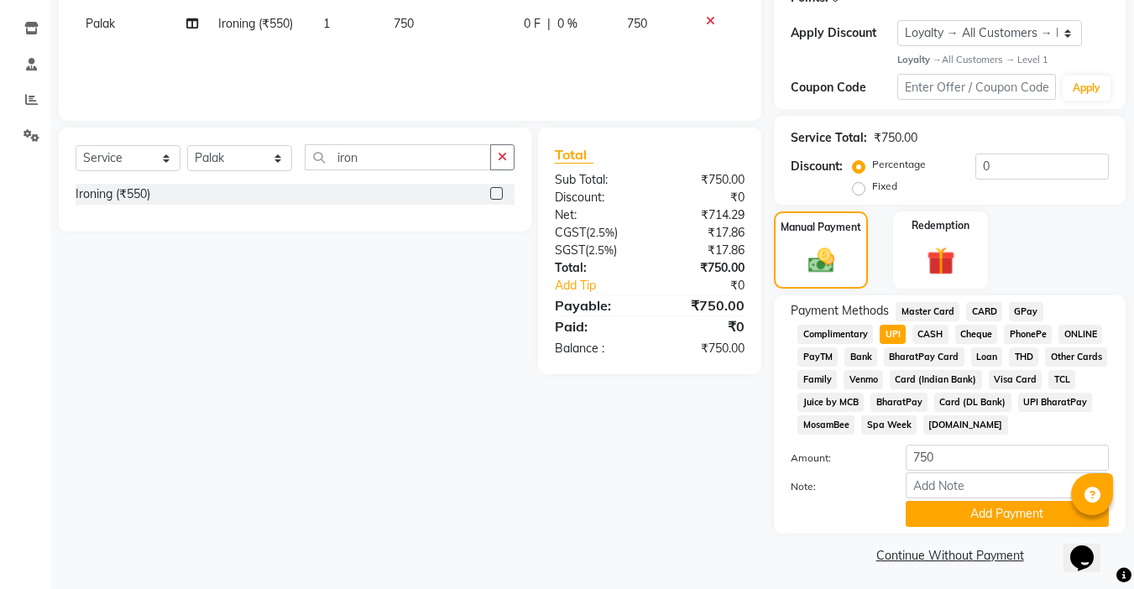
scroll to position [276, 0]
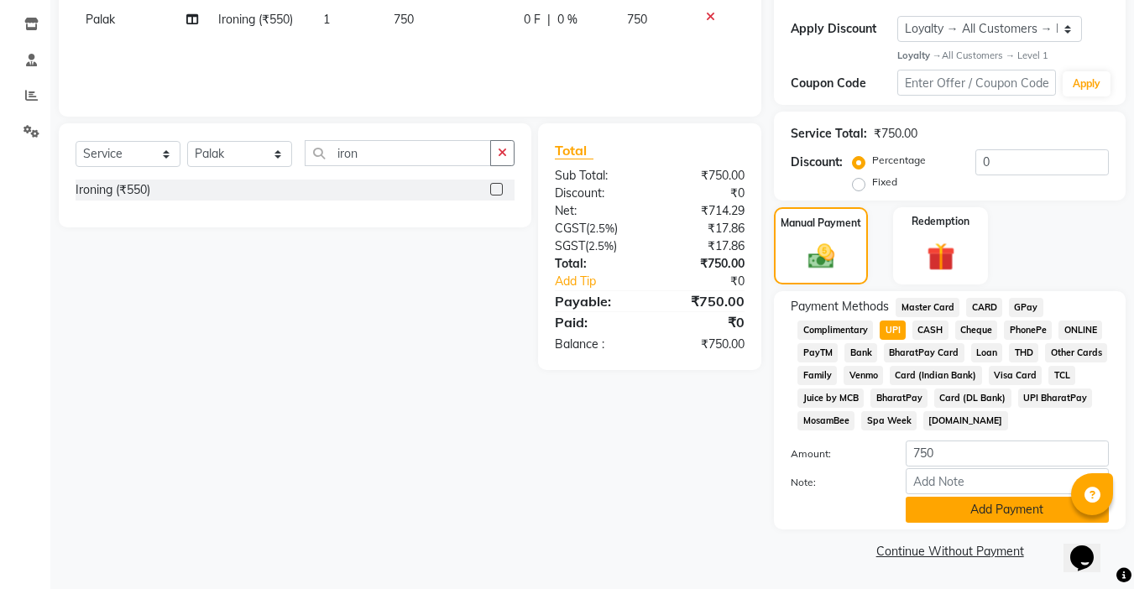
click at [990, 522] on button "Add Payment" at bounding box center [1007, 510] width 203 height 26
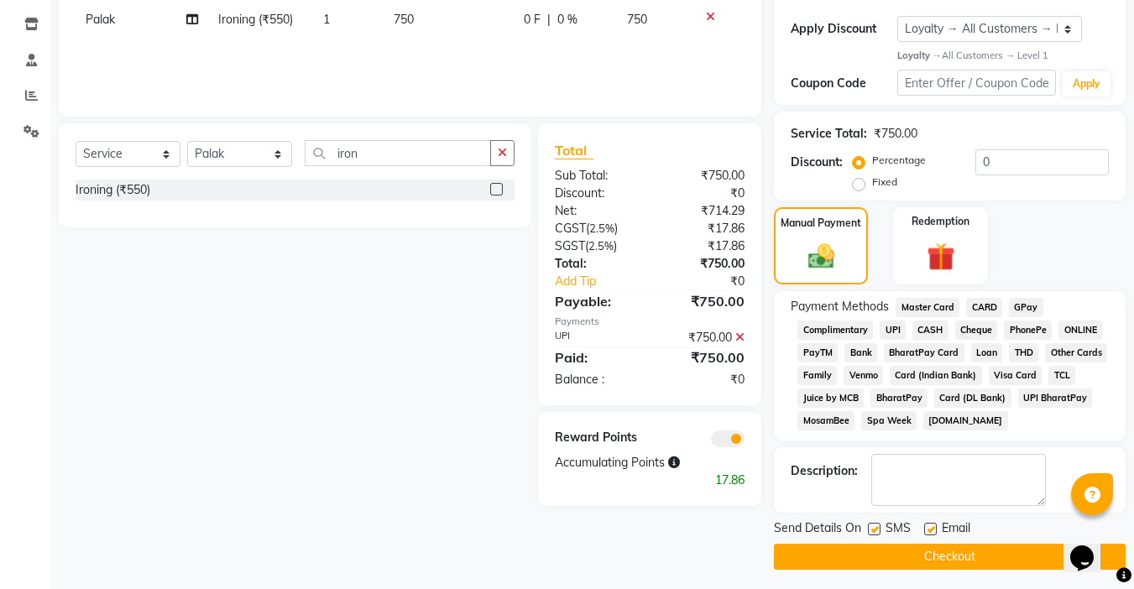
click at [935, 529] on label at bounding box center [930, 529] width 13 height 13
click at [935, 529] on input "checkbox" at bounding box center [929, 530] width 11 height 11
checkbox input "false"
click at [877, 531] on label at bounding box center [874, 529] width 13 height 13
click at [877, 531] on input "checkbox" at bounding box center [873, 530] width 11 height 11
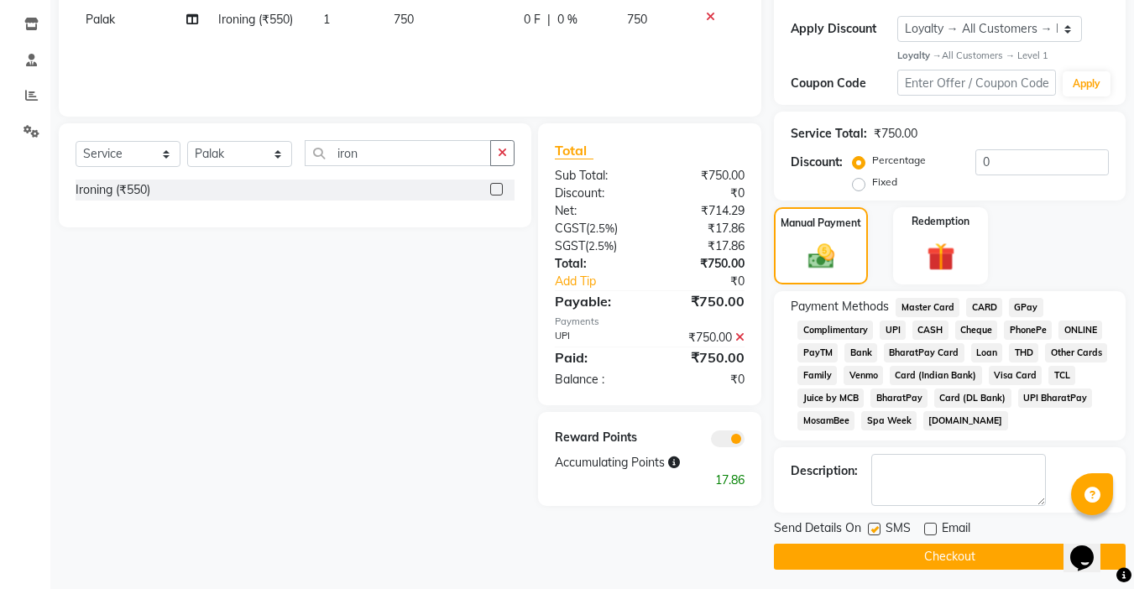
checkbox input "false"
click at [927, 554] on button "Checkout" at bounding box center [950, 557] width 352 height 26
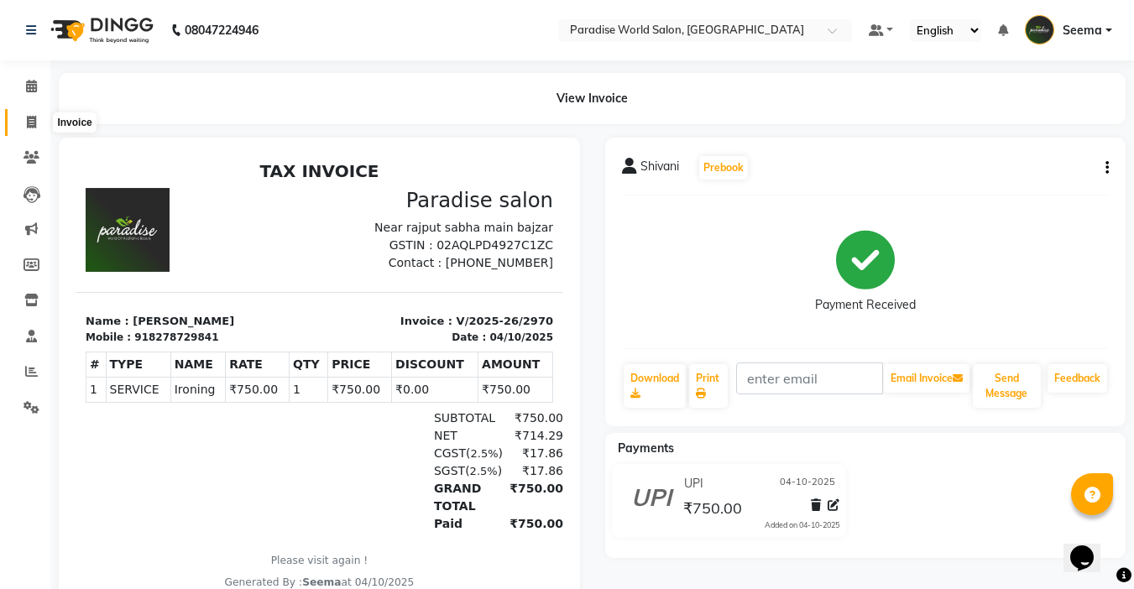
click at [29, 123] on icon at bounding box center [31, 122] width 9 height 13
select select "service"
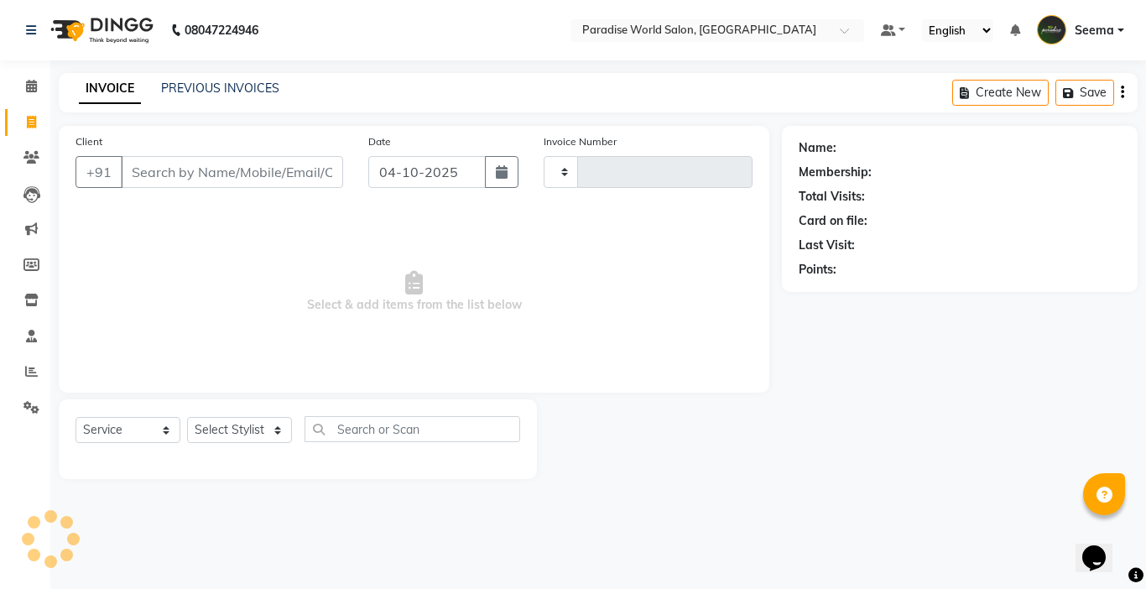
type input "2971"
select select "4451"
click at [174, 168] on input "Client" at bounding box center [232, 172] width 222 height 32
type input "d"
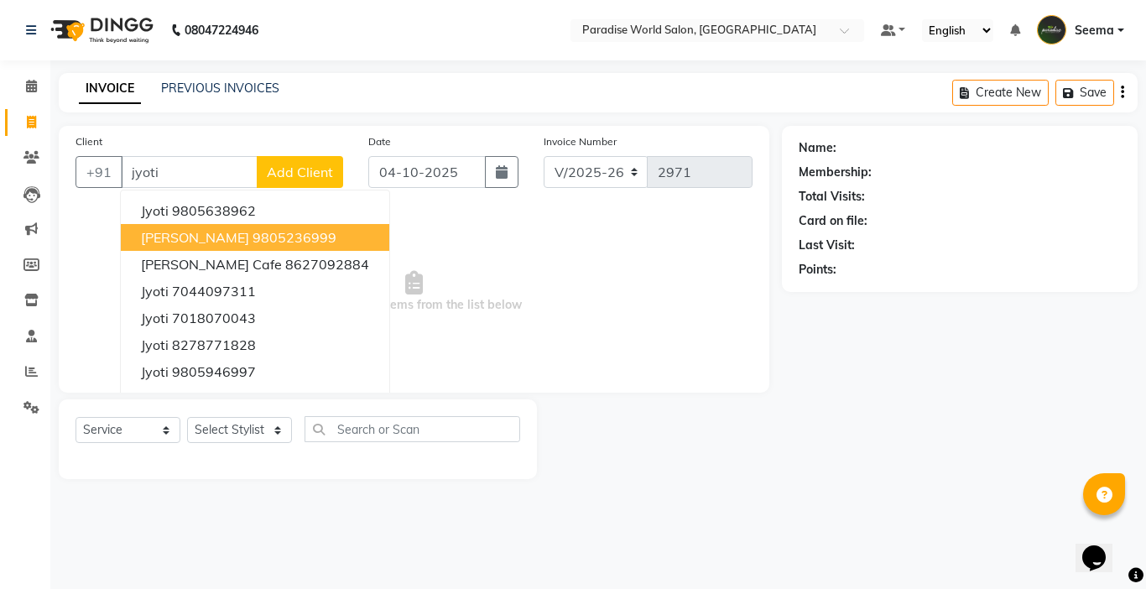
click at [253, 238] on ngb-highlight "9805236999" at bounding box center [295, 237] width 84 height 17
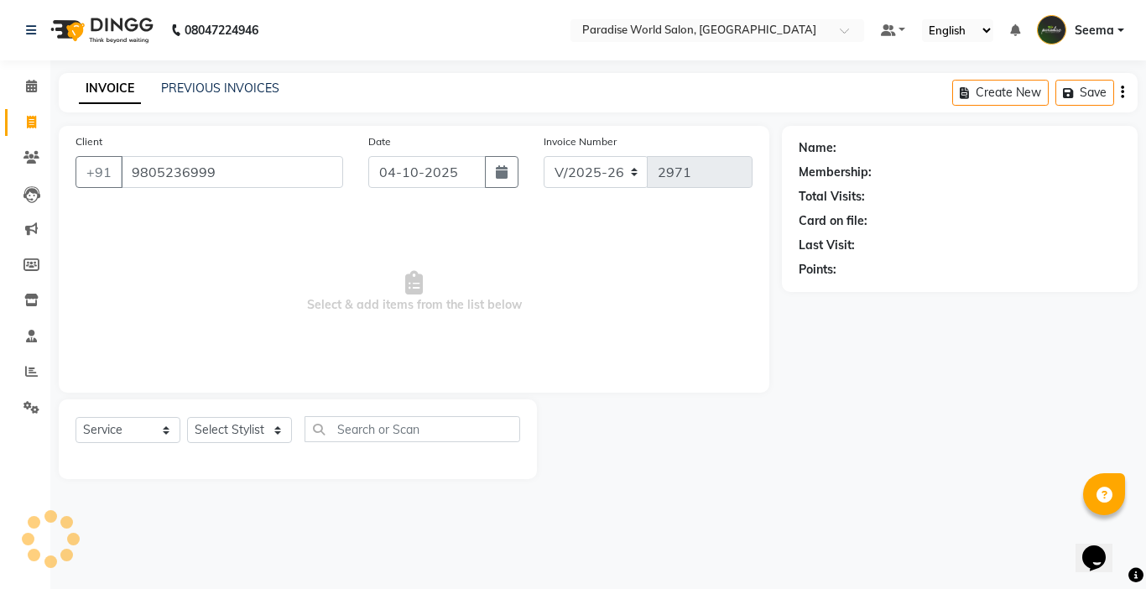
type input "9805236999"
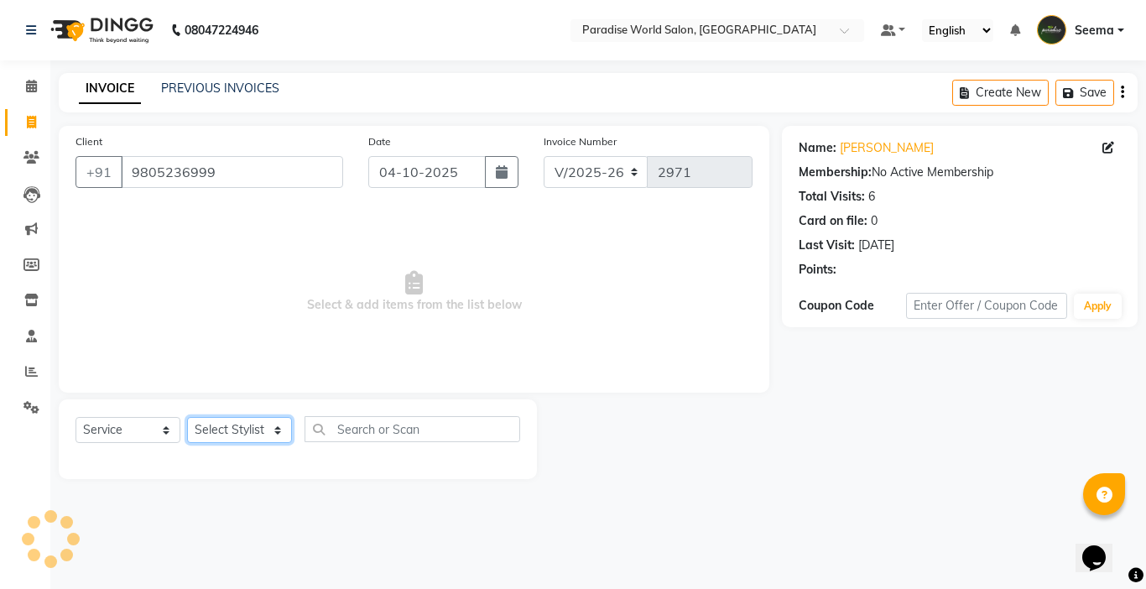
click at [230, 426] on select "Select Stylist [PERSON_NAME] [PERSON_NAME] [PERSON_NAME] company Deepak [PERSON…" at bounding box center [239, 430] width 105 height 26
select select "24939"
click at [187, 417] on select "Select Stylist [PERSON_NAME] [PERSON_NAME] [PERSON_NAME] company Deepak [PERSON…" at bounding box center [239, 430] width 105 height 26
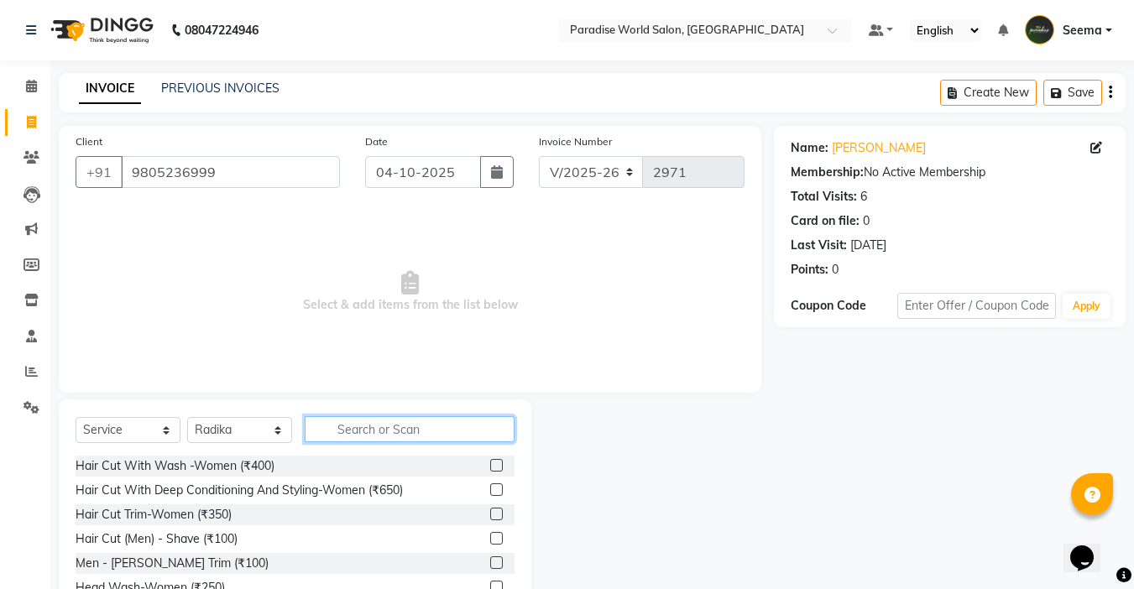
click at [365, 431] on input "text" at bounding box center [410, 429] width 210 height 26
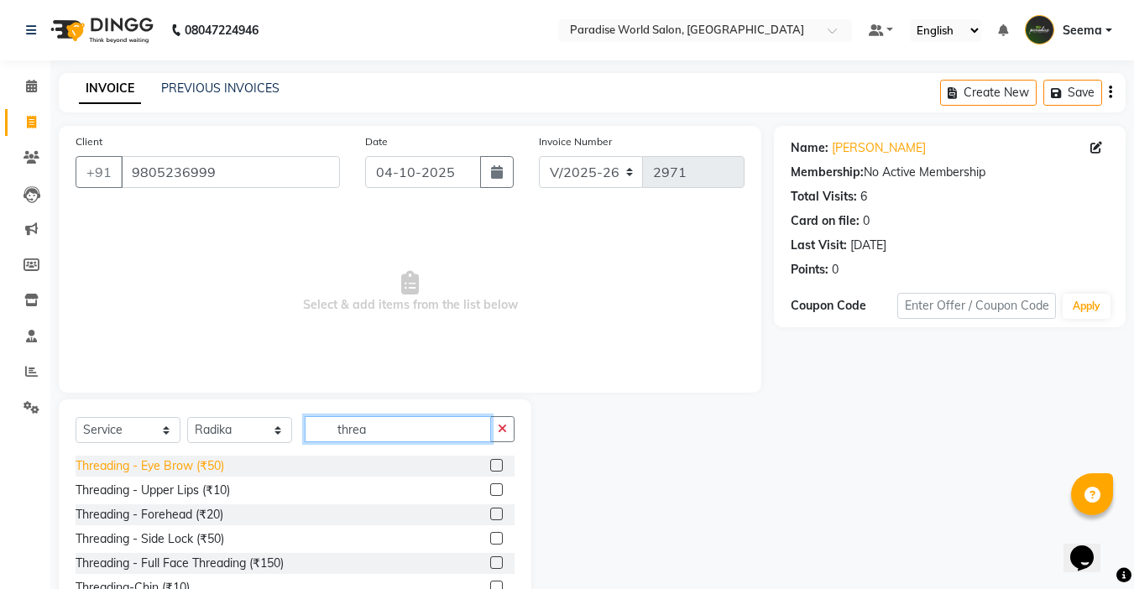
type input "threa"
click at [204, 468] on div "Threading - Eye Brow (₹50)" at bounding box center [150, 466] width 149 height 18
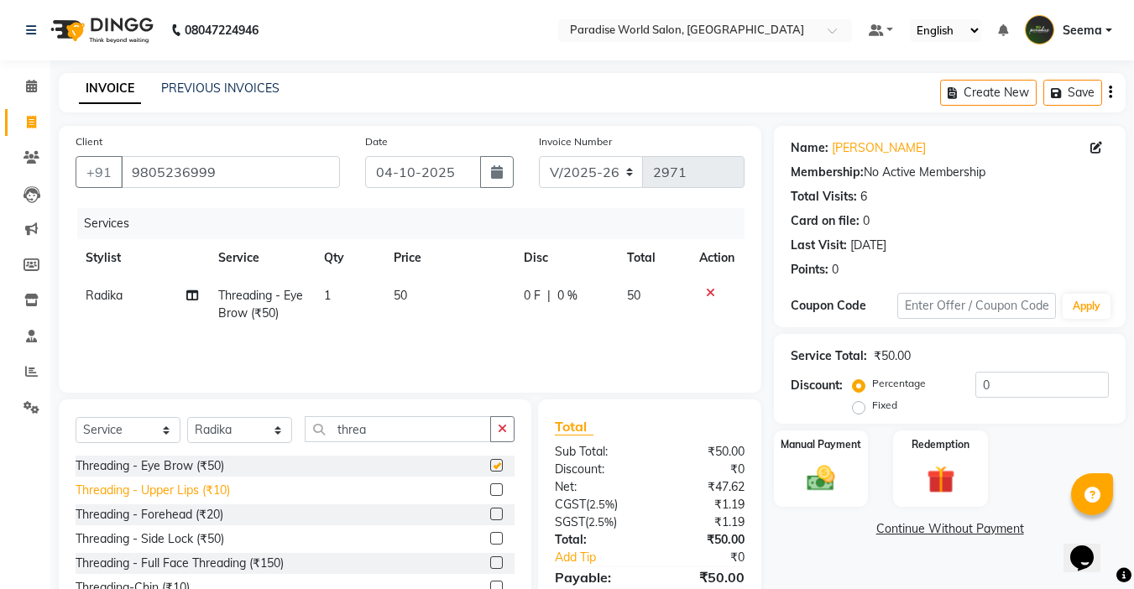
checkbox input "false"
click at [212, 489] on div "Threading - Upper Lips (₹10)" at bounding box center [153, 491] width 154 height 18
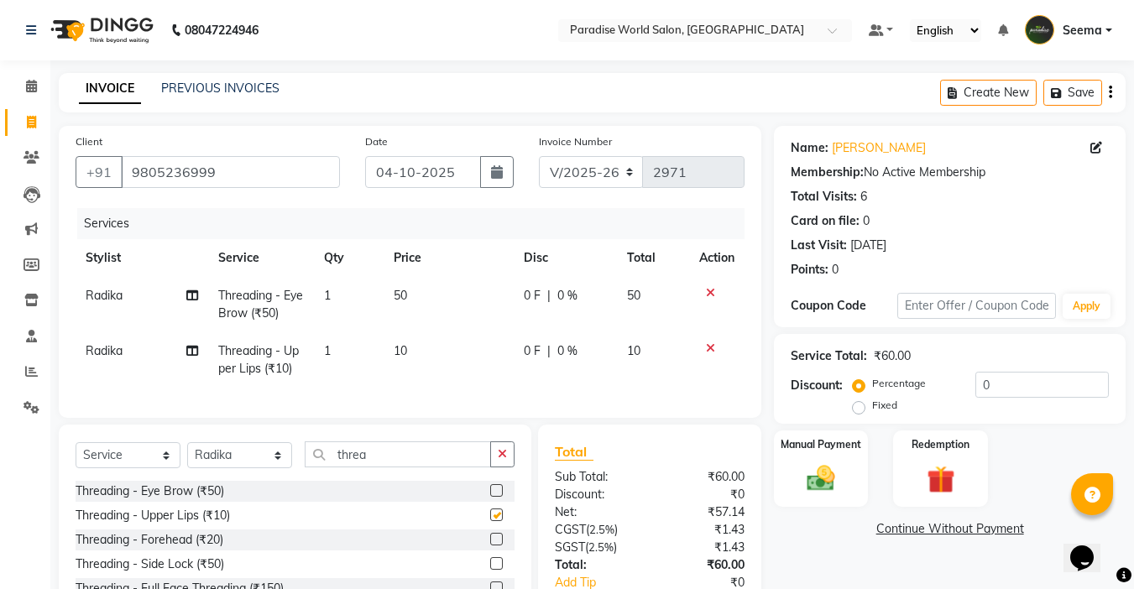
checkbox input "false"
click at [197, 548] on div "Threading - Forehead (₹20)" at bounding box center [150, 540] width 148 height 18
checkbox input "false"
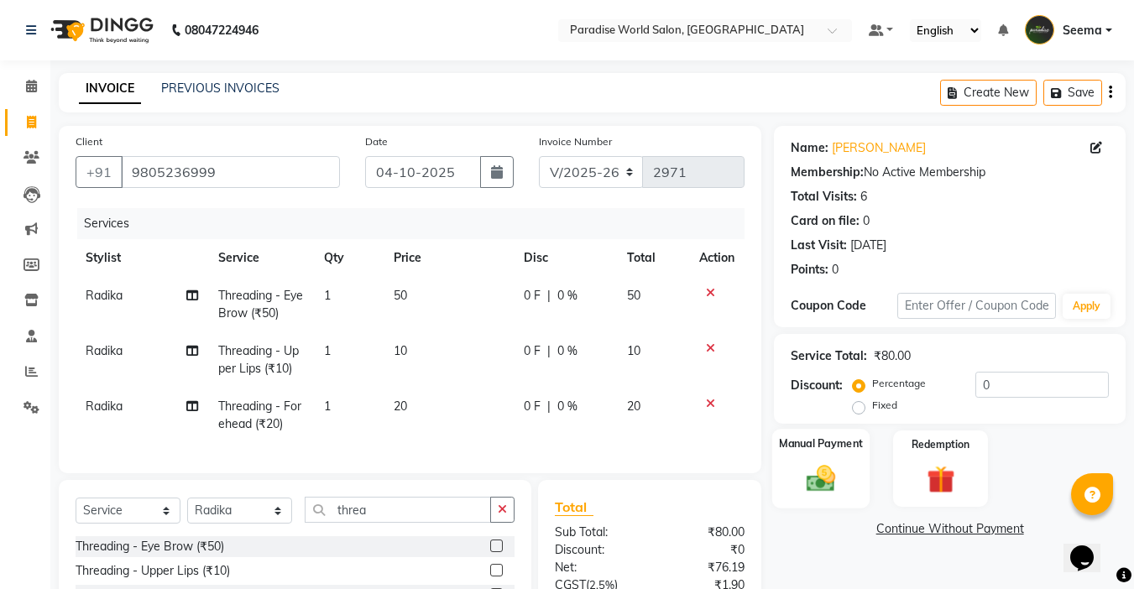
click at [838, 486] on img at bounding box center [820, 479] width 47 height 34
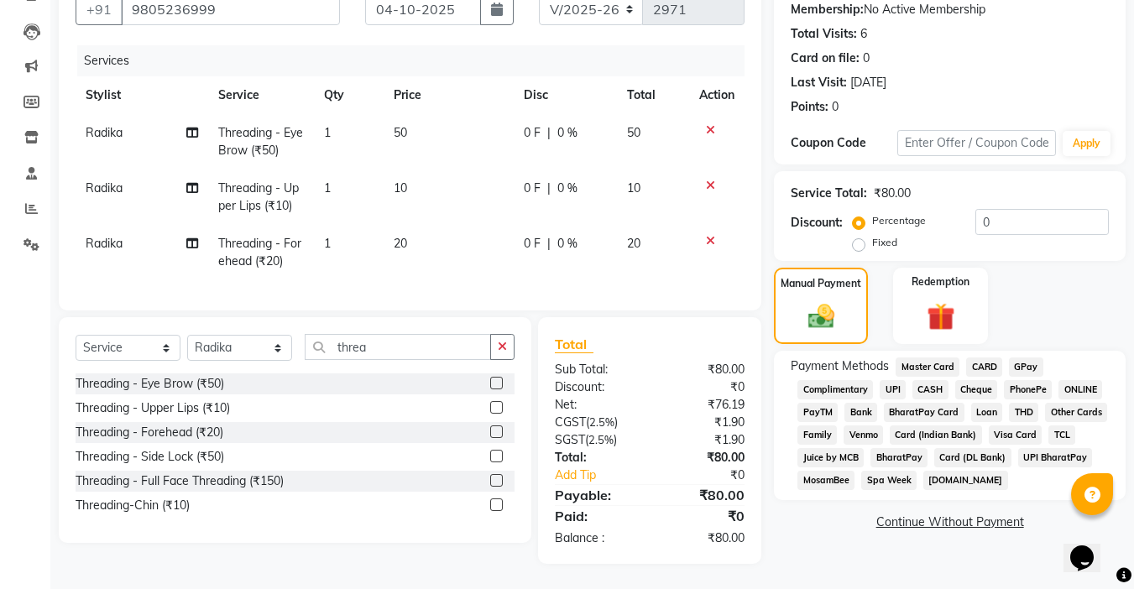
scroll to position [175, 0]
click at [901, 380] on span "UPI" at bounding box center [893, 389] width 26 height 19
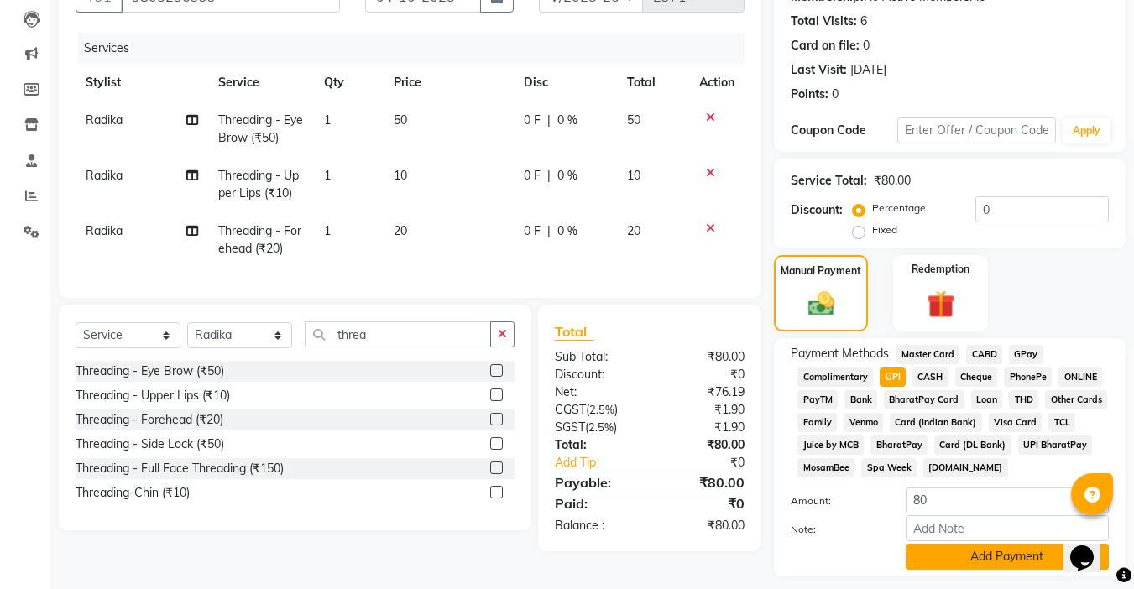
click at [961, 552] on button "Add Payment" at bounding box center [1007, 557] width 203 height 26
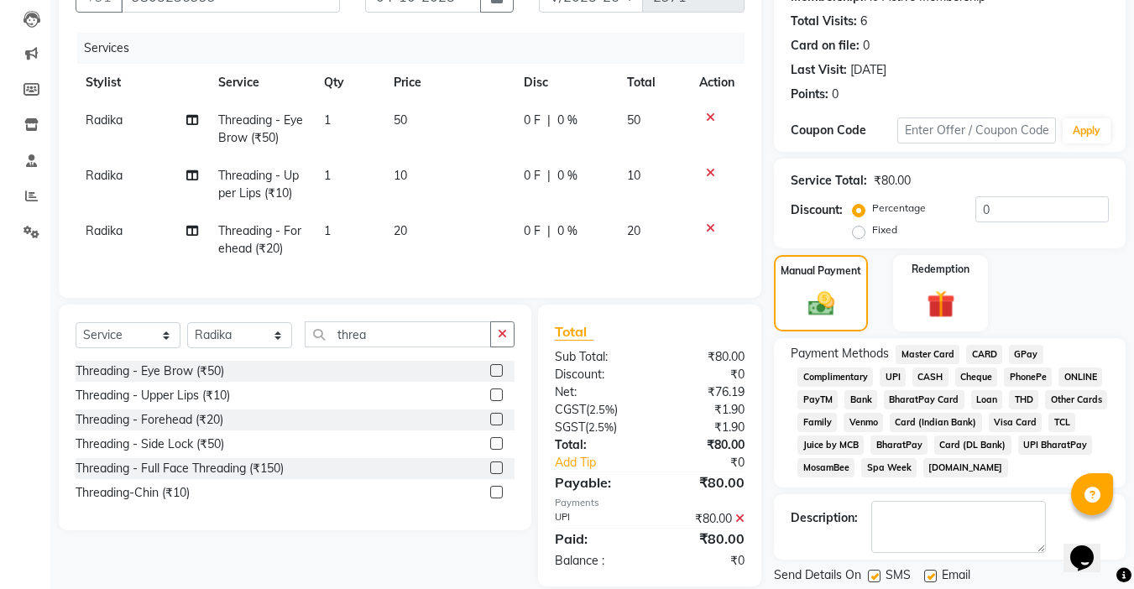
click at [927, 573] on label at bounding box center [930, 576] width 13 height 13
click at [927, 573] on input "checkbox" at bounding box center [929, 577] width 11 height 11
checkbox input "false"
click at [875, 582] on div at bounding box center [873, 579] width 11 height 18
click at [873, 577] on label at bounding box center [874, 576] width 13 height 13
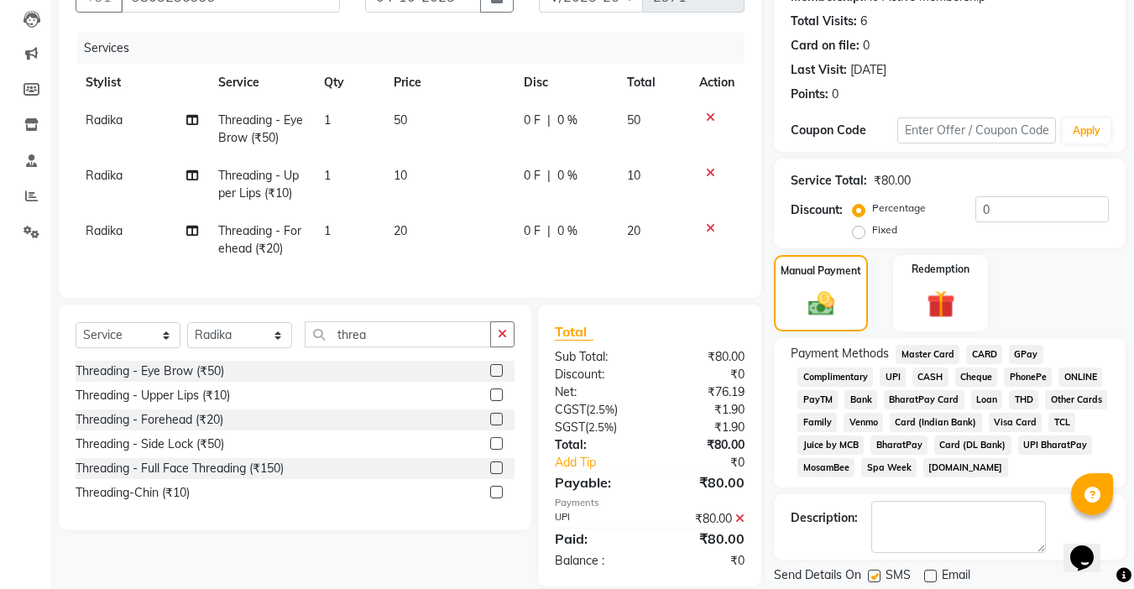
click at [873, 577] on input "checkbox" at bounding box center [873, 577] width 11 height 11
checkbox input "false"
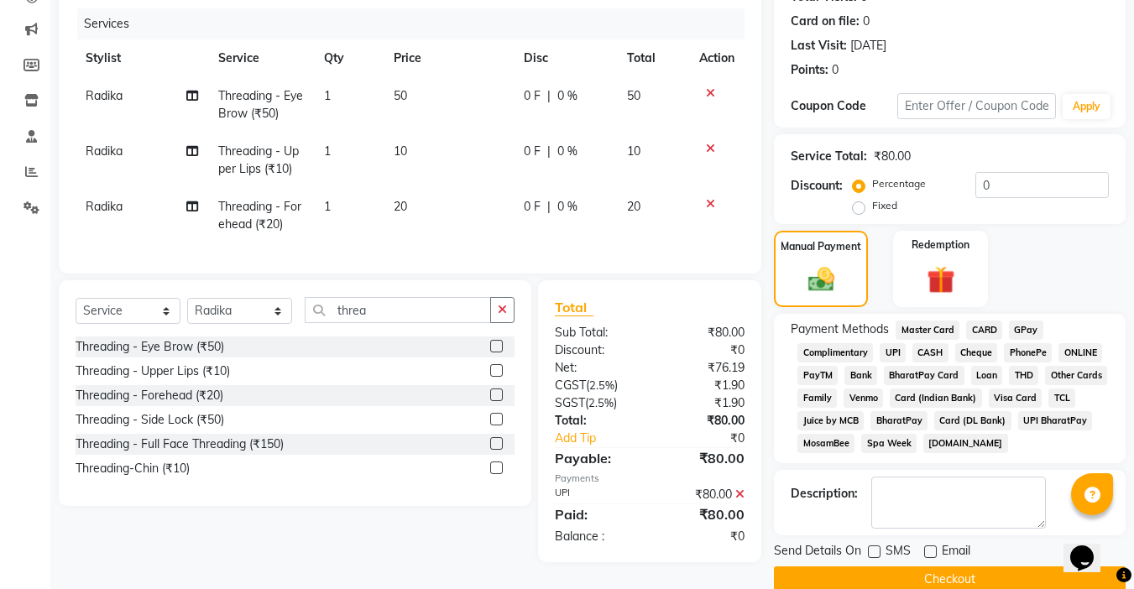
scroll to position [228, 0]
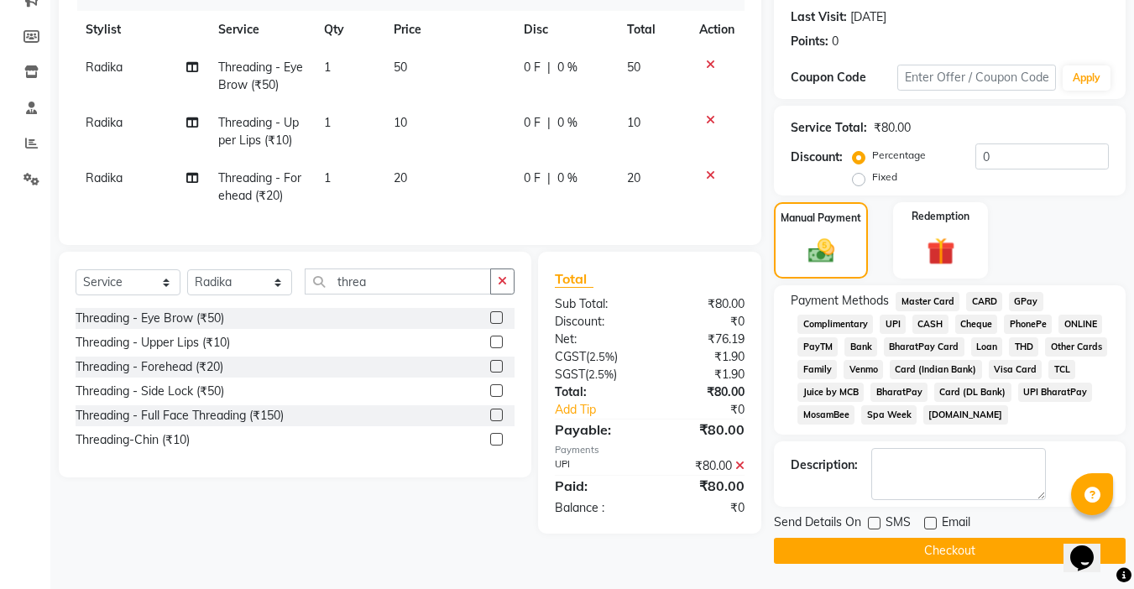
click at [912, 551] on button "Checkout" at bounding box center [950, 551] width 352 height 26
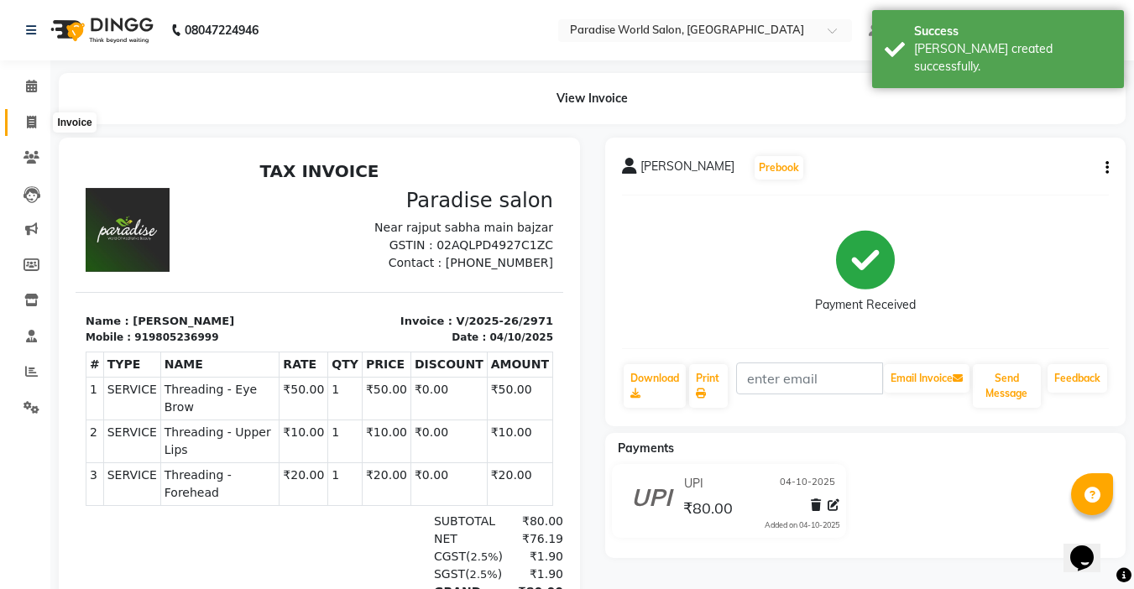
click at [33, 120] on icon at bounding box center [31, 122] width 9 height 13
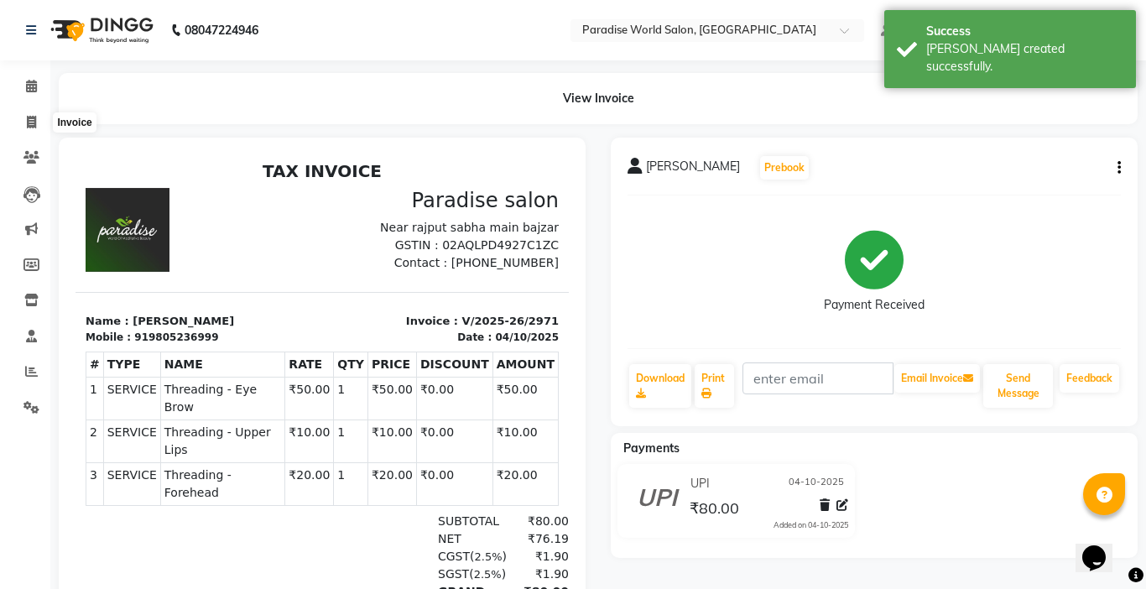
select select "4451"
select select "service"
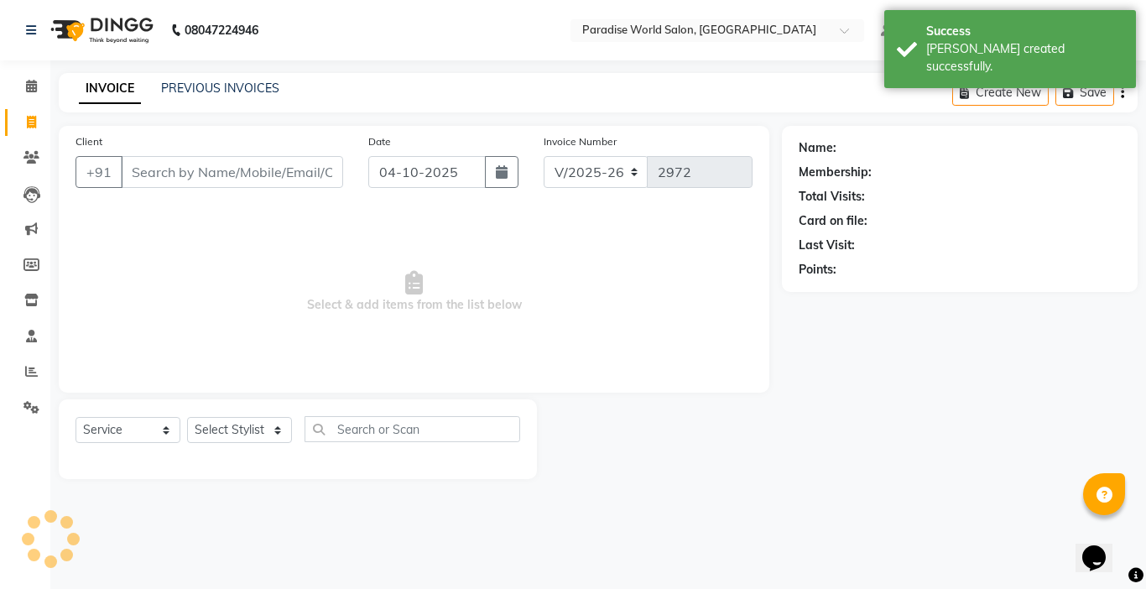
click at [164, 158] on input "Client" at bounding box center [232, 172] width 222 height 32
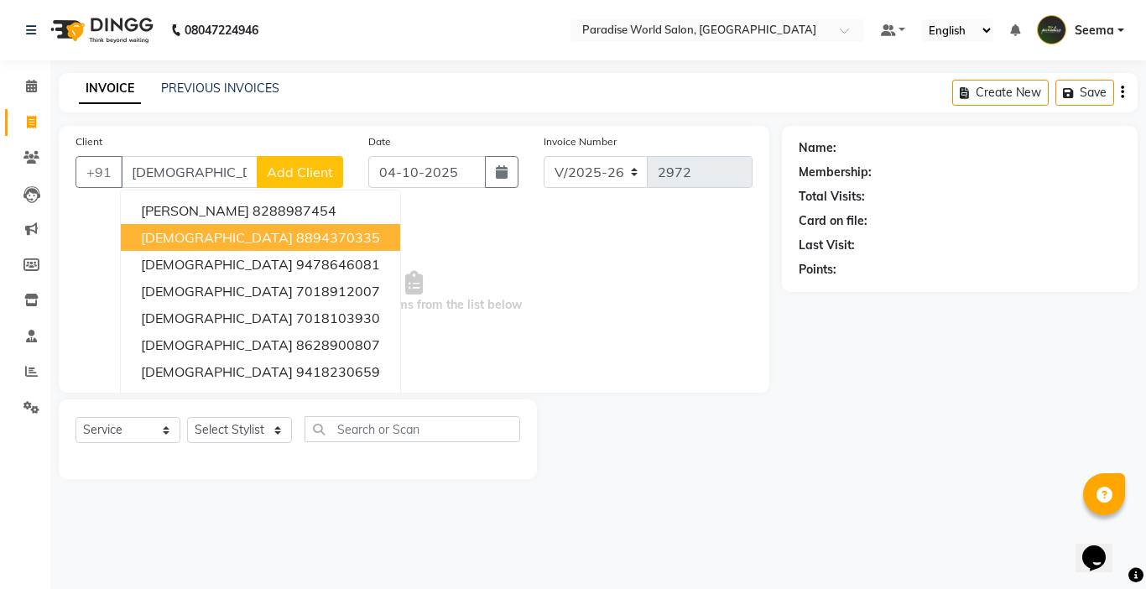
click at [296, 230] on ngb-highlight "8894370335" at bounding box center [338, 237] width 84 height 17
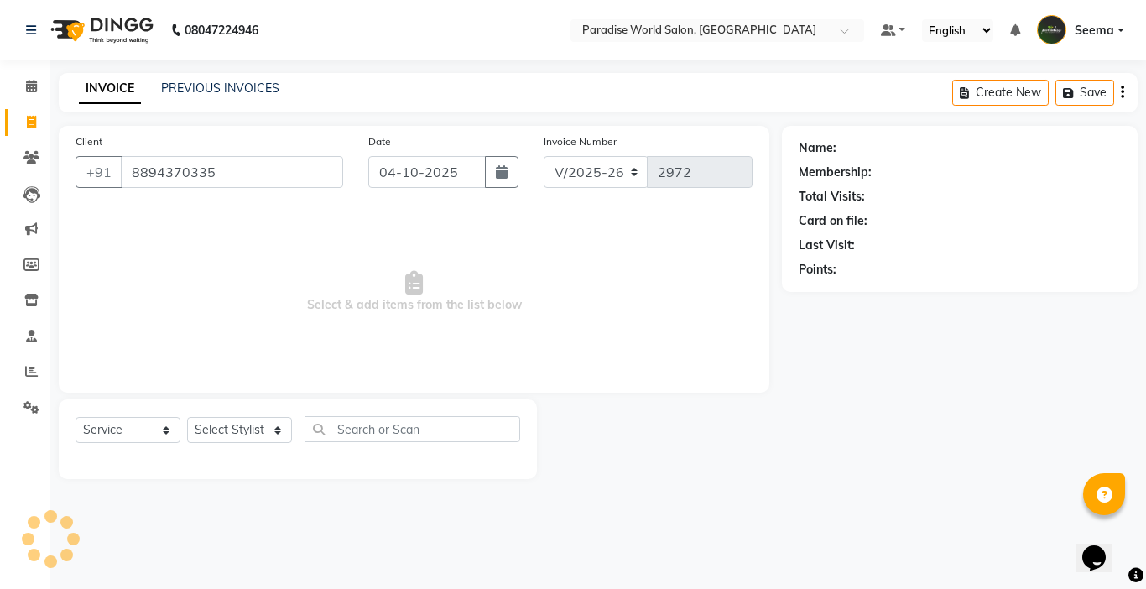
type input "8894370335"
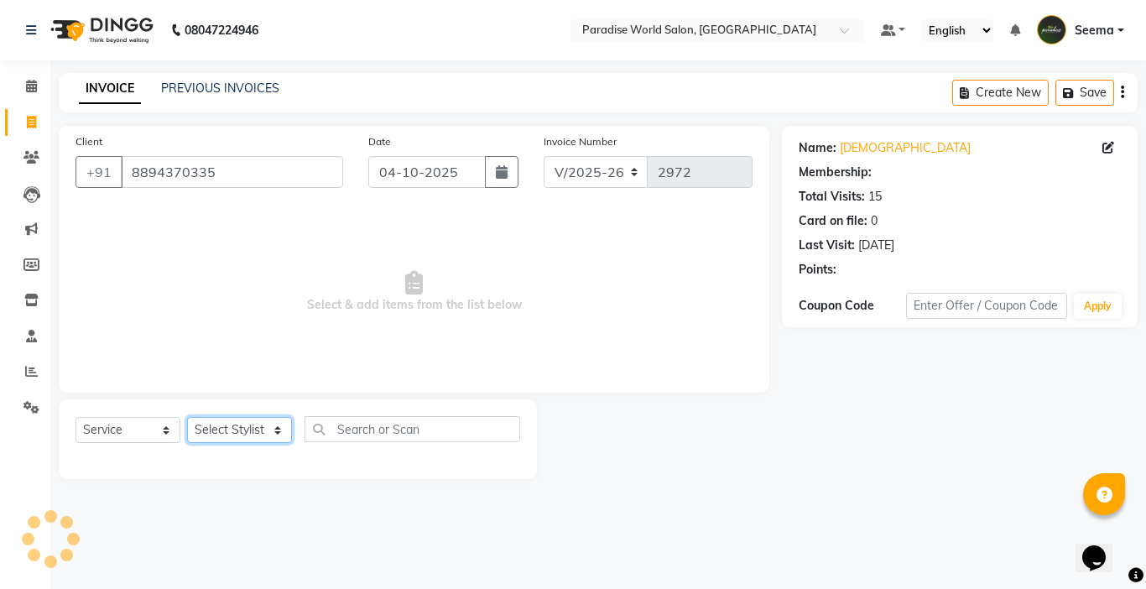
click at [252, 418] on select "Select Stylist [PERSON_NAME] [PERSON_NAME] [PERSON_NAME] company Deepak [PERSON…" at bounding box center [239, 430] width 105 height 26
select select "24938"
click at [187, 417] on select "Select Stylist [PERSON_NAME] [PERSON_NAME] [PERSON_NAME] company Deepak [PERSON…" at bounding box center [239, 430] width 105 height 26
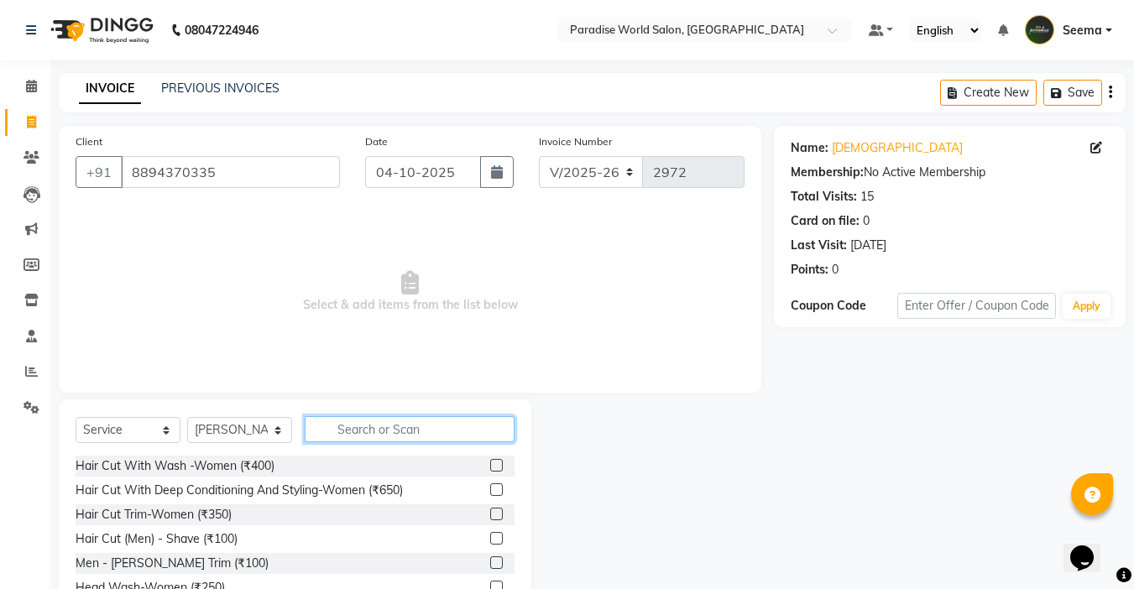
click at [366, 434] on input "text" at bounding box center [410, 429] width 210 height 26
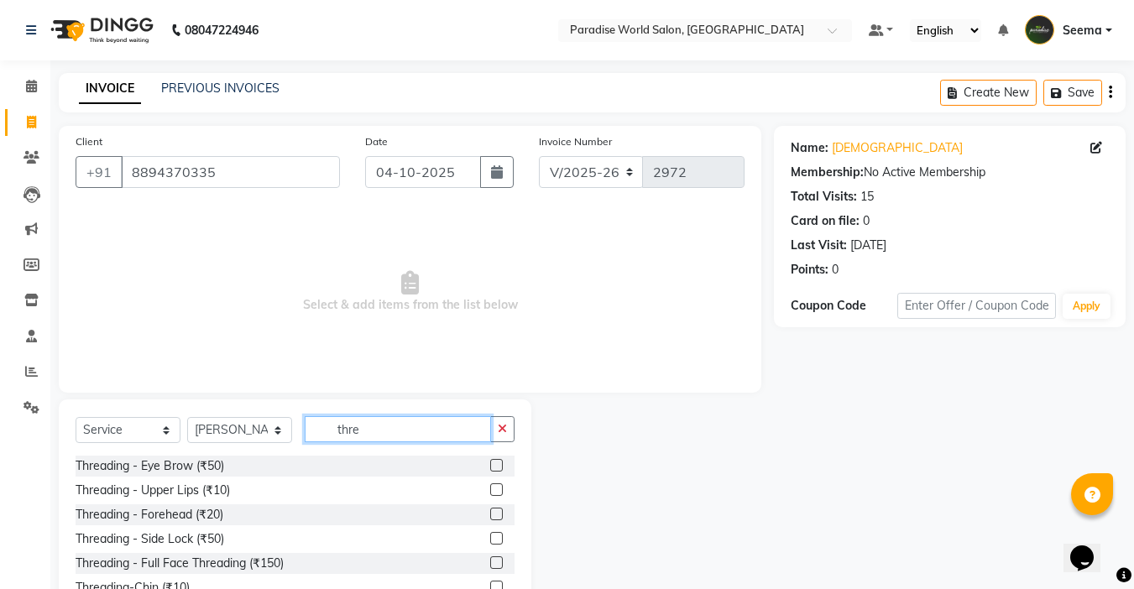
type input "thre"
click at [209, 480] on div "Threading - Upper Lips (₹10)" at bounding box center [295, 490] width 439 height 21
click at [211, 488] on div "Threading - Upper Lips (₹10)" at bounding box center [153, 491] width 154 height 18
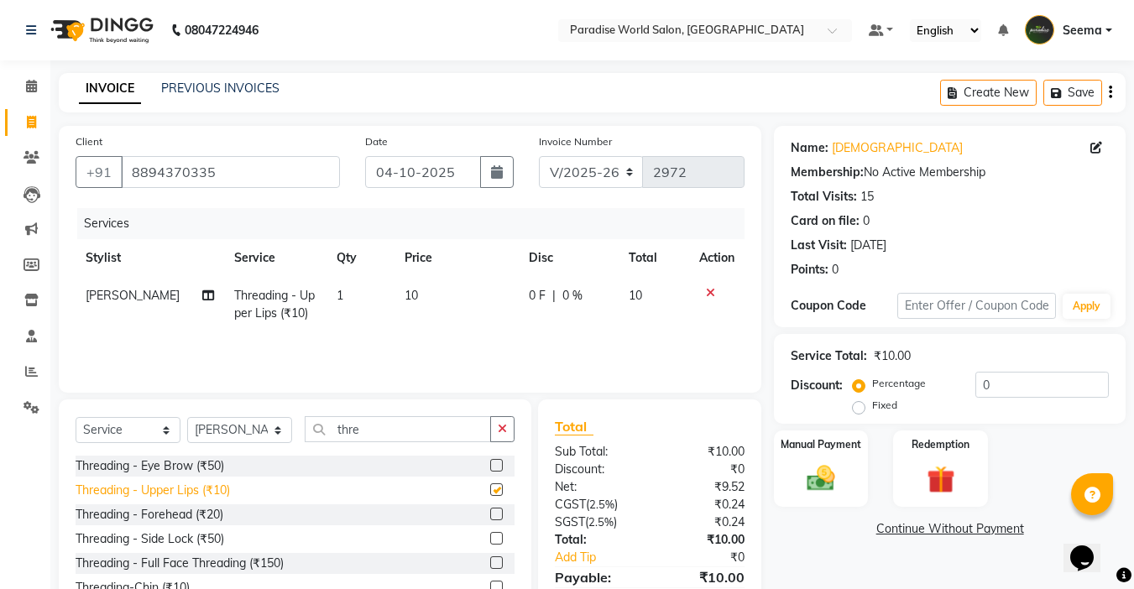
checkbox input "false"
click at [834, 464] on img at bounding box center [820, 479] width 47 height 34
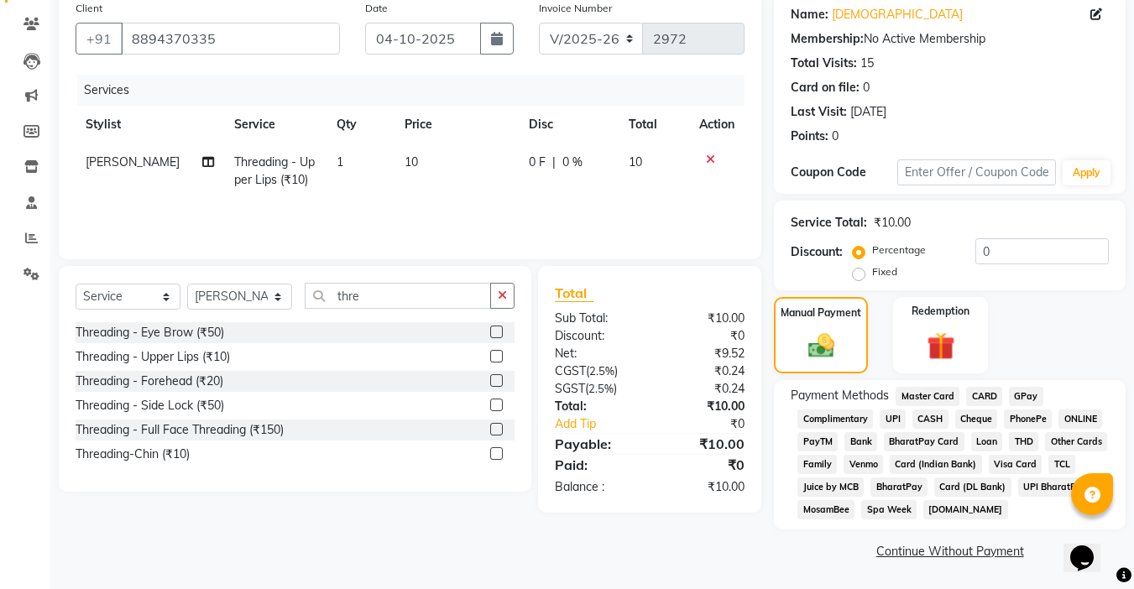
click at [921, 423] on span "CASH" at bounding box center [930, 419] width 36 height 19
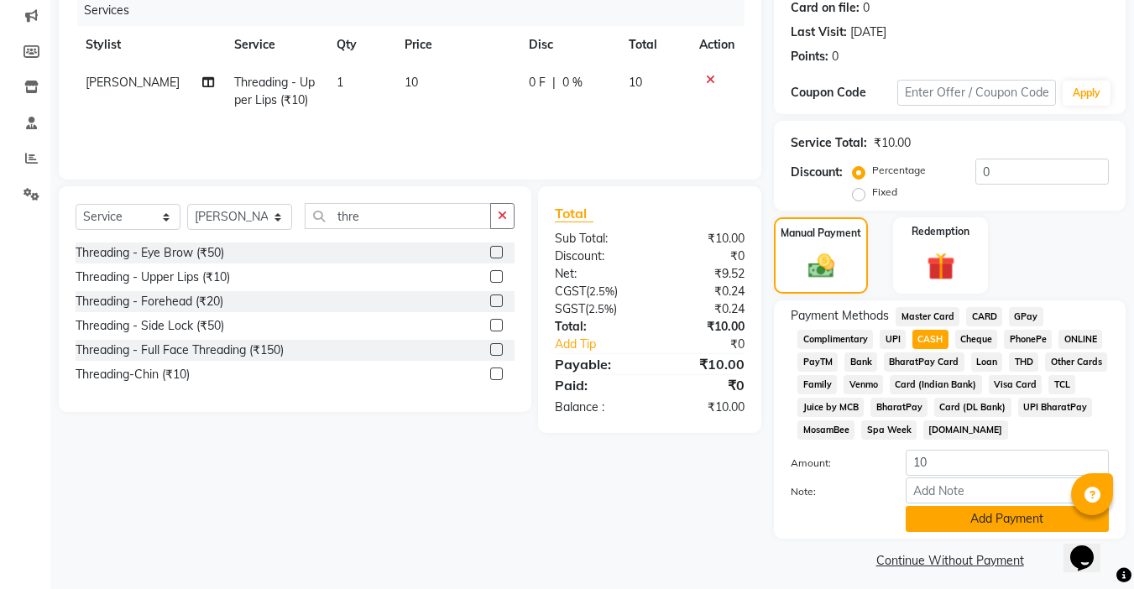
scroll to position [222, 0]
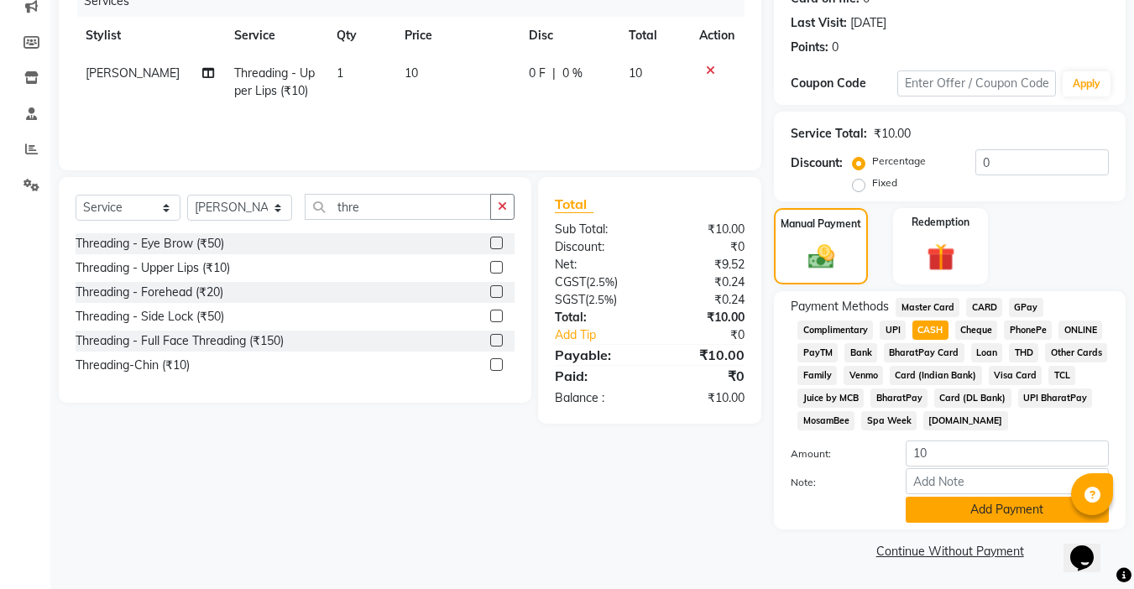
click at [943, 509] on button "Add Payment" at bounding box center [1007, 510] width 203 height 26
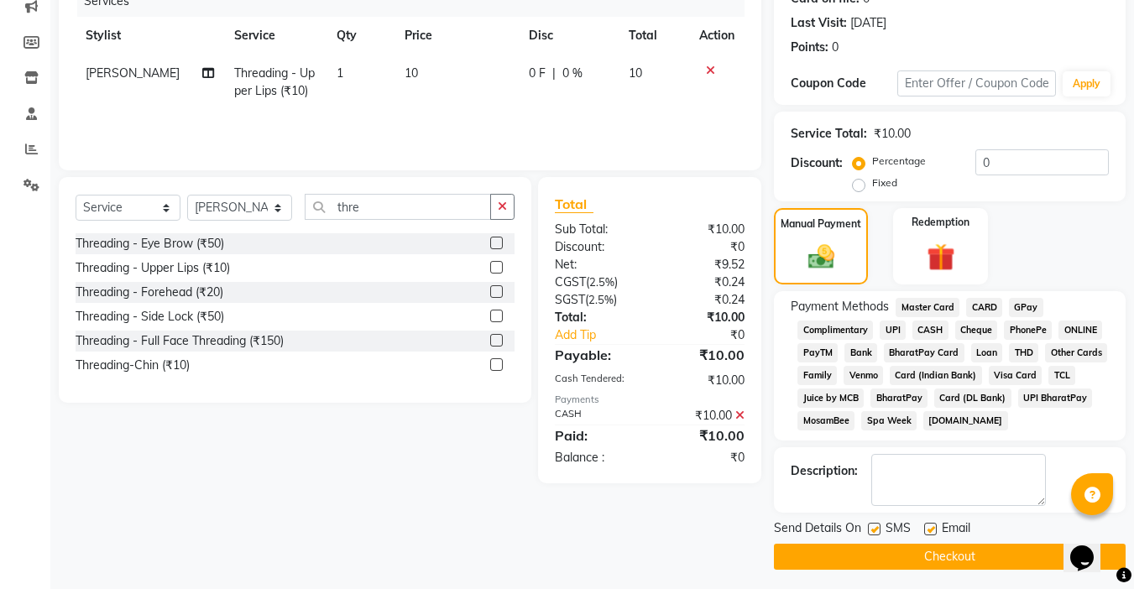
click at [930, 528] on label at bounding box center [930, 529] width 13 height 13
click at [930, 528] on input "checkbox" at bounding box center [929, 530] width 11 height 11
checkbox input "false"
click at [875, 527] on label at bounding box center [874, 529] width 13 height 13
click at [875, 527] on input "checkbox" at bounding box center [873, 530] width 11 height 11
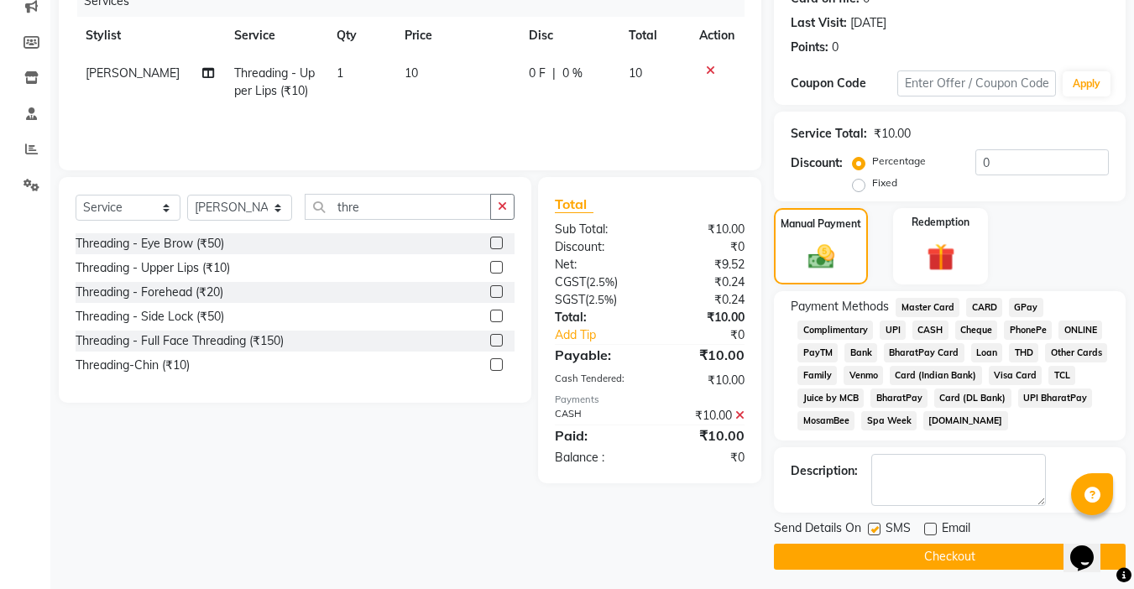
checkbox input "false"
click at [921, 560] on button "Checkout" at bounding box center [950, 557] width 352 height 26
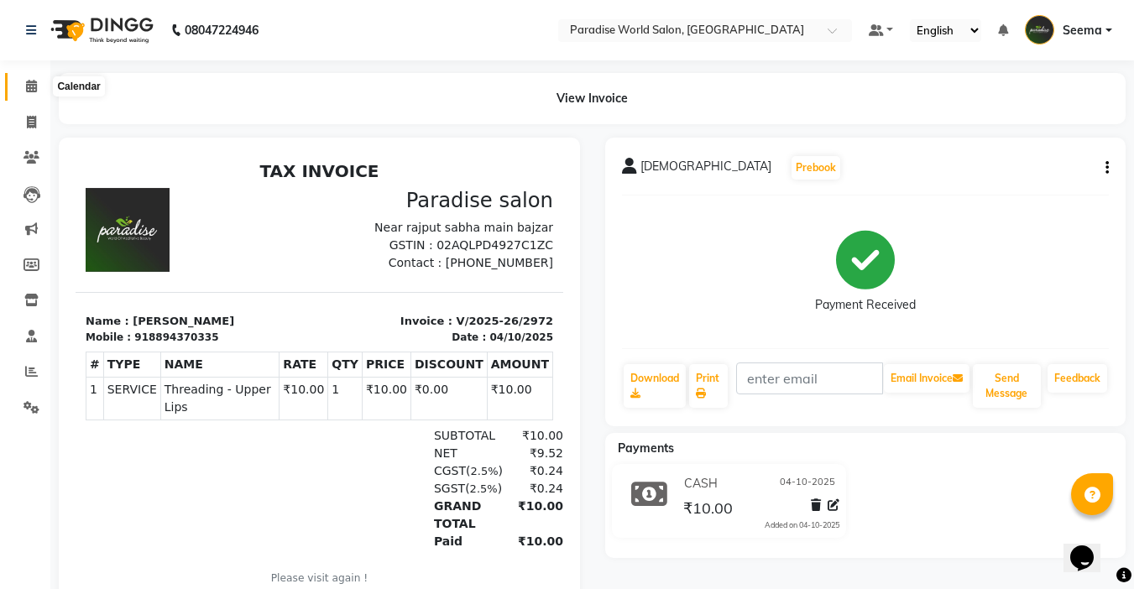
click at [26, 82] on icon at bounding box center [31, 86] width 11 height 13
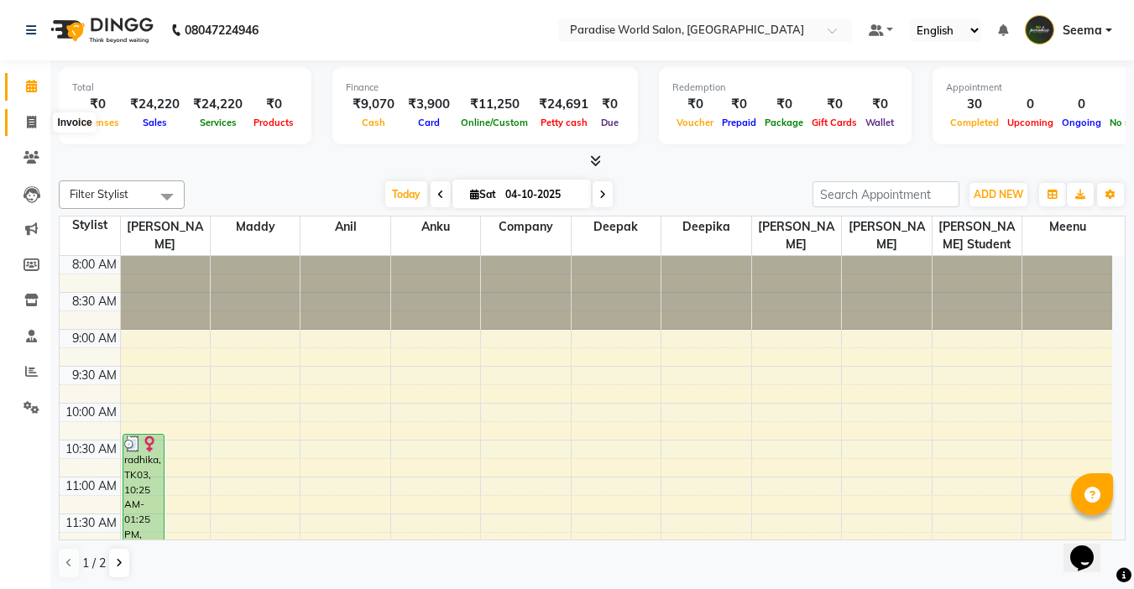
click at [34, 128] on span at bounding box center [31, 122] width 29 height 19
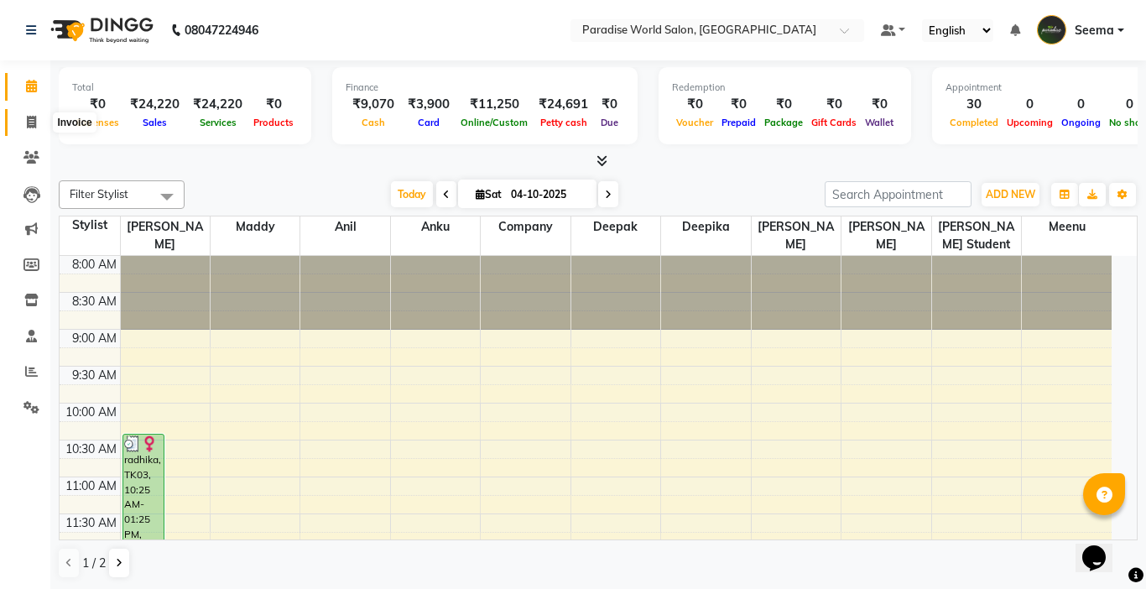
select select "4451"
select select "service"
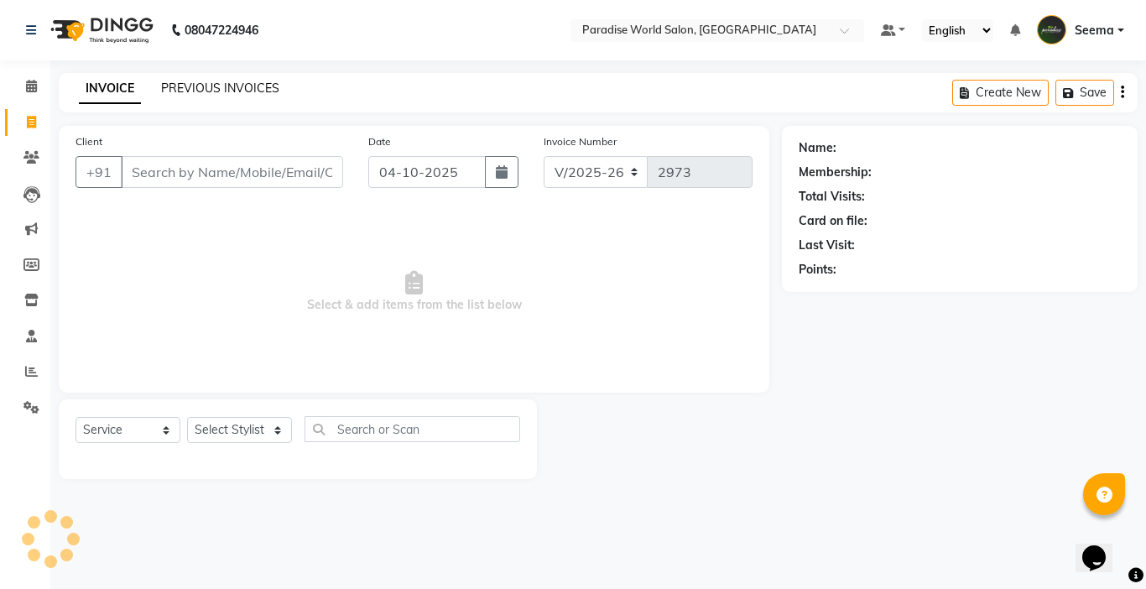
click at [209, 93] on link "PREVIOUS INVOICES" at bounding box center [220, 88] width 118 height 15
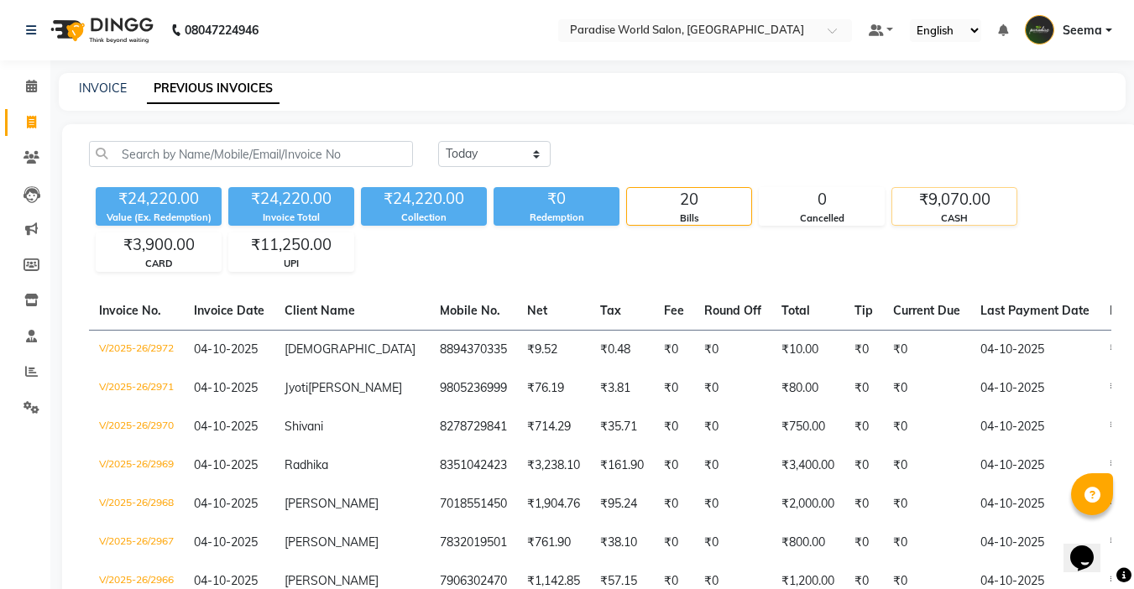
click at [953, 207] on div "₹9,070.00" at bounding box center [954, 199] width 124 height 23
